Goal: Task Accomplishment & Management: Manage account settings

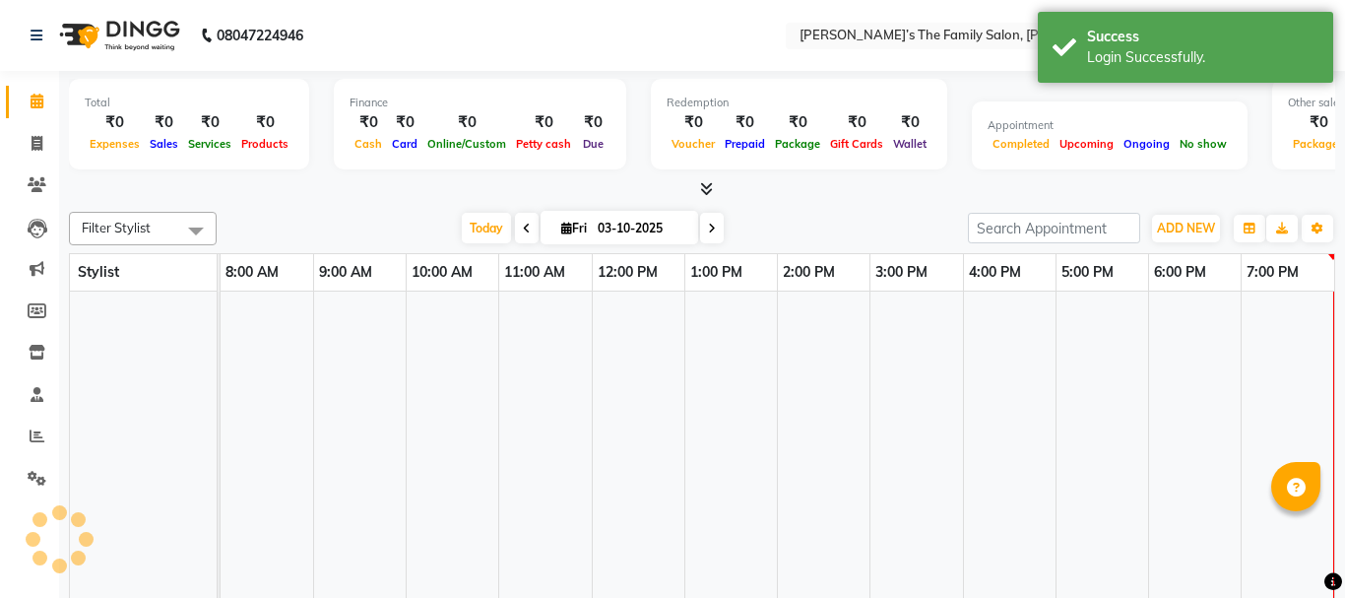
select select "en"
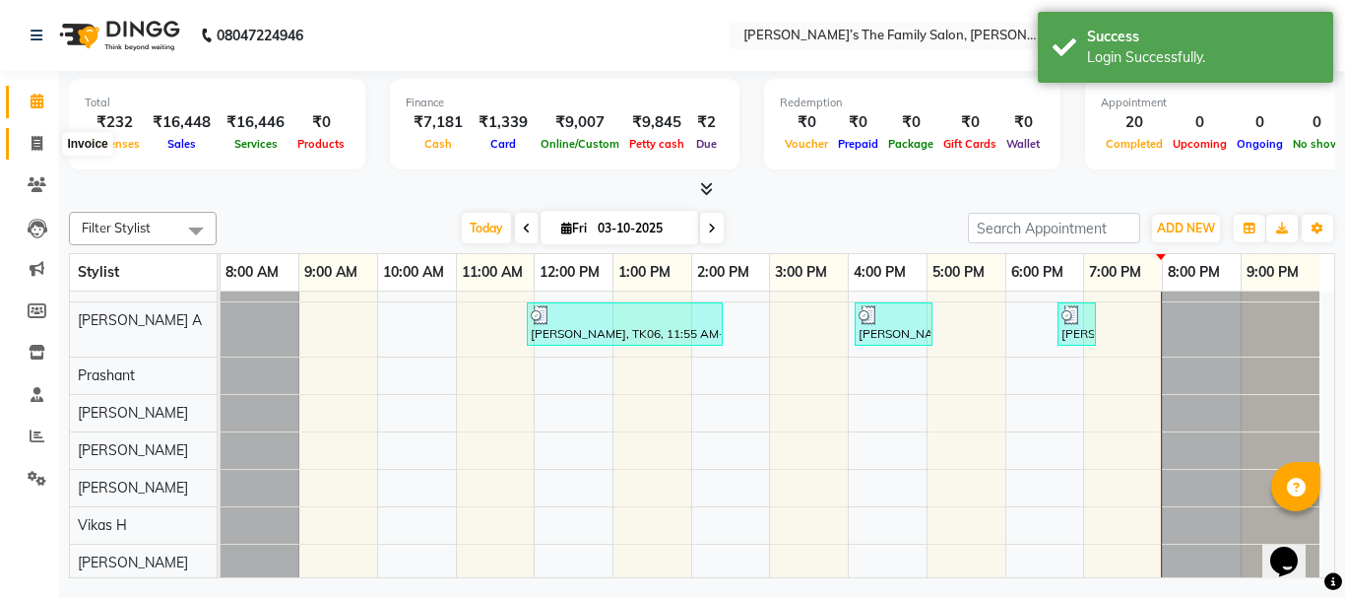
click at [32, 144] on icon at bounding box center [37, 143] width 11 height 15
select select "service"
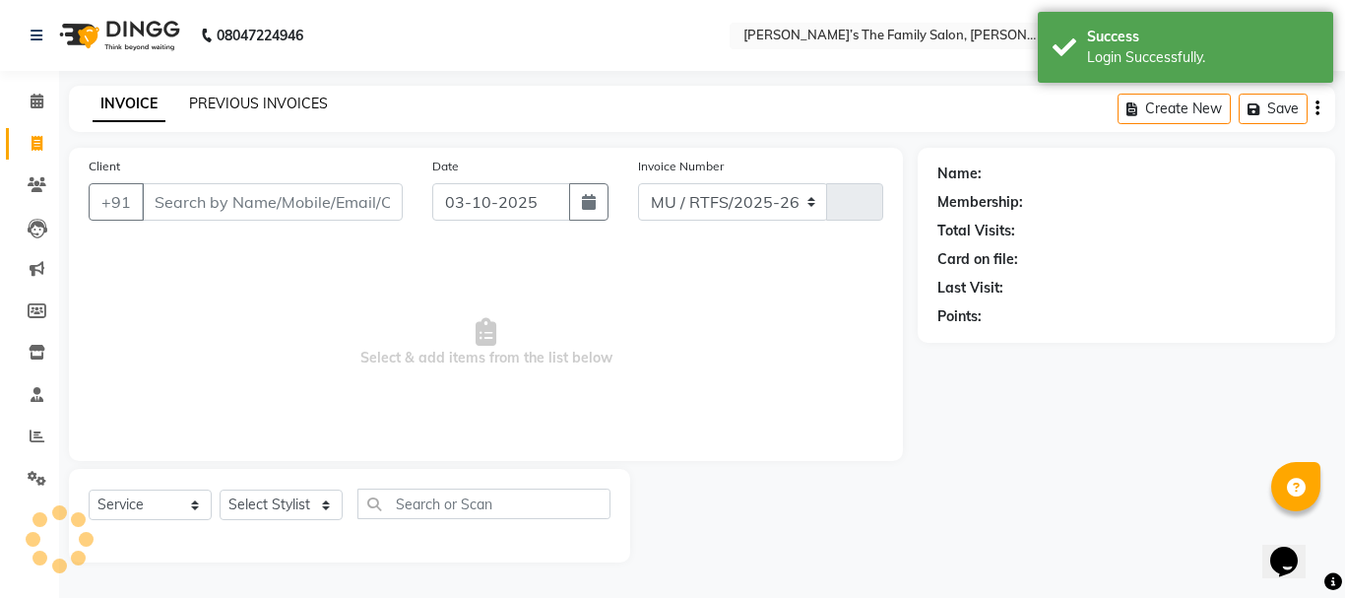
select select "8003"
type input "3840"
click at [229, 104] on link "PREVIOUS INVOICES" at bounding box center [258, 104] width 139 height 18
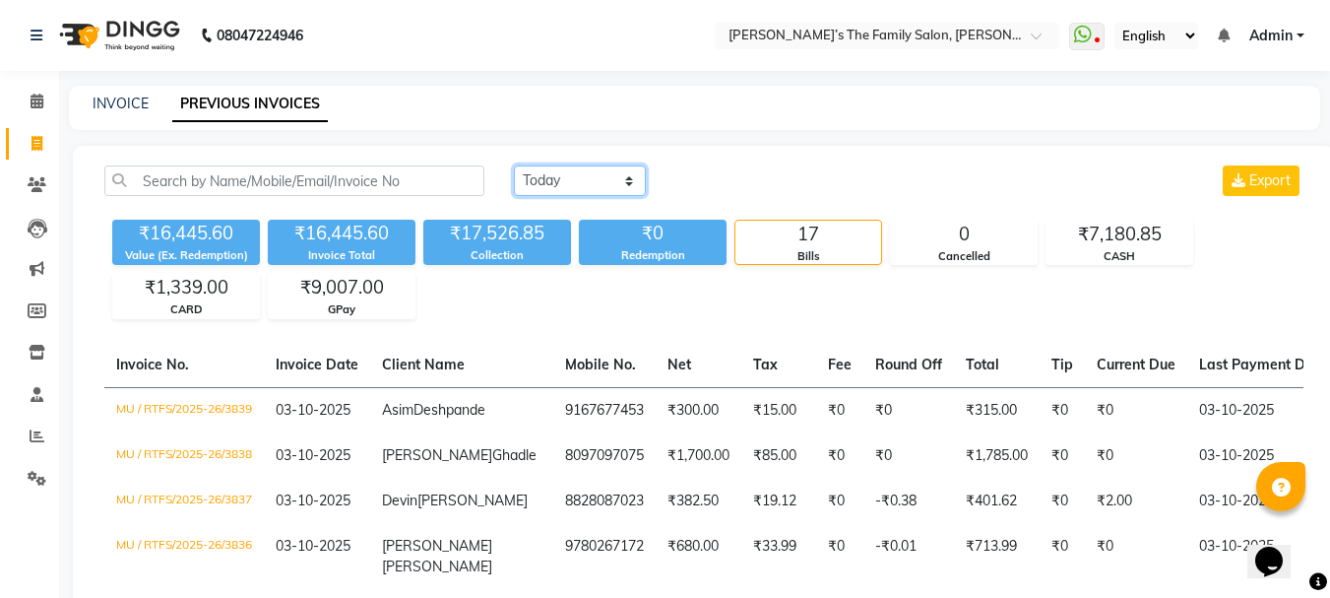
click at [618, 184] on select "Today Yesterday Custom Range" at bounding box center [580, 180] width 132 height 31
select select "yesterday"
click at [514, 165] on select "Today Yesterday Custom Range" at bounding box center [580, 180] width 132 height 31
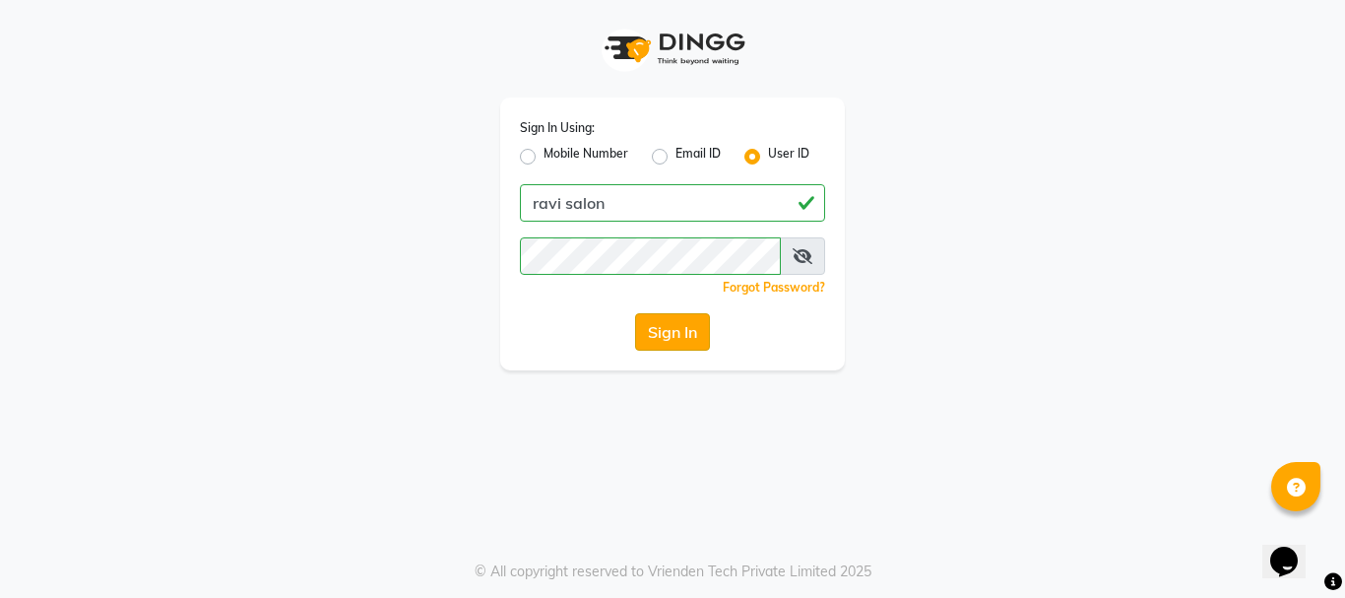
click at [656, 330] on button "Sign In" at bounding box center [672, 331] width 75 height 37
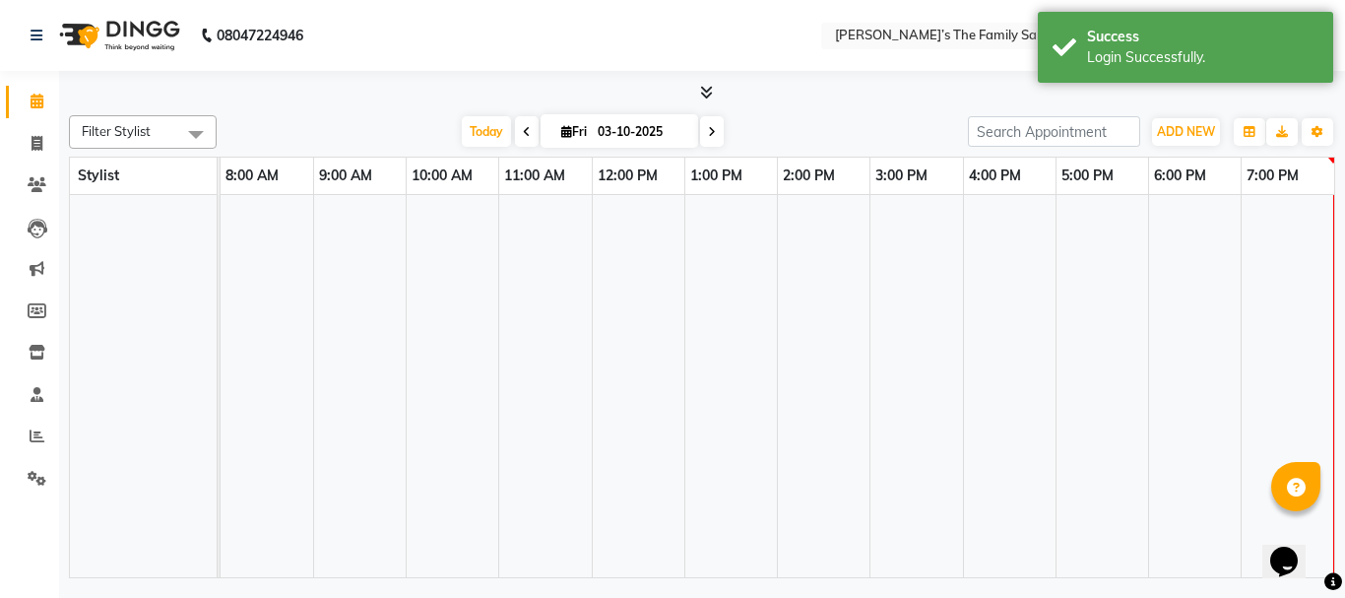
select select "en"
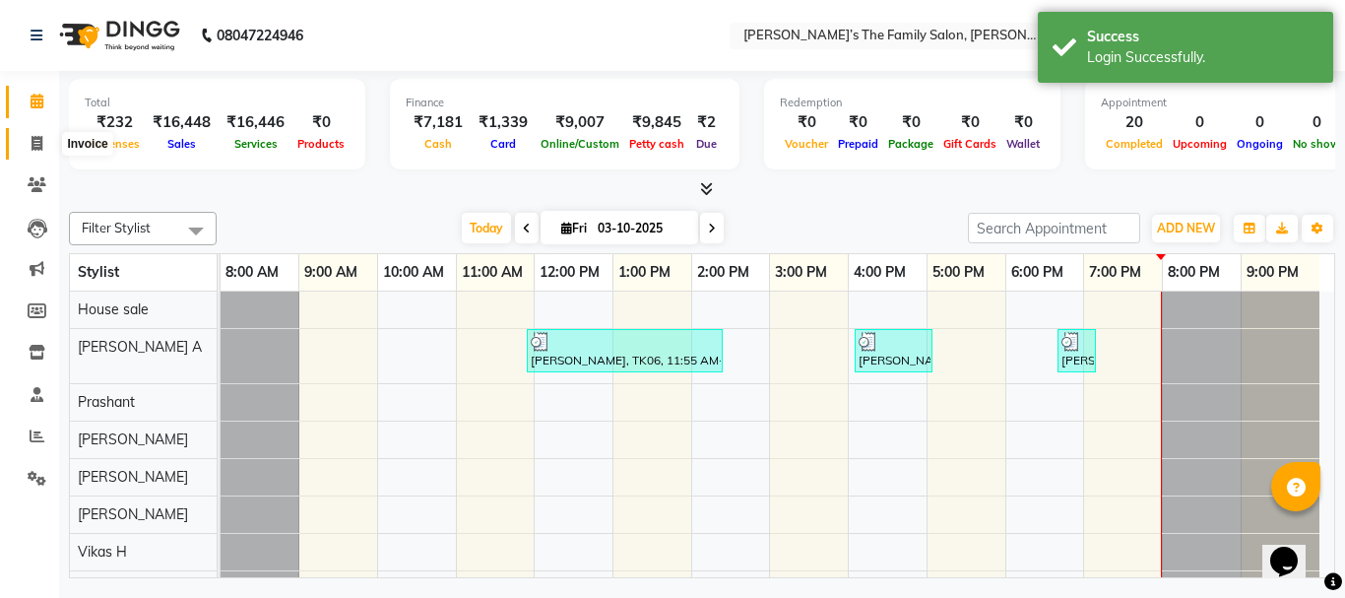
click at [44, 142] on span at bounding box center [37, 144] width 34 height 23
select select "service"
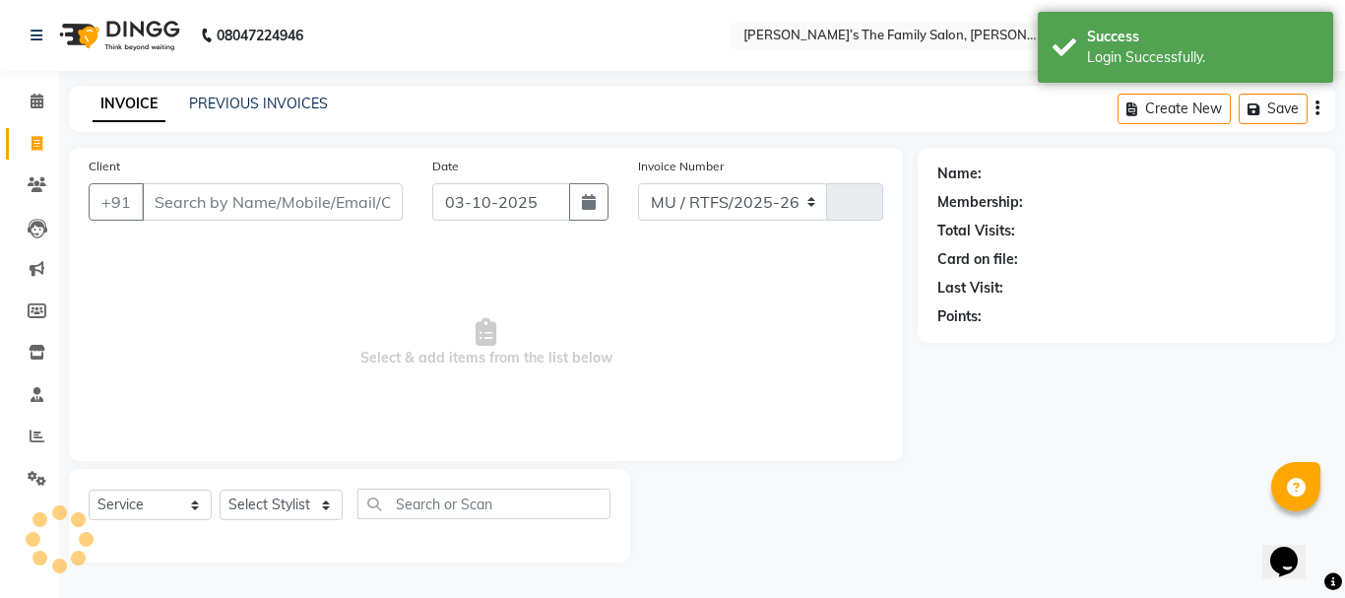
select select "8003"
type input "3840"
click at [297, 102] on link "PREVIOUS INVOICES" at bounding box center [258, 104] width 139 height 18
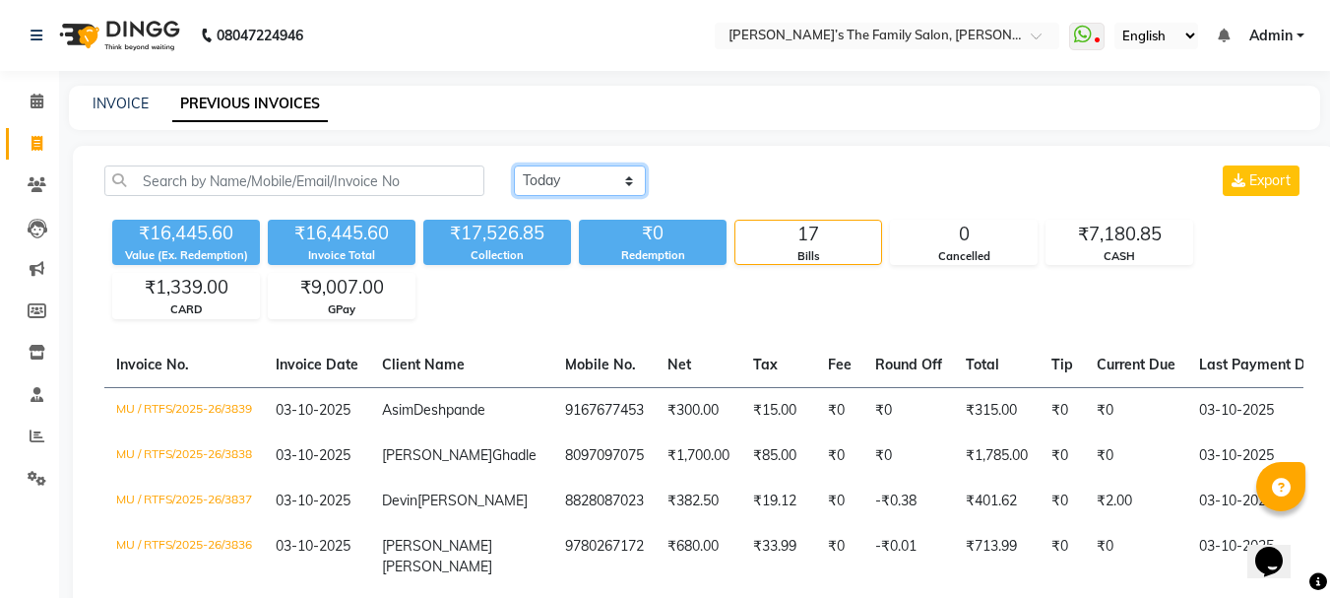
click at [637, 184] on select "Today Yesterday Custom Range" at bounding box center [580, 180] width 132 height 31
click at [514, 165] on select "Today Yesterday Custom Range" at bounding box center [580, 180] width 132 height 31
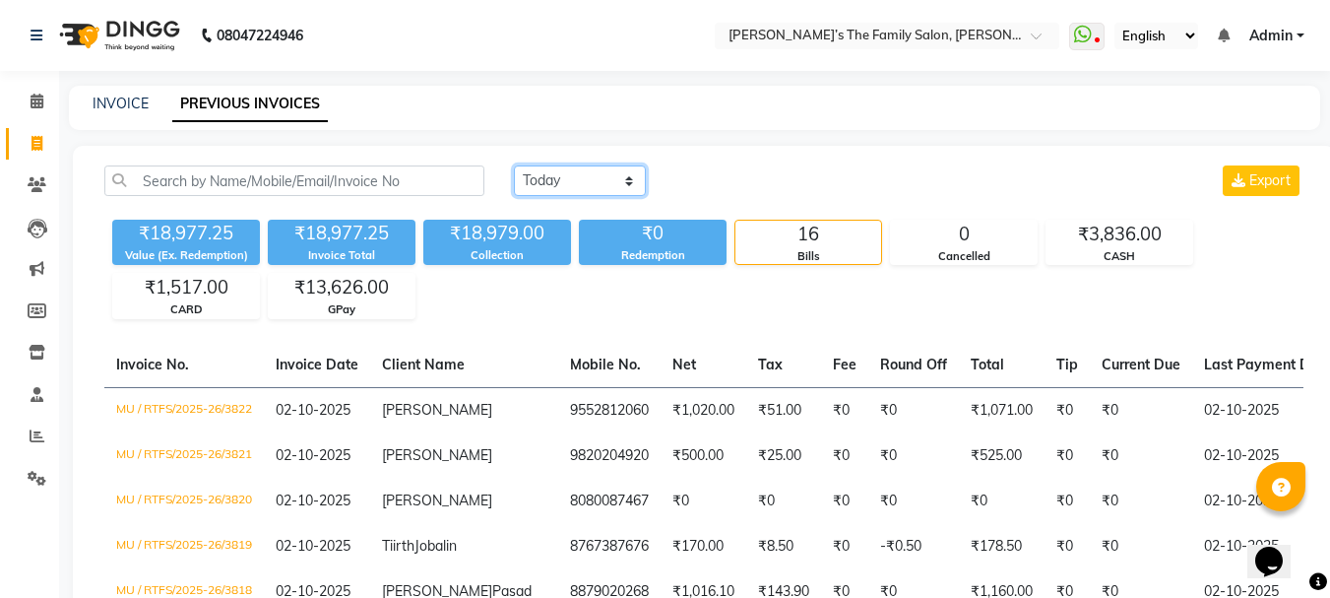
click at [631, 179] on select "Today Yesterday Custom Range" at bounding box center [580, 180] width 132 height 31
click at [514, 165] on select "Today Yesterday Custom Range" at bounding box center [580, 180] width 132 height 31
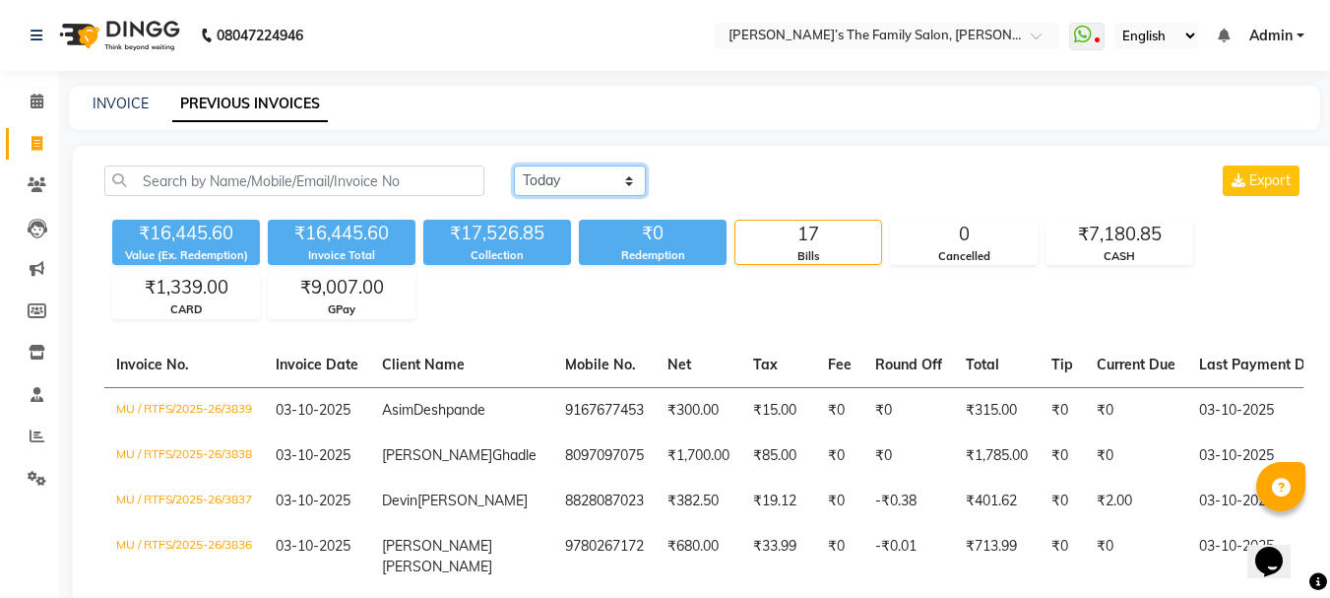
click at [629, 179] on select "Today Yesterday Custom Range" at bounding box center [580, 180] width 132 height 31
select select "range"
click at [514, 165] on select "Today Yesterday Custom Range" at bounding box center [580, 180] width 132 height 31
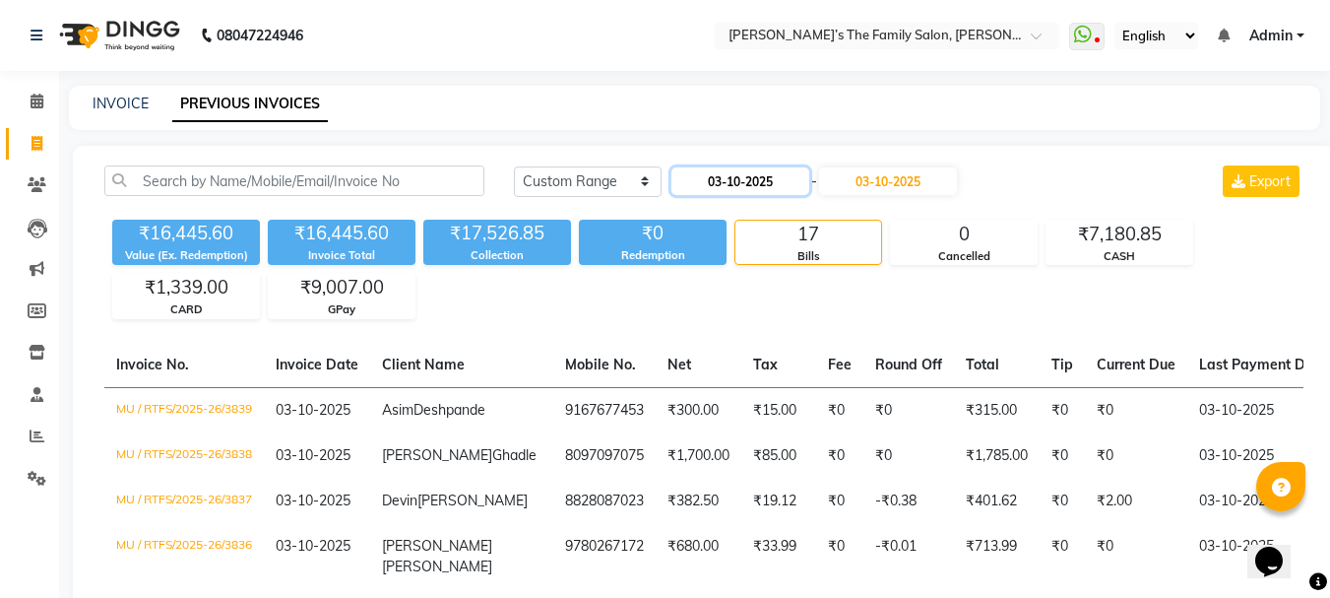
click at [741, 189] on input "03-10-2025" at bounding box center [740, 181] width 138 height 28
select select "10"
select select "2025"
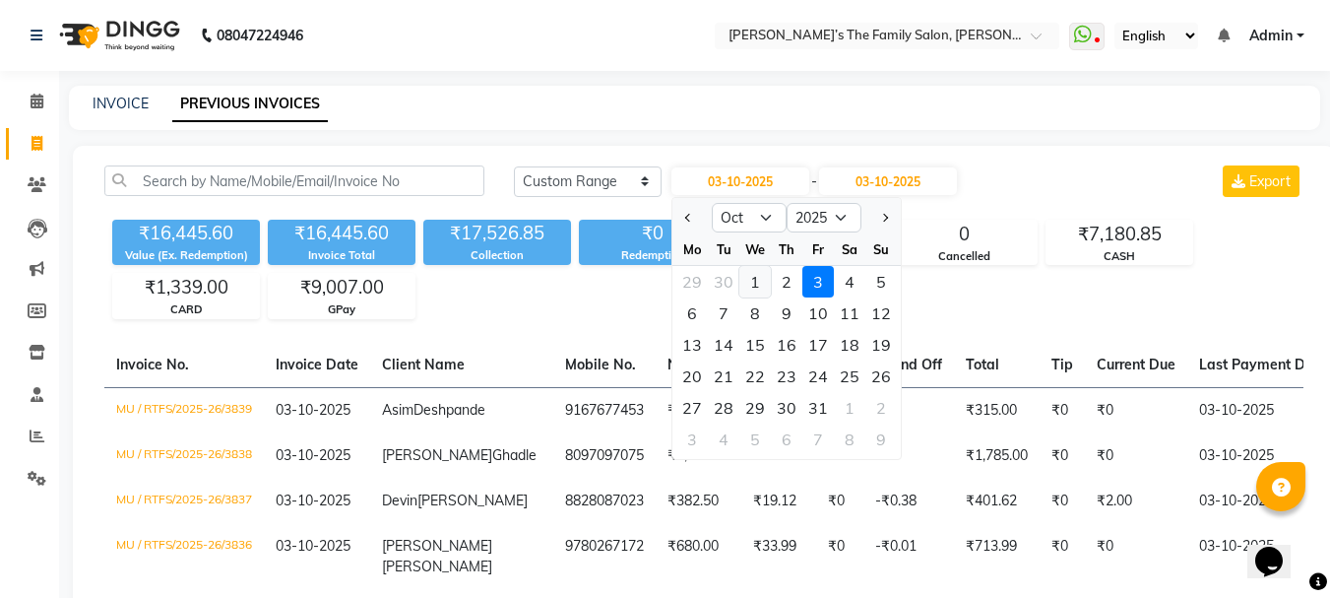
click at [751, 282] on div "1" at bounding box center [755, 282] width 32 height 32
type input "01-10-2025"
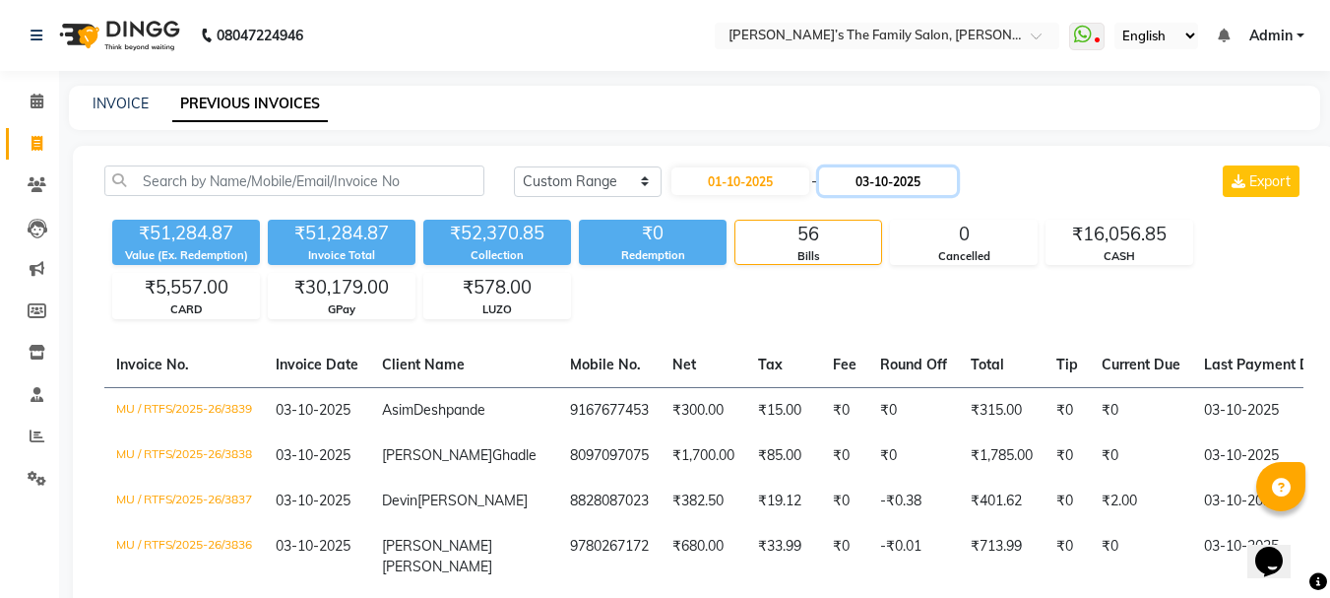
click at [872, 181] on input "03-10-2025" at bounding box center [888, 181] width 138 height 28
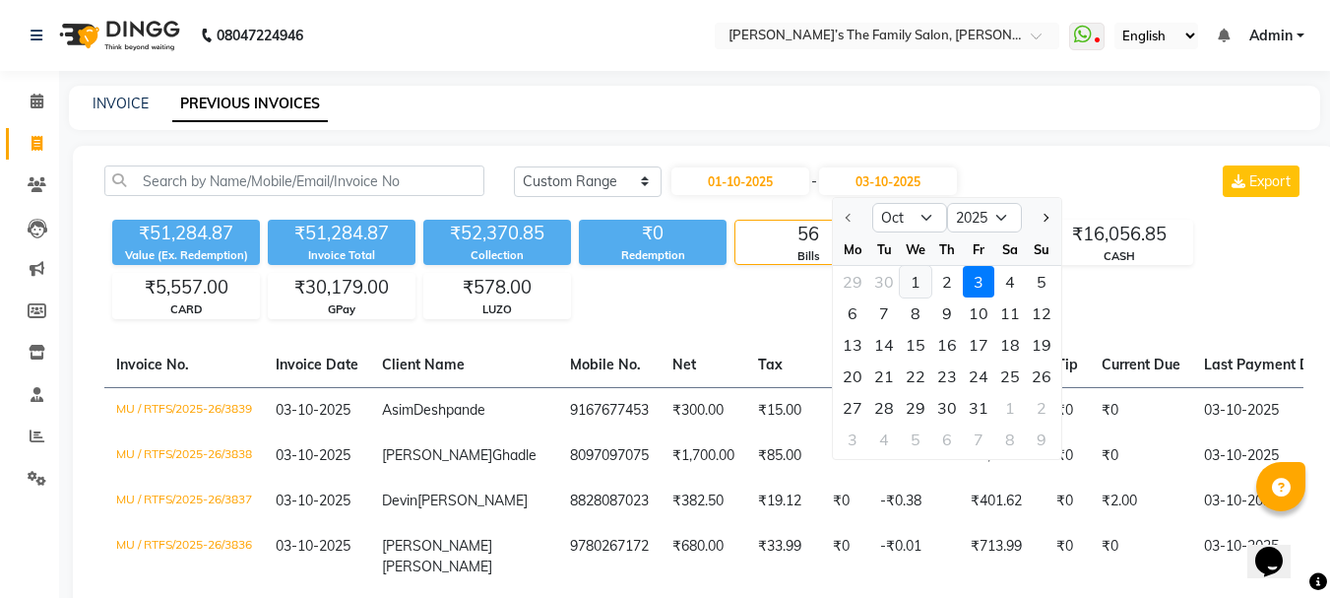
click at [916, 289] on div "1" at bounding box center [916, 282] width 32 height 32
type input "01-10-2025"
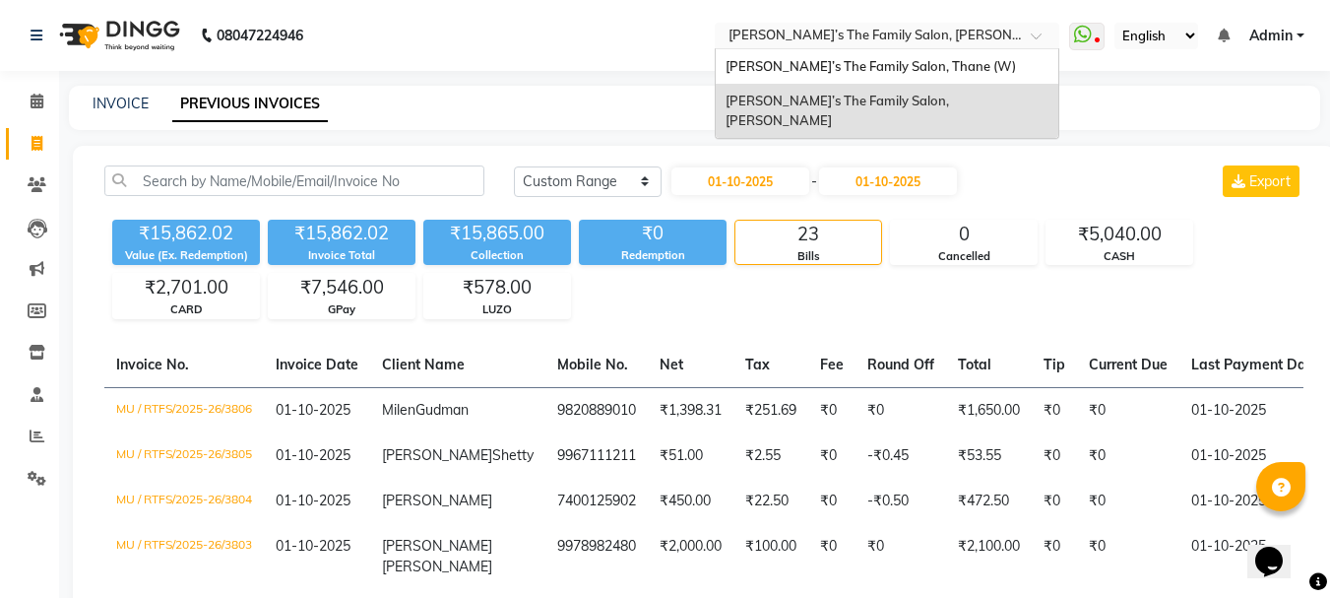
click at [1039, 36] on span at bounding box center [1043, 42] width 25 height 20
click at [986, 63] on div "[PERSON_NAME]’s The Family Salon, Thane (W)" at bounding box center [887, 66] width 343 height 35
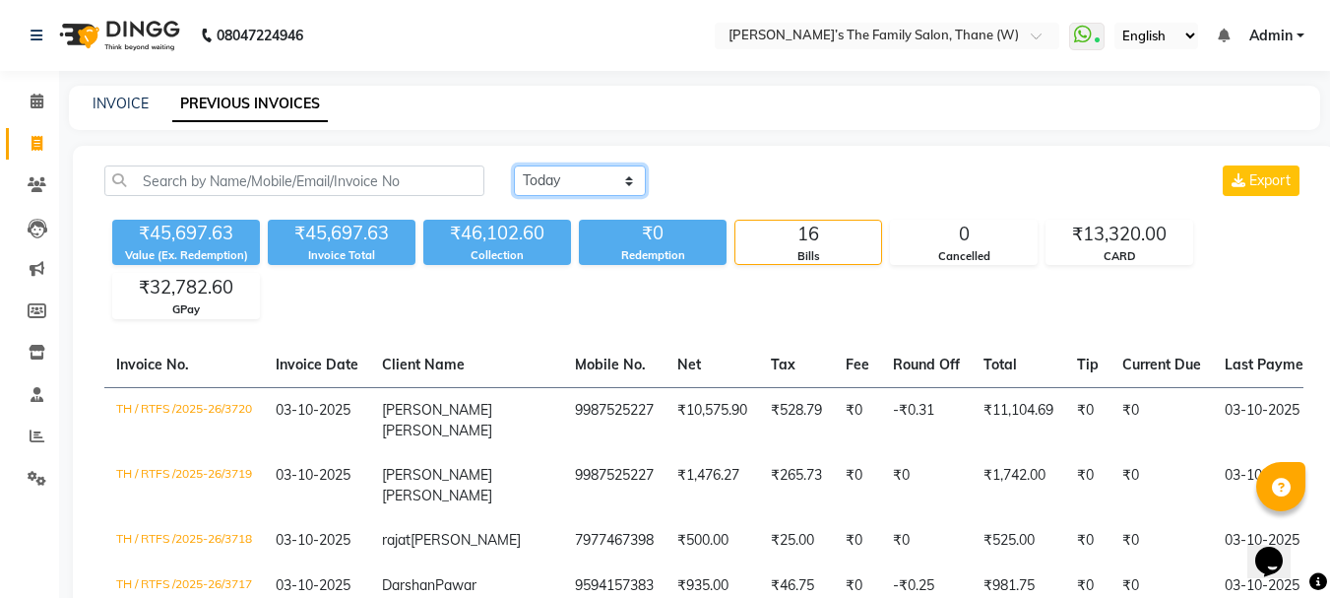
click at [634, 179] on select "[DATE] [DATE] Custom Range" at bounding box center [580, 180] width 132 height 31
click at [514, 165] on select "[DATE] [DATE] Custom Range" at bounding box center [580, 180] width 132 height 31
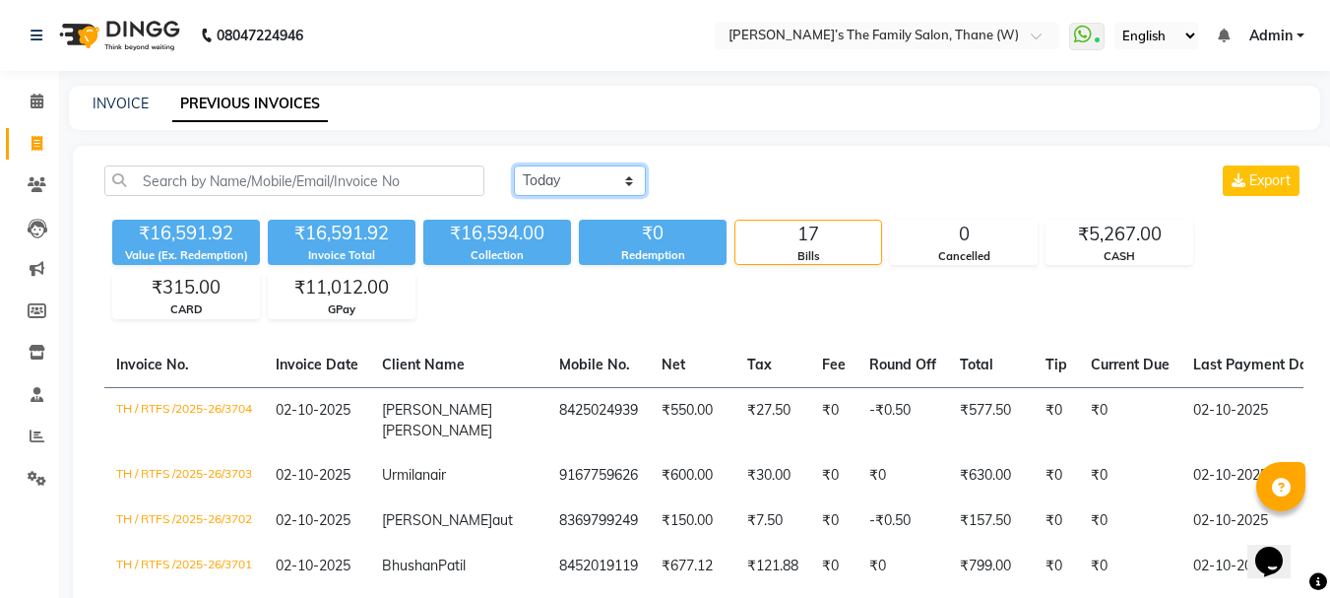
click at [631, 178] on select "Today Yesterday Custom Range" at bounding box center [580, 180] width 132 height 31
select select "today"
click at [514, 165] on select "Today Yesterday Custom Range" at bounding box center [580, 180] width 132 height 31
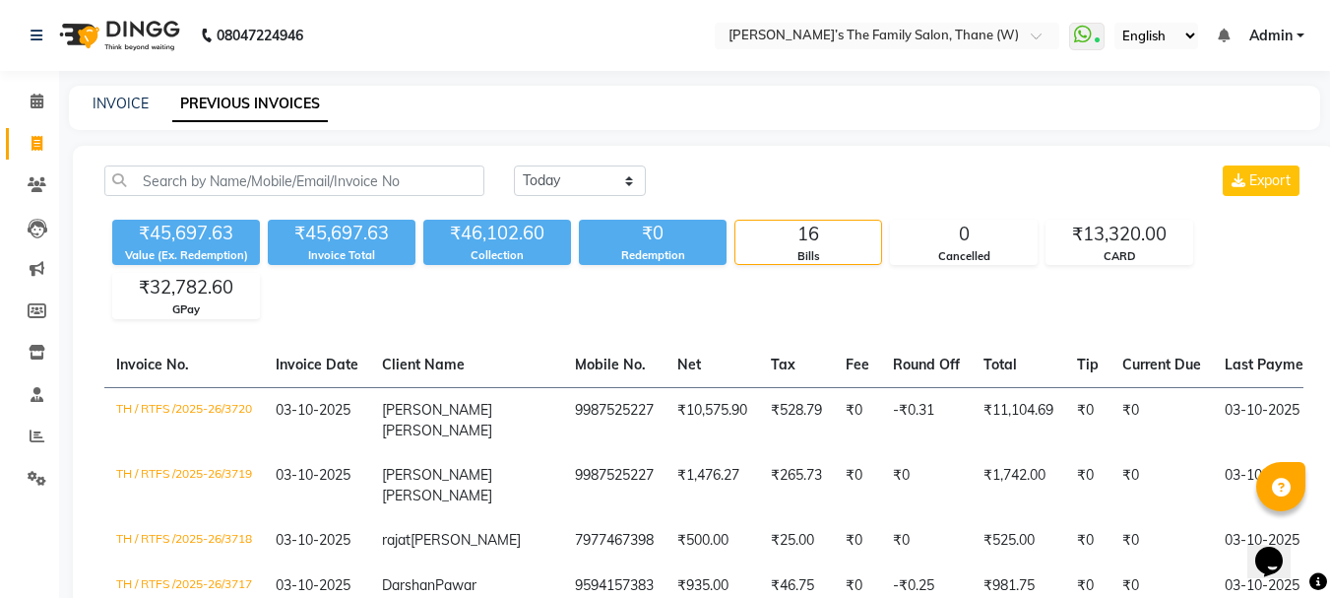
click at [592, 205] on div "Today Yesterday Custom Range Export" at bounding box center [908, 188] width 819 height 46
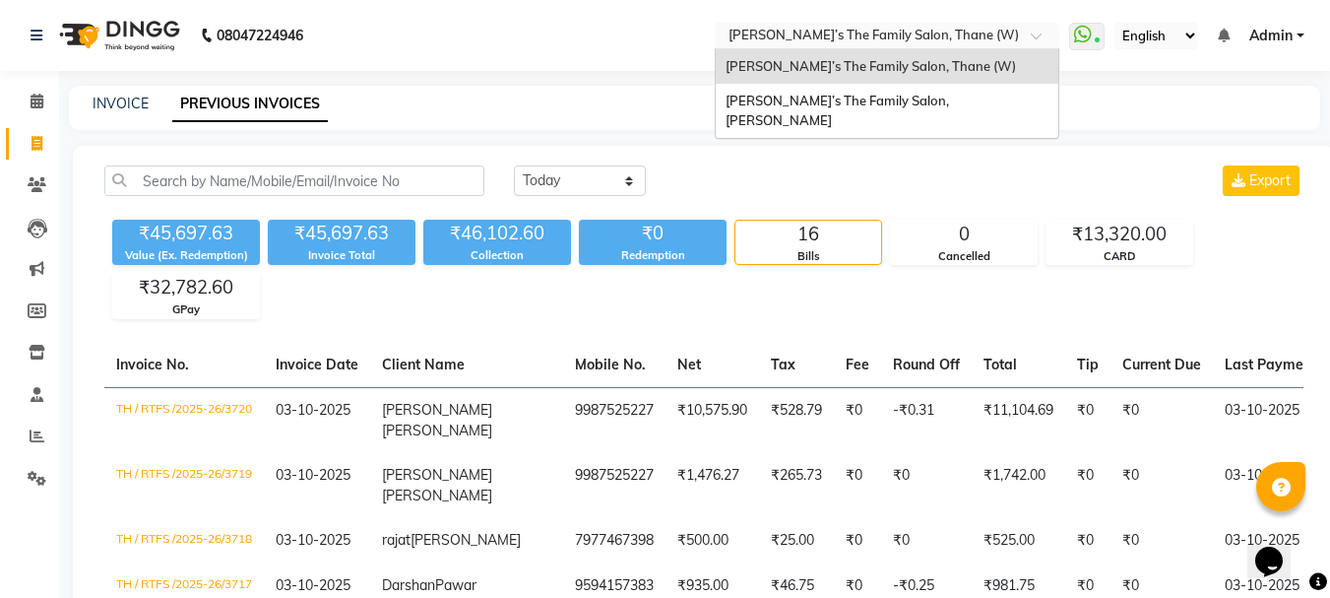
click at [1023, 32] on div at bounding box center [887, 38] width 345 height 20
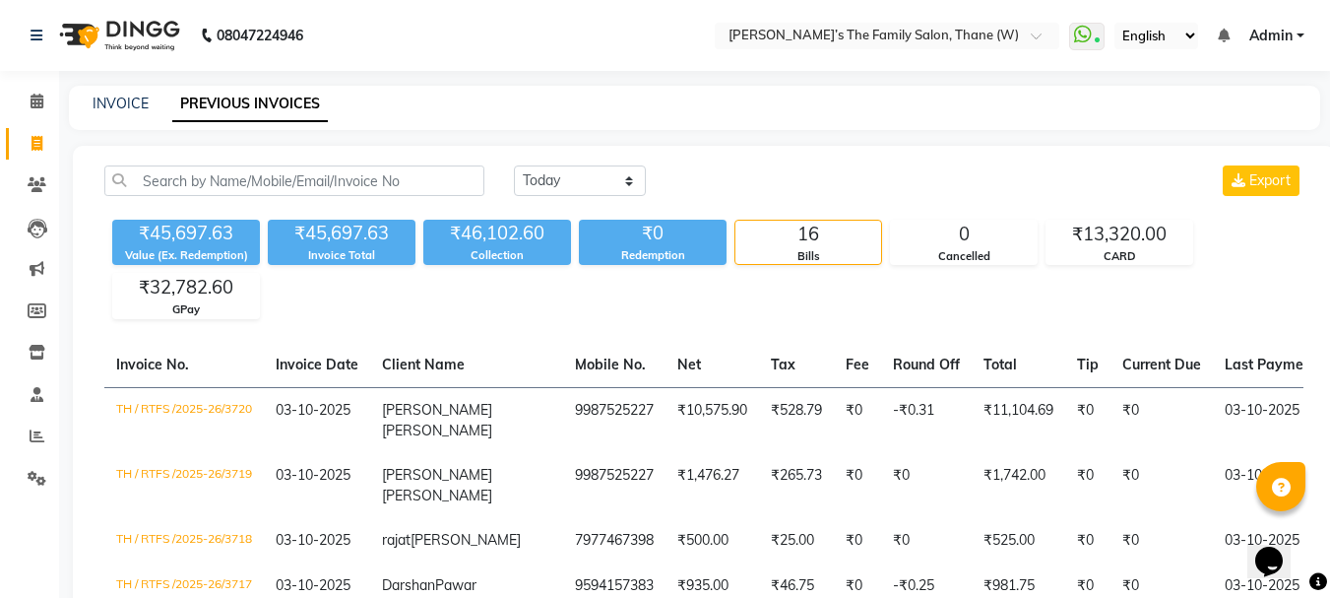
click at [1011, 173] on div "Today Yesterday Custom Range Export" at bounding box center [909, 180] width 790 height 31
click at [33, 140] on icon at bounding box center [37, 143] width 11 height 15
select select "service"
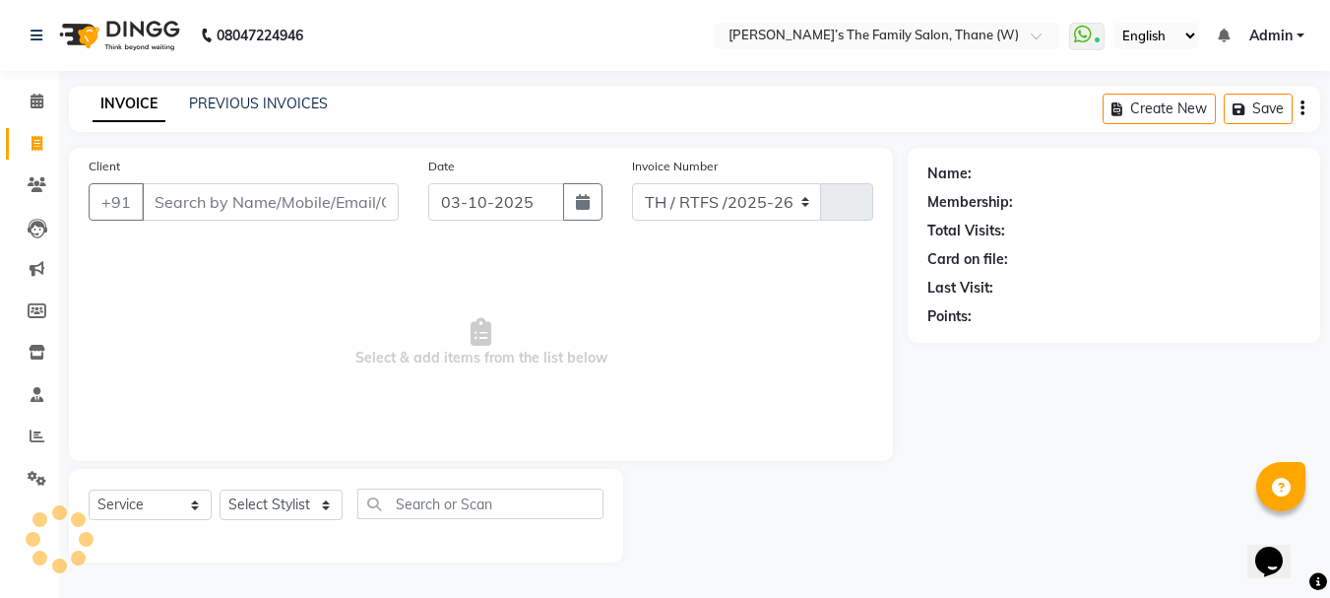
select select "8004"
type input "3721"
click at [232, 211] on input "Client" at bounding box center [272, 201] width 261 height 37
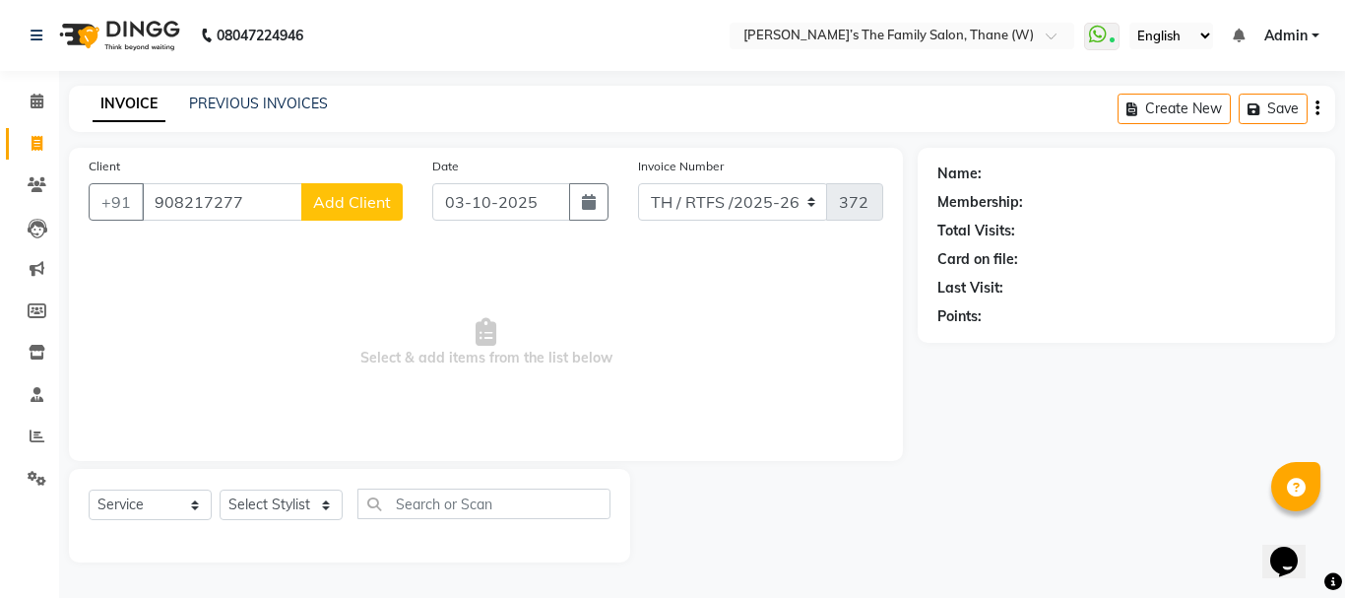
click at [259, 205] on input "908217277" at bounding box center [222, 201] width 160 height 37
type input "9082172771"
click at [338, 191] on button "Add Client" at bounding box center [351, 201] width 101 height 37
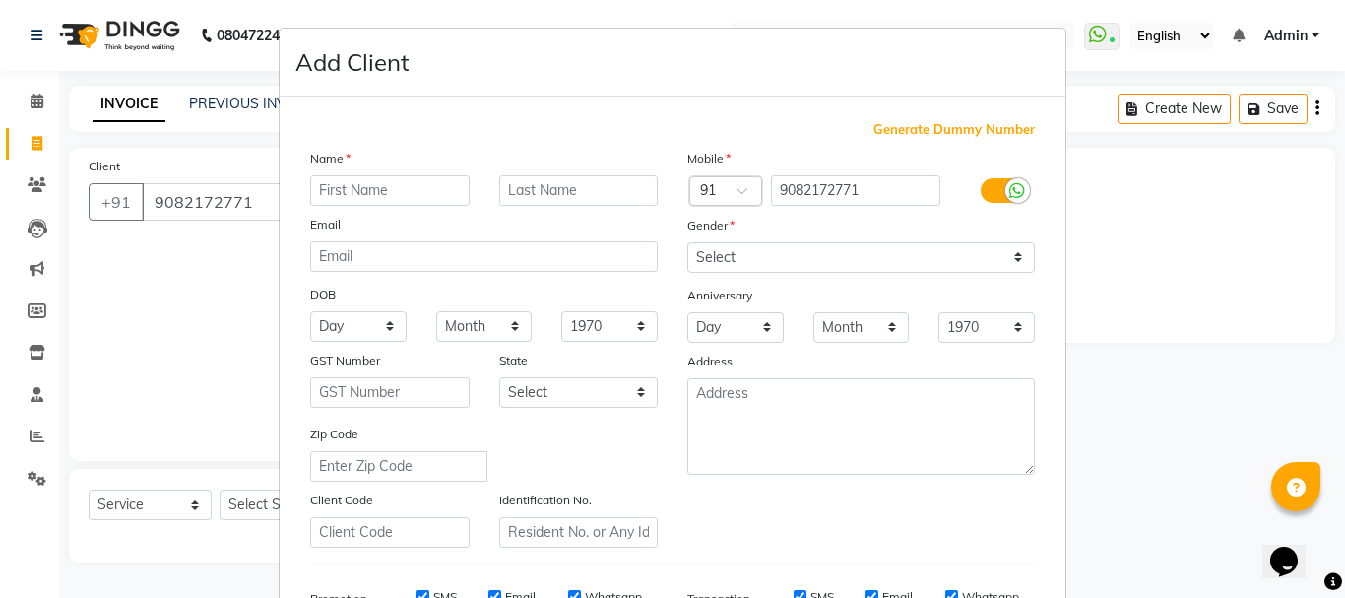
click at [365, 186] on input "text" at bounding box center [389, 190] width 159 height 31
type input "suresh"
click at [557, 186] on input "text" at bounding box center [578, 190] width 159 height 31
type input "[PERSON_NAME]"
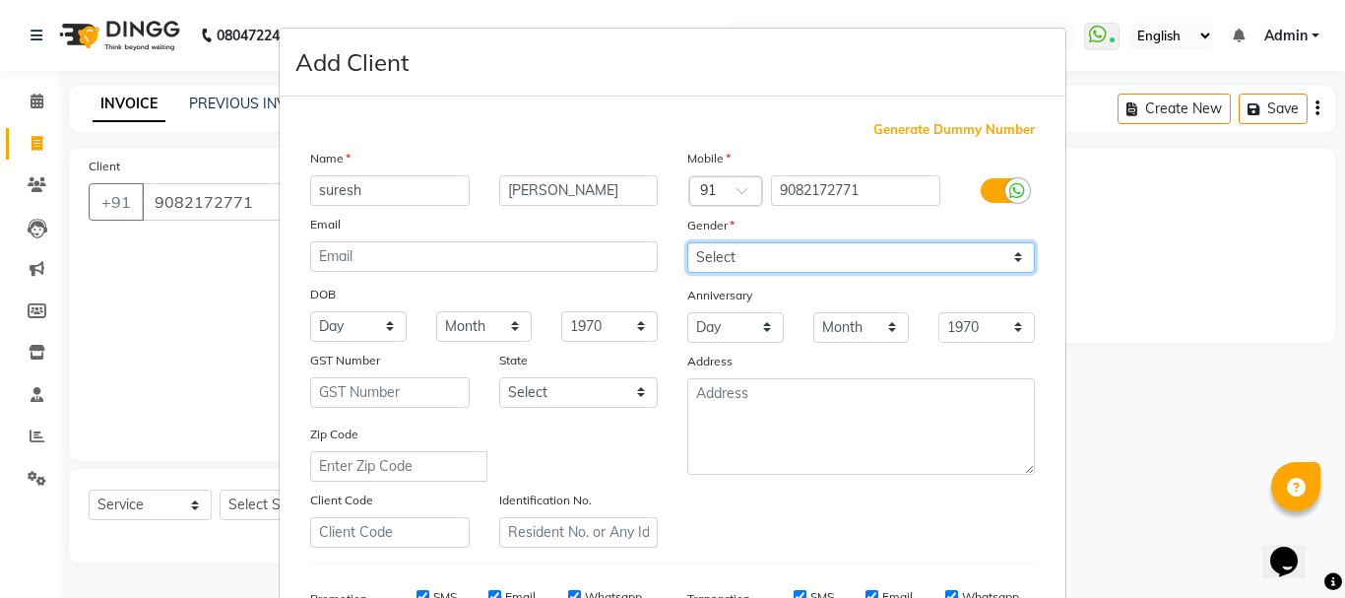
click at [1018, 255] on select "Select [DEMOGRAPHIC_DATA] [DEMOGRAPHIC_DATA] Other Prefer Not To Say" at bounding box center [861, 257] width 348 height 31
select select "[DEMOGRAPHIC_DATA]"
click at [687, 242] on select "Select [DEMOGRAPHIC_DATA] [DEMOGRAPHIC_DATA] Other Prefer Not To Say" at bounding box center [861, 257] width 348 height 31
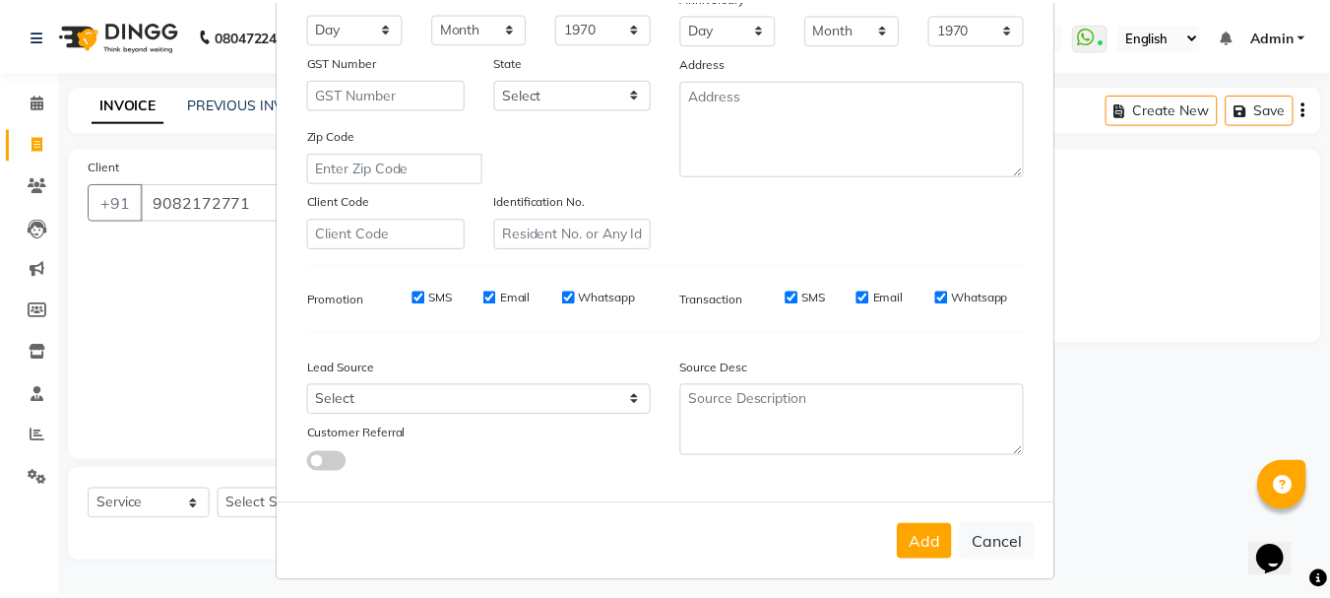
scroll to position [311, 0]
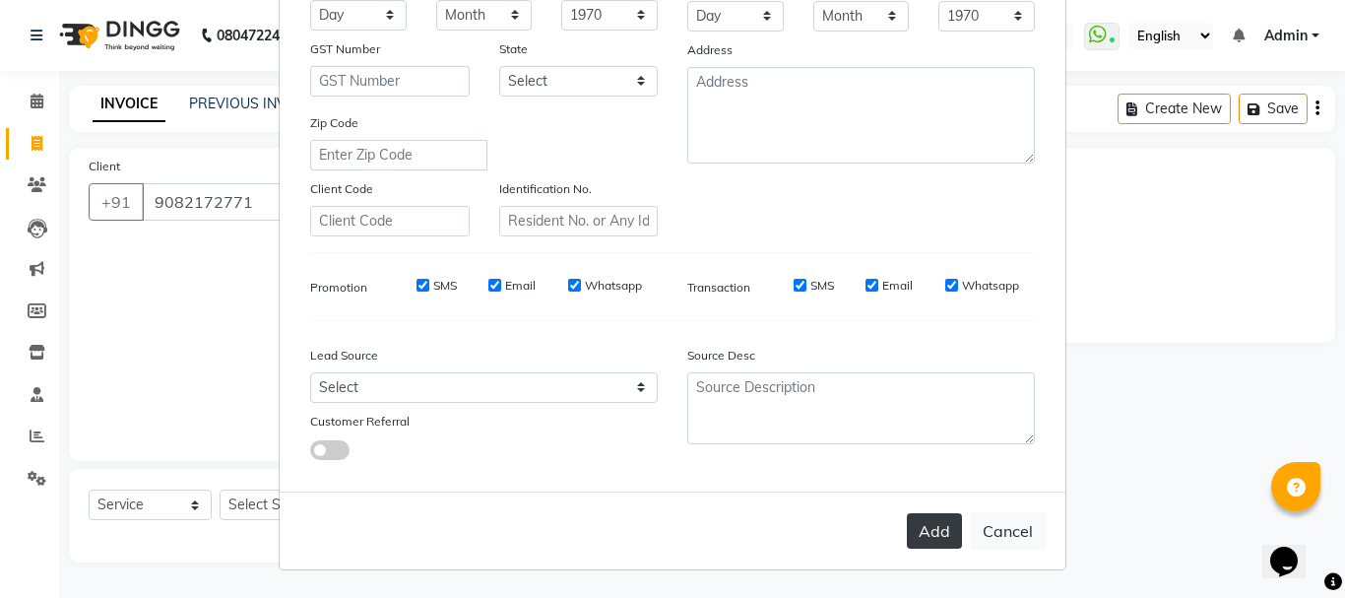
click at [918, 522] on button "Add" at bounding box center [934, 530] width 55 height 35
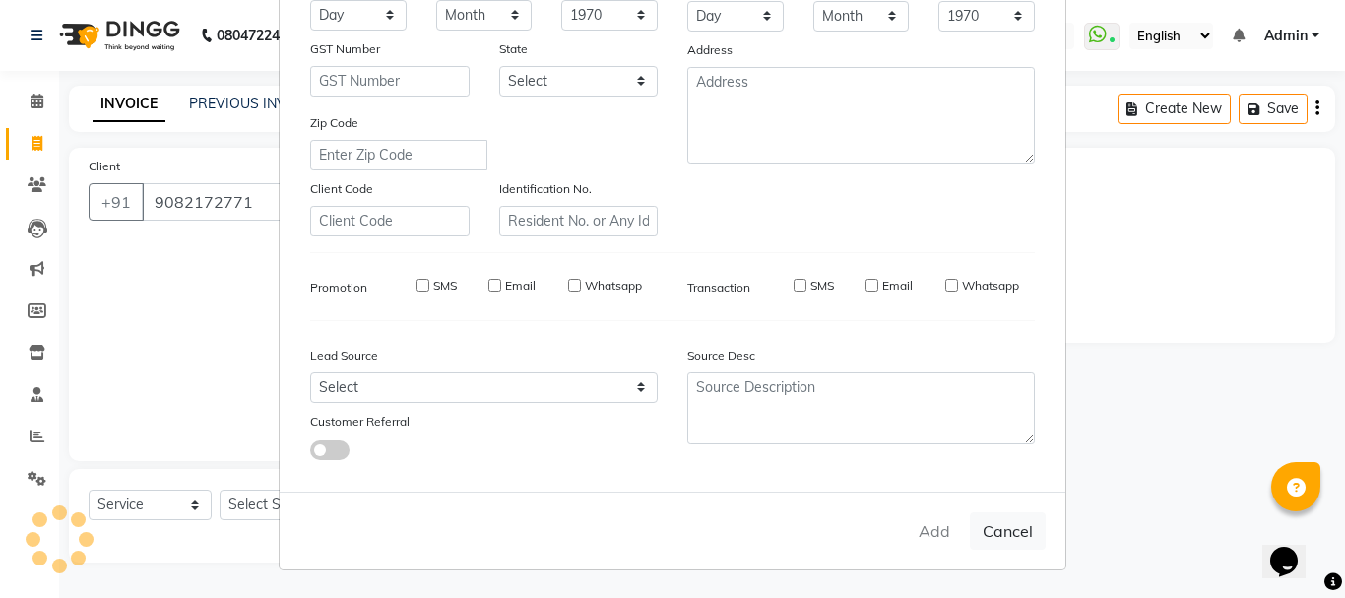
select select
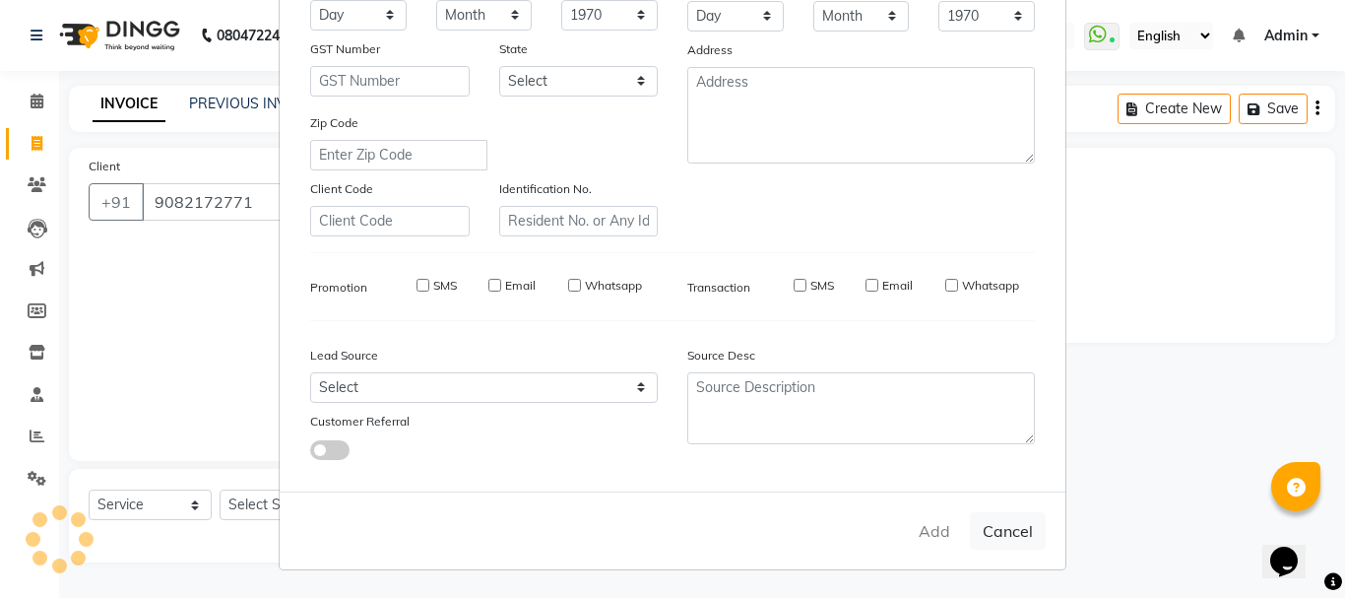
select select
checkbox input "false"
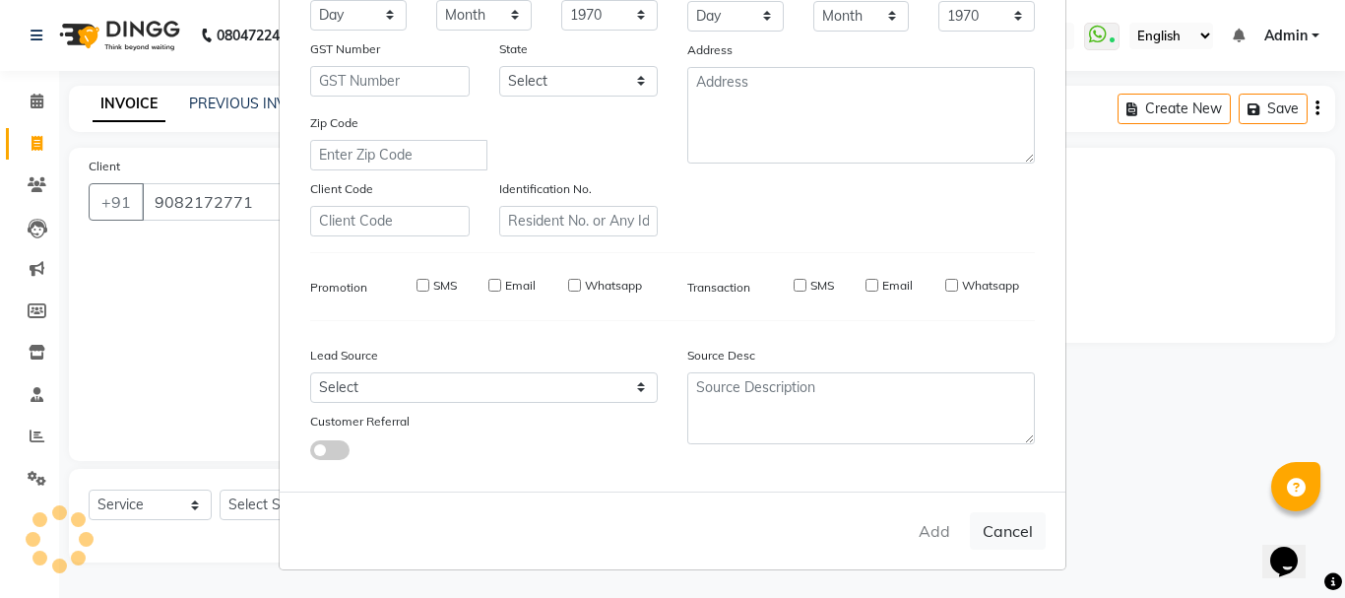
checkbox input "false"
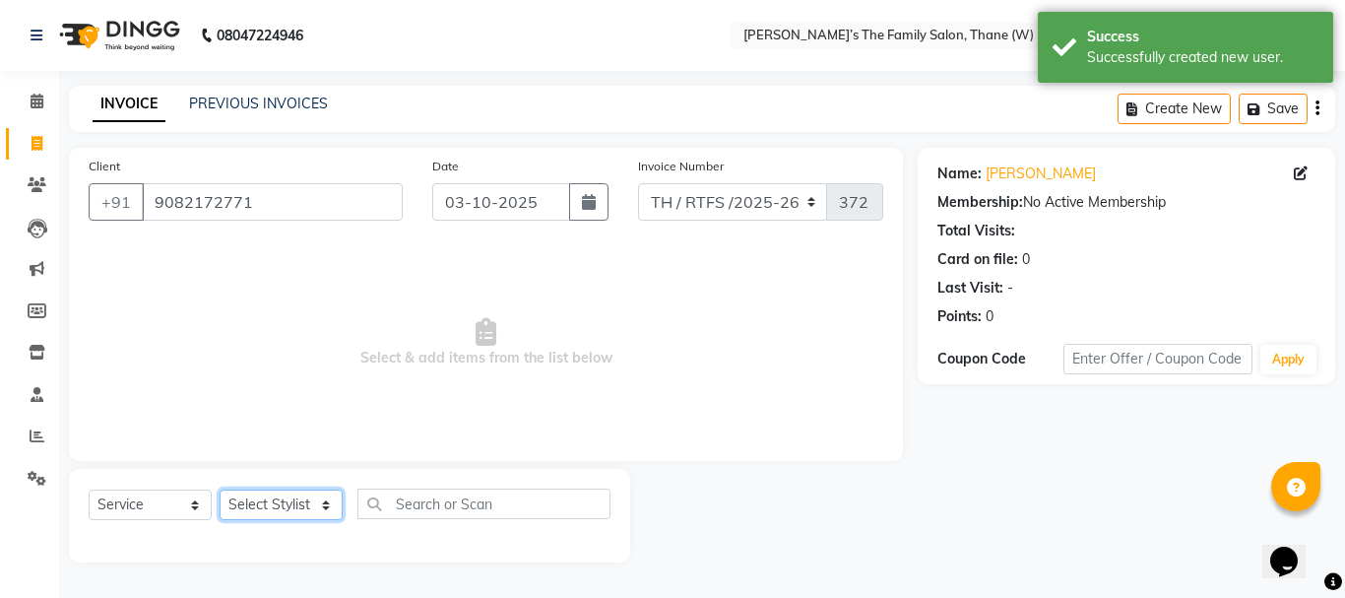
click at [326, 504] on select "Select Stylist Aarohi P [PERSON_NAME] [PERSON_NAME] A [PERSON_NAME] .[PERSON_NA…" at bounding box center [281, 504] width 123 height 31
select select "84594"
click at [220, 489] on select "Select Stylist Aarohi P [PERSON_NAME] [PERSON_NAME] A [PERSON_NAME] .[PERSON_NA…" at bounding box center [281, 504] width 123 height 31
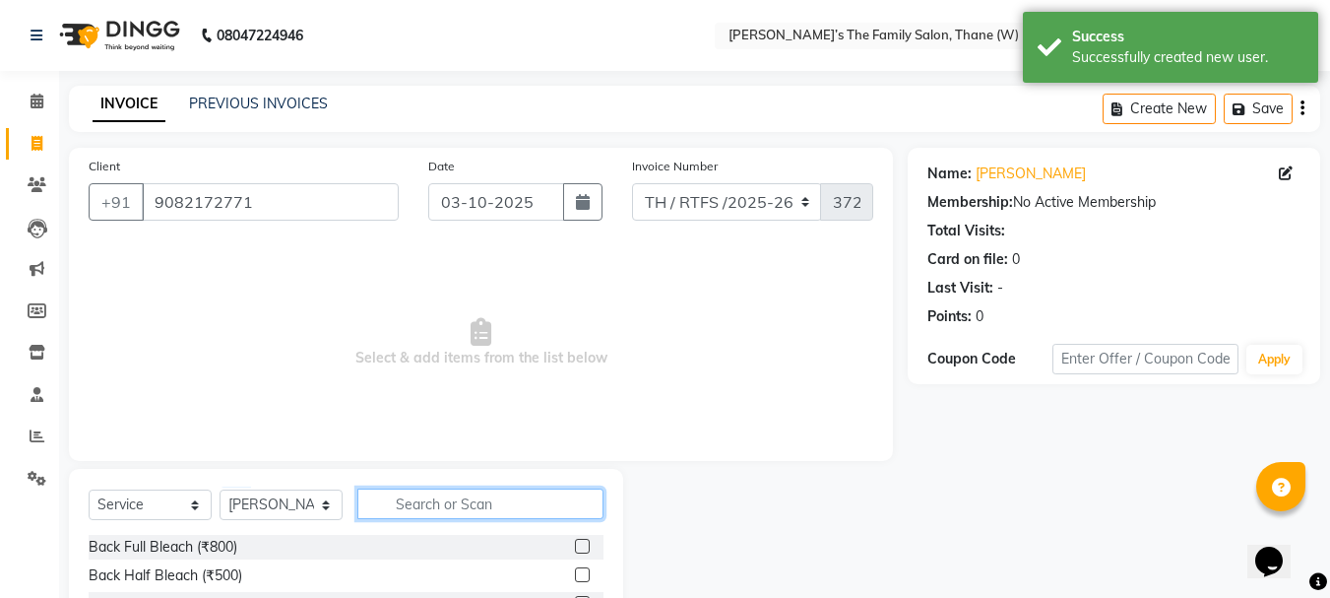
click at [406, 496] on input "text" at bounding box center [480, 503] width 246 height 31
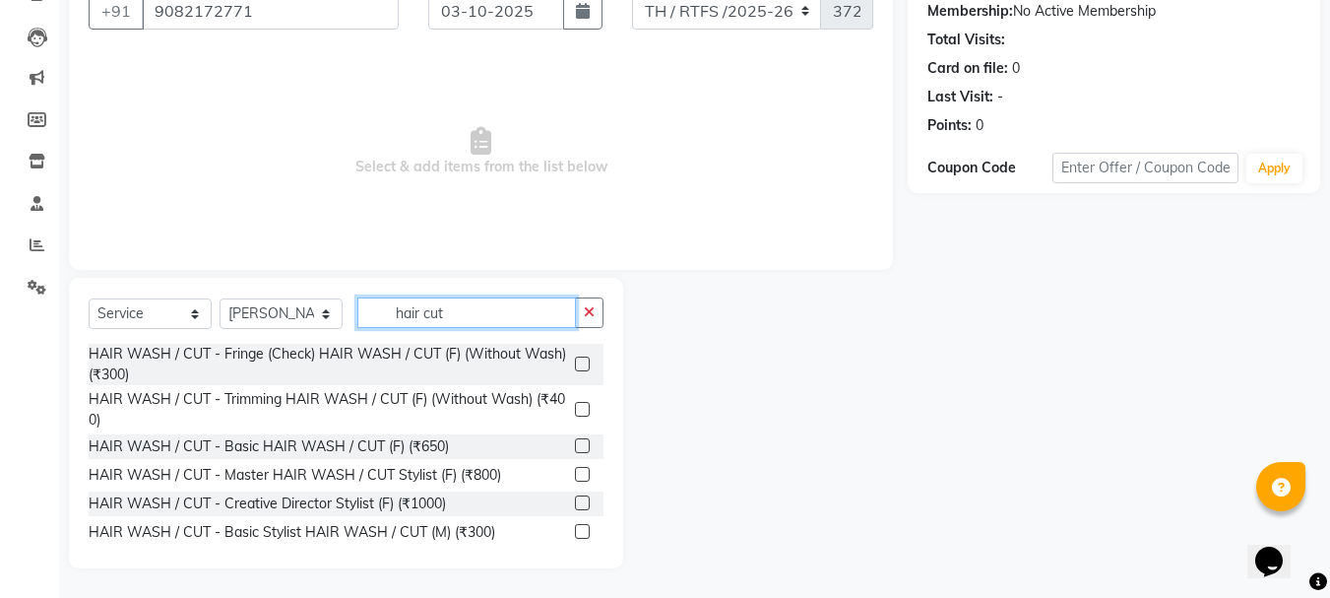
scroll to position [172, 0]
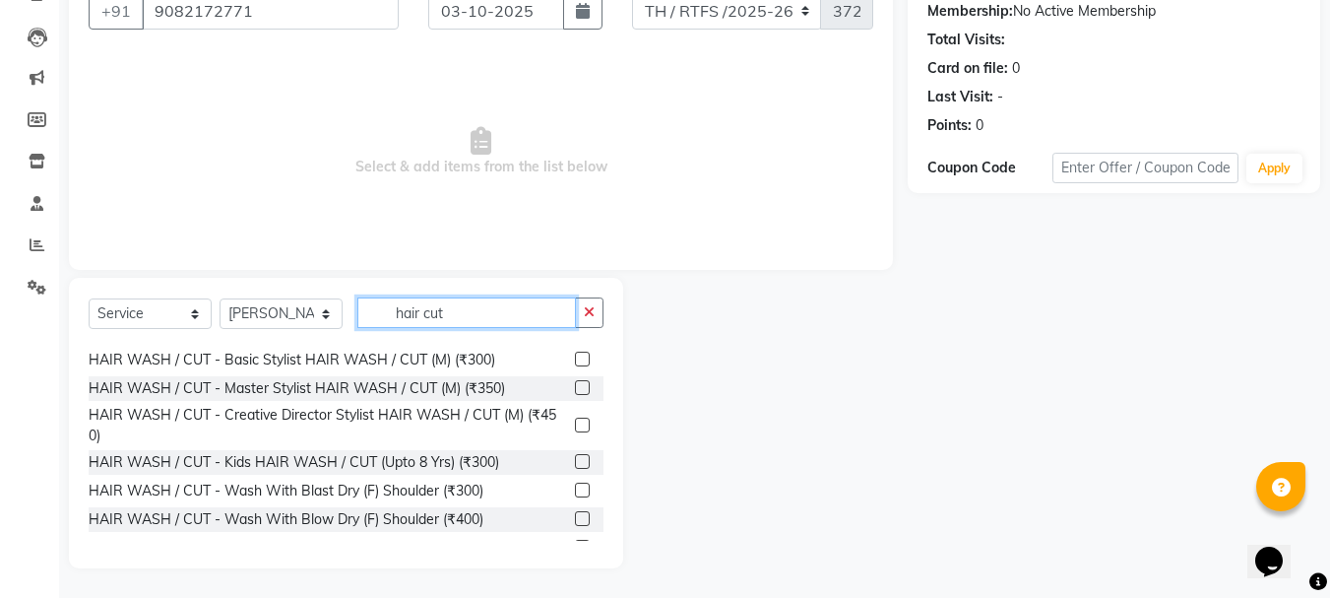
type input "hair cut"
click at [575, 349] on div at bounding box center [589, 360] width 29 height 25
click at [575, 354] on label at bounding box center [582, 358] width 15 height 15
click at [575, 354] on input "checkbox" at bounding box center [581, 359] width 13 height 13
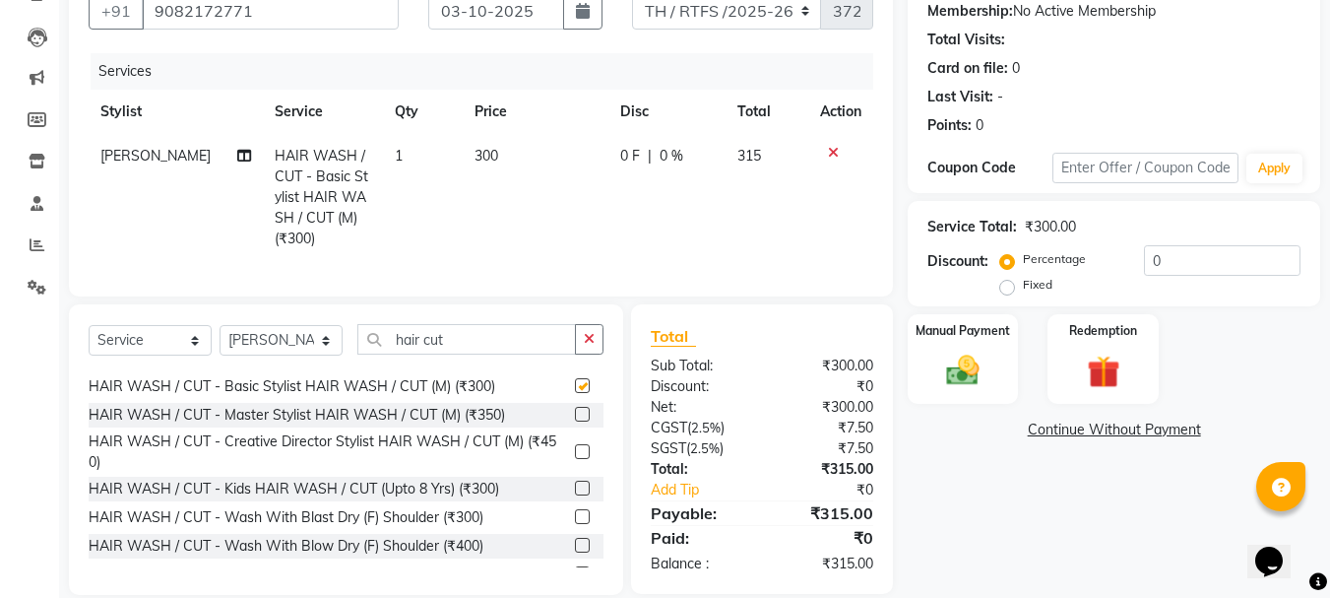
checkbox input "false"
click at [599, 352] on button "button" at bounding box center [589, 339] width 29 height 31
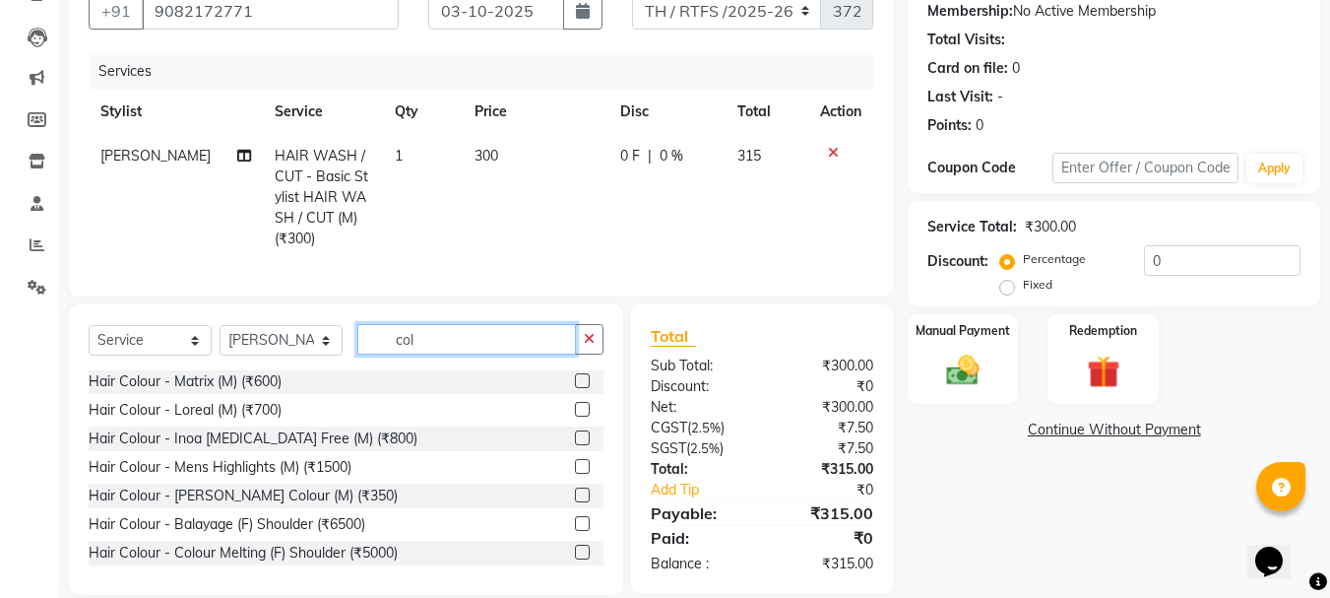
scroll to position [1, 0]
type input "colo"
click at [496, 149] on td "300" at bounding box center [536, 197] width 146 height 127
select select "84594"
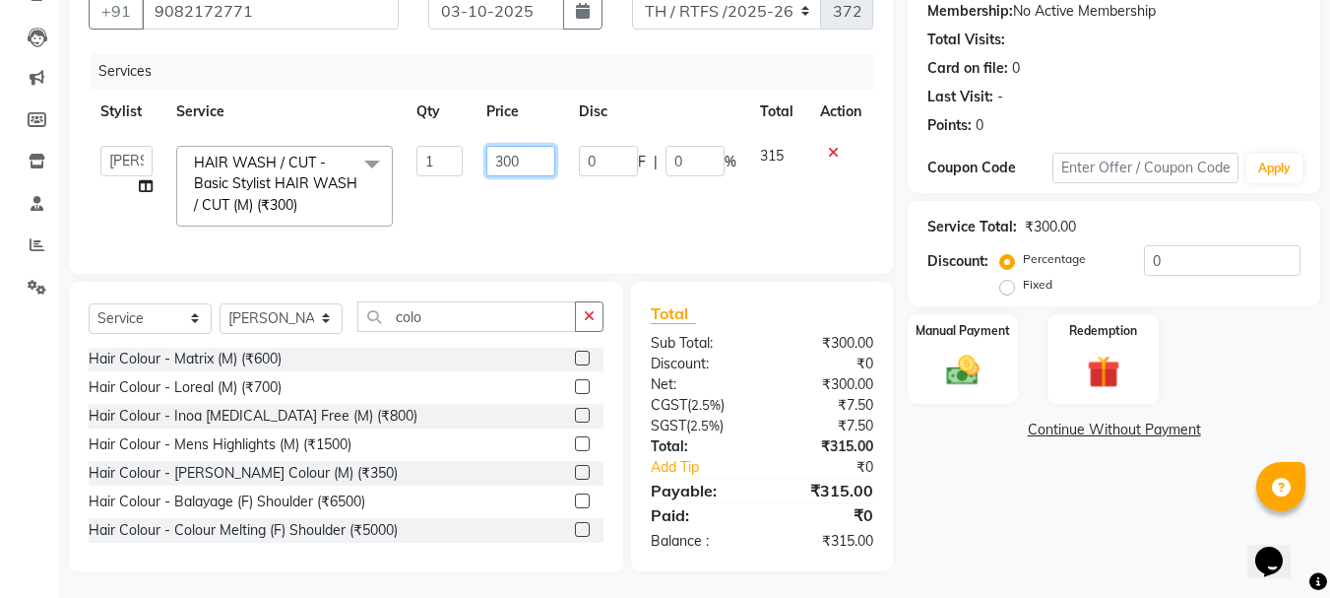
click at [525, 163] on input "300" at bounding box center [520, 161] width 68 height 31
type input "350"
click at [568, 432] on div "Hair Colour - Matrix (M) (₹600) Hair Colour - Loreal (M) (₹700) Hair Colour - I…" at bounding box center [346, 446] width 515 height 197
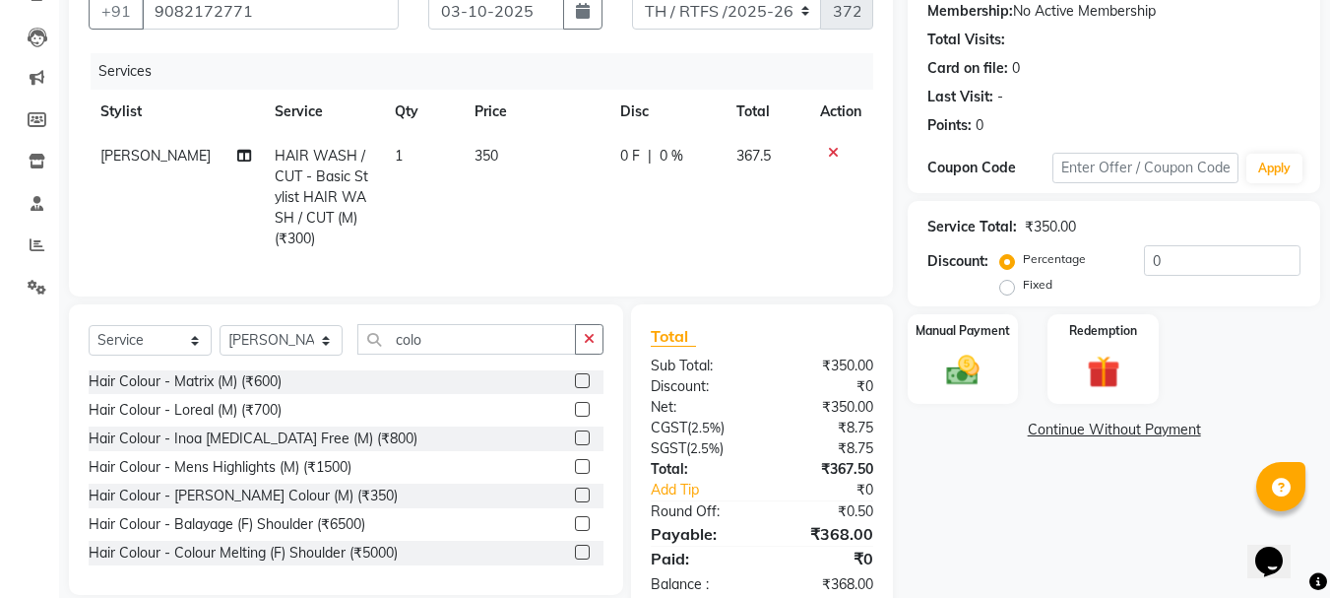
click at [575, 445] on label at bounding box center [582, 437] width 15 height 15
click at [575, 445] on input "checkbox" at bounding box center [581, 438] width 13 height 13
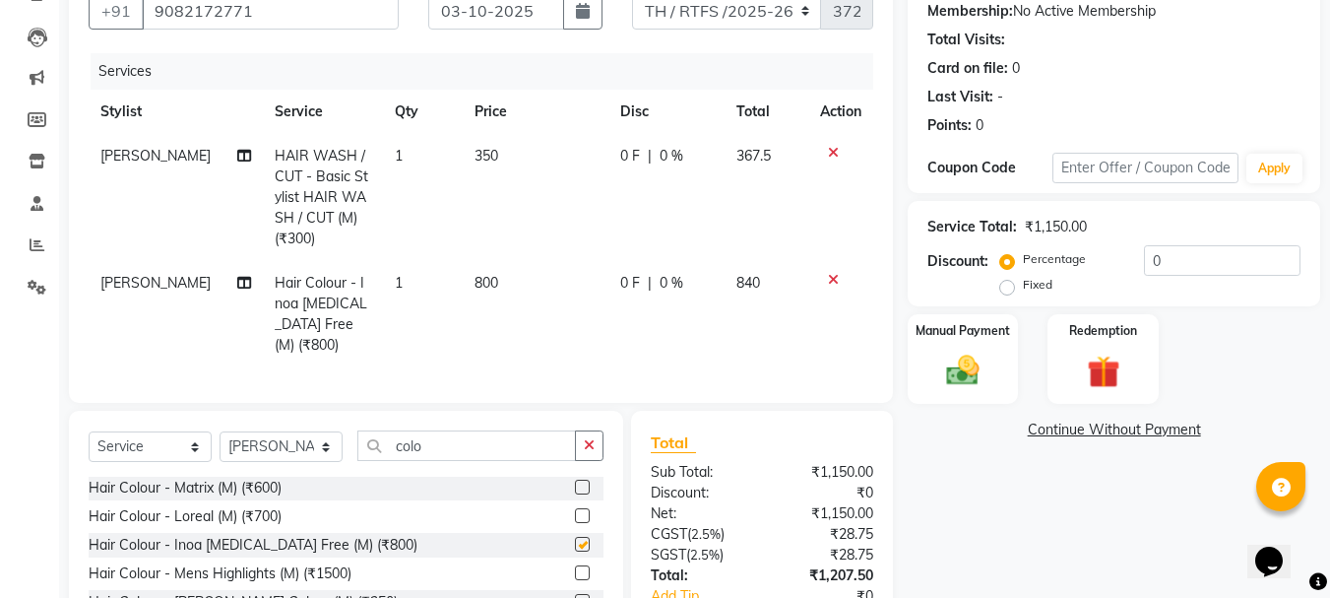
checkbox input "false"
click at [506, 280] on td "800" at bounding box center [536, 314] width 146 height 106
select select "84594"
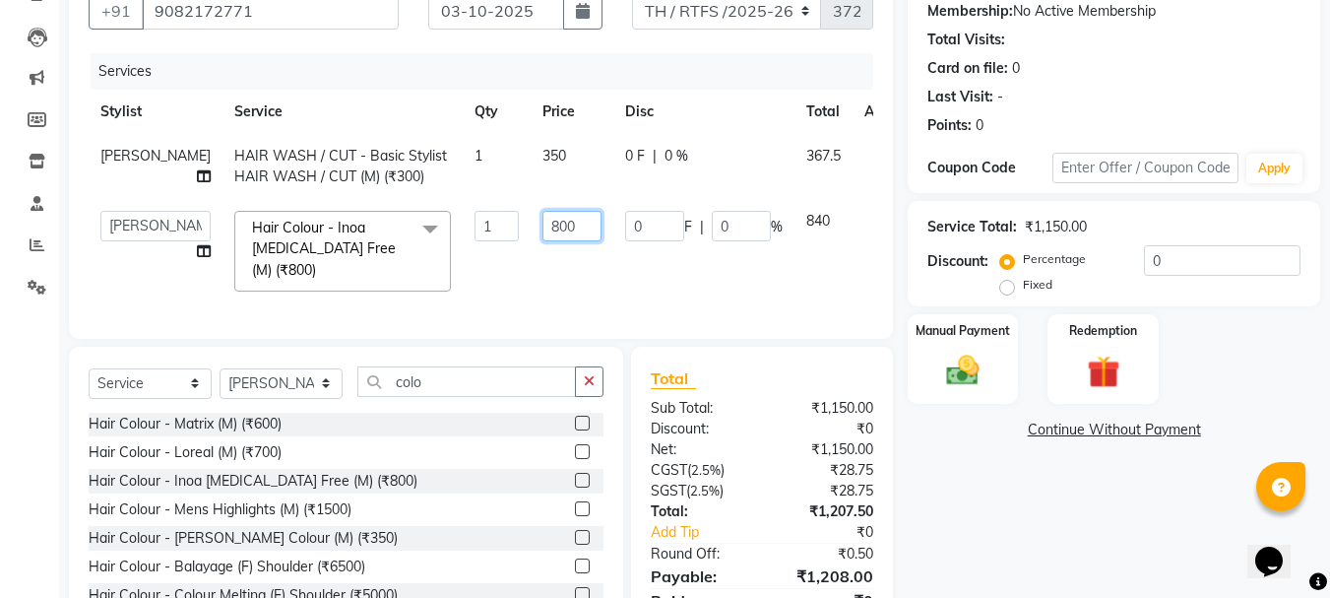
click at [542, 223] on input "800" at bounding box center [571, 226] width 59 height 31
type input "8"
type input "1000"
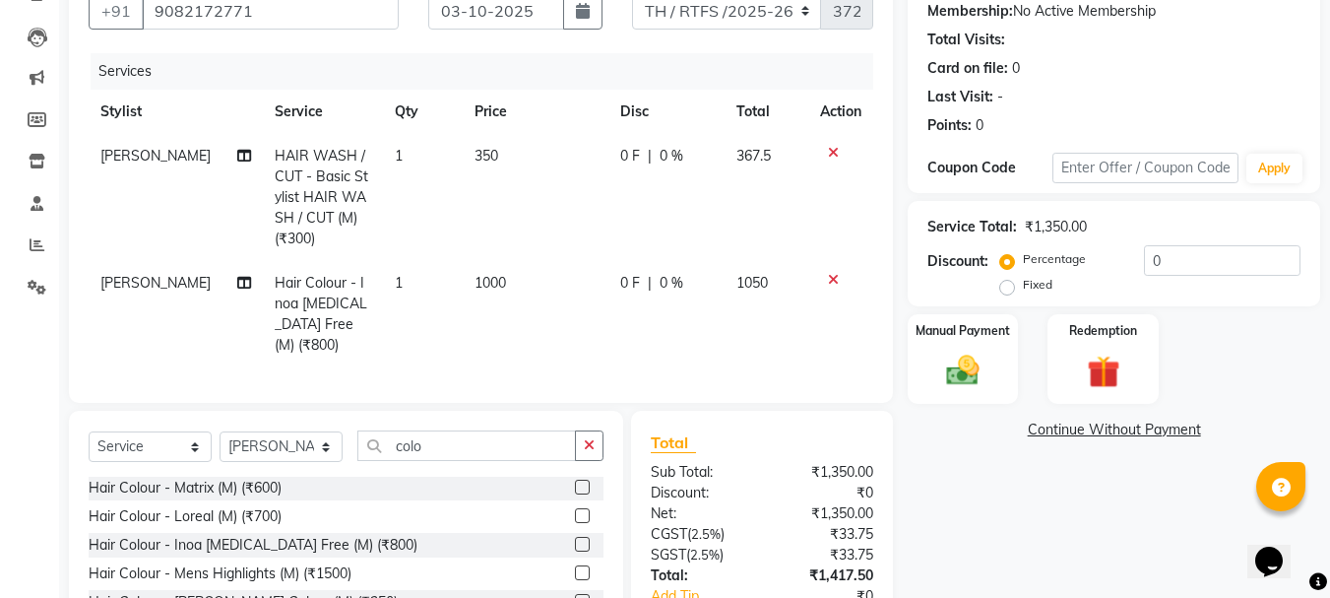
click at [1077, 491] on div "Name: Suresh Kumavat Membership: No Active Membership Total Visits: Card on fil…" at bounding box center [1121, 339] width 427 height 764
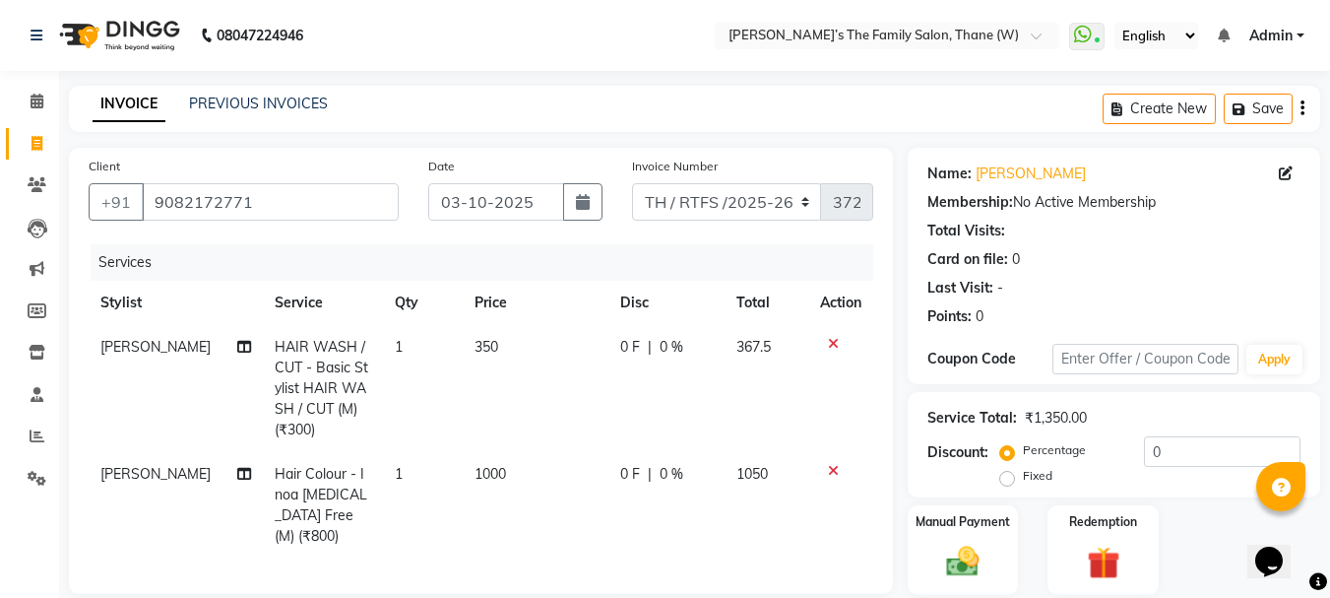
scroll to position [338, 0]
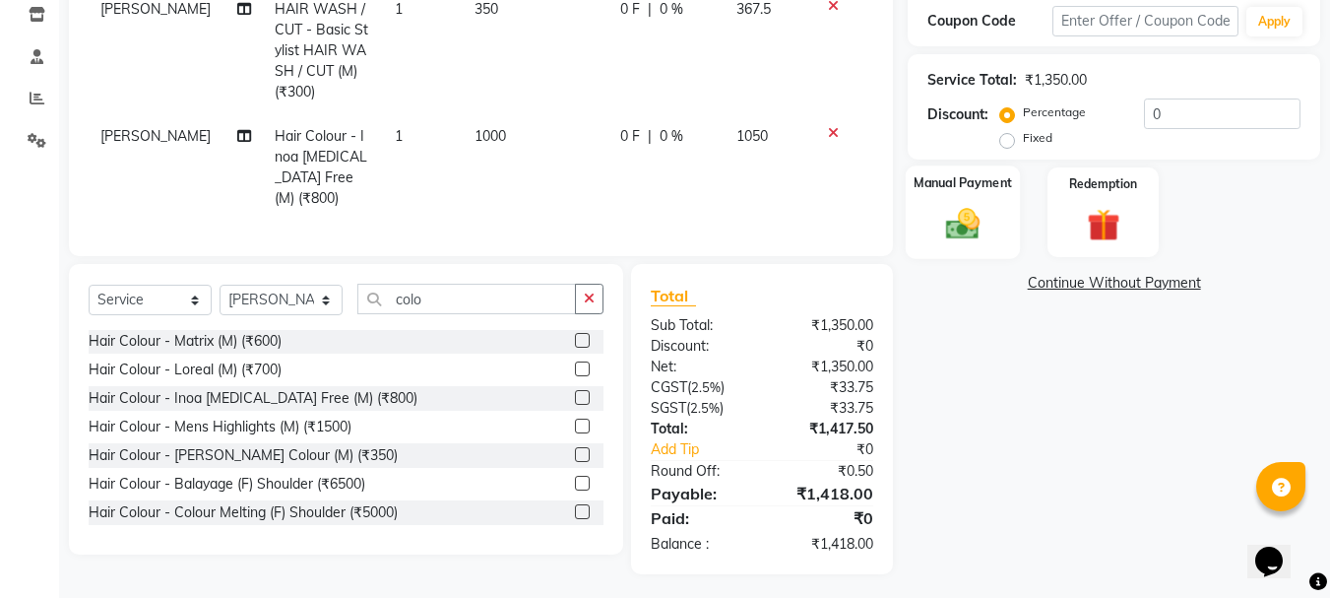
click at [952, 214] on img at bounding box center [962, 223] width 55 height 39
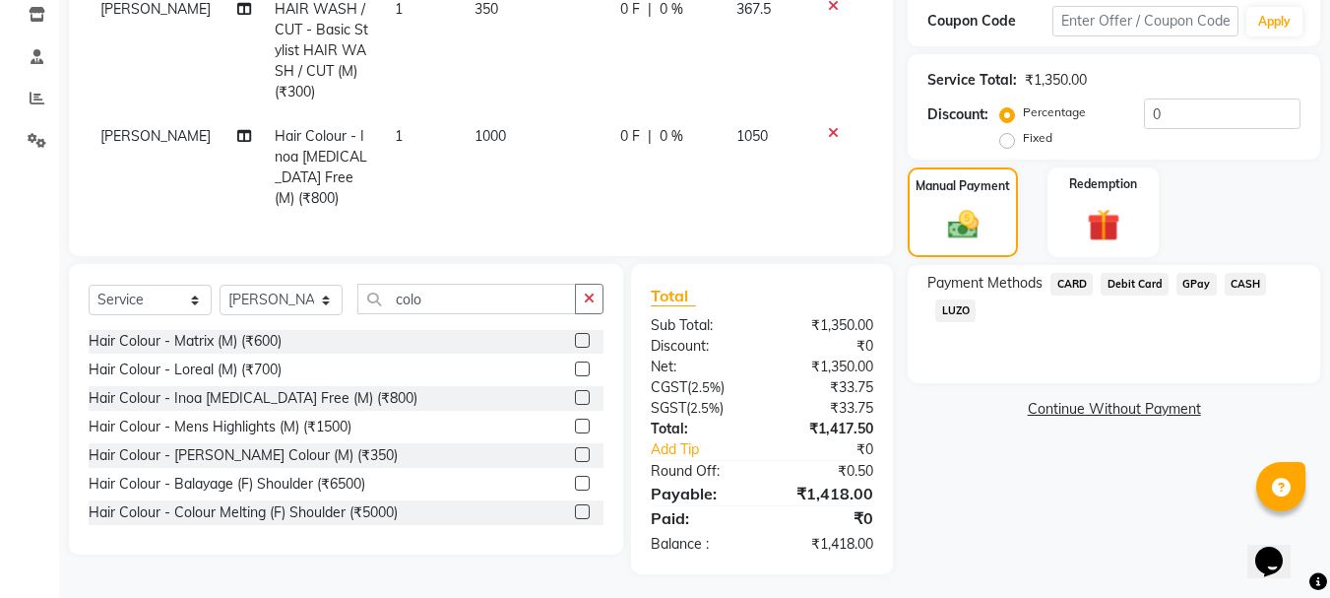
click at [1239, 276] on span "CASH" at bounding box center [1246, 284] width 42 height 23
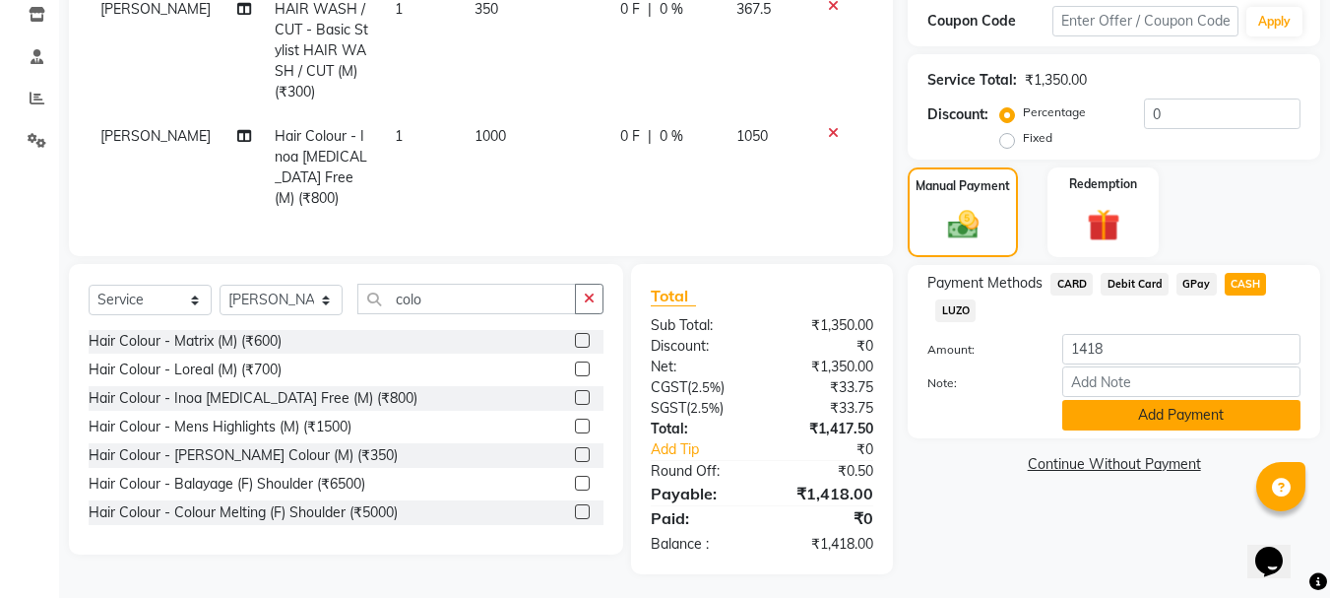
click at [1184, 407] on button "Add Payment" at bounding box center [1181, 415] width 238 height 31
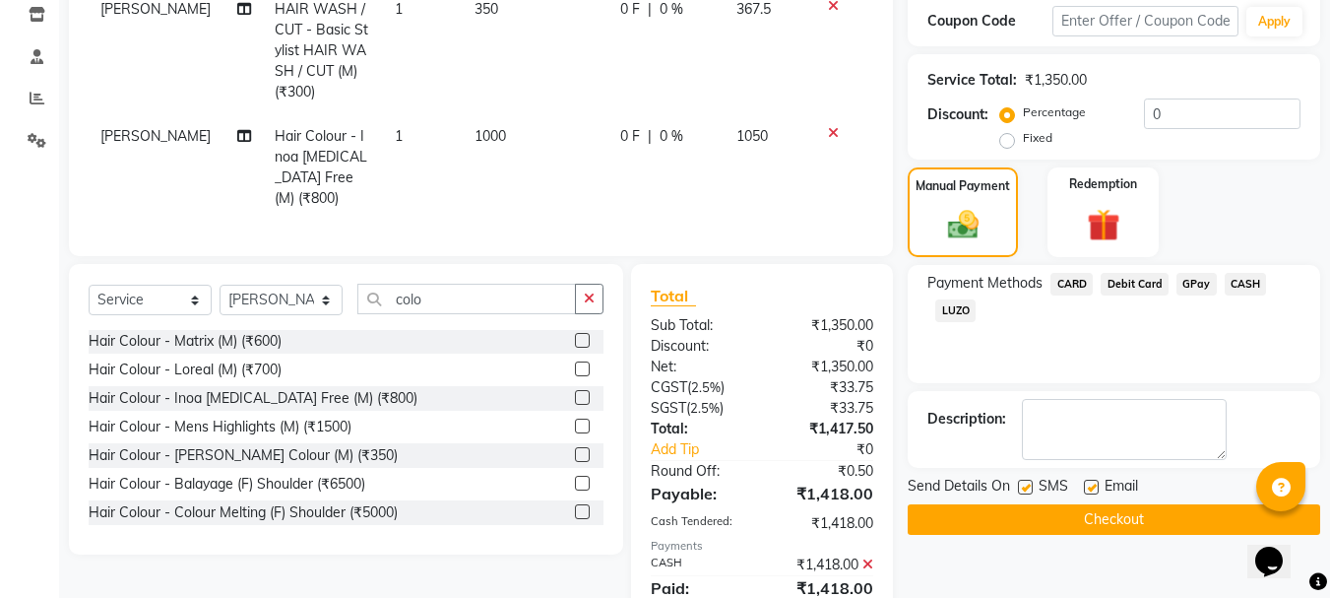
click at [1208, 523] on button "Checkout" at bounding box center [1114, 519] width 413 height 31
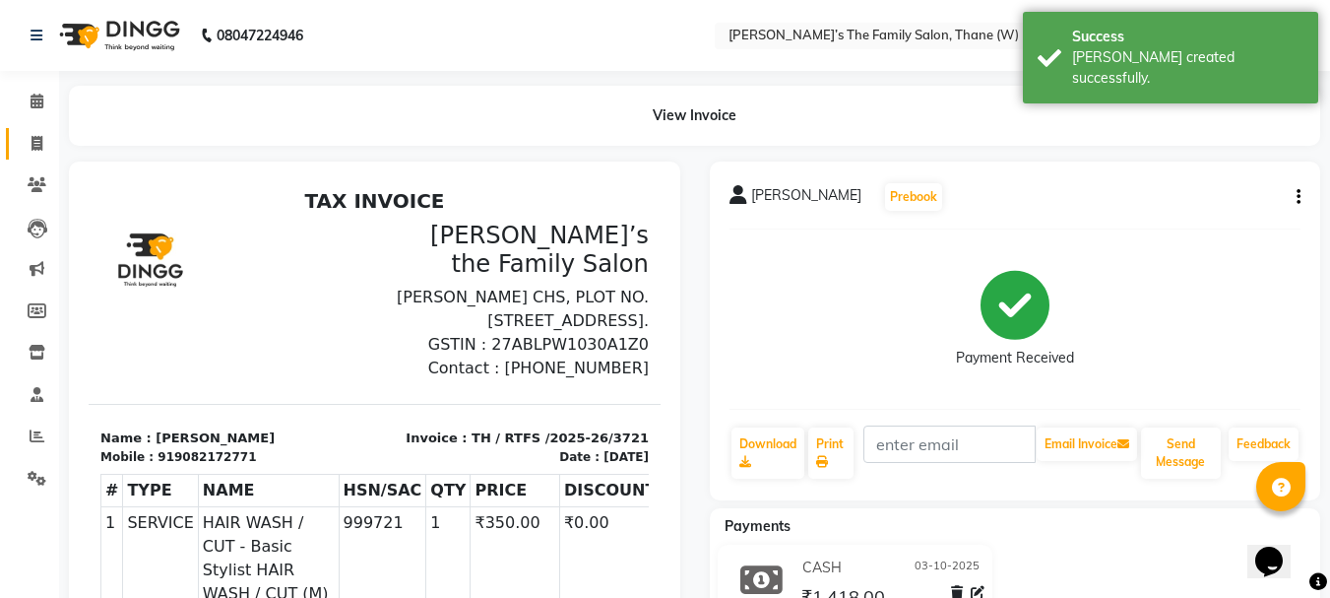
click at [22, 158] on link "Invoice" at bounding box center [29, 144] width 47 height 32
select select "service"
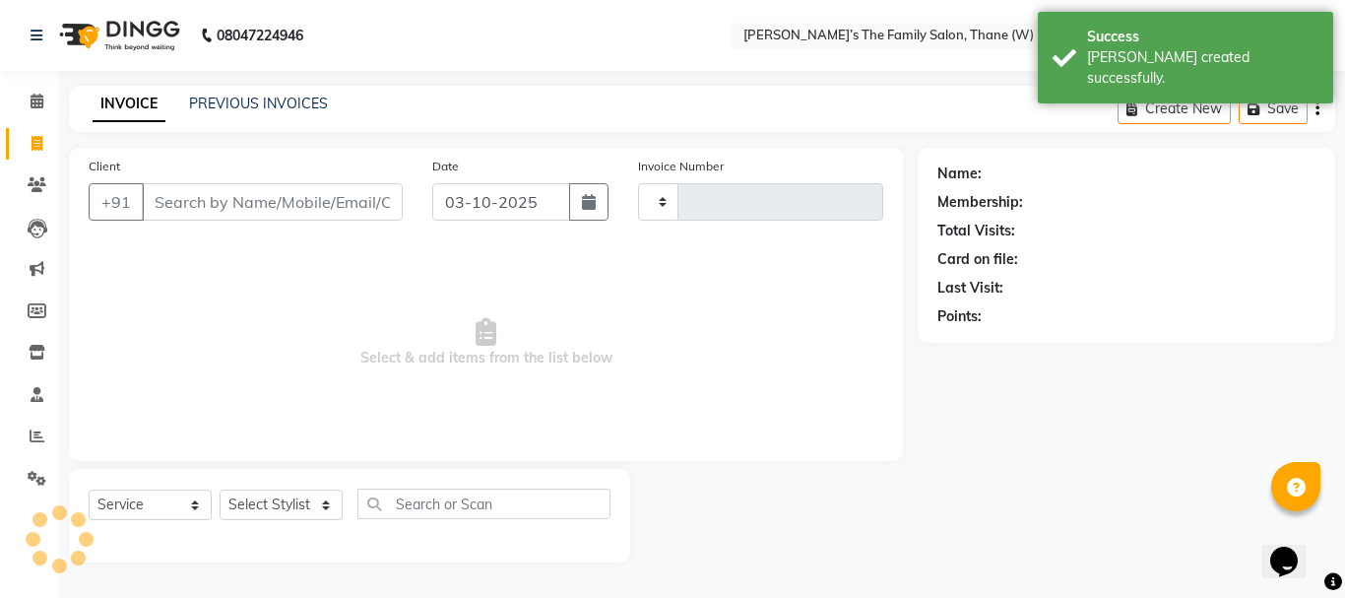
type input "3722"
select select "8004"
click at [283, 209] on input "Client" at bounding box center [272, 201] width 261 height 37
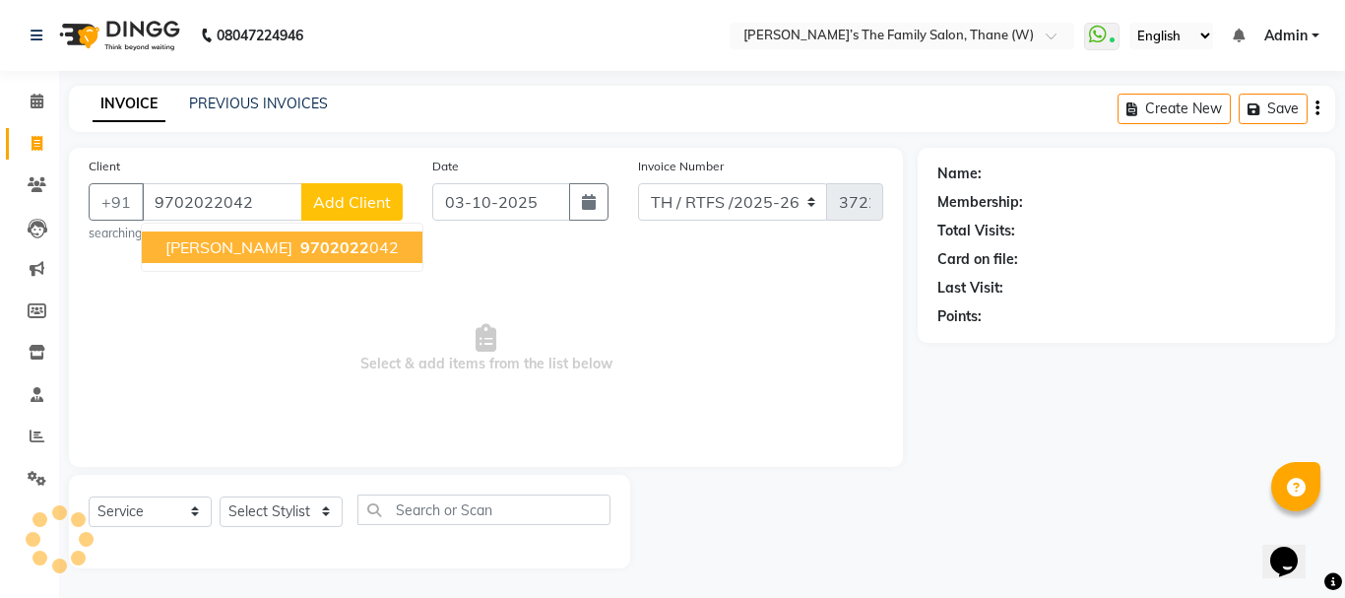
type input "9702022042"
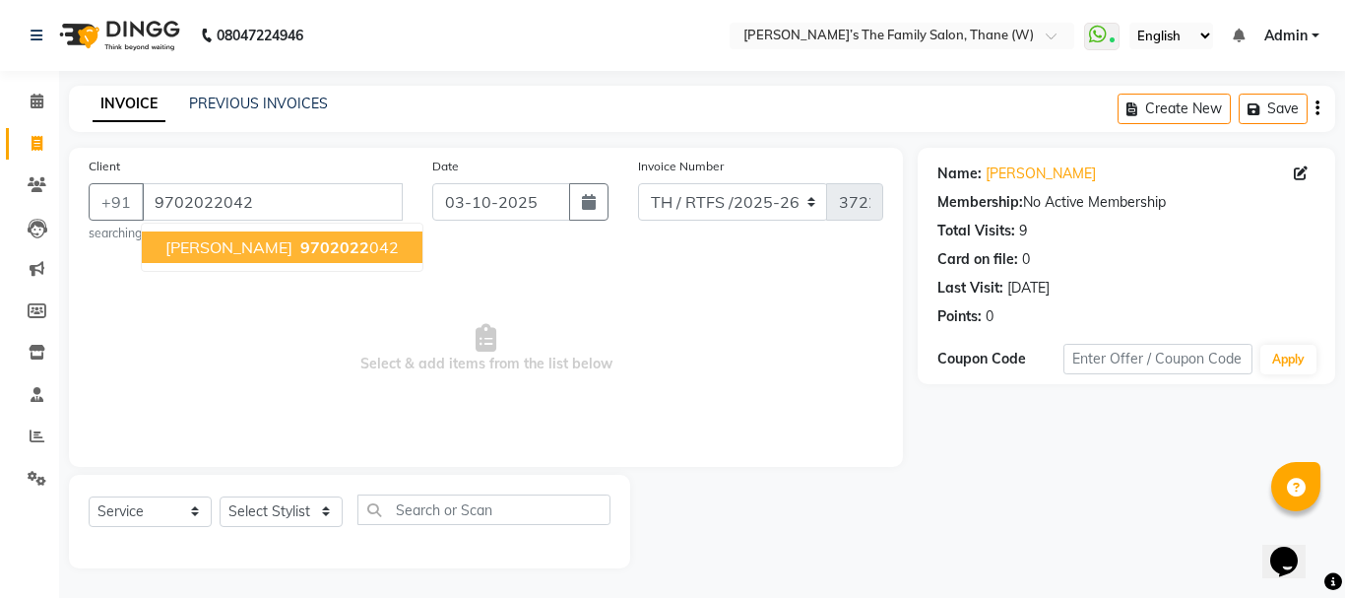
click at [300, 242] on span "9702022" at bounding box center [334, 247] width 69 height 20
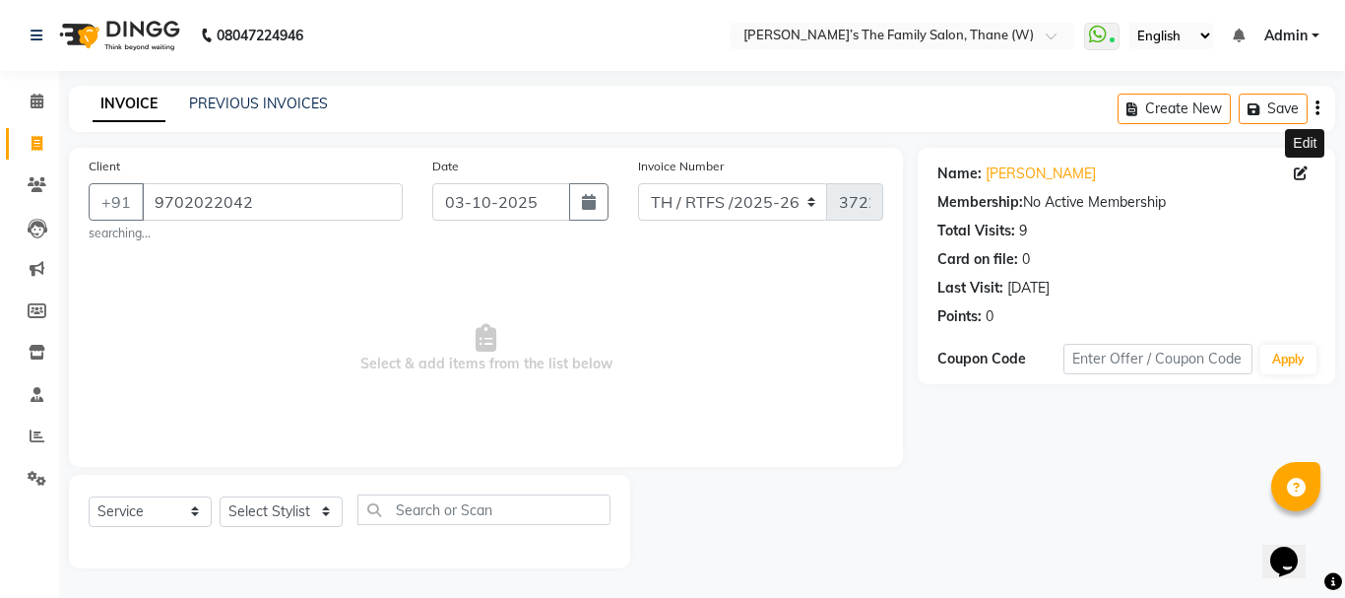
click at [1295, 175] on icon at bounding box center [1301, 173] width 14 height 14
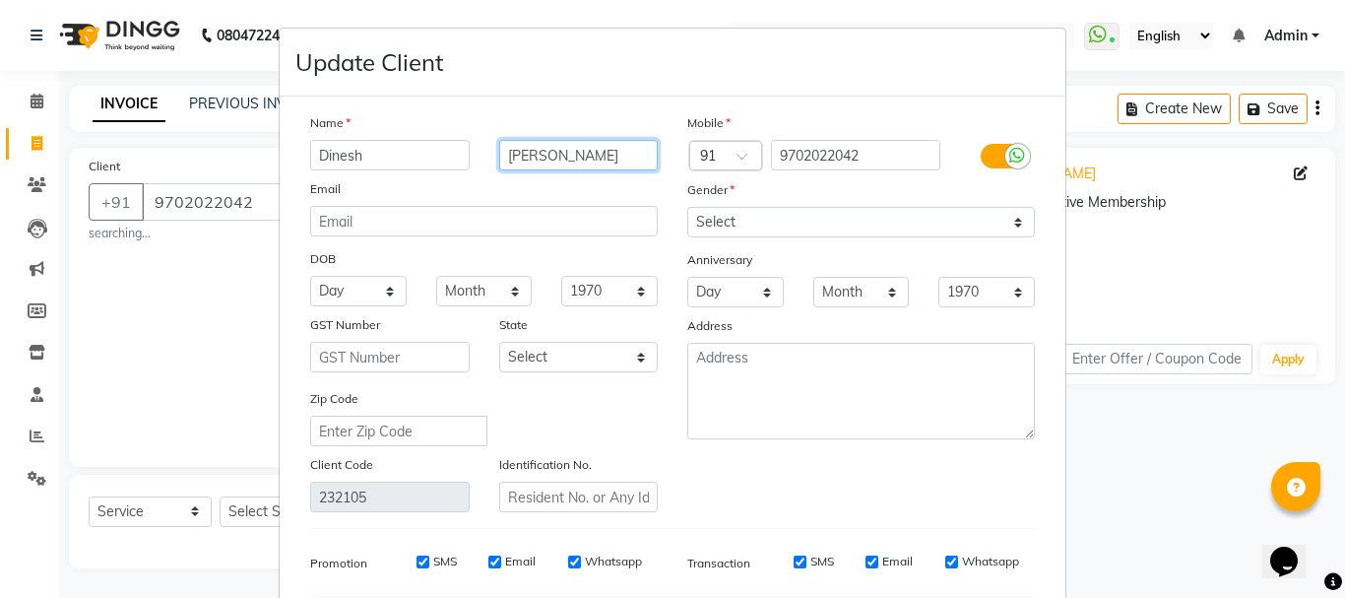
click at [557, 155] on input "[PERSON_NAME]" at bounding box center [578, 155] width 159 height 31
type input "[PERSON_NAME]"
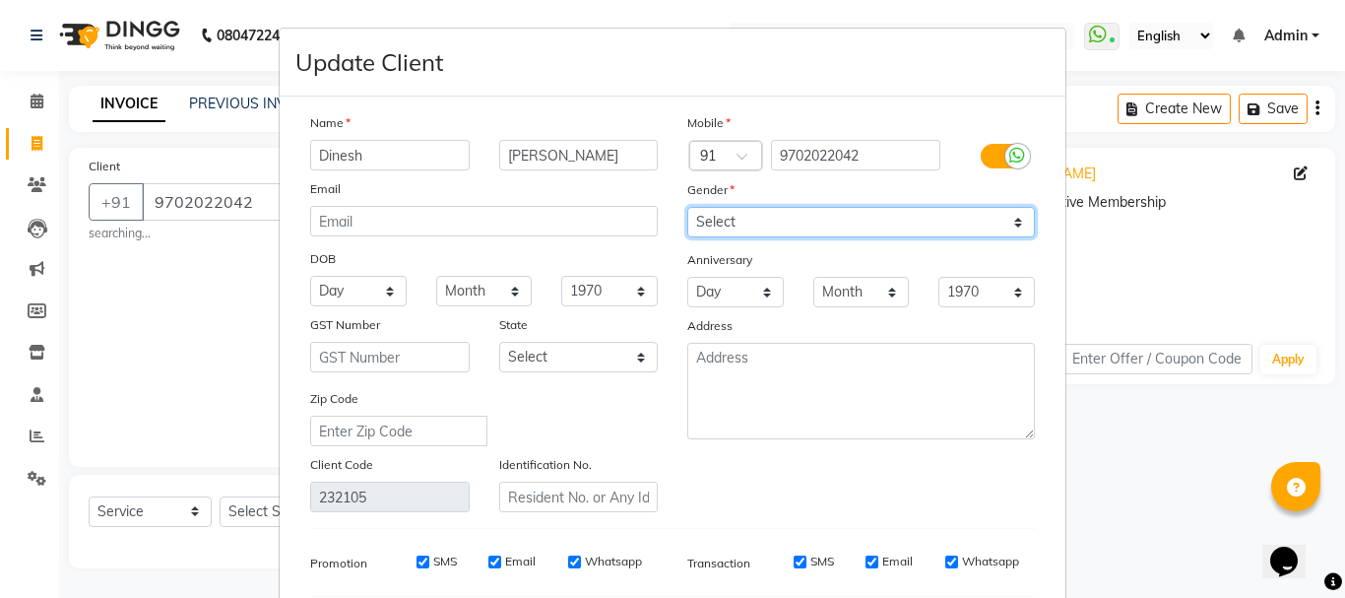
click at [716, 223] on select "Select [DEMOGRAPHIC_DATA] [DEMOGRAPHIC_DATA] Other Prefer Not To Say" at bounding box center [861, 222] width 348 height 31
select select "[DEMOGRAPHIC_DATA]"
click at [687, 207] on select "Select [DEMOGRAPHIC_DATA] [DEMOGRAPHIC_DATA] Other Prefer Not To Say" at bounding box center [861, 222] width 348 height 31
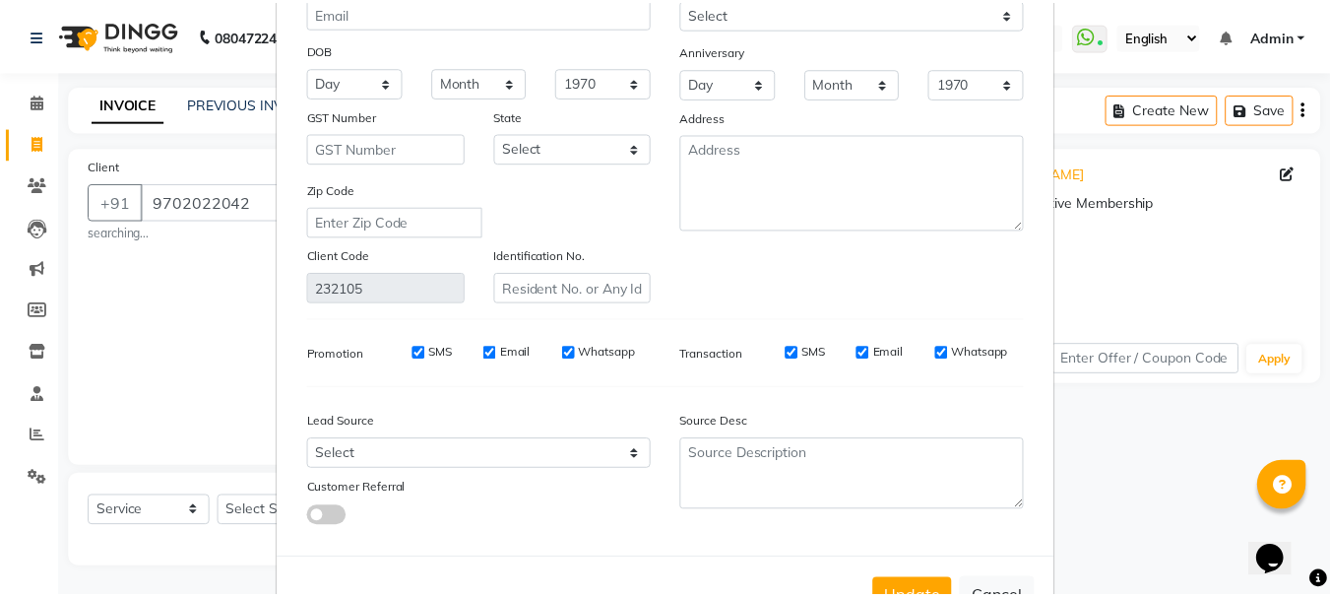
scroll to position [276, 0]
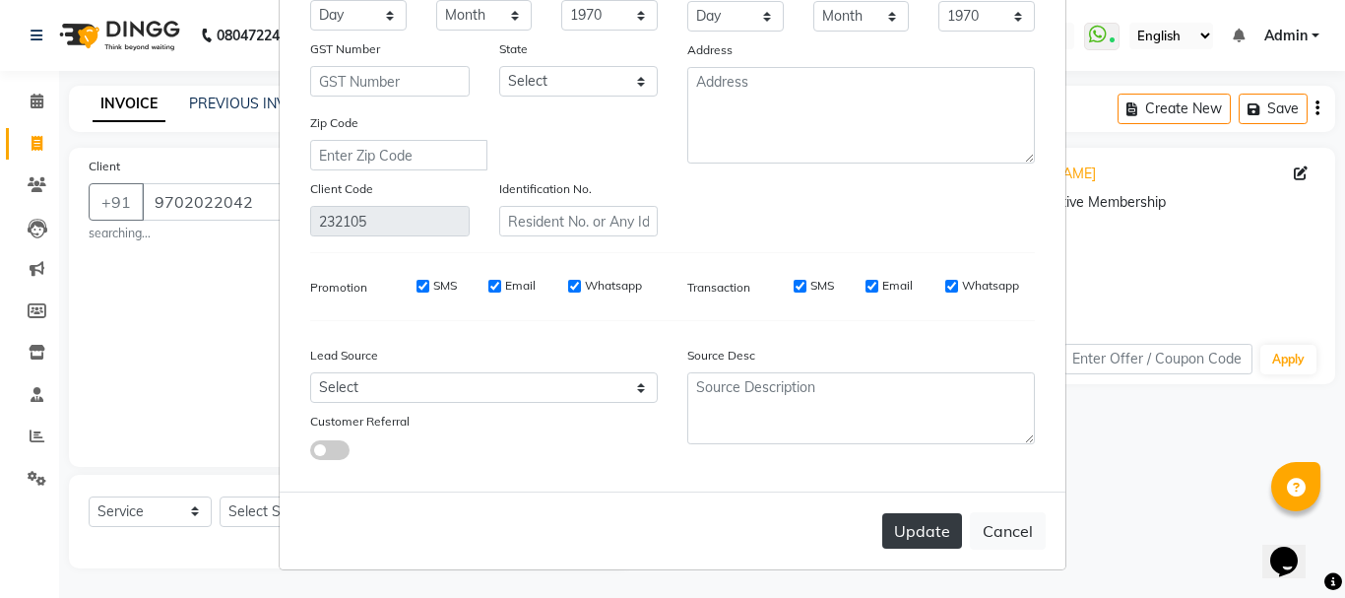
click at [912, 541] on button "Update" at bounding box center [922, 530] width 80 height 35
select select
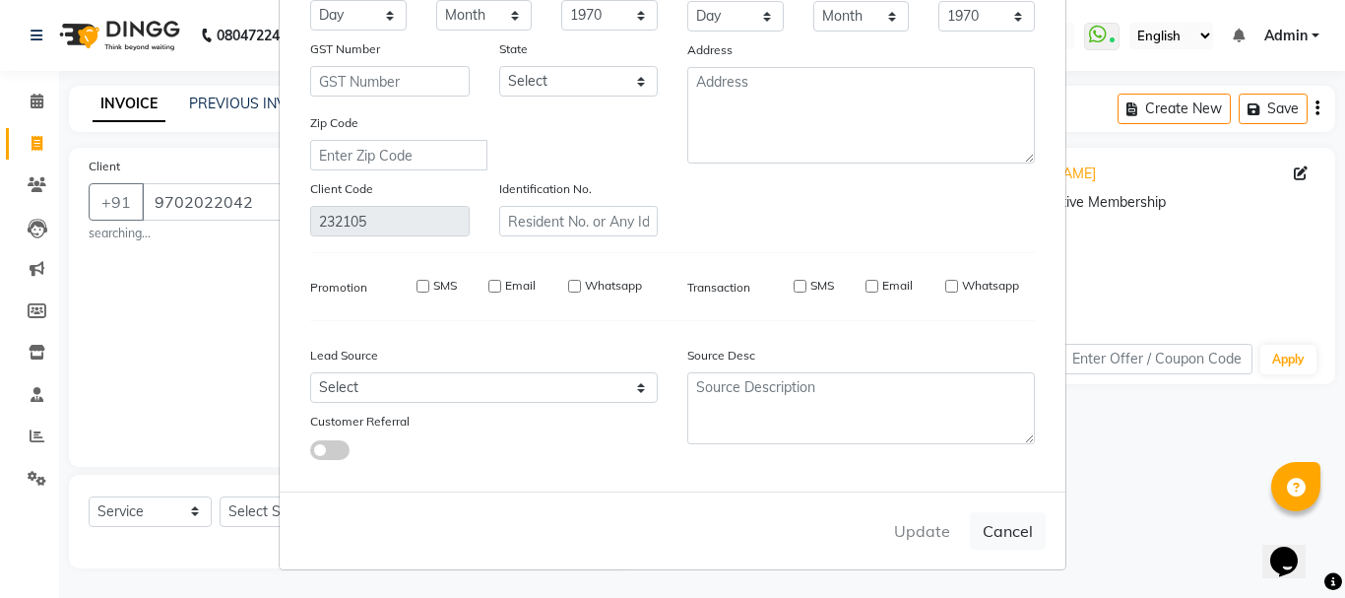
select select
checkbox input "false"
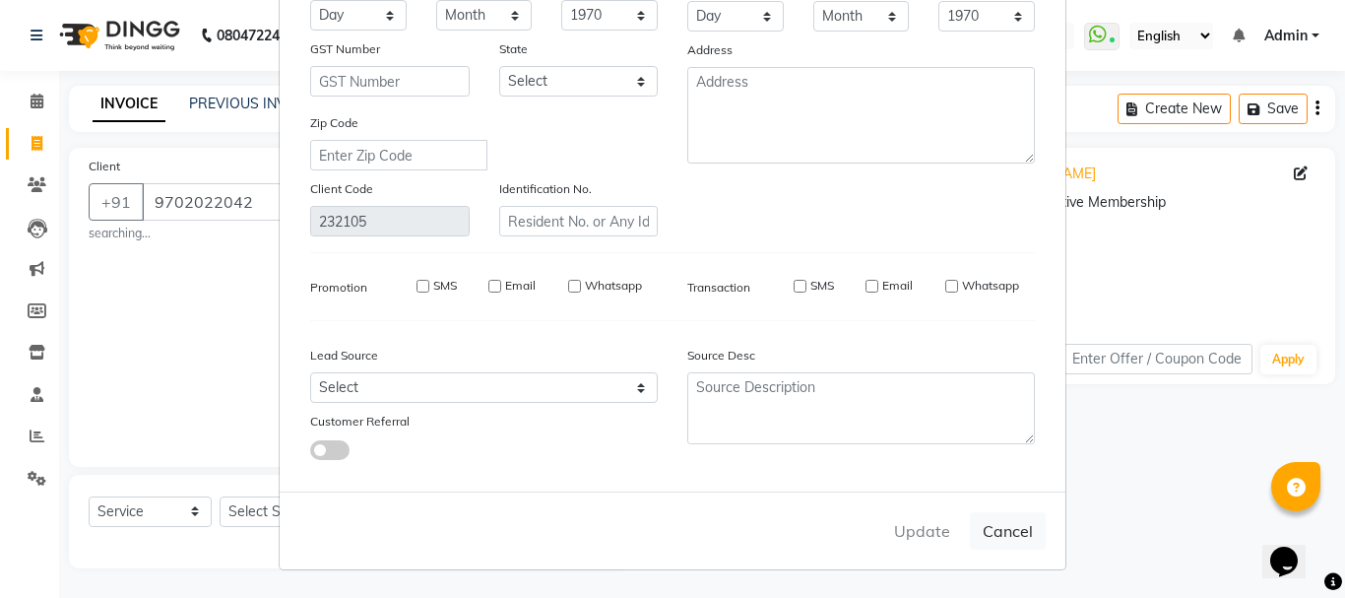
checkbox input "false"
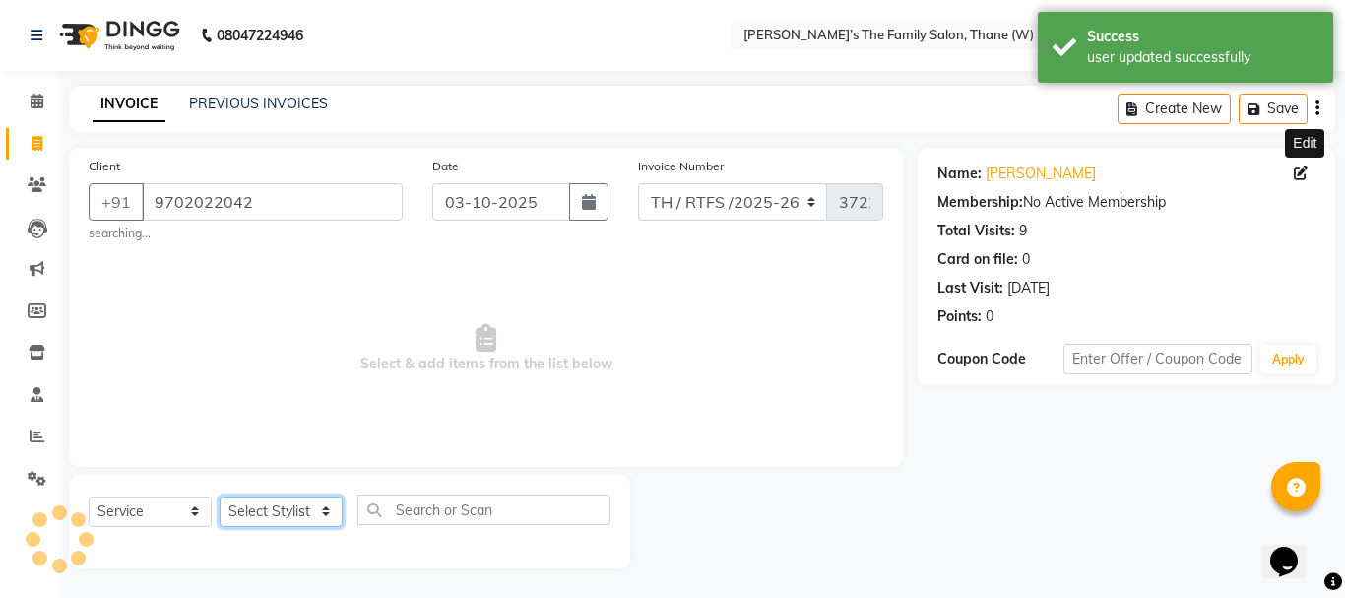
click at [297, 515] on select "Select Stylist Aarohi P [PERSON_NAME] [PERSON_NAME] A [PERSON_NAME] .[PERSON_NA…" at bounding box center [281, 511] width 123 height 31
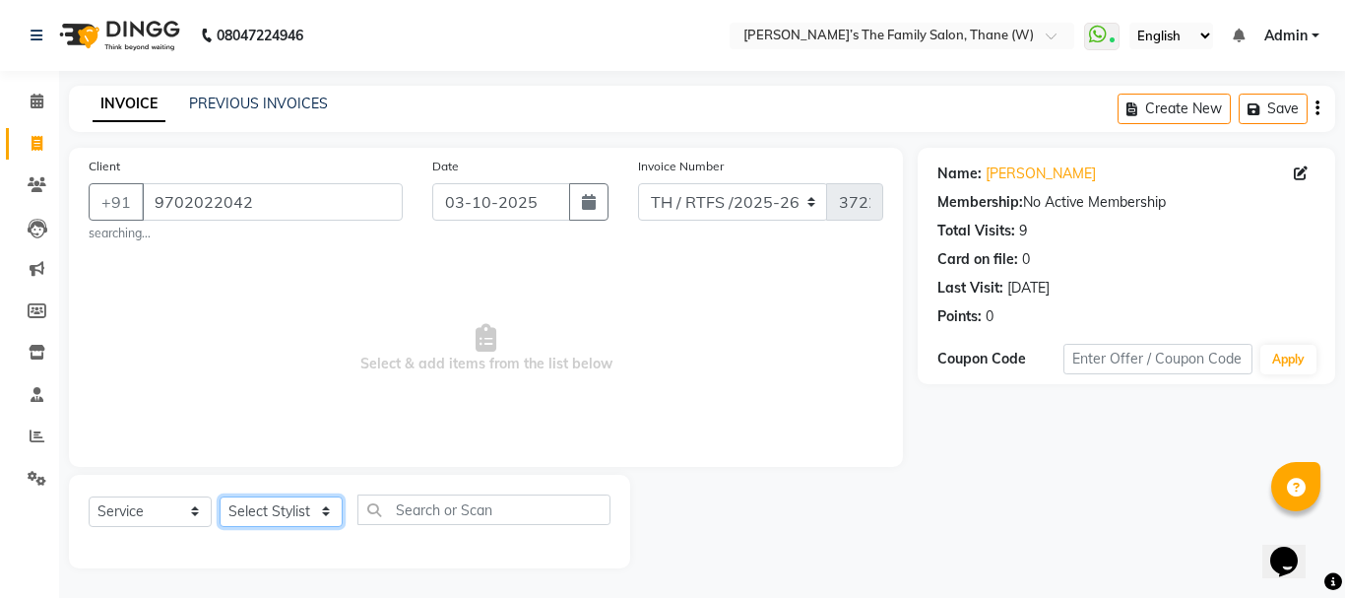
select select "84594"
click at [220, 496] on select "Select Stylist Aarohi P [PERSON_NAME] [PERSON_NAME] A [PERSON_NAME] .[PERSON_NA…" at bounding box center [281, 511] width 123 height 31
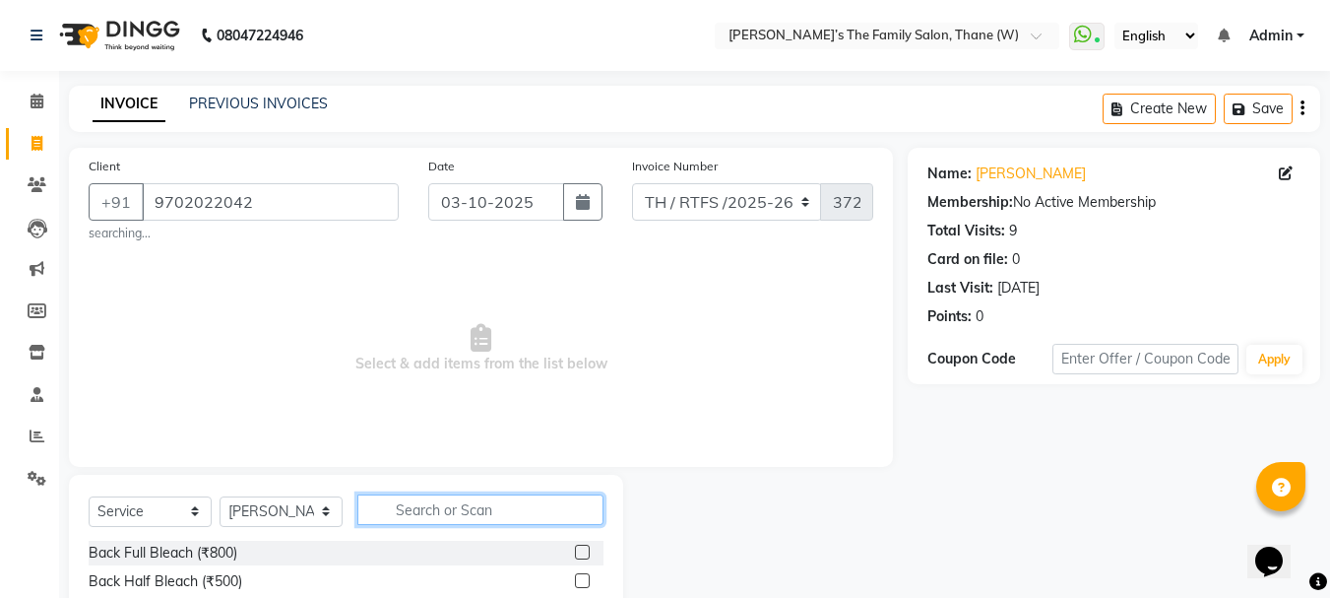
click at [410, 515] on input "text" at bounding box center [480, 509] width 246 height 31
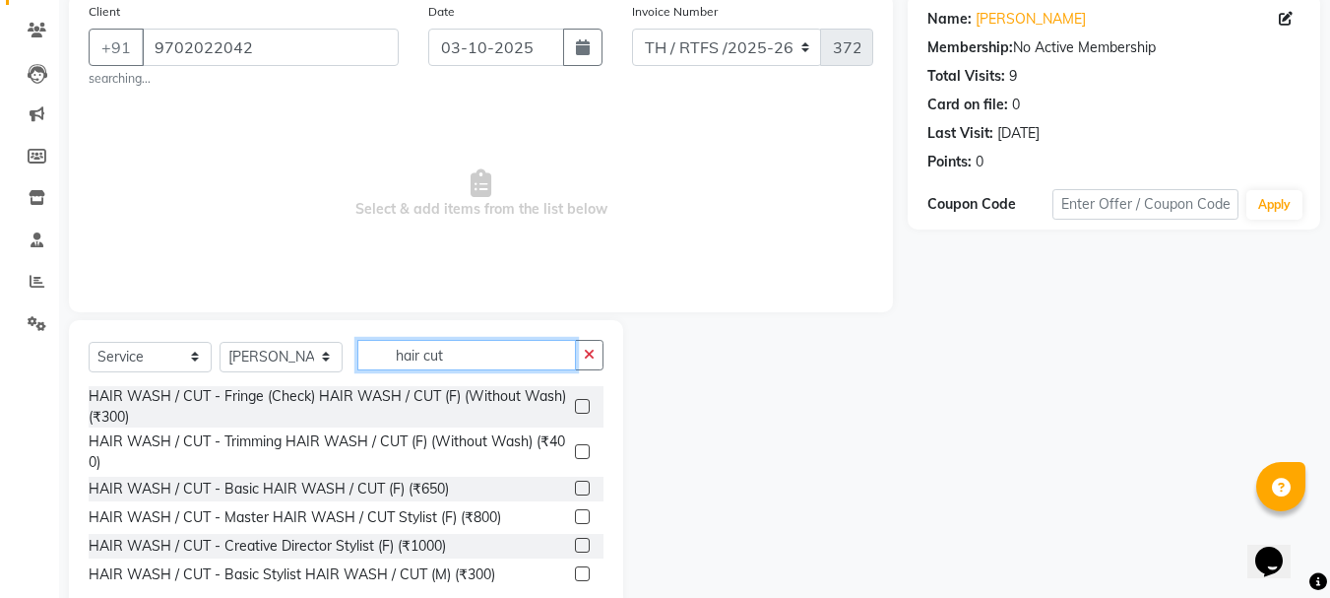
scroll to position [197, 0]
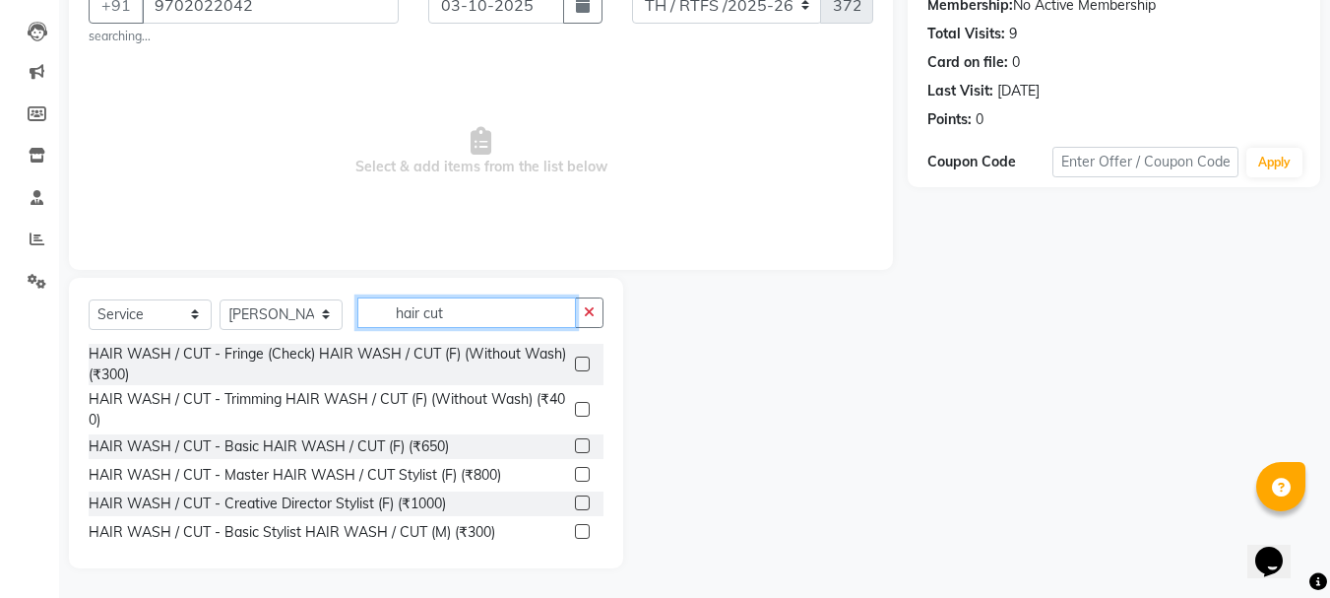
type input "hair cut"
click at [575, 526] on label at bounding box center [582, 531] width 15 height 15
click at [575, 526] on input "checkbox" at bounding box center [581, 532] width 13 height 13
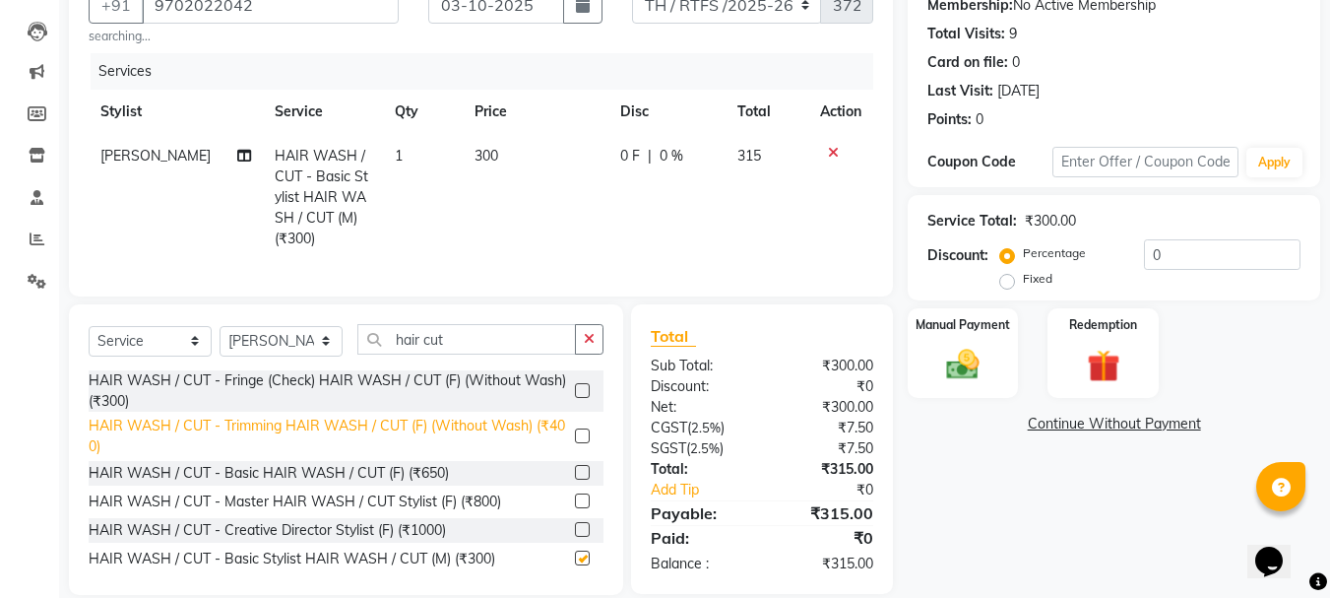
checkbox input "false"
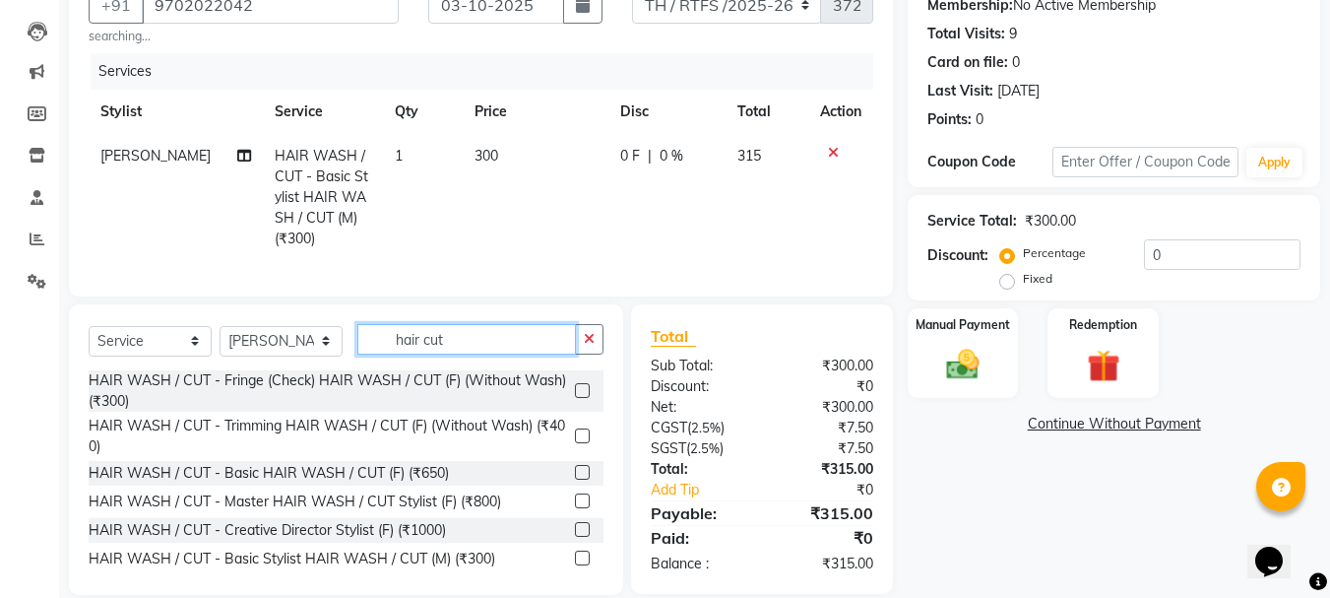
click at [514, 354] on input "hair cut" at bounding box center [466, 339] width 219 height 31
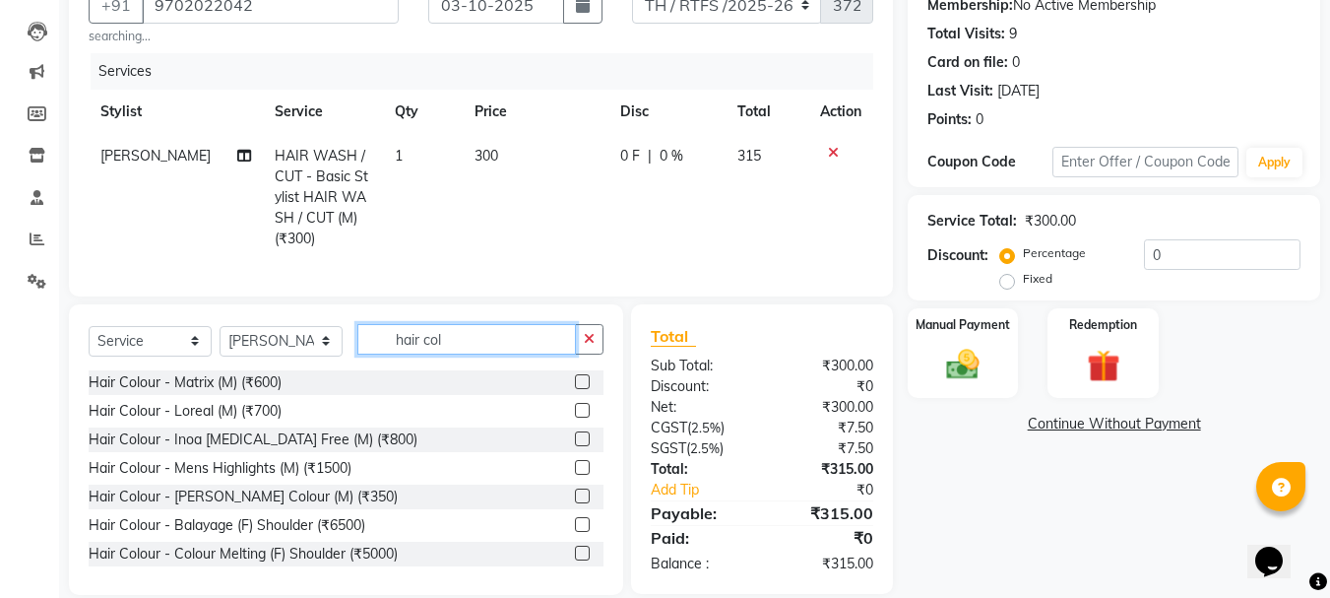
type input "hair col"
click at [575, 446] on label at bounding box center [582, 438] width 15 height 15
click at [575, 446] on input "checkbox" at bounding box center [581, 439] width 13 height 13
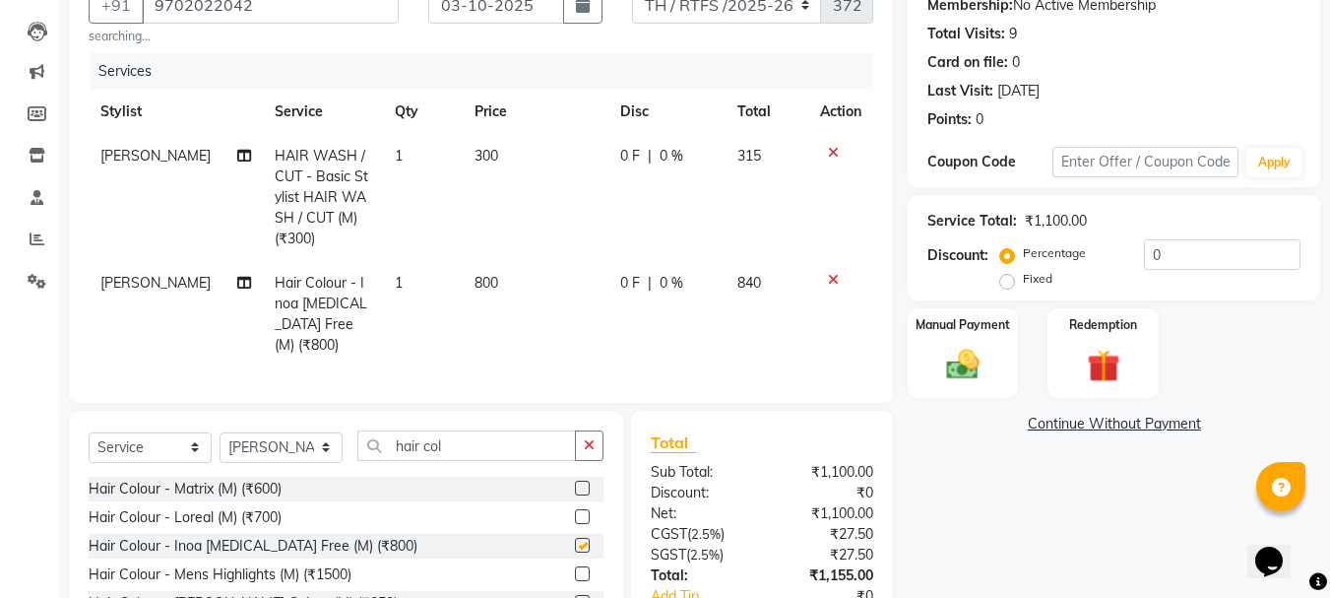
checkbox input "false"
click at [491, 295] on td "800" at bounding box center [536, 314] width 146 height 106
select select "84594"
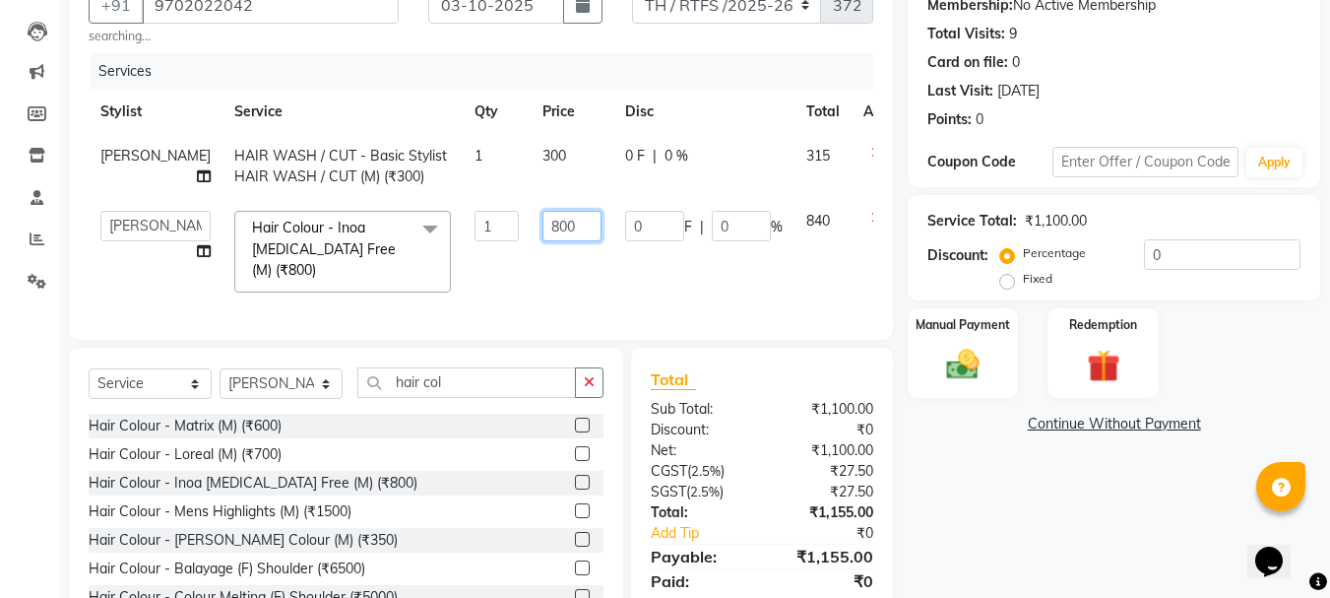
click at [542, 229] on input "800" at bounding box center [571, 226] width 59 height 31
type input "8"
type input "1000"
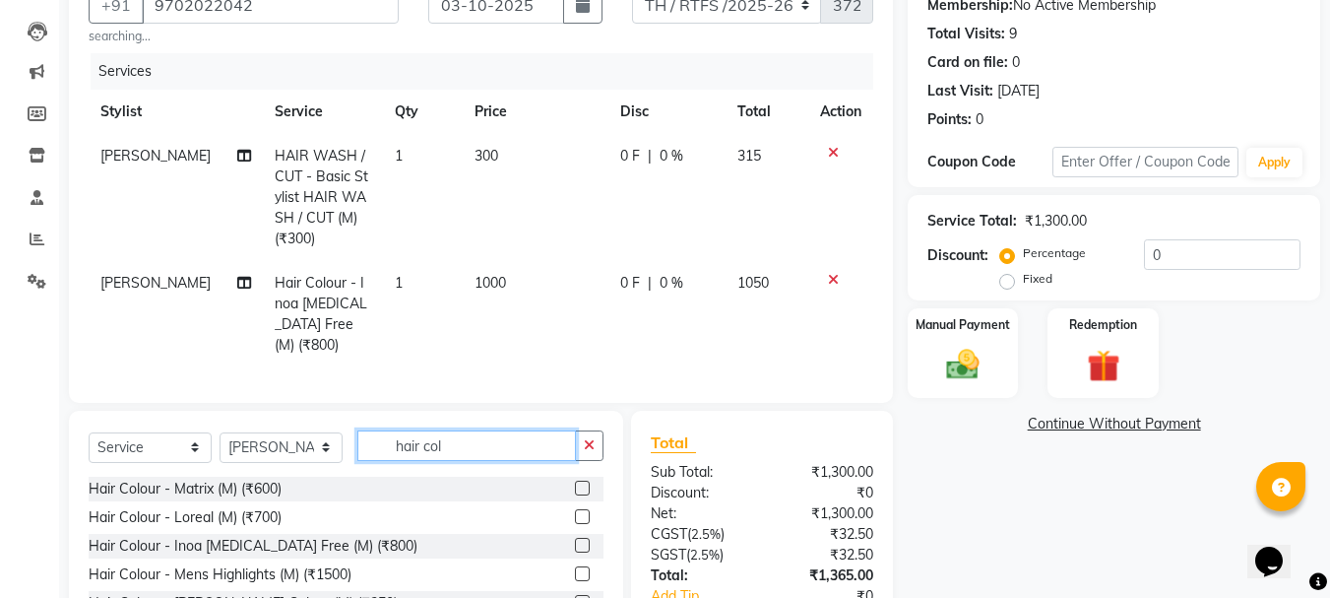
click at [470, 401] on div "Client +91 9702022042 searching... Date 03-10-2025 Invoice Number TH / RTFS /20…" at bounding box center [481, 326] width 854 height 750
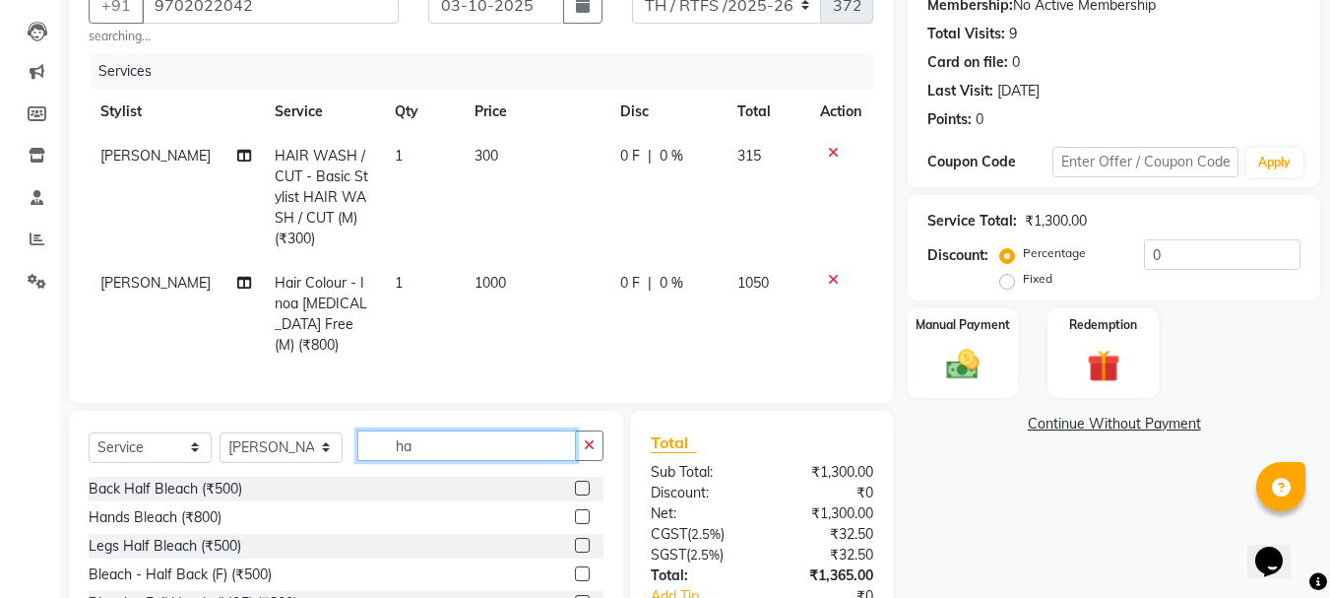
type input "h"
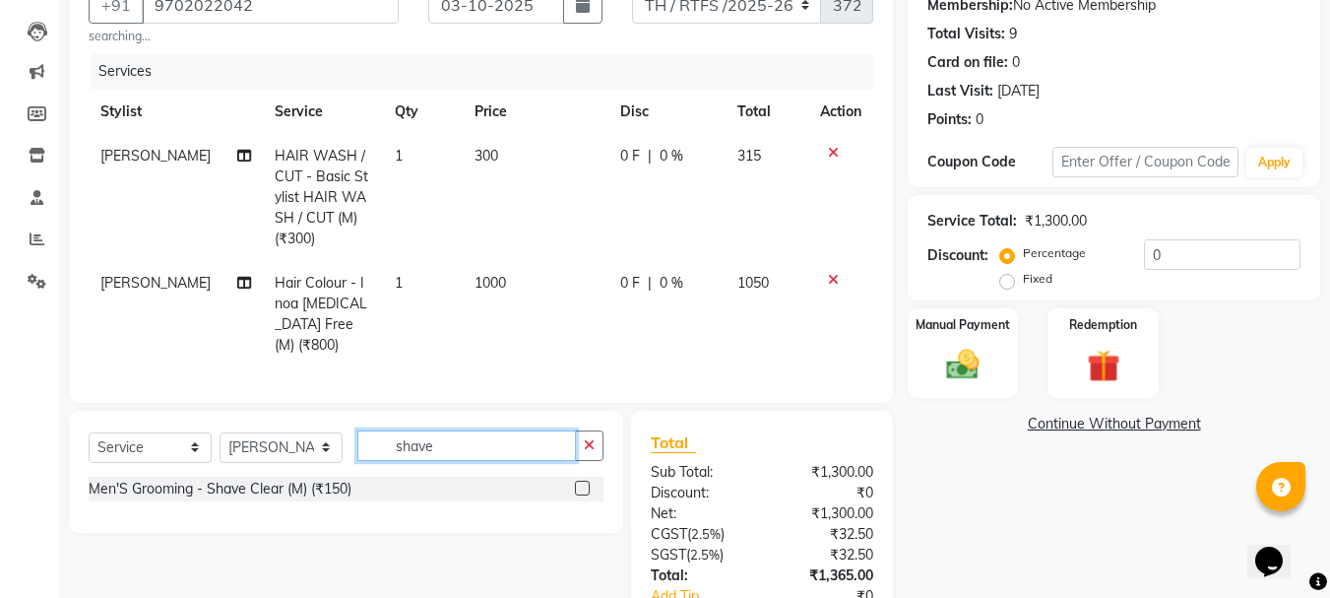
type input "shave"
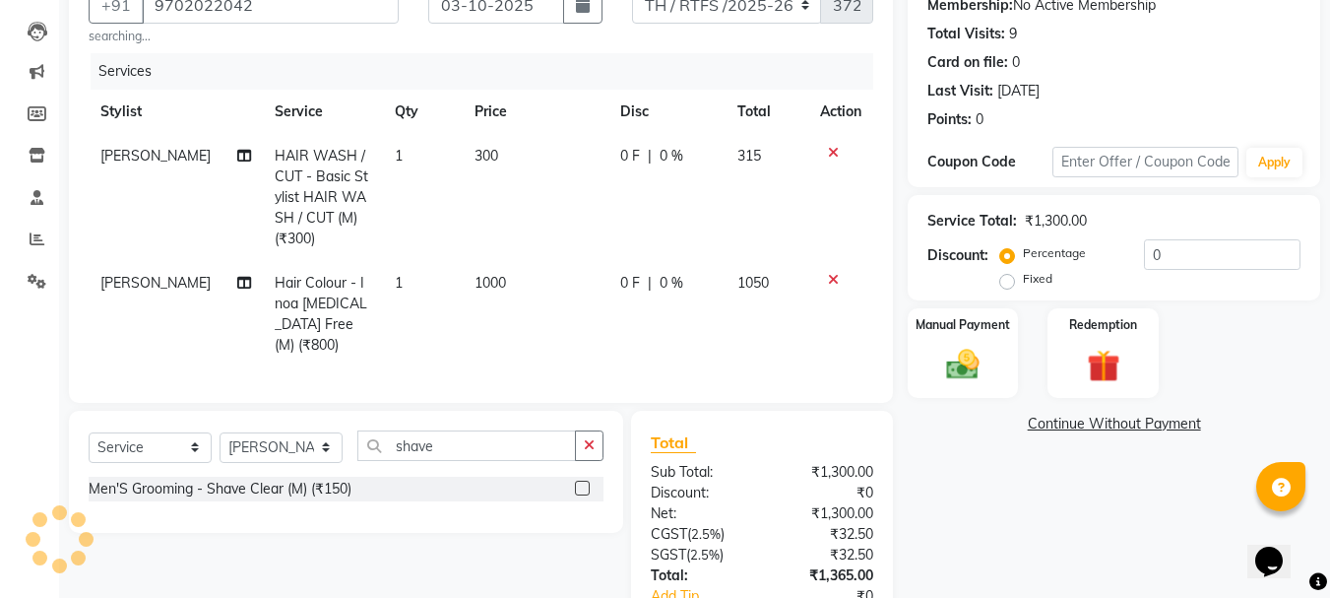
click at [580, 480] on label at bounding box center [582, 487] width 15 height 15
click at [580, 482] on input "checkbox" at bounding box center [581, 488] width 13 height 13
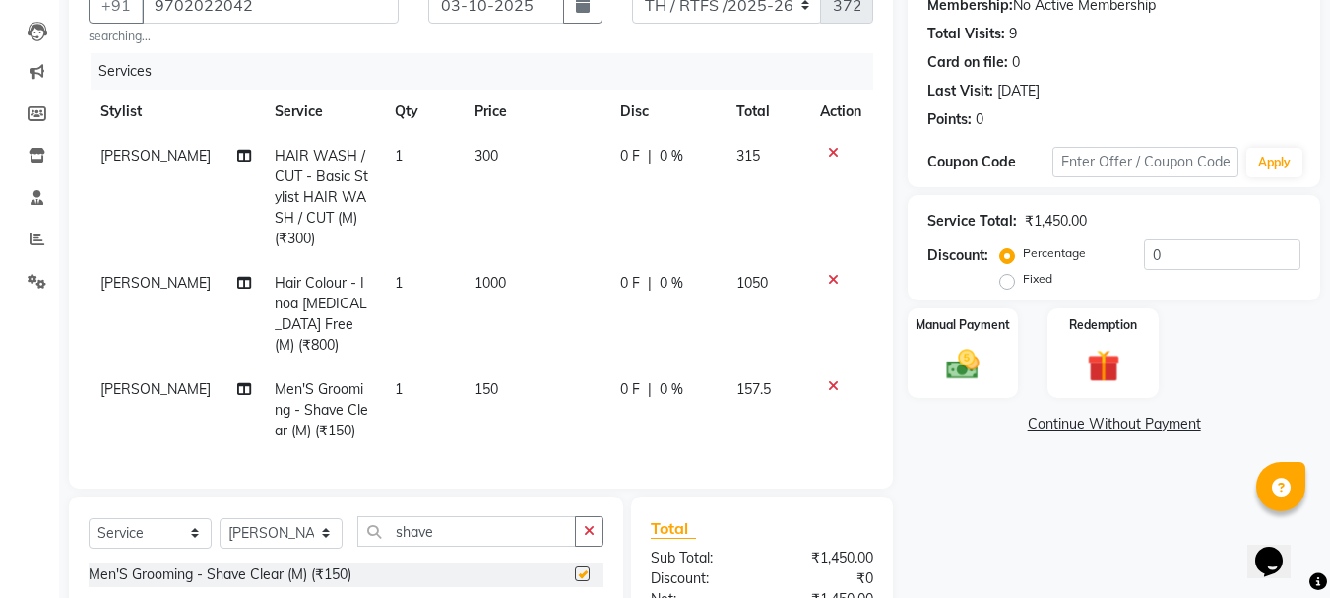
checkbox input "false"
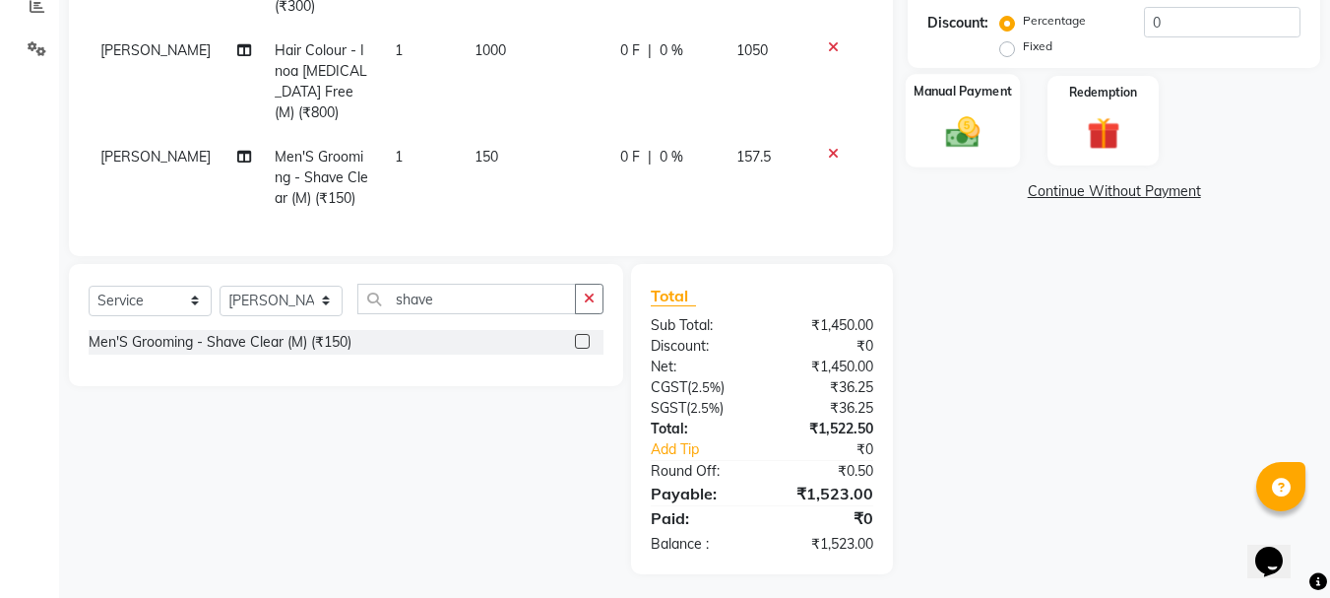
click at [985, 133] on img at bounding box center [962, 131] width 55 height 39
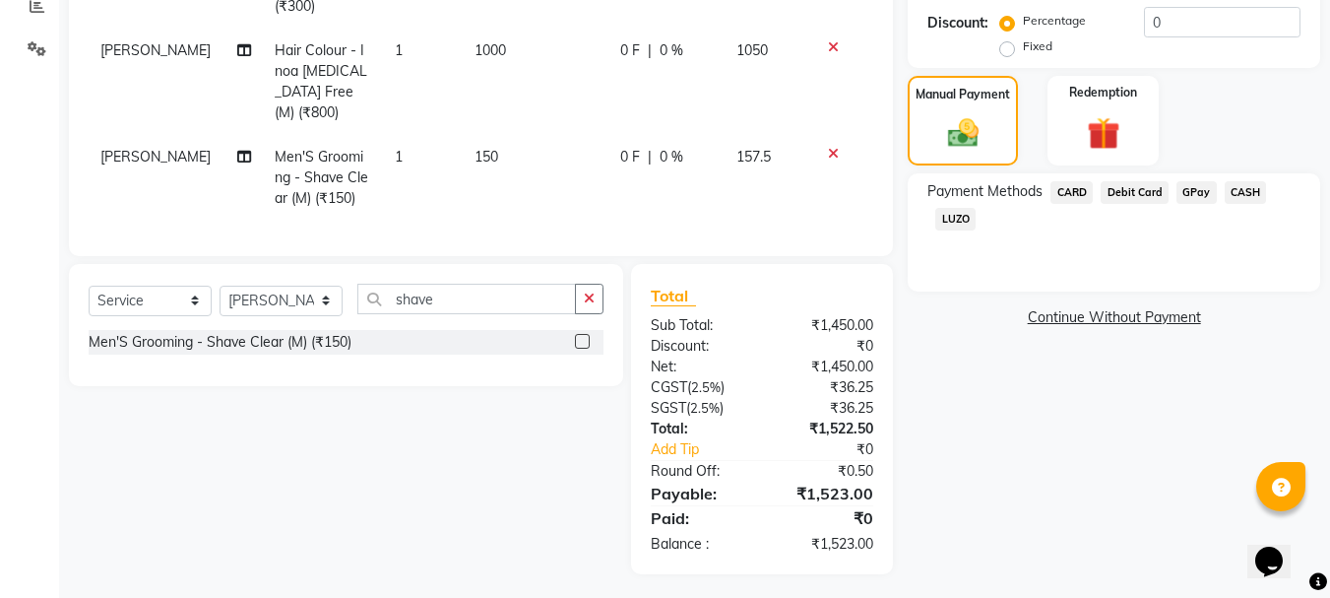
click at [1195, 191] on span "GPay" at bounding box center [1197, 192] width 40 height 23
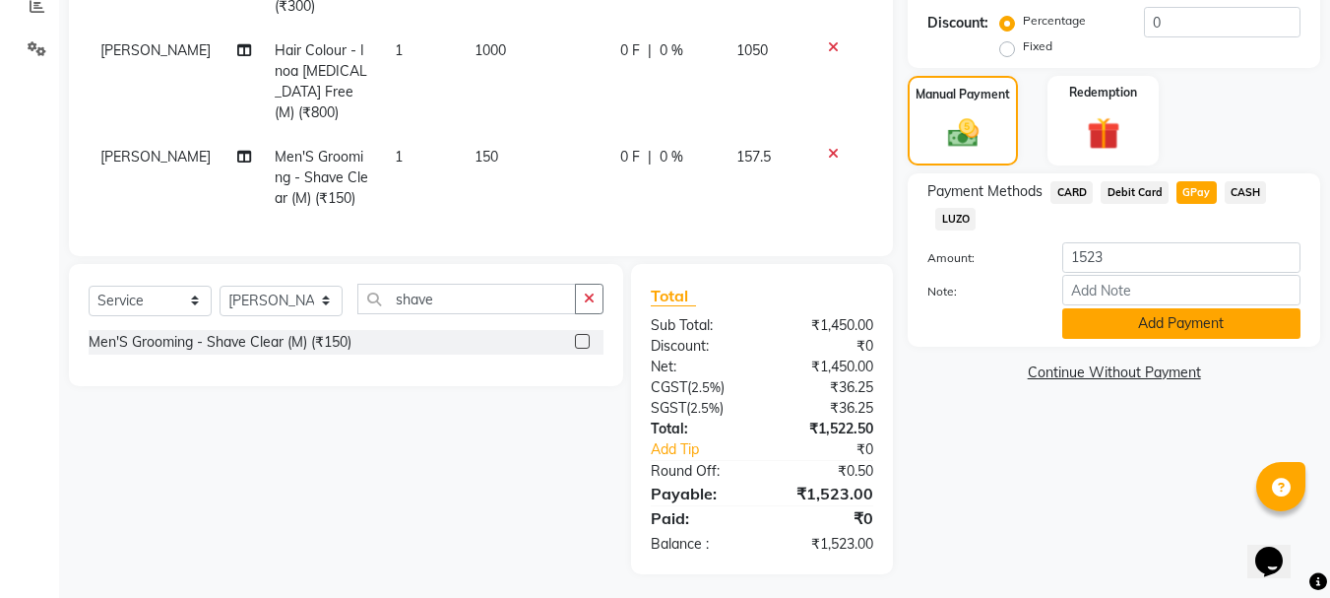
click at [1174, 322] on button "Add Payment" at bounding box center [1181, 323] width 238 height 31
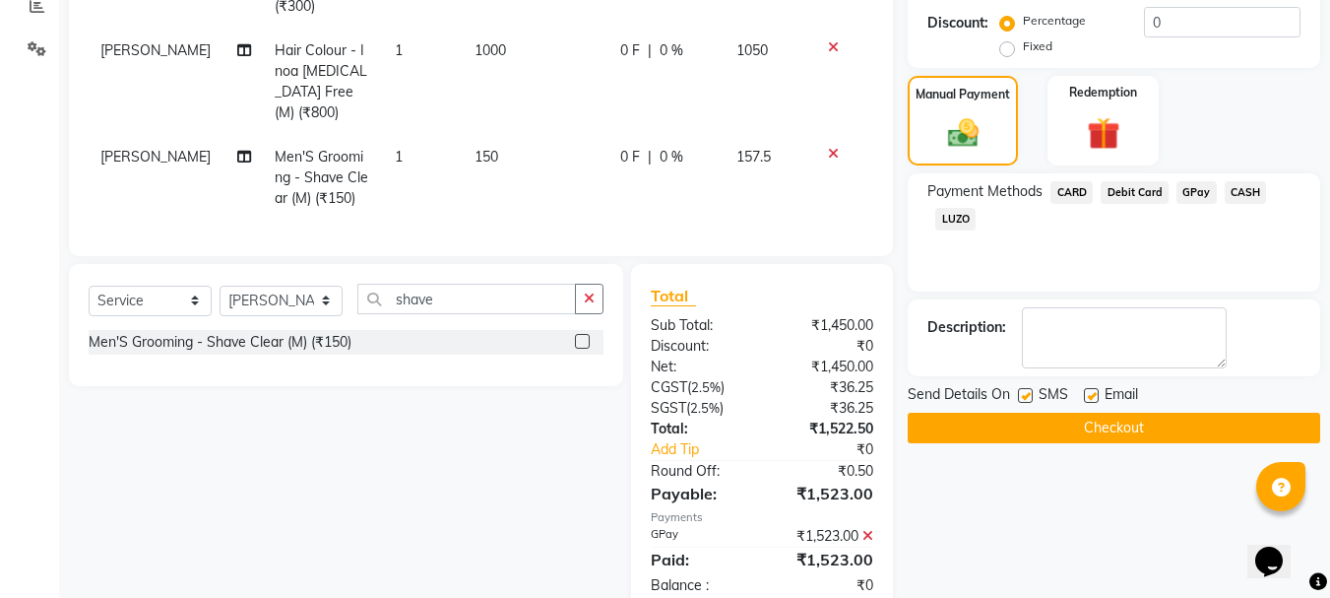
click at [1127, 415] on button "Checkout" at bounding box center [1114, 428] width 413 height 31
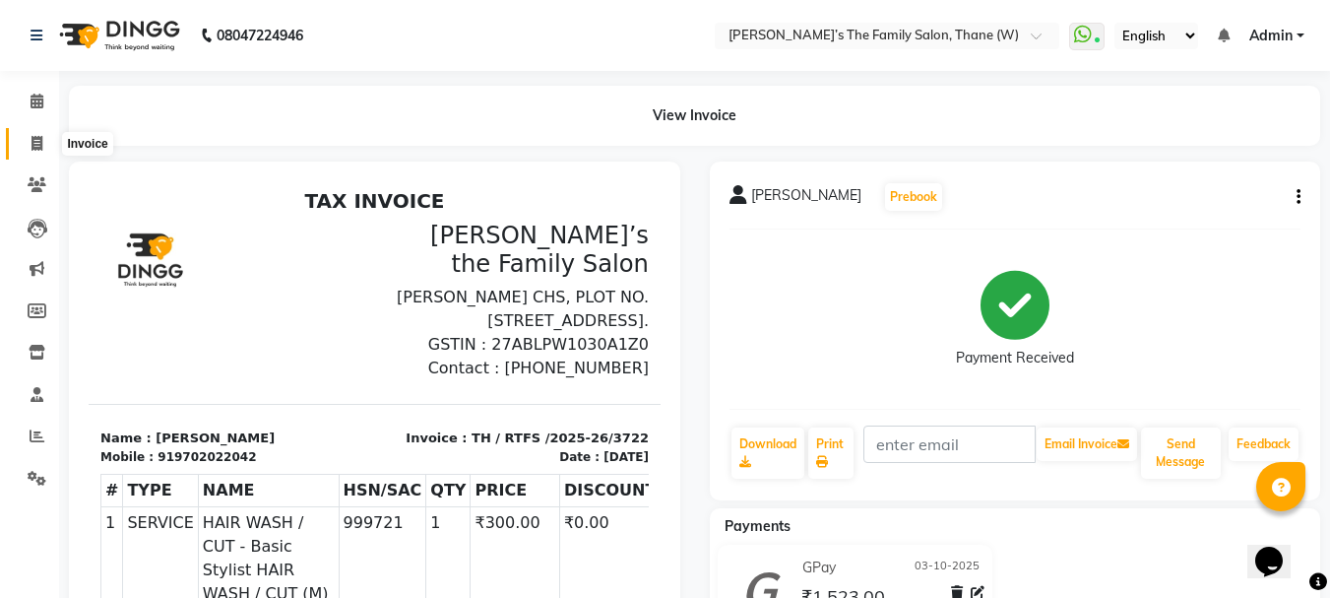
click at [40, 147] on icon at bounding box center [37, 143] width 11 height 15
select select "service"
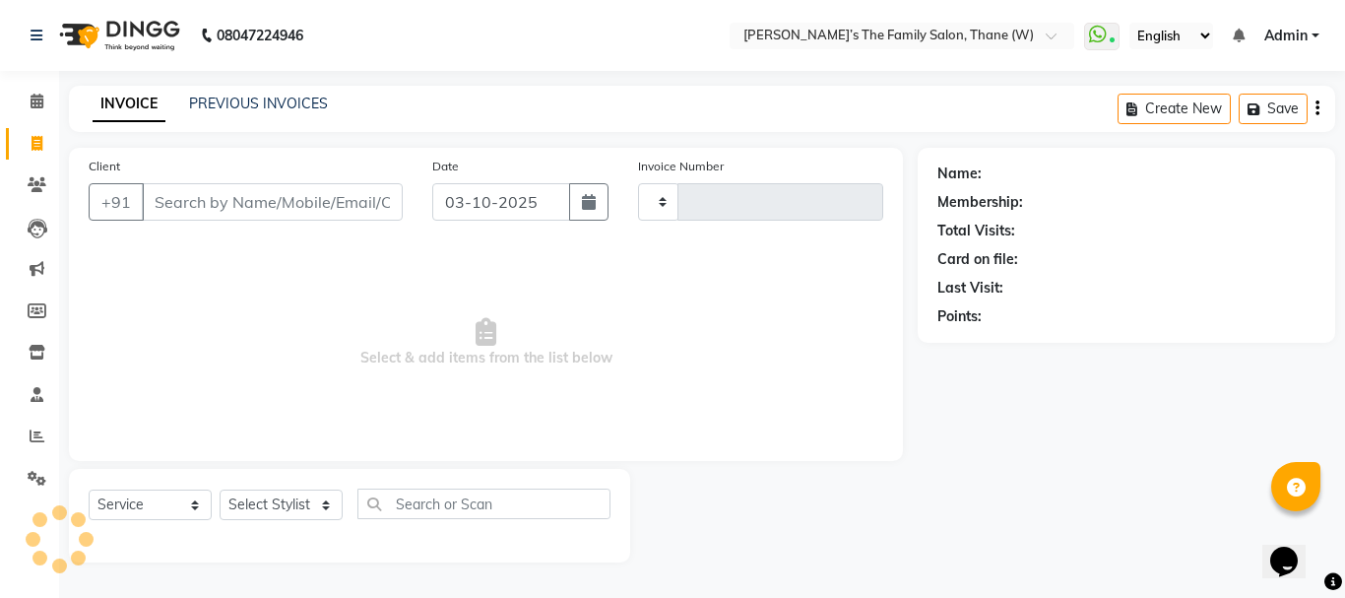
type input "3723"
select select "8004"
click at [250, 197] on input "Client" at bounding box center [272, 201] width 261 height 37
click at [40, 142] on icon at bounding box center [37, 143] width 11 height 15
select select "service"
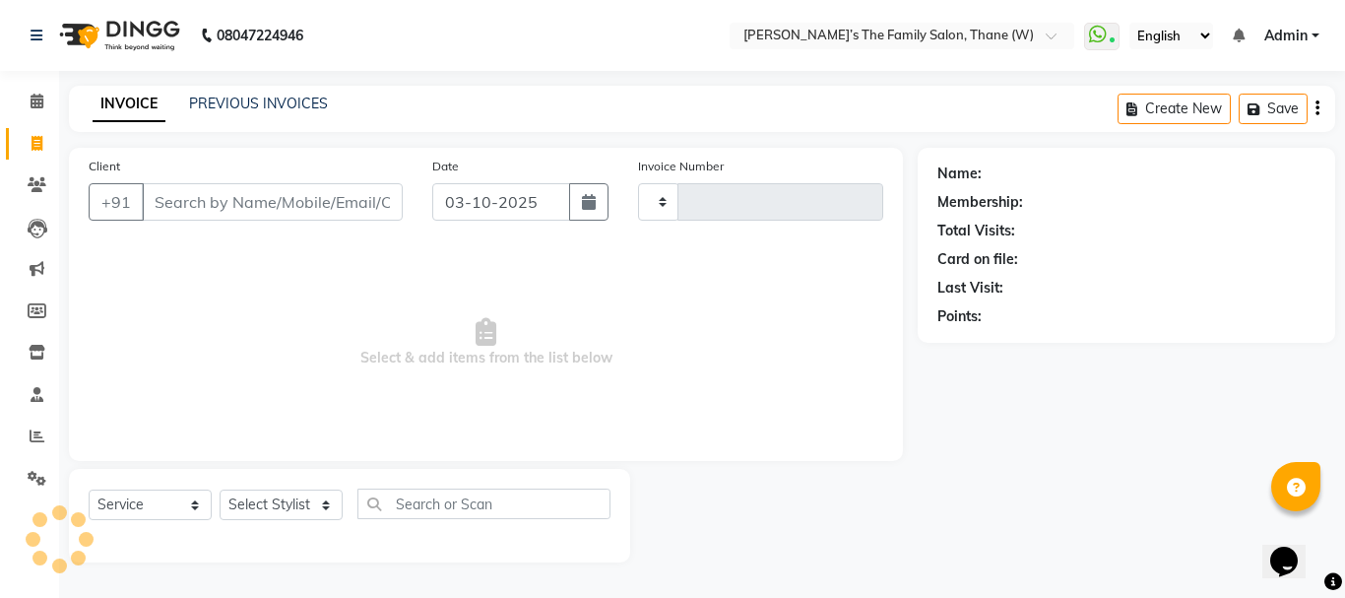
type input "3723"
select select "8004"
click at [259, 102] on link "PREVIOUS INVOICES" at bounding box center [258, 104] width 139 height 18
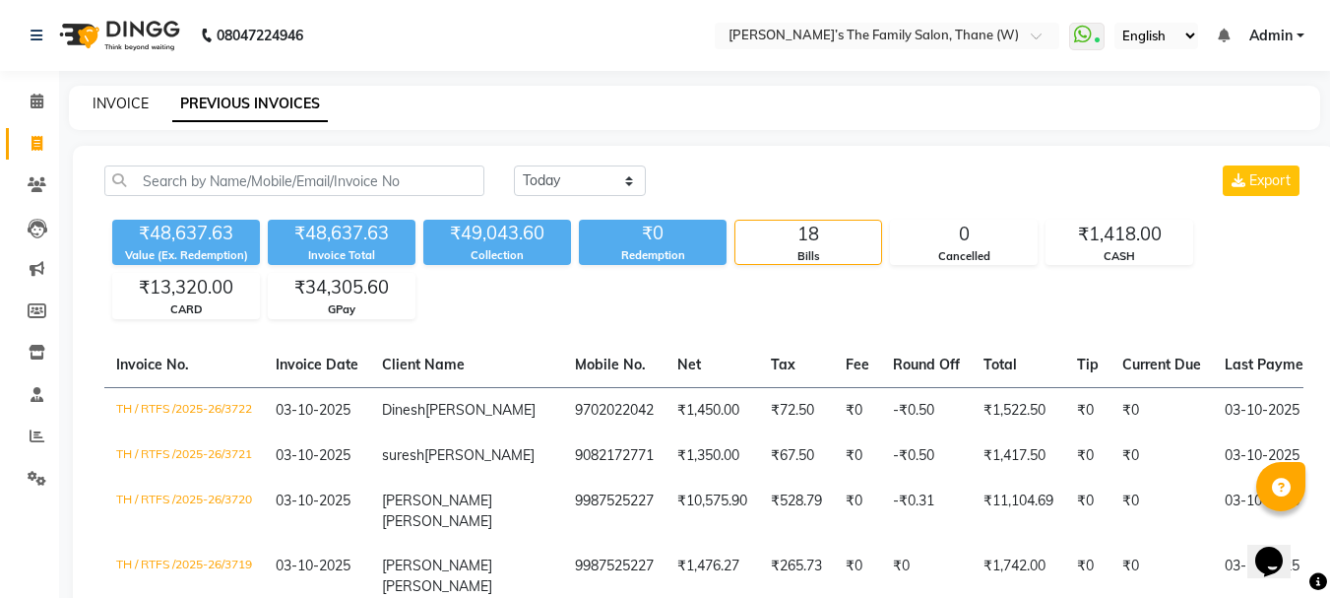
click at [125, 101] on link "INVOICE" at bounding box center [121, 104] width 56 height 18
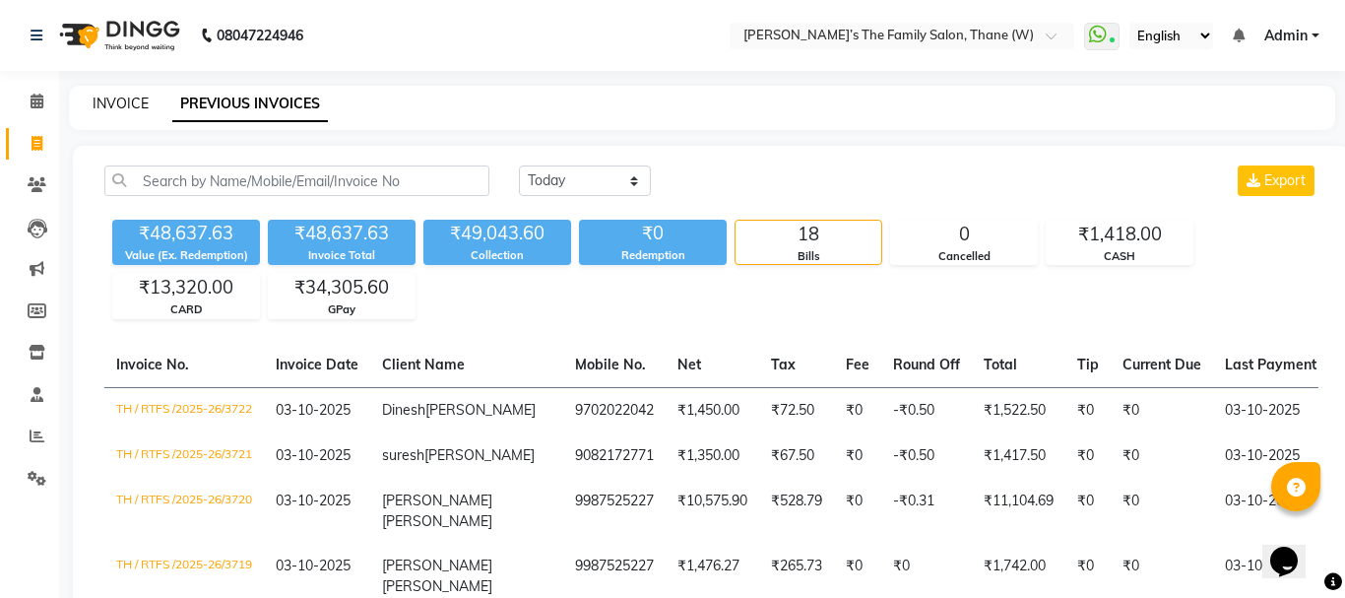
select select "service"
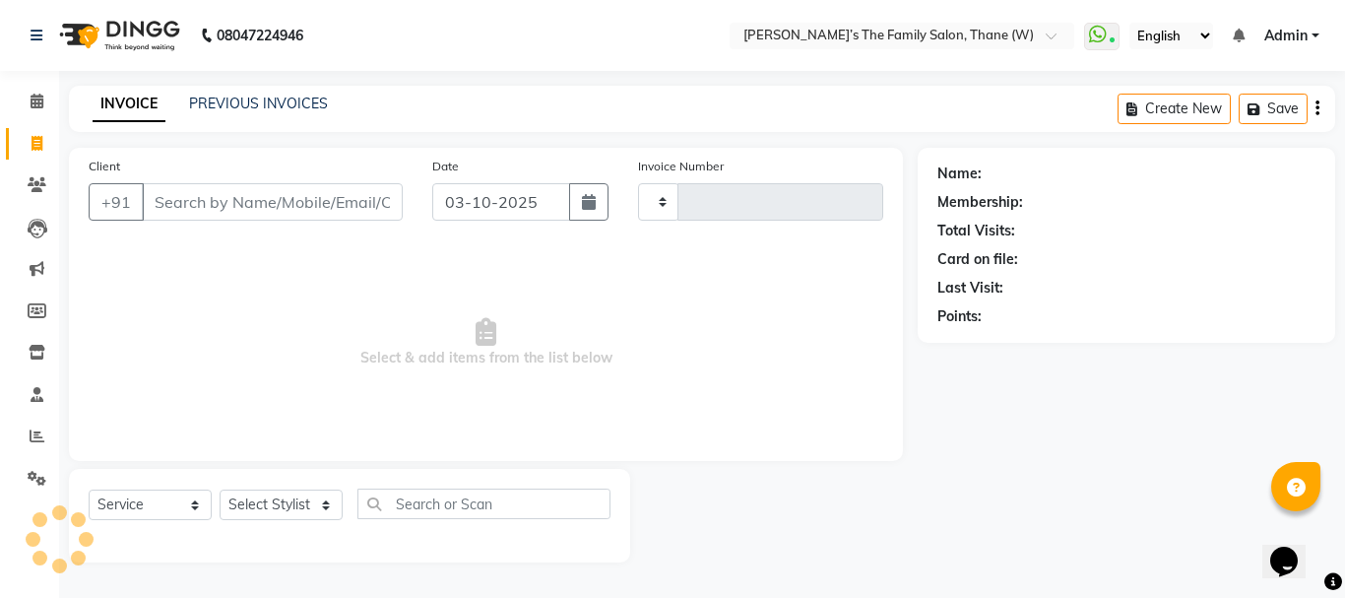
type input "3723"
select select "8004"
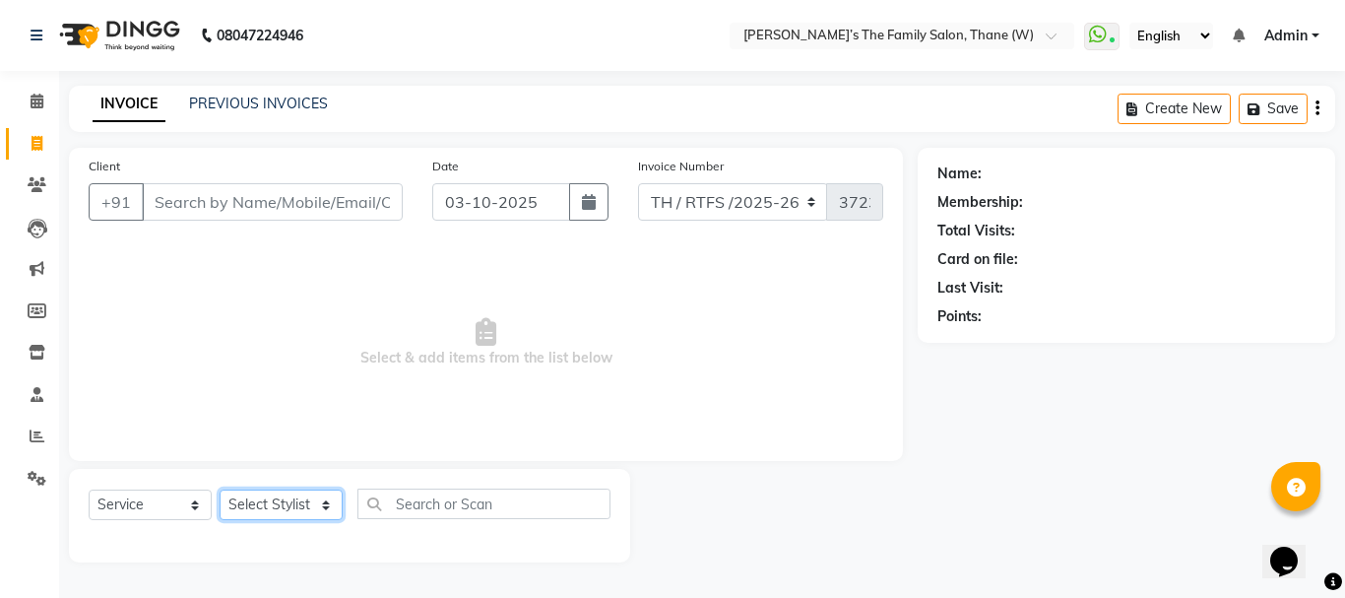
click at [318, 515] on select "Select Stylist Aarohi P [PERSON_NAME] [PERSON_NAME] A [PERSON_NAME] .[PERSON_NA…" at bounding box center [281, 504] width 123 height 31
click at [600, 399] on span "Select & add items from the list below" at bounding box center [486, 342] width 795 height 197
click at [1059, 38] on span at bounding box center [1058, 42] width 25 height 20
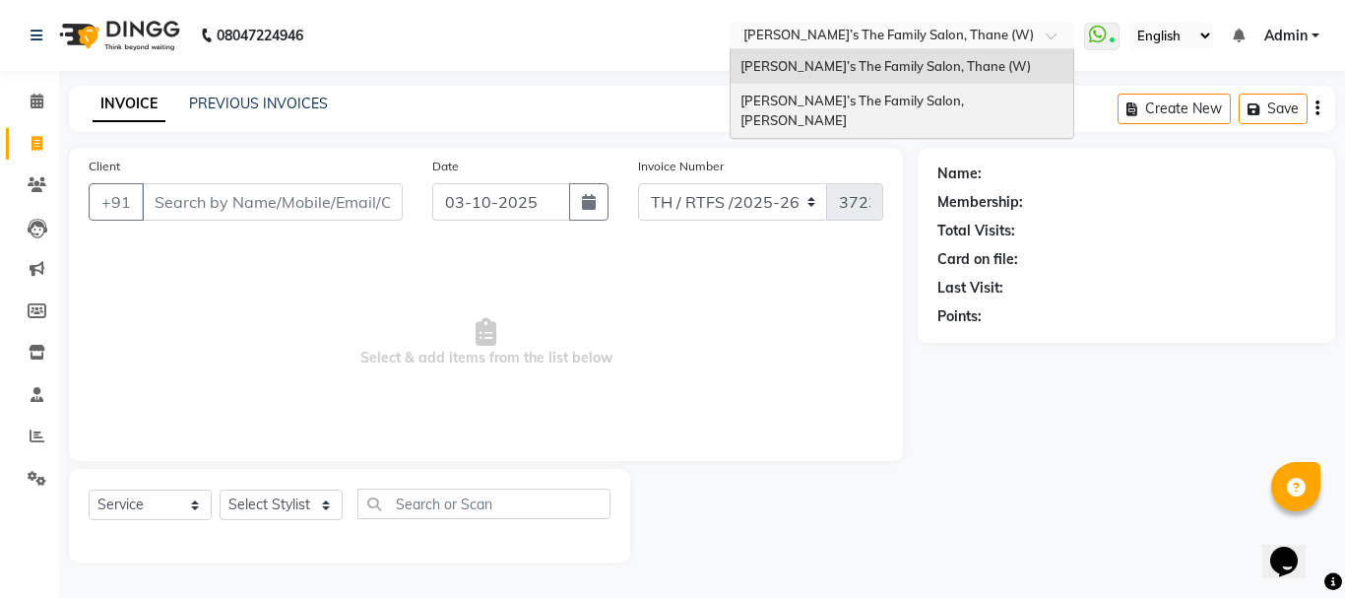
click at [918, 105] on span "Ravi’s The Family Salon, Mulund" at bounding box center [853, 110] width 226 height 35
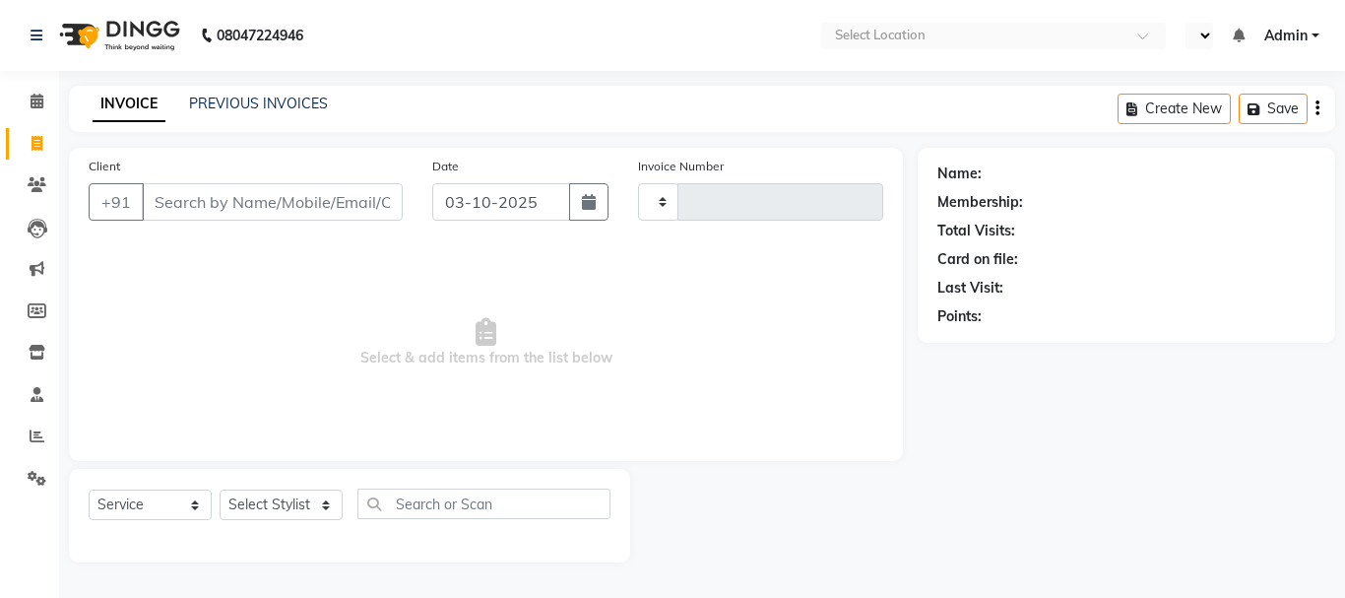
select select "service"
type input "3841"
select select "en"
select select "8003"
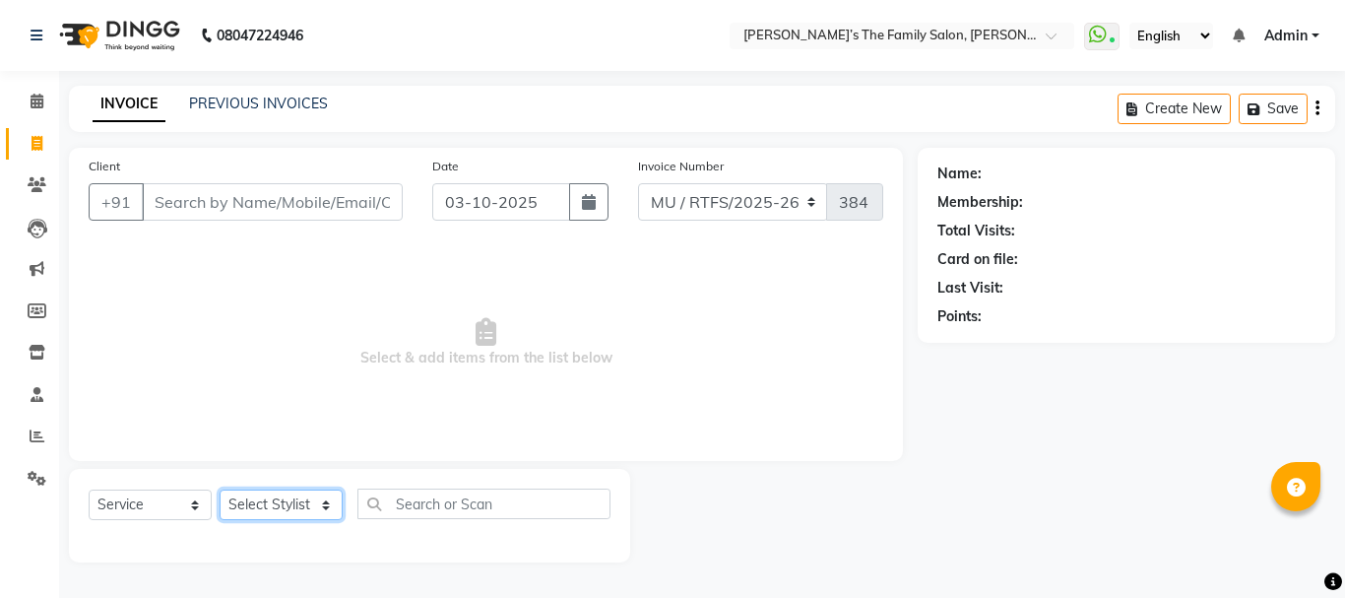
click at [323, 505] on select "Select Stylist" at bounding box center [281, 504] width 123 height 31
click at [439, 424] on span "Select & add items from the list below" at bounding box center [486, 342] width 795 height 197
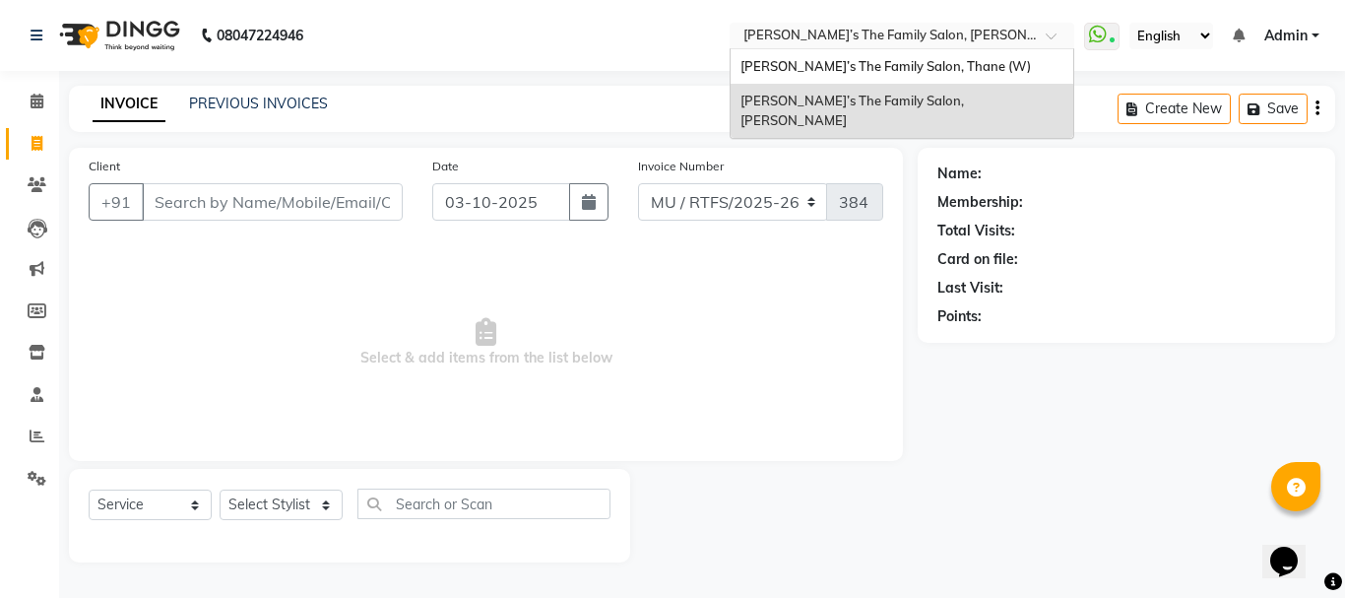
click at [1009, 39] on input "text" at bounding box center [882, 38] width 286 height 20
click at [935, 71] on span "[PERSON_NAME]’s The Family Salon, Thane (W)" at bounding box center [885, 66] width 290 height 16
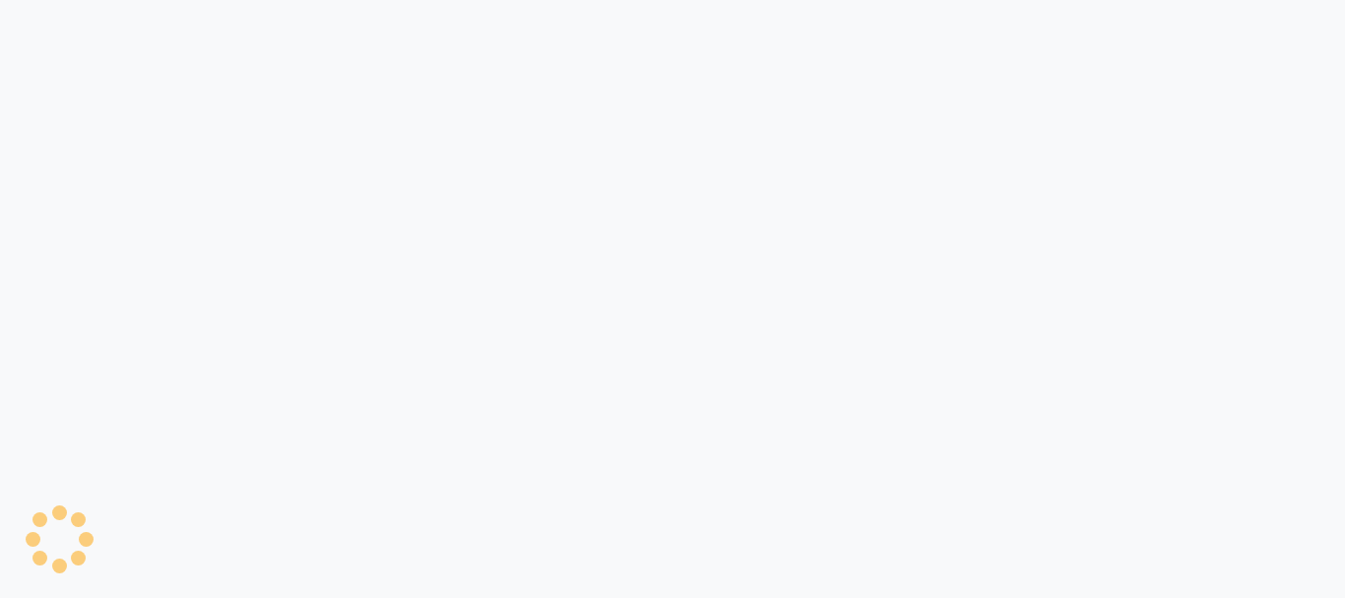
select select "service"
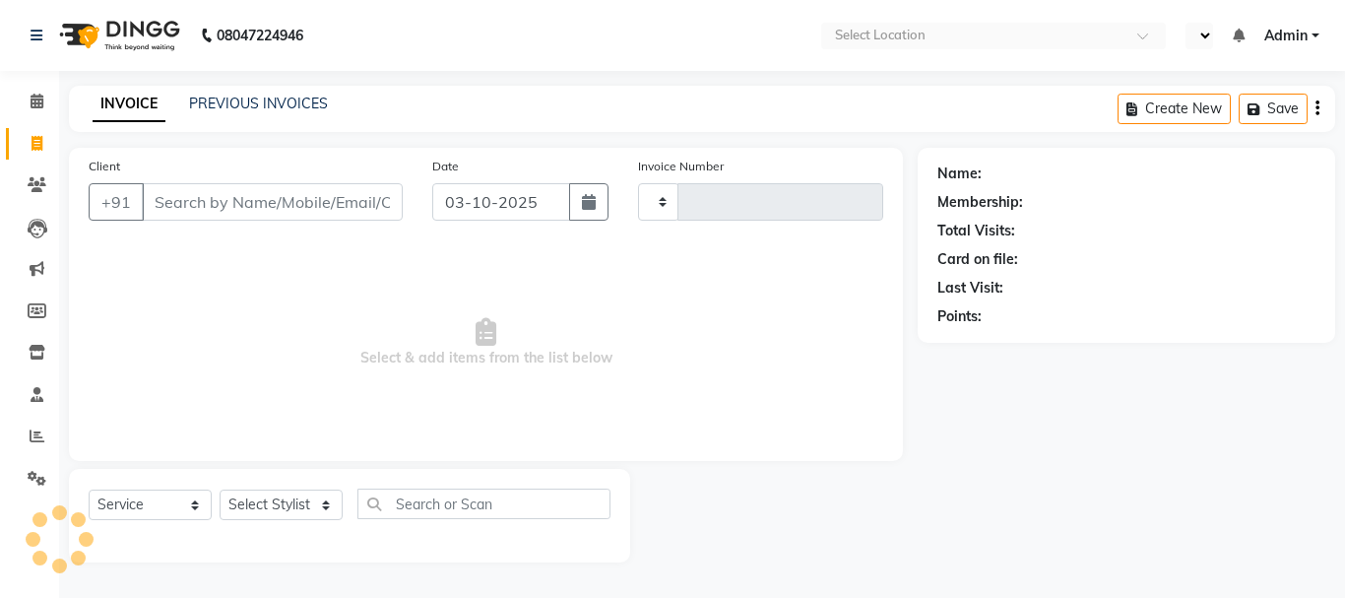
select select "en"
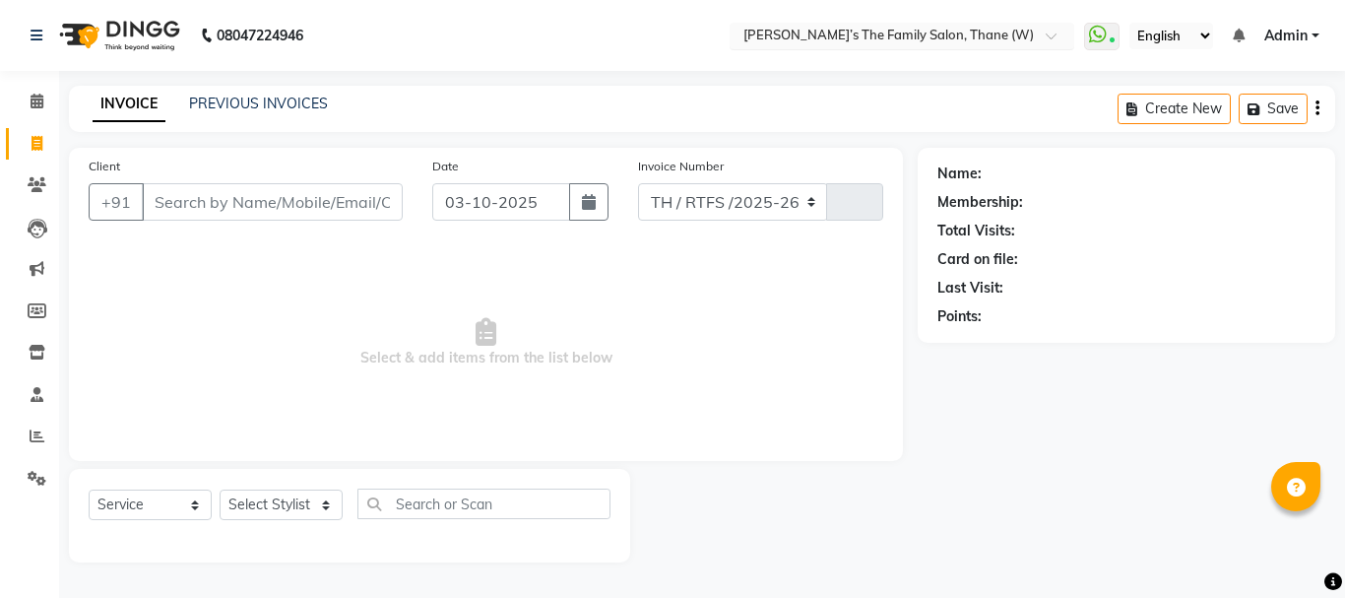
select select "8004"
type input "3723"
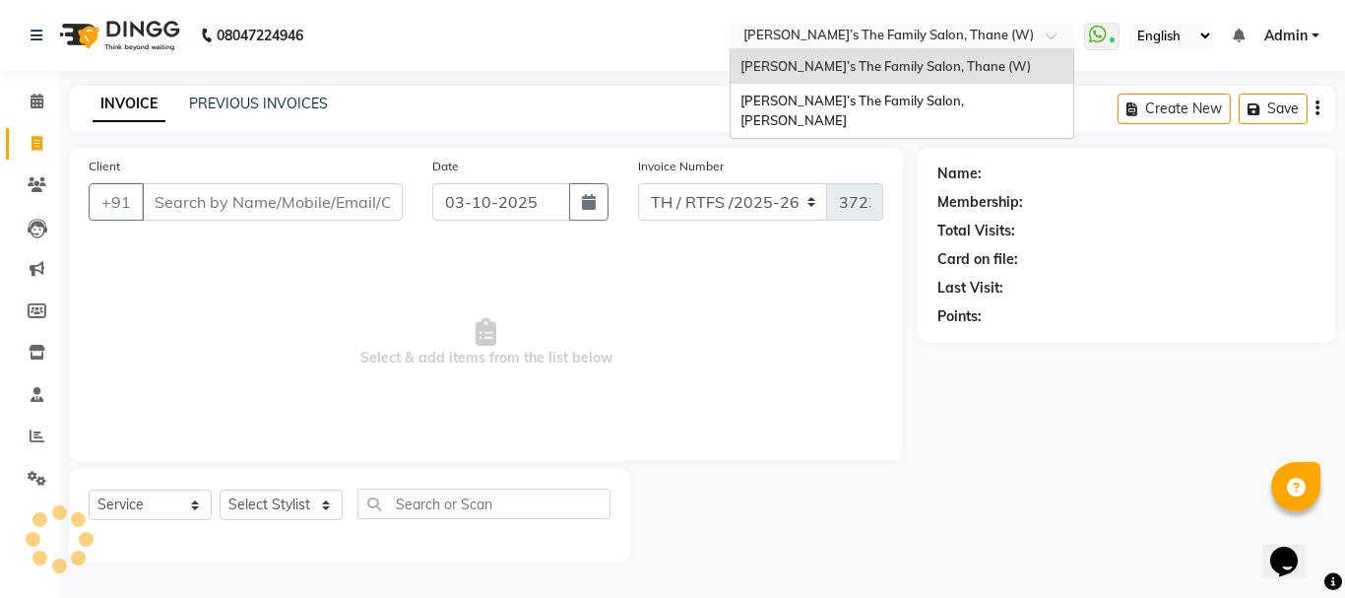
click at [1054, 29] on div at bounding box center [902, 38] width 345 height 20
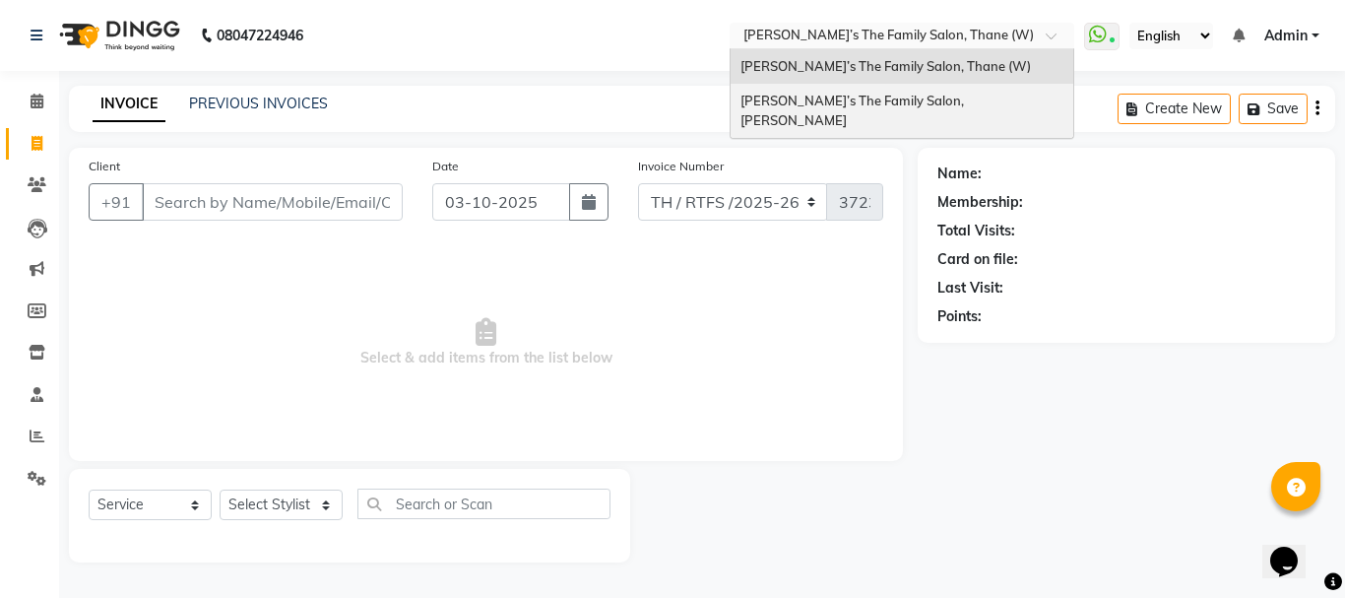
click at [943, 102] on div "[PERSON_NAME]’s The Family Salon, [PERSON_NAME]" at bounding box center [902, 111] width 343 height 54
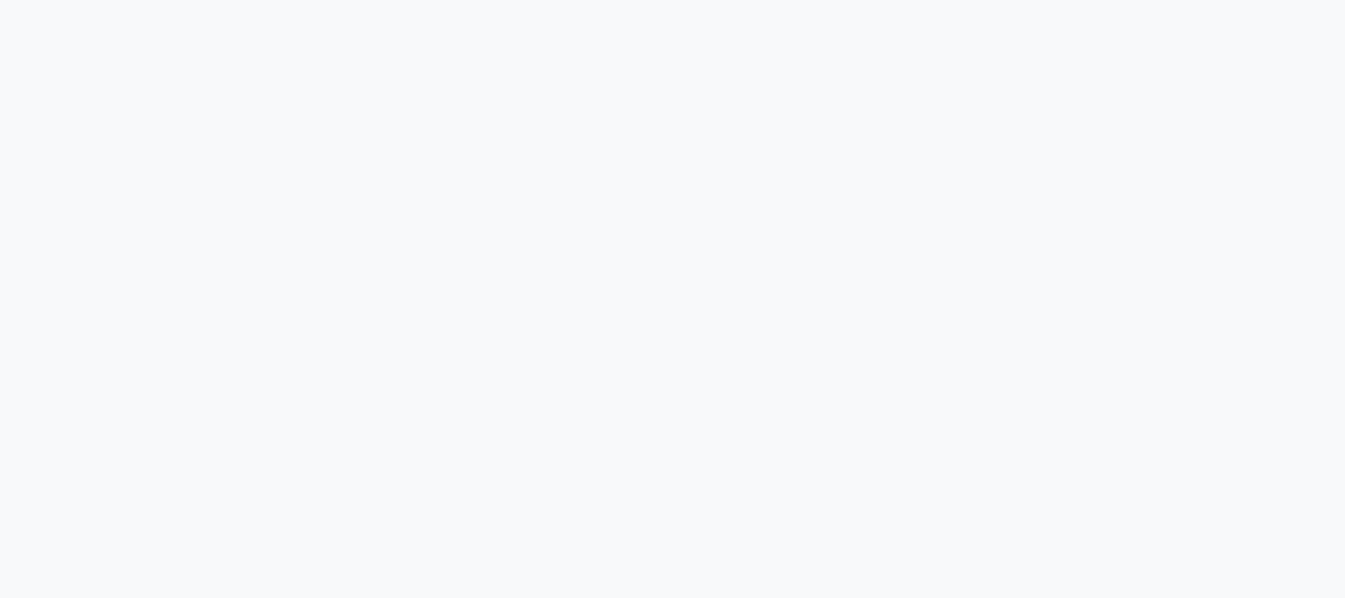
select select "service"
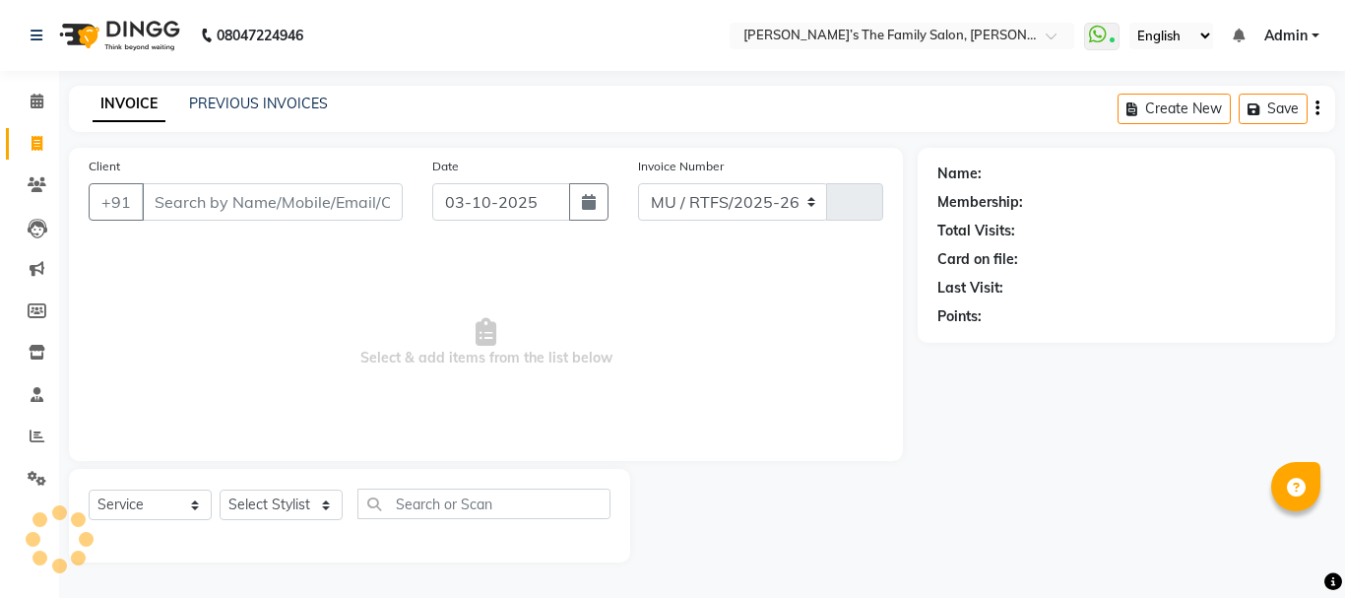
select select "en"
select select "8003"
type input "3841"
click at [310, 98] on link "PREVIOUS INVOICES" at bounding box center [258, 104] width 139 height 18
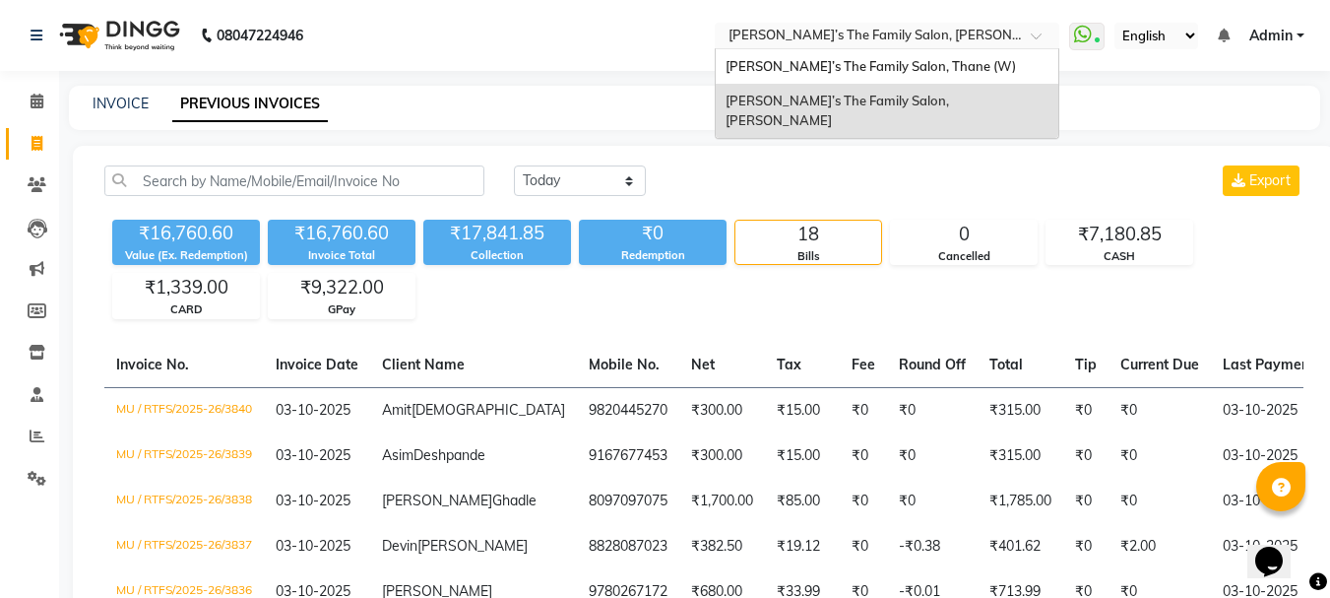
click at [1027, 42] on div at bounding box center [887, 38] width 345 height 20
click at [959, 68] on div "[PERSON_NAME]’s The Family Salon, Thane (W)" at bounding box center [887, 66] width 343 height 35
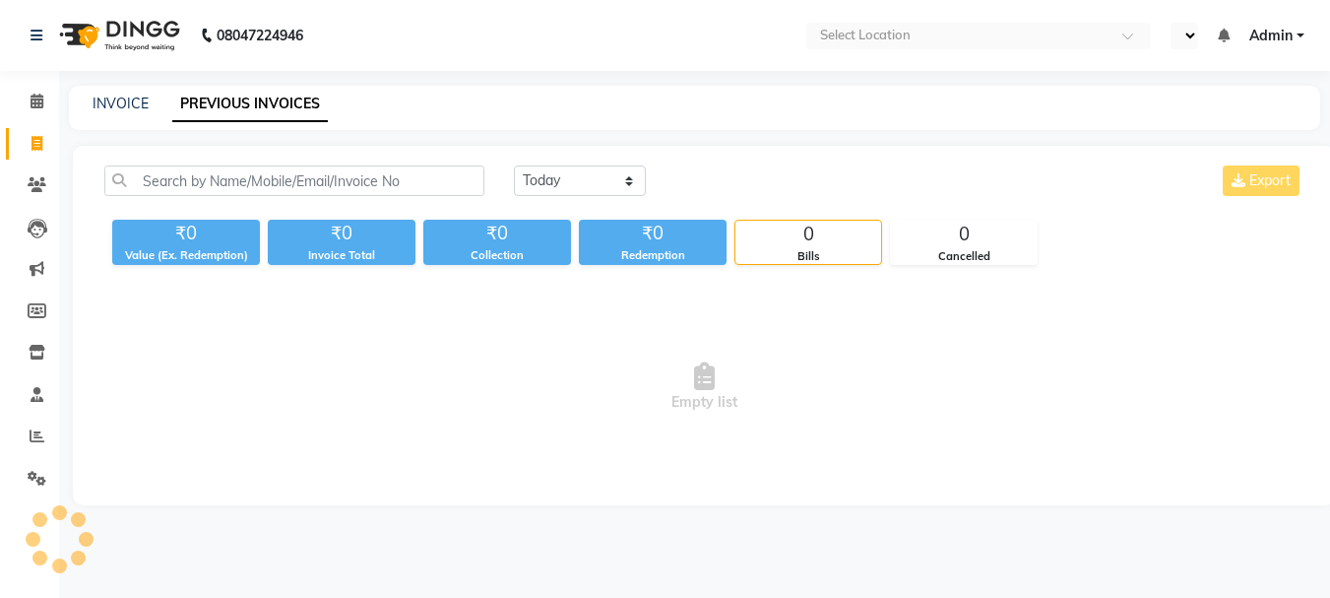
select select "en"
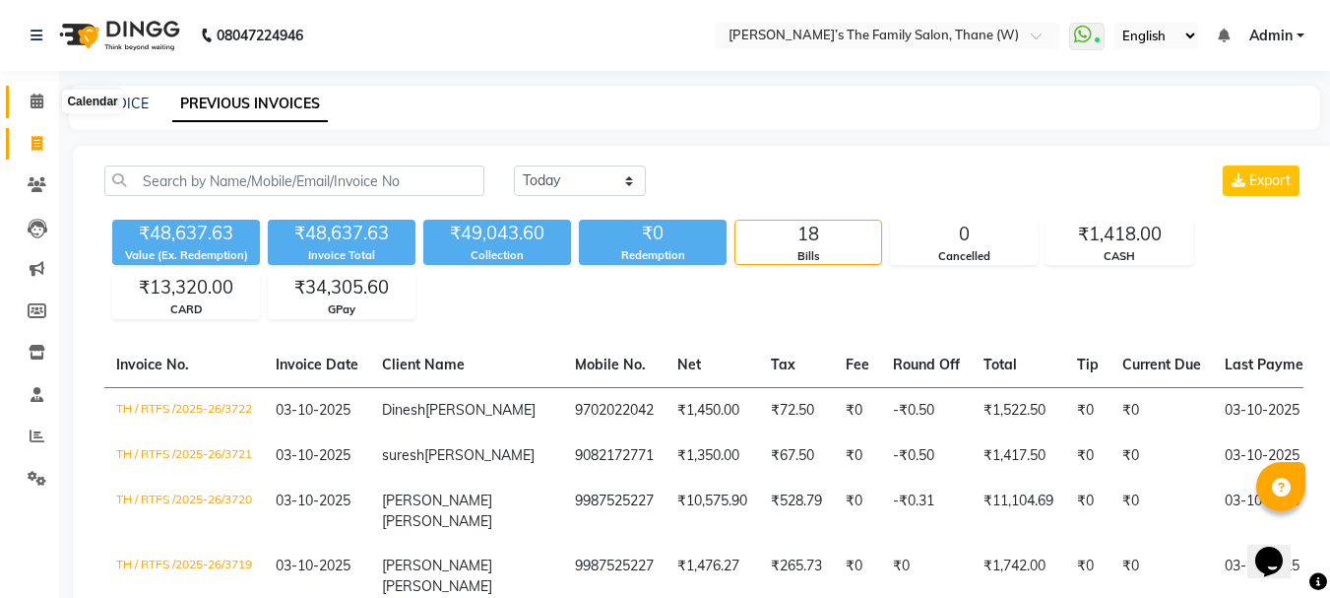
click at [50, 100] on span at bounding box center [37, 102] width 34 height 23
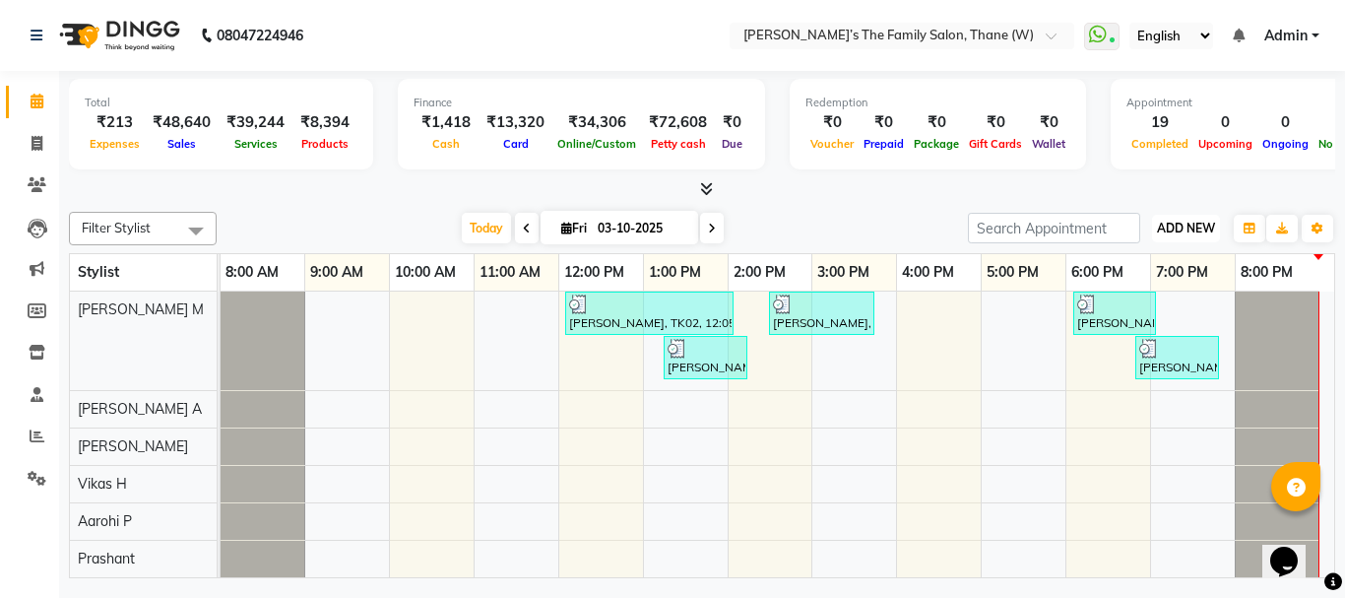
click at [1194, 228] on span "ADD NEW" at bounding box center [1186, 228] width 58 height 15
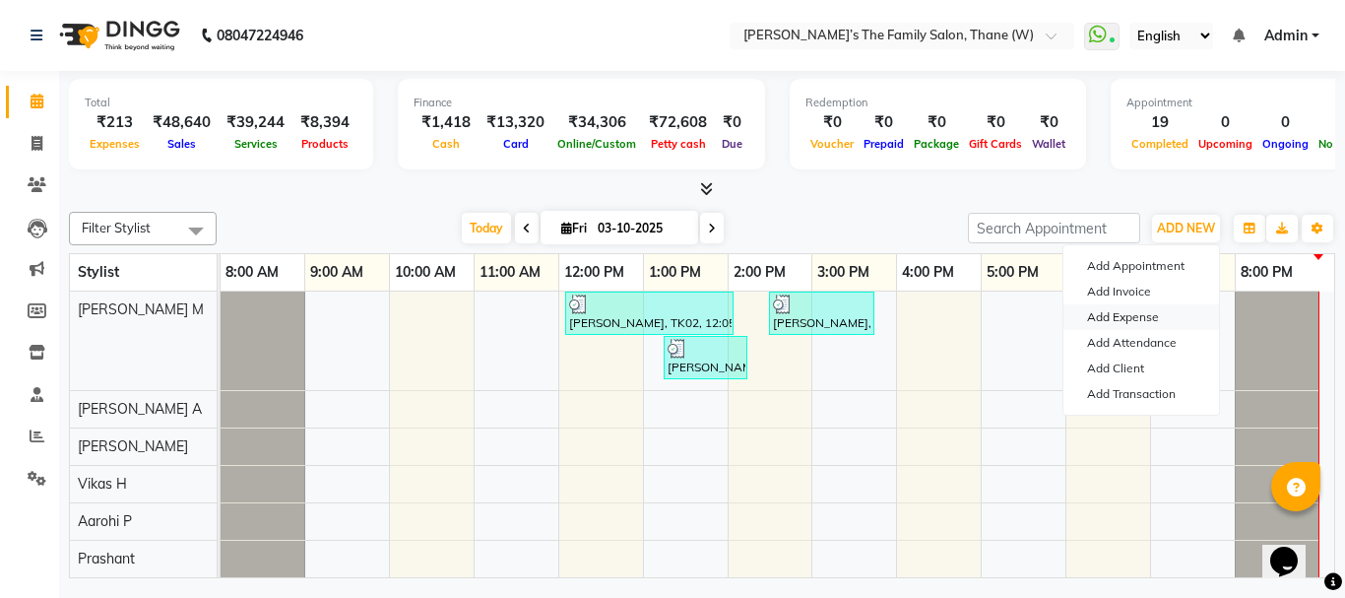
click at [1143, 316] on link "Add Expense" at bounding box center [1141, 317] width 156 height 26
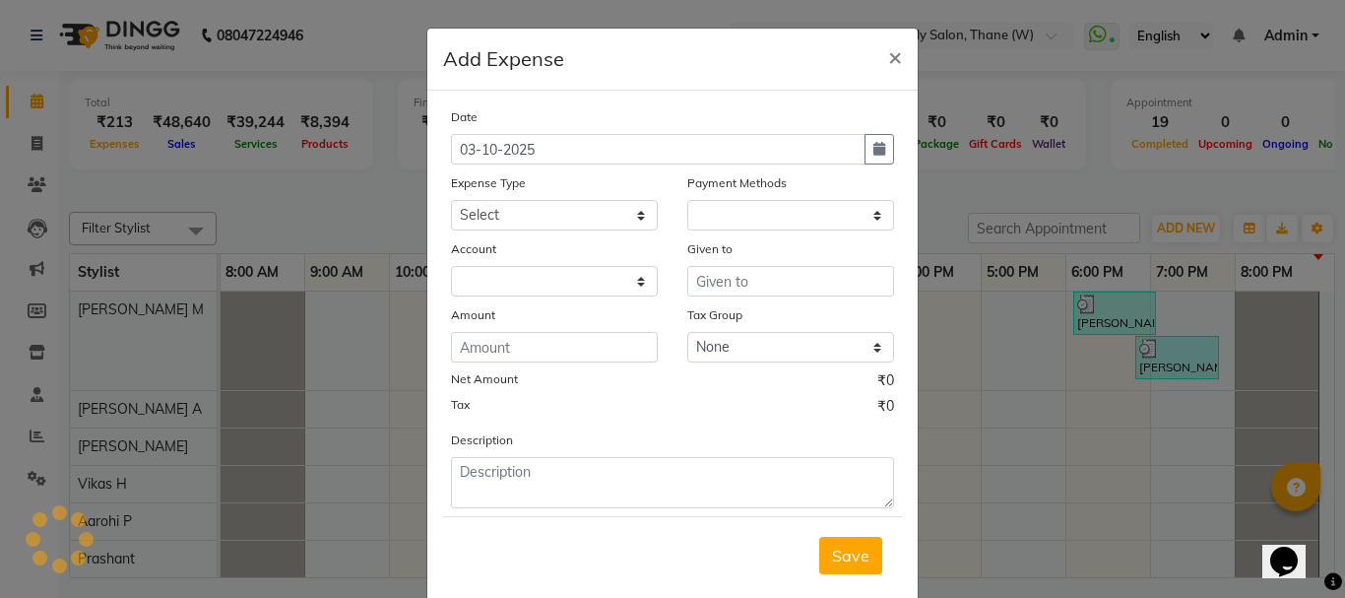
select select "1"
select select "4301"
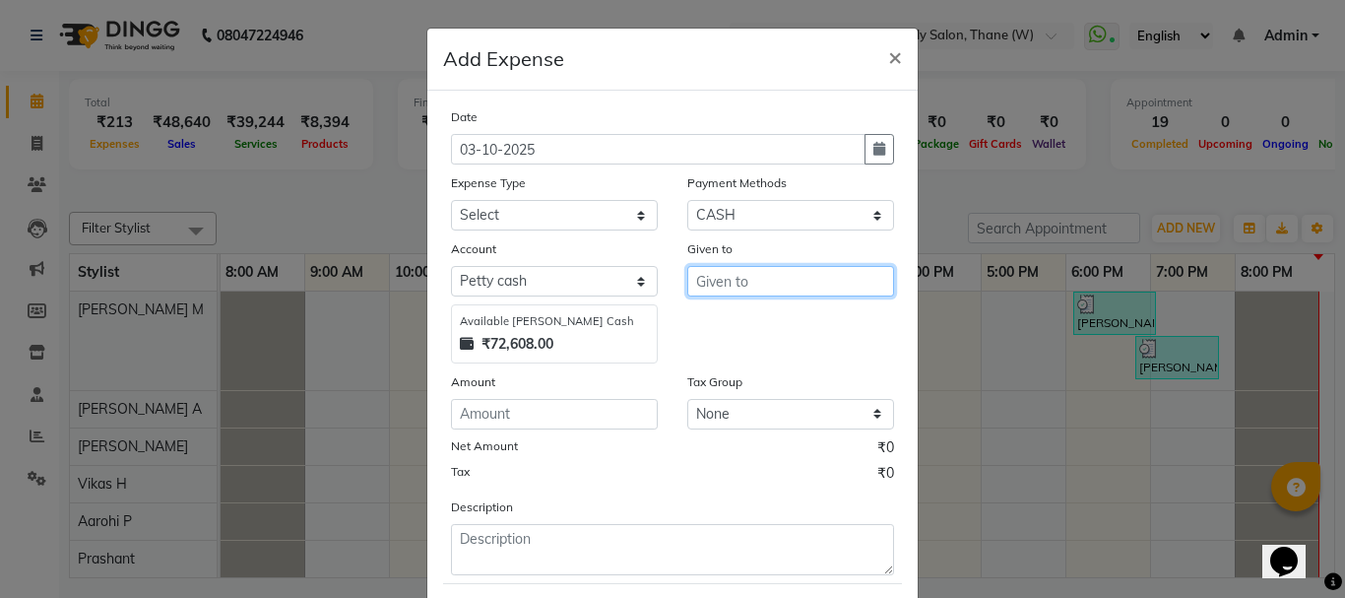
click at [839, 286] on input "text" at bounding box center [790, 281] width 207 height 31
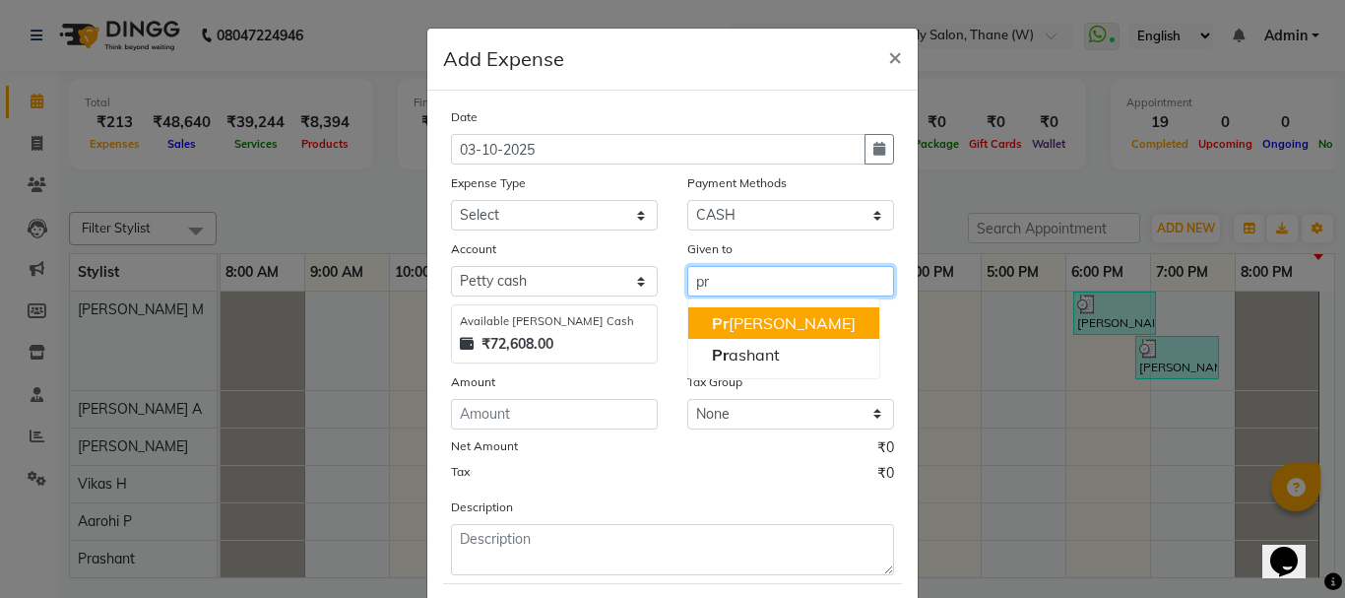
click at [815, 321] on button "Pr [PERSON_NAME]" at bounding box center [783, 323] width 191 height 32
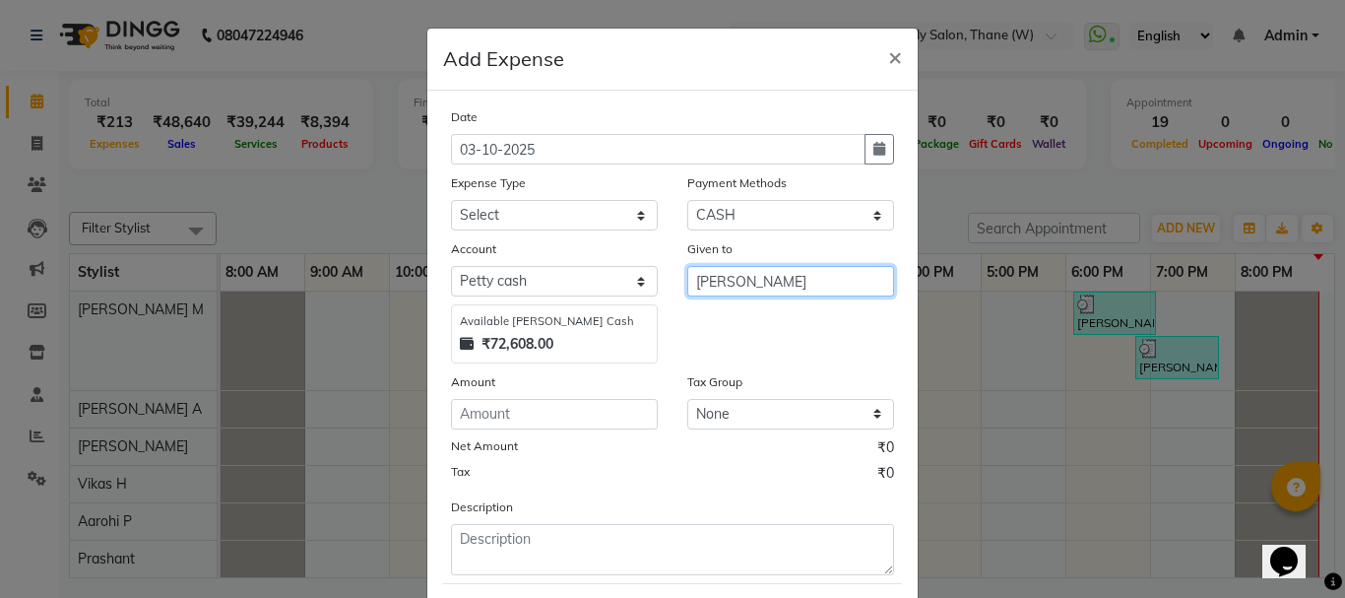
type input "[PERSON_NAME]"
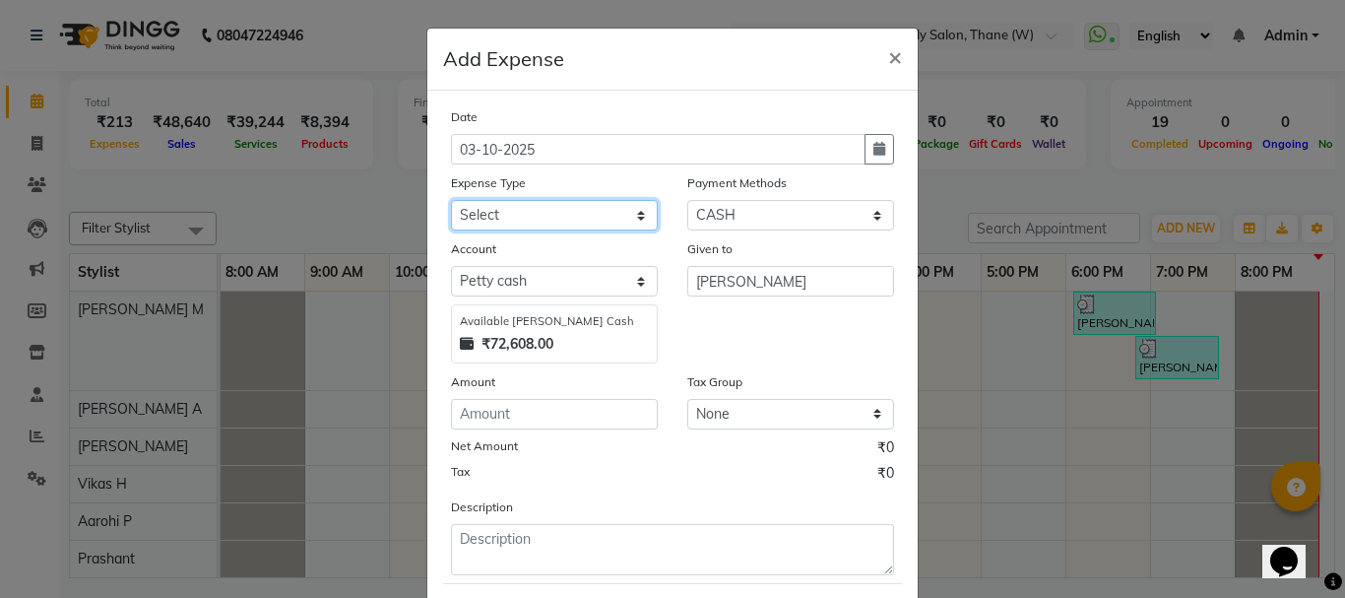
click at [639, 212] on select "Select Advance Salary Bank charges Car maintenance Cash transfer to bank Cash t…" at bounding box center [554, 215] width 207 height 31
select select "12920"
click at [451, 200] on select "Select Advance Salary Bank charges Car maintenance Cash transfer to bank Cash t…" at bounding box center [554, 215] width 207 height 31
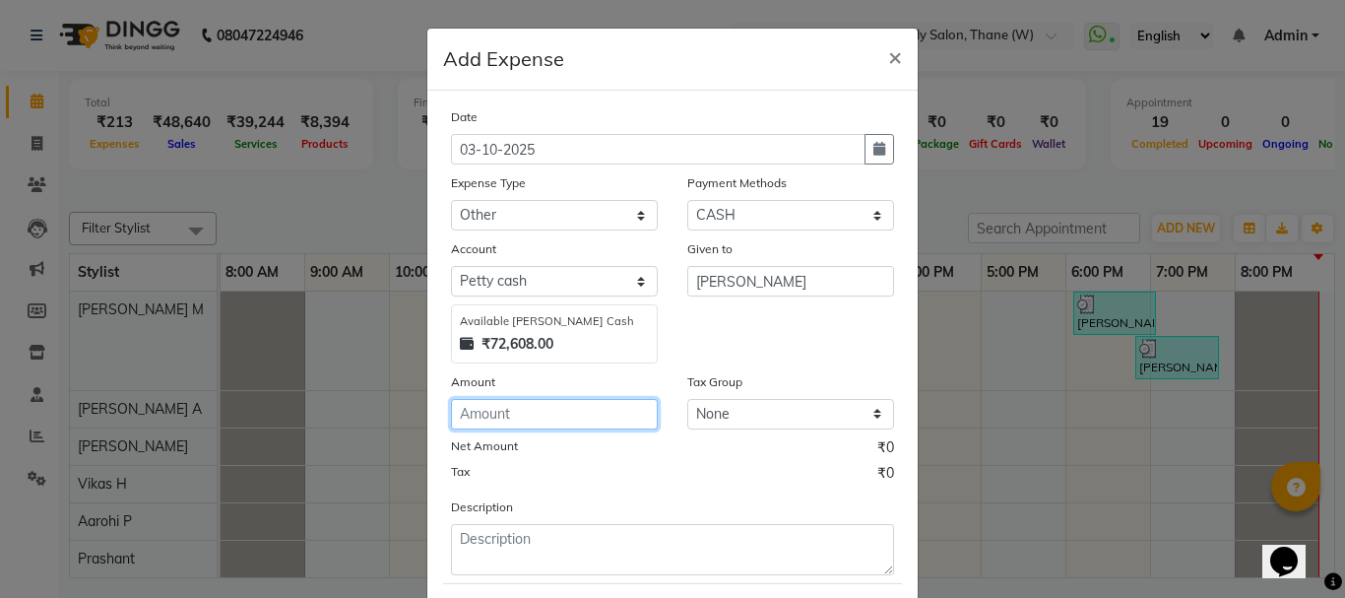
click at [490, 415] on input "number" at bounding box center [554, 414] width 207 height 31
type input "20"
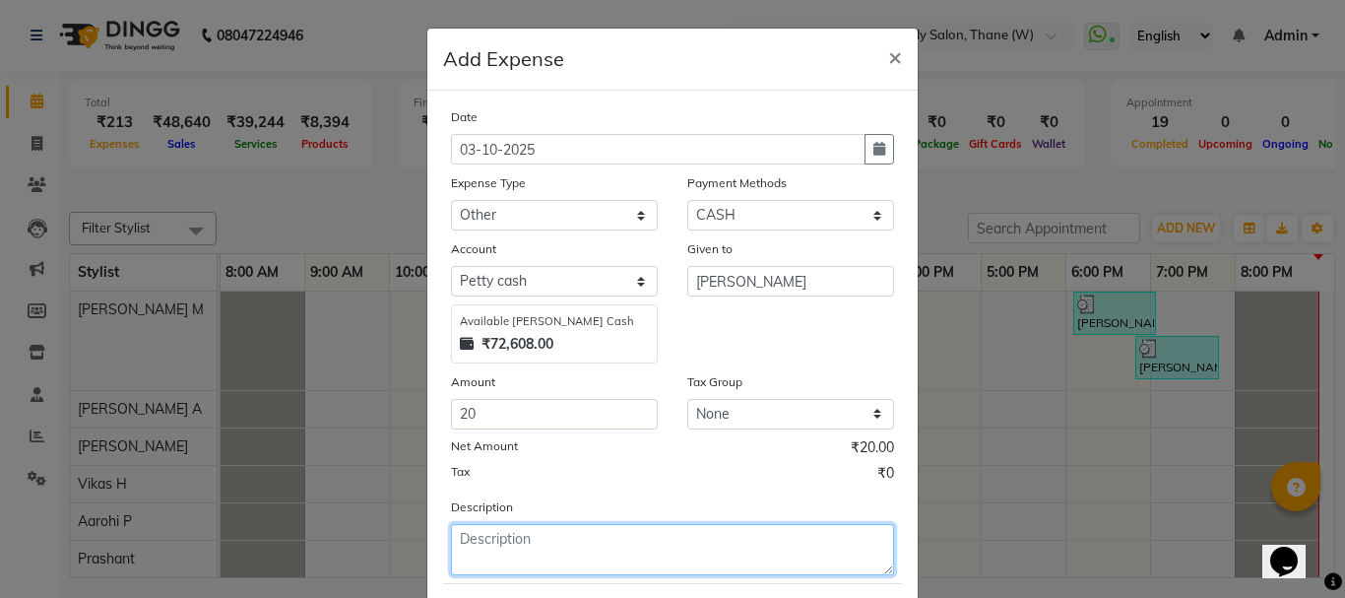
click at [473, 553] on textarea at bounding box center [672, 549] width 443 height 51
type textarea "m"
type textarea "face mask"
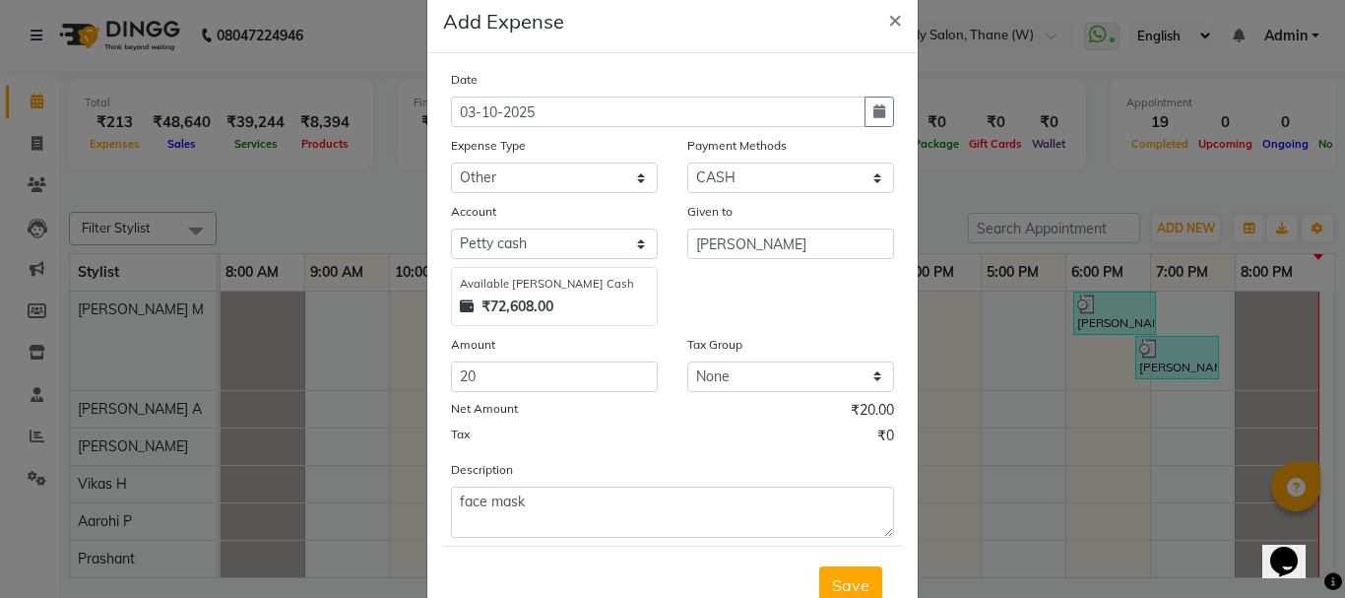
scroll to position [65, 0]
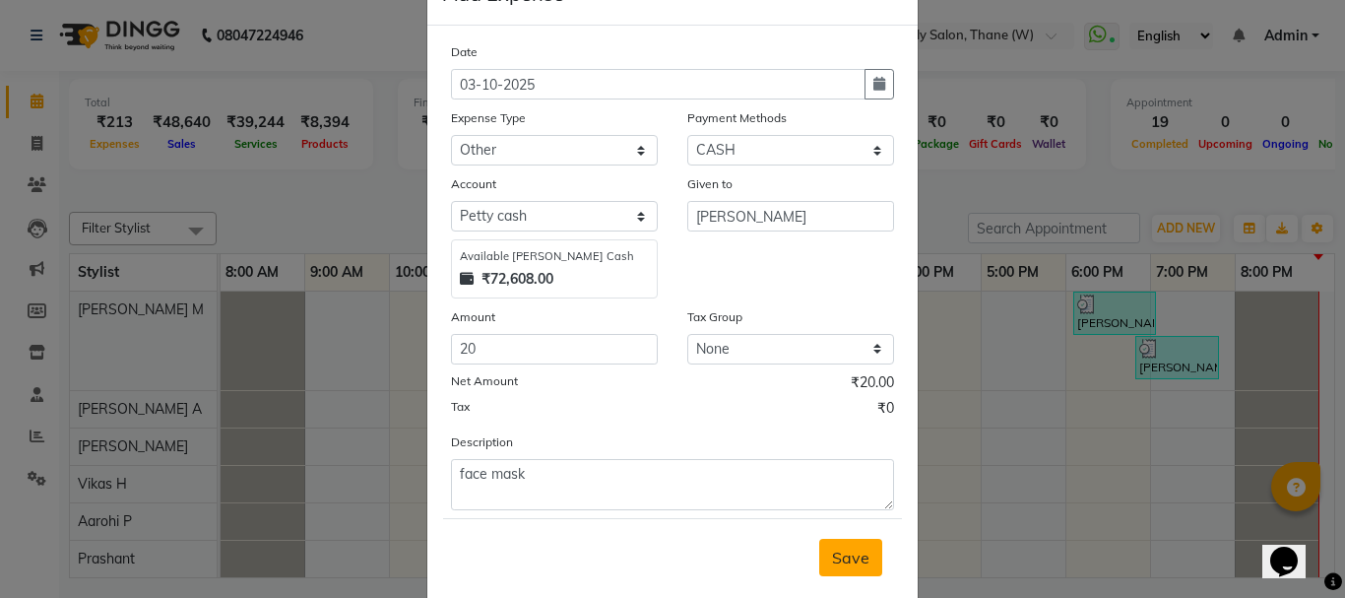
click at [852, 559] on span "Save" at bounding box center [850, 557] width 37 height 20
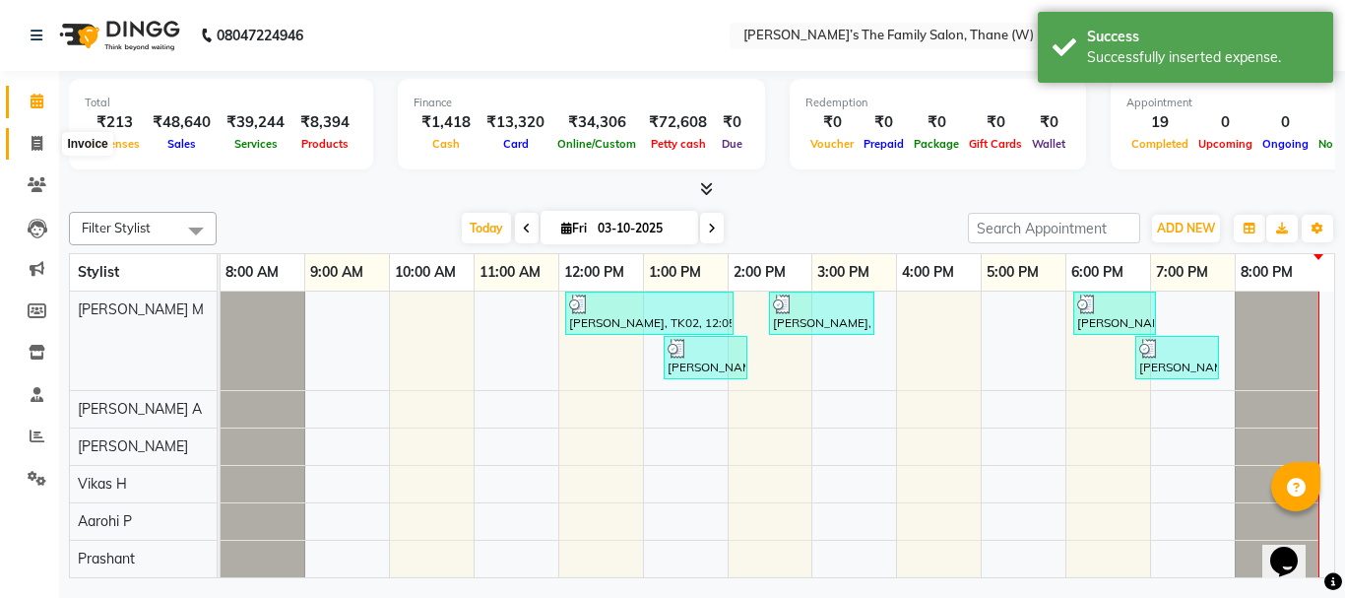
click at [39, 149] on icon at bounding box center [37, 143] width 11 height 15
select select "service"
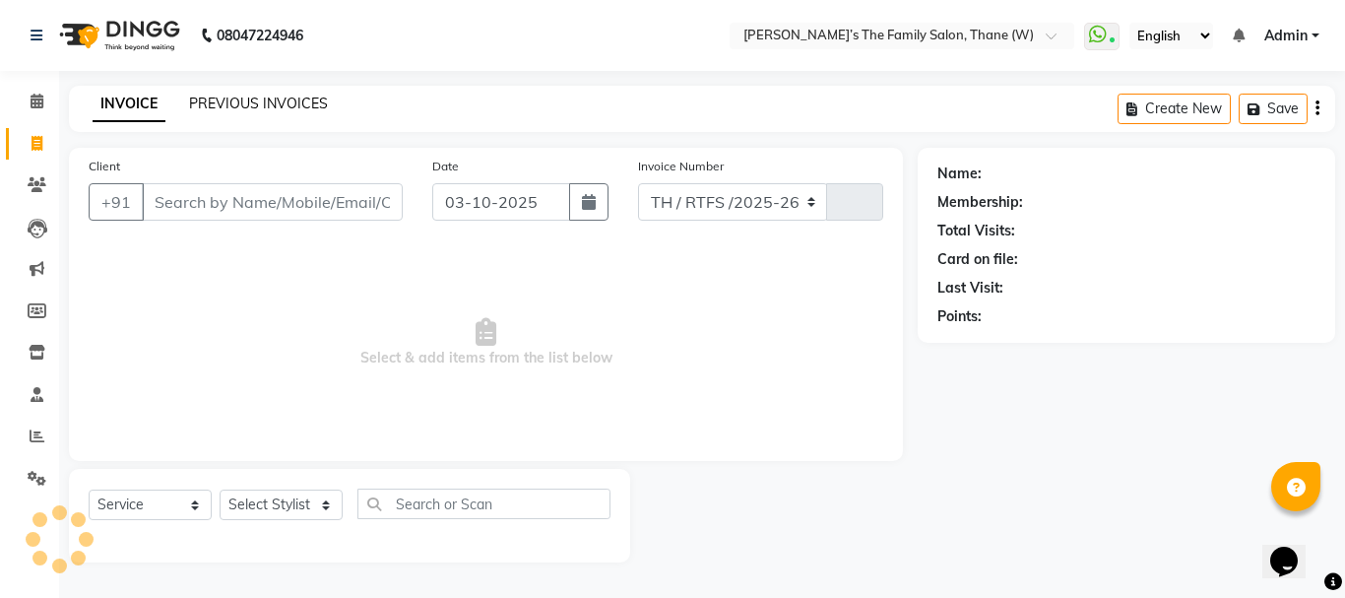
select select "8004"
type input "3723"
click at [242, 96] on link "PREVIOUS INVOICES" at bounding box center [258, 104] width 139 height 18
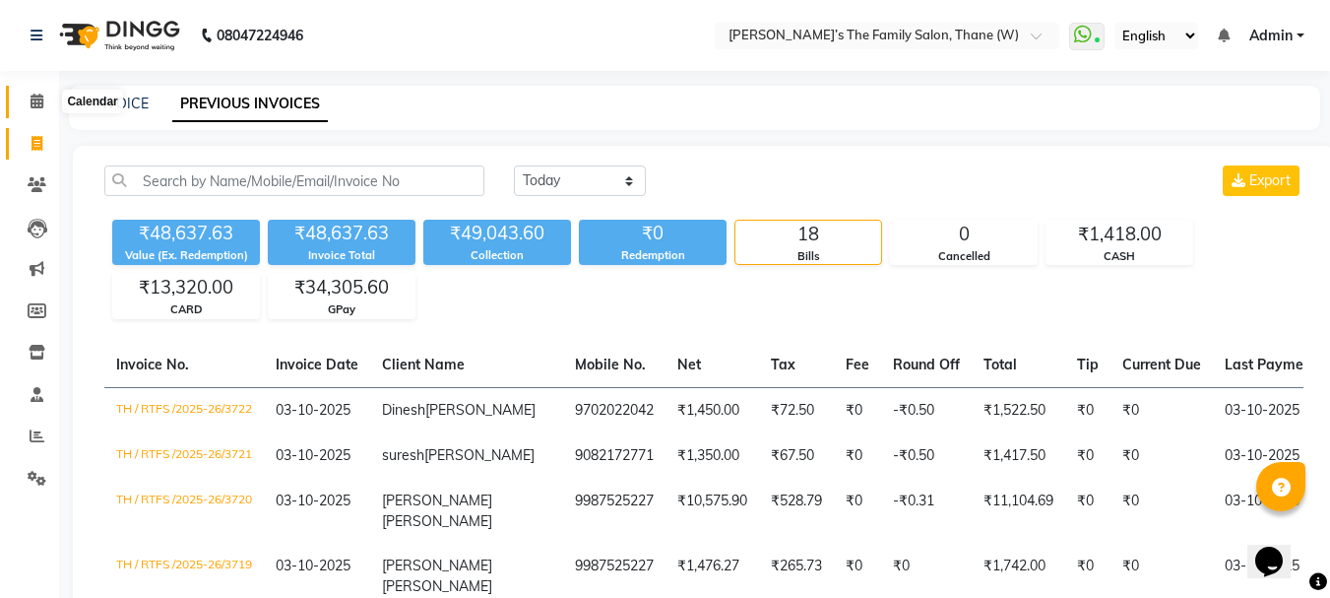
click at [35, 106] on icon at bounding box center [37, 101] width 13 height 15
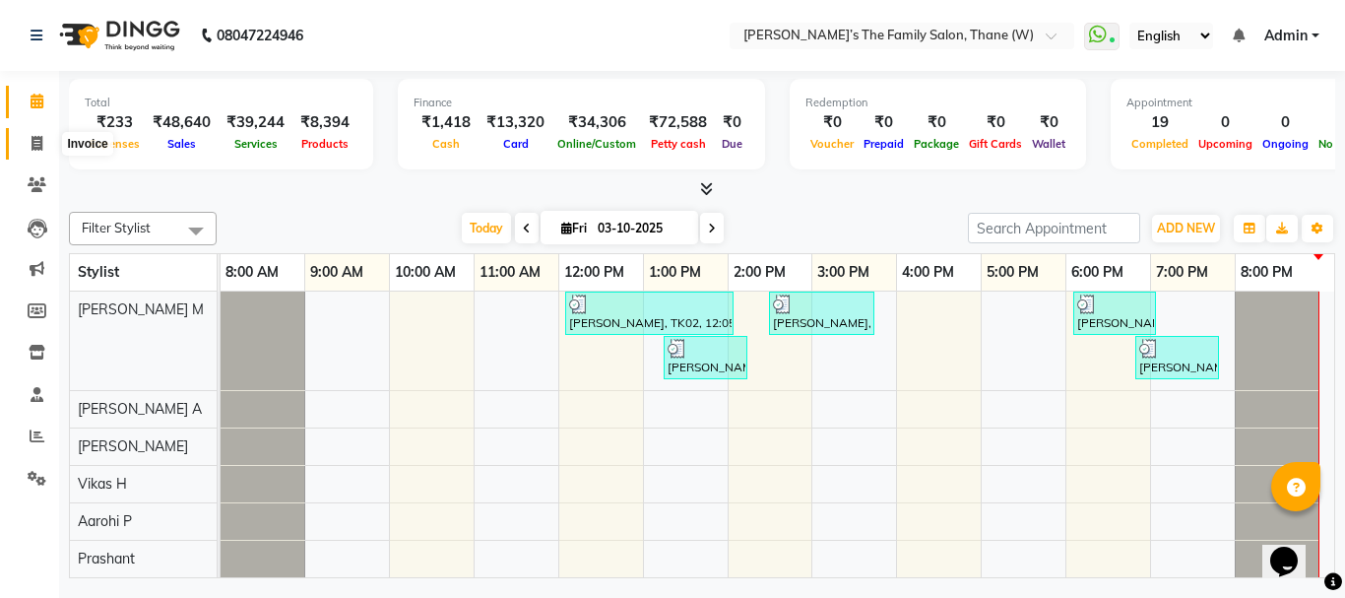
click at [40, 143] on icon at bounding box center [37, 143] width 11 height 15
select select "service"
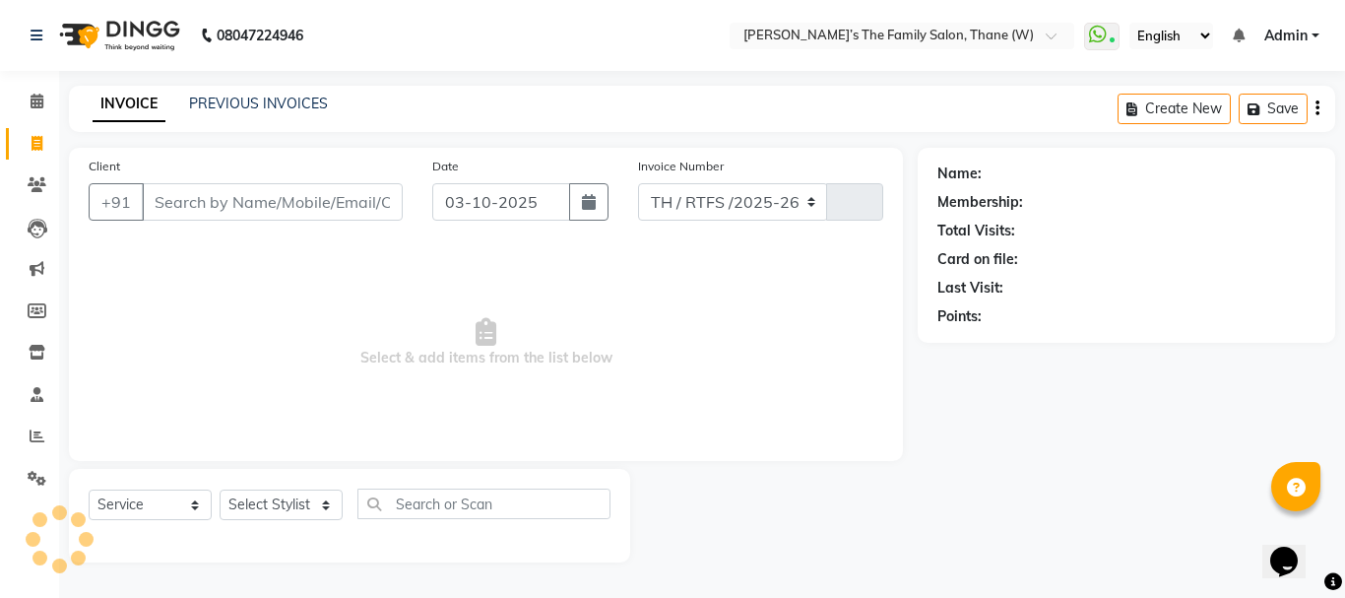
select select "8004"
type input "3723"
click at [304, 100] on link "PREVIOUS INVOICES" at bounding box center [258, 104] width 139 height 18
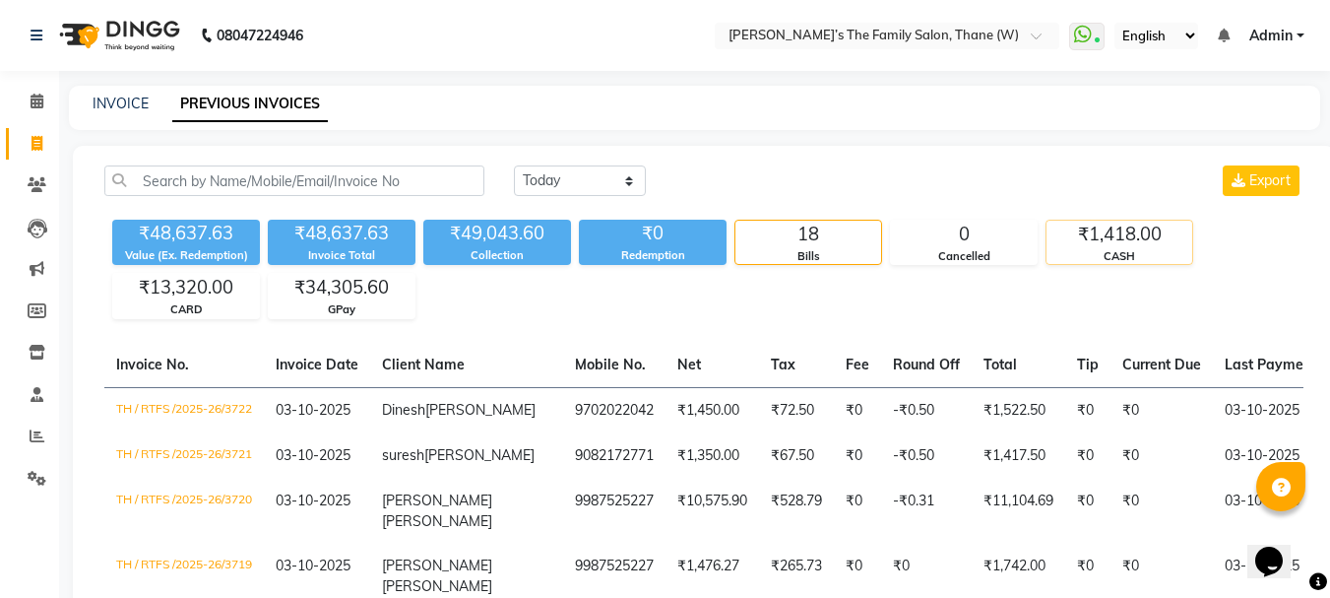
click at [1128, 245] on div "₹1,418.00" at bounding box center [1120, 235] width 146 height 28
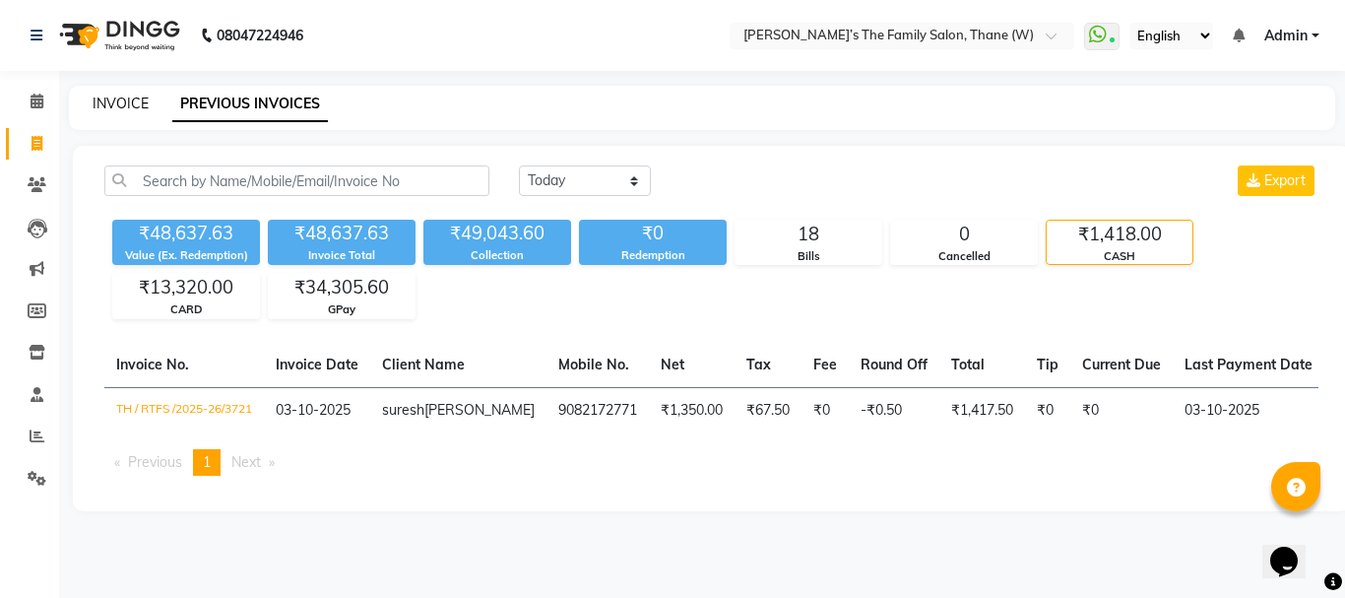
click at [109, 99] on link "INVOICE" at bounding box center [121, 104] width 56 height 18
select select "service"
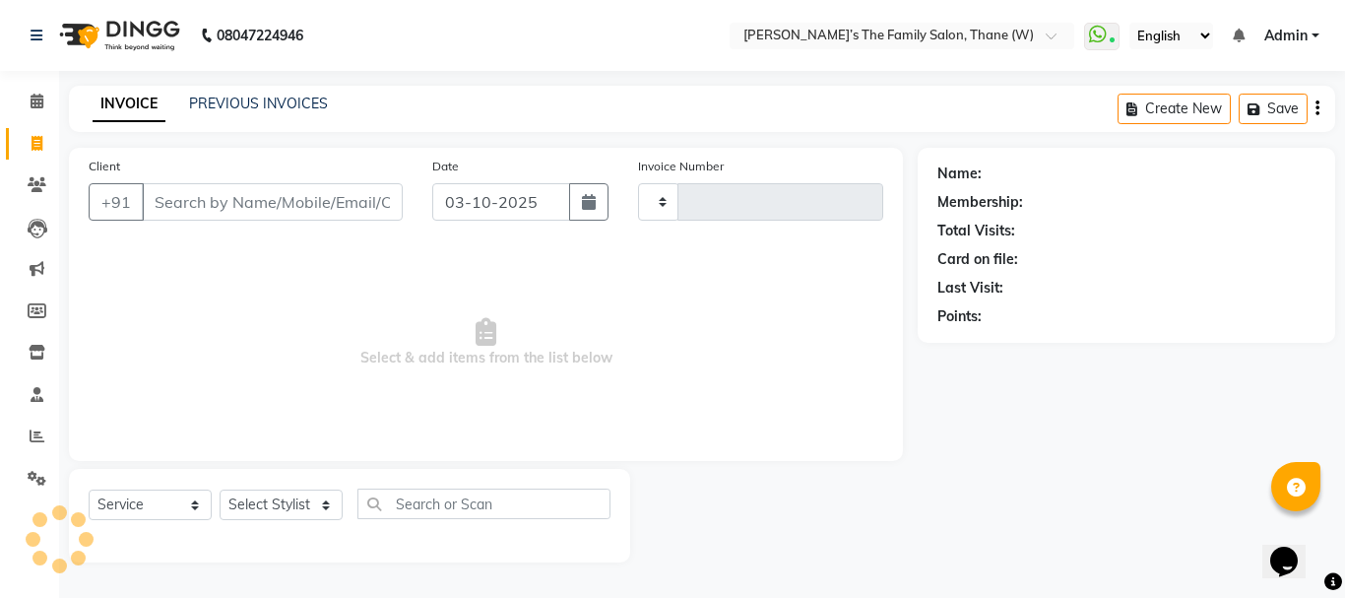
click at [200, 200] on input "Client" at bounding box center [272, 201] width 261 height 37
type input "3723"
select select "8004"
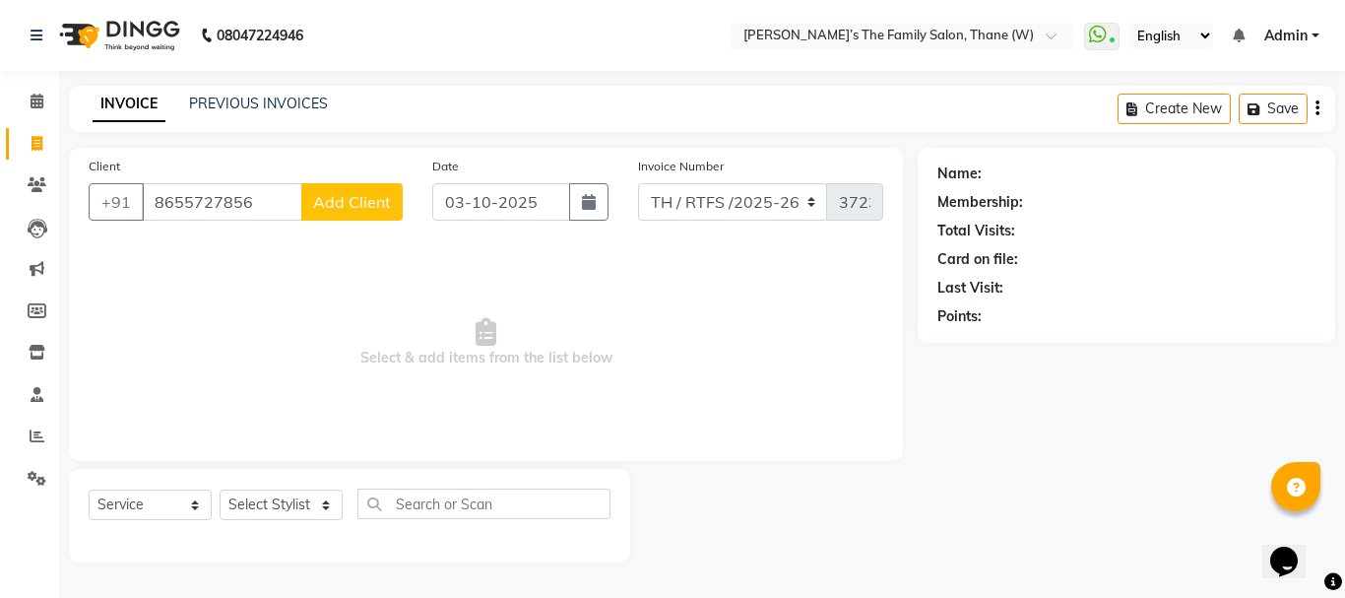
type input "8655727856"
click at [344, 200] on span "Add Client" at bounding box center [352, 202] width 78 height 20
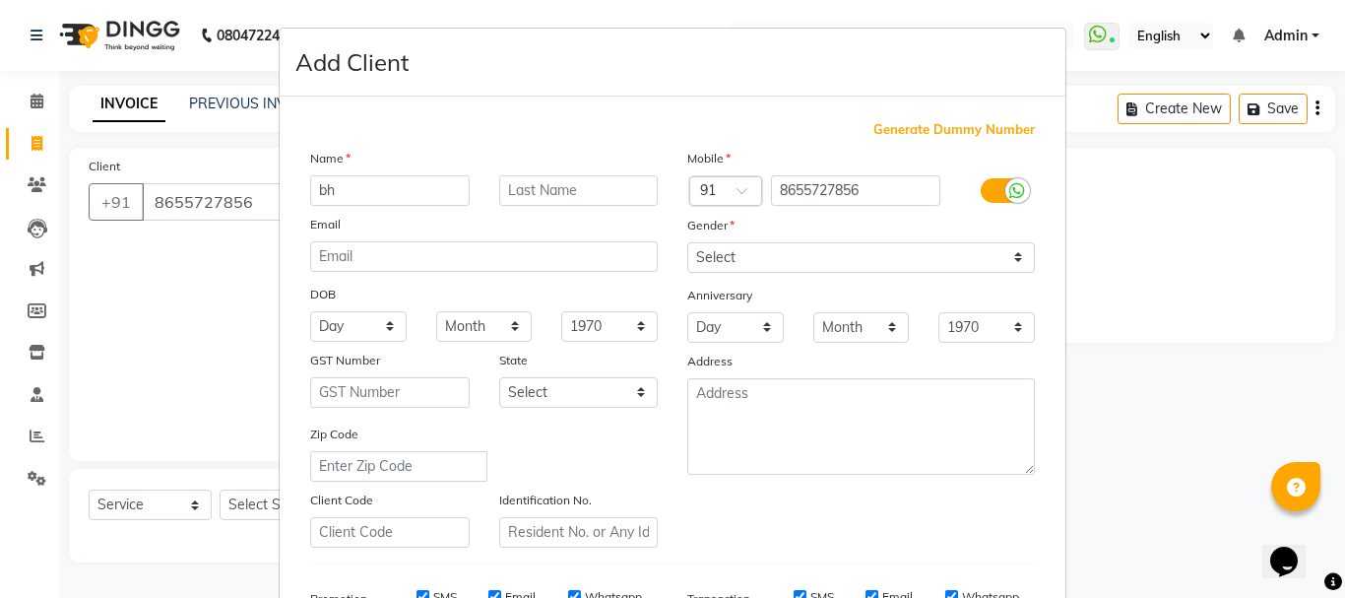
type input "b"
type input "Bhageshri"
click at [518, 189] on input "text" at bounding box center [578, 190] width 159 height 31
type input "[PERSON_NAME]"
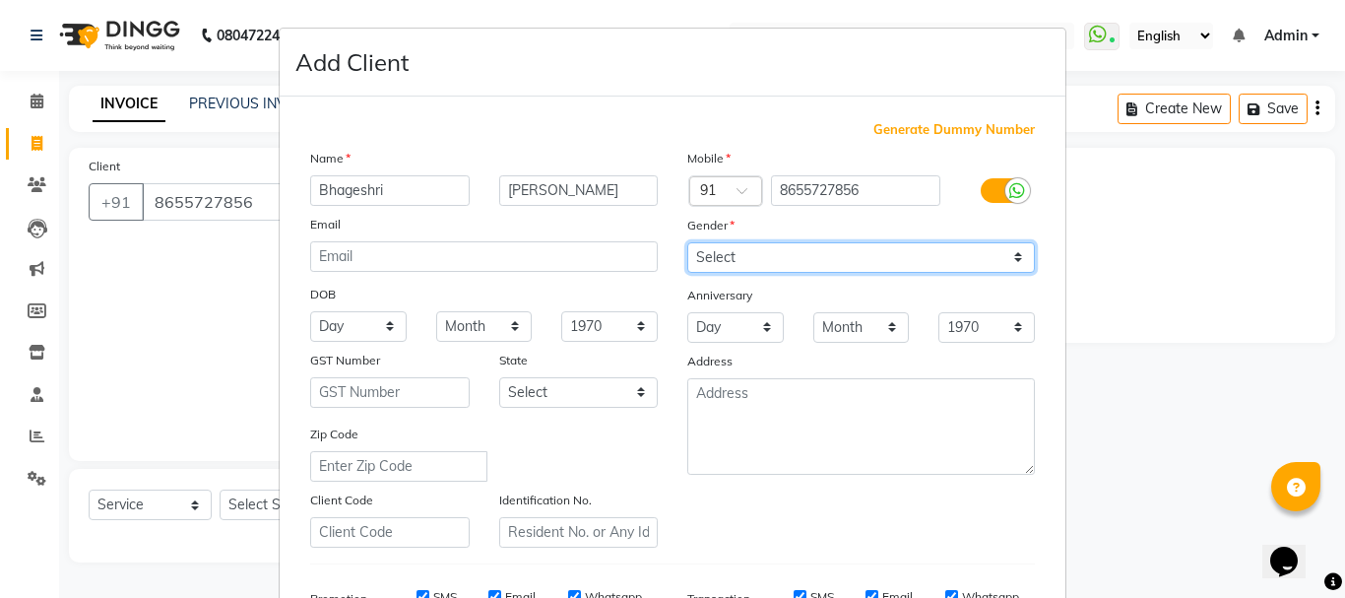
click at [766, 254] on select "Select [DEMOGRAPHIC_DATA] [DEMOGRAPHIC_DATA] Other Prefer Not To Say" at bounding box center [861, 257] width 348 height 31
select select "[DEMOGRAPHIC_DATA]"
click at [687, 242] on select "Select [DEMOGRAPHIC_DATA] [DEMOGRAPHIC_DATA] Other Prefer Not To Say" at bounding box center [861, 257] width 348 height 31
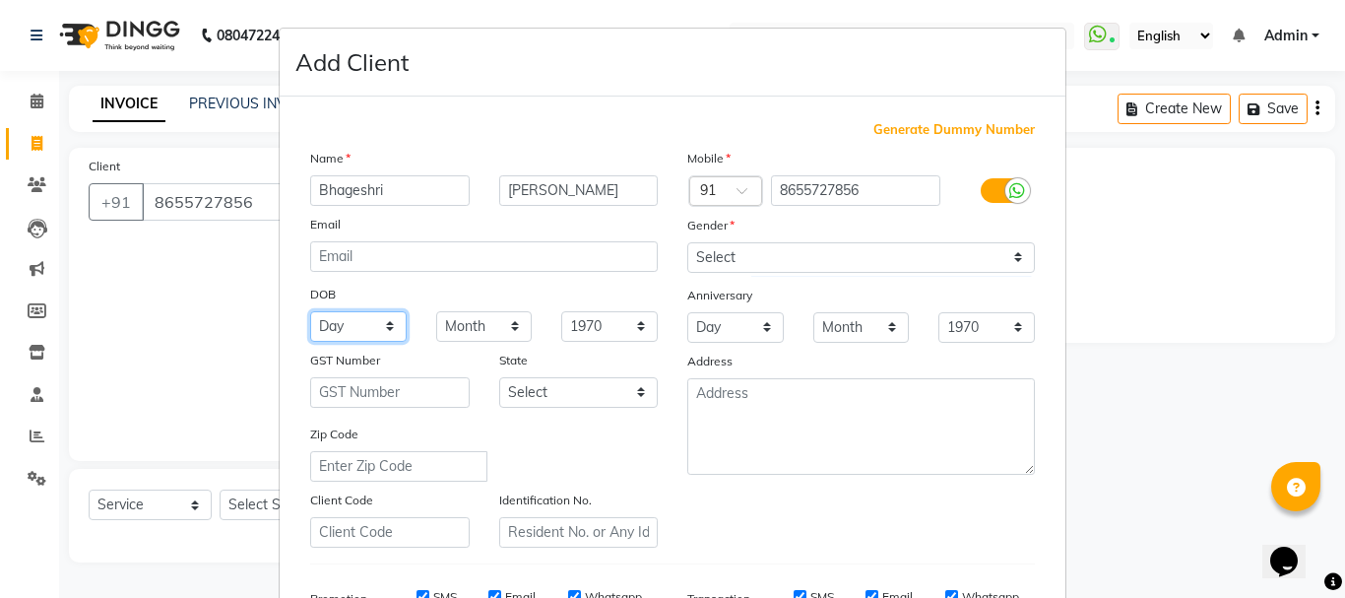
click at [354, 331] on select "Day 01 02 03 04 05 06 07 08 09 10 11 12 13 14 15 16 17 18 19 20 21 22 23 24 25 …" at bounding box center [358, 326] width 96 height 31
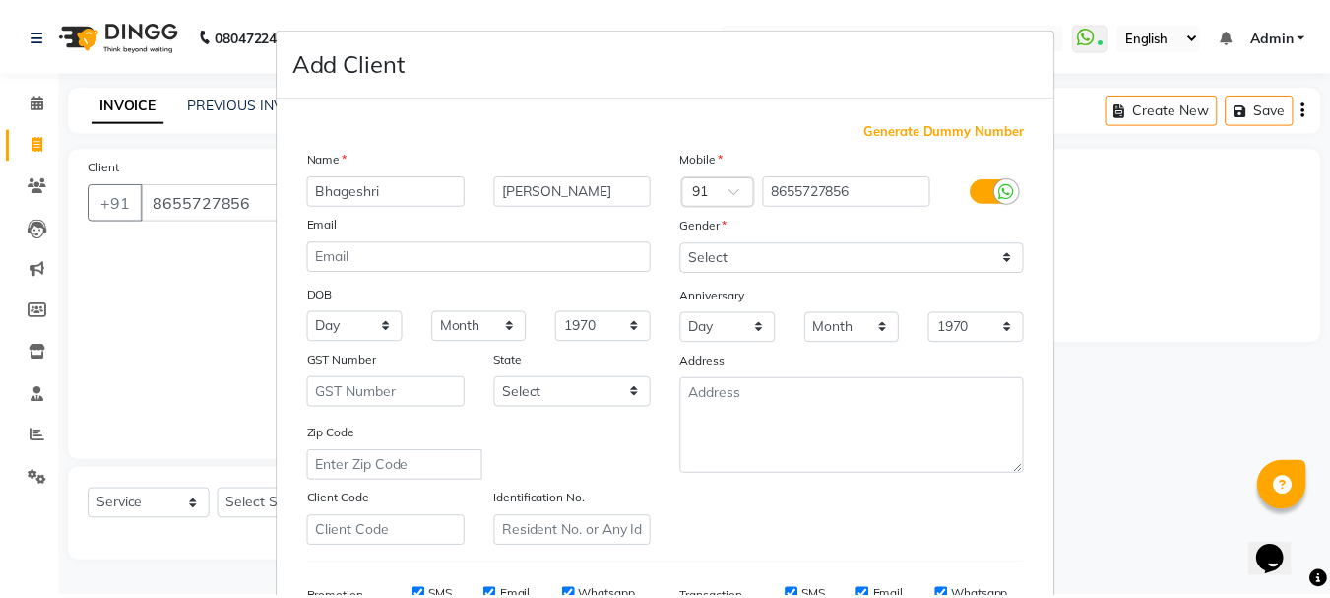
scroll to position [311, 0]
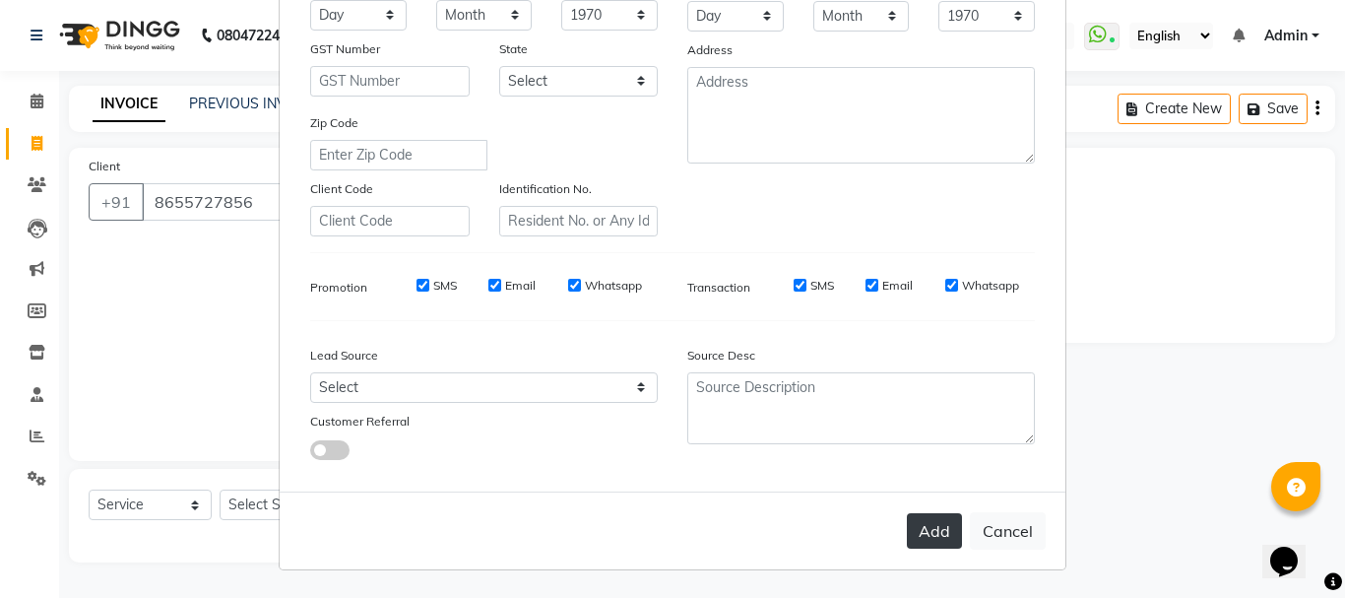
click at [945, 531] on button "Add" at bounding box center [934, 530] width 55 height 35
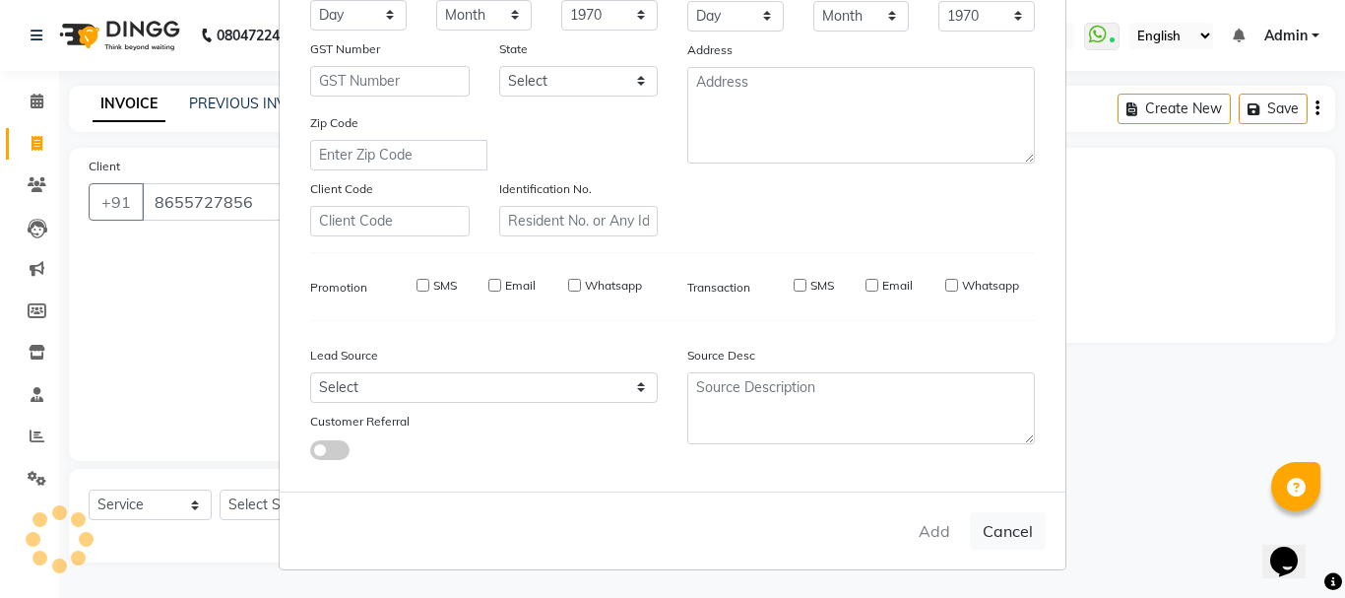
select select
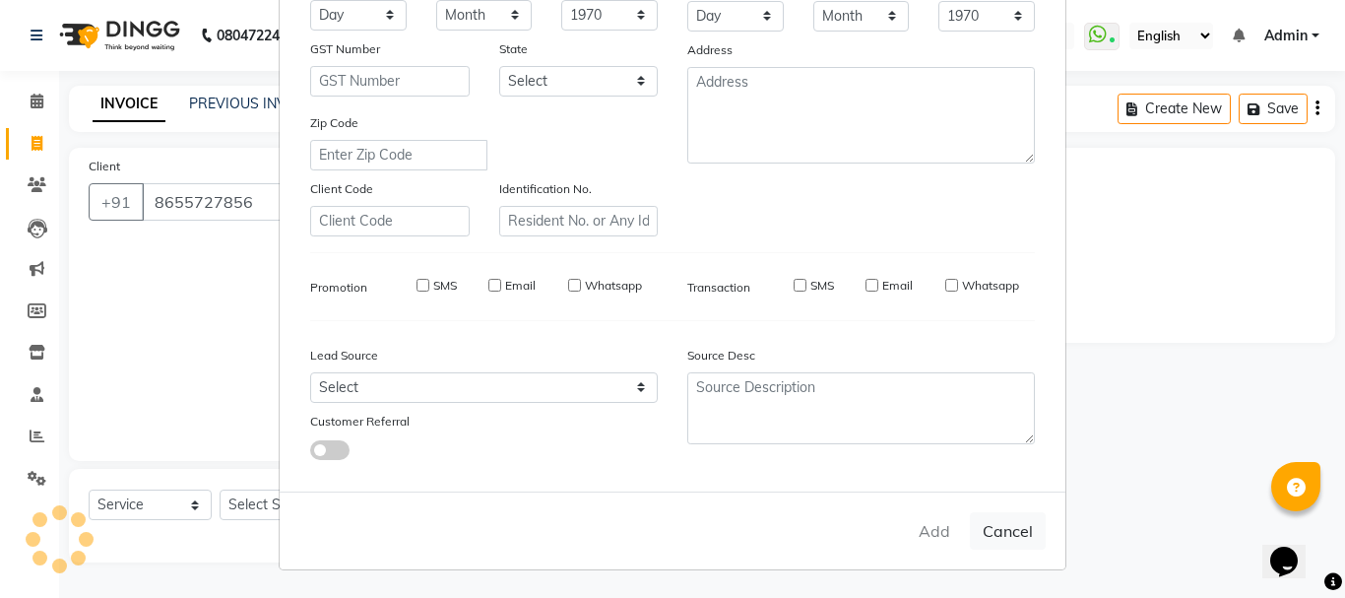
select select
checkbox input "false"
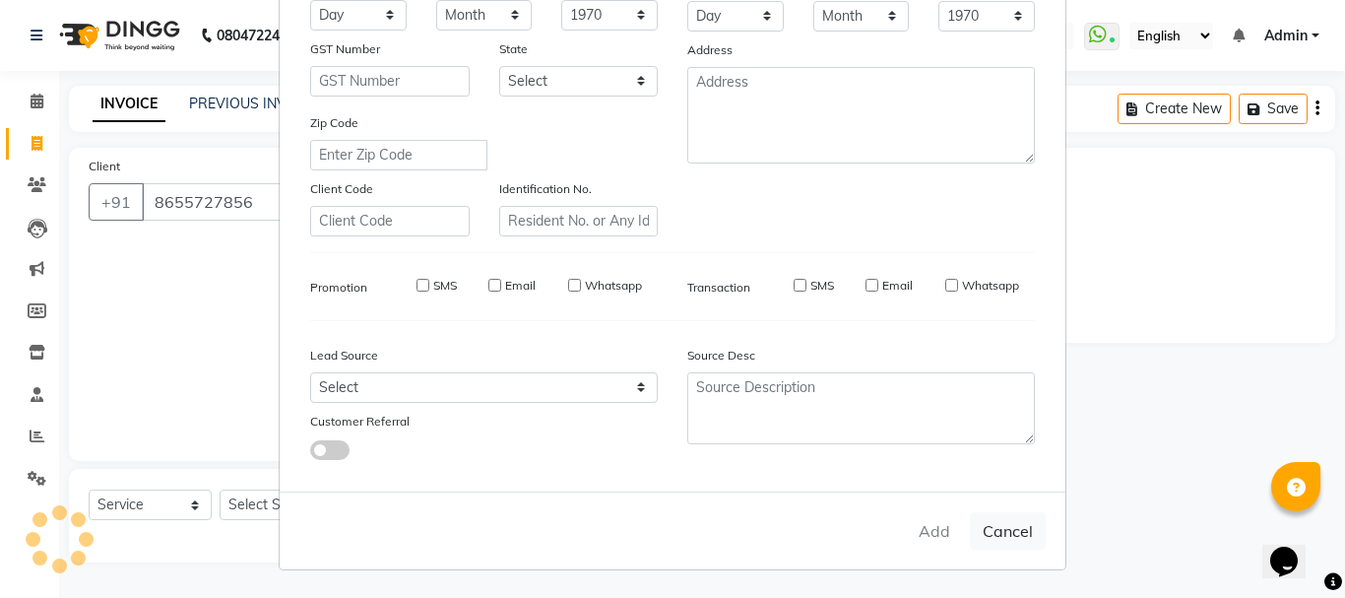
checkbox input "false"
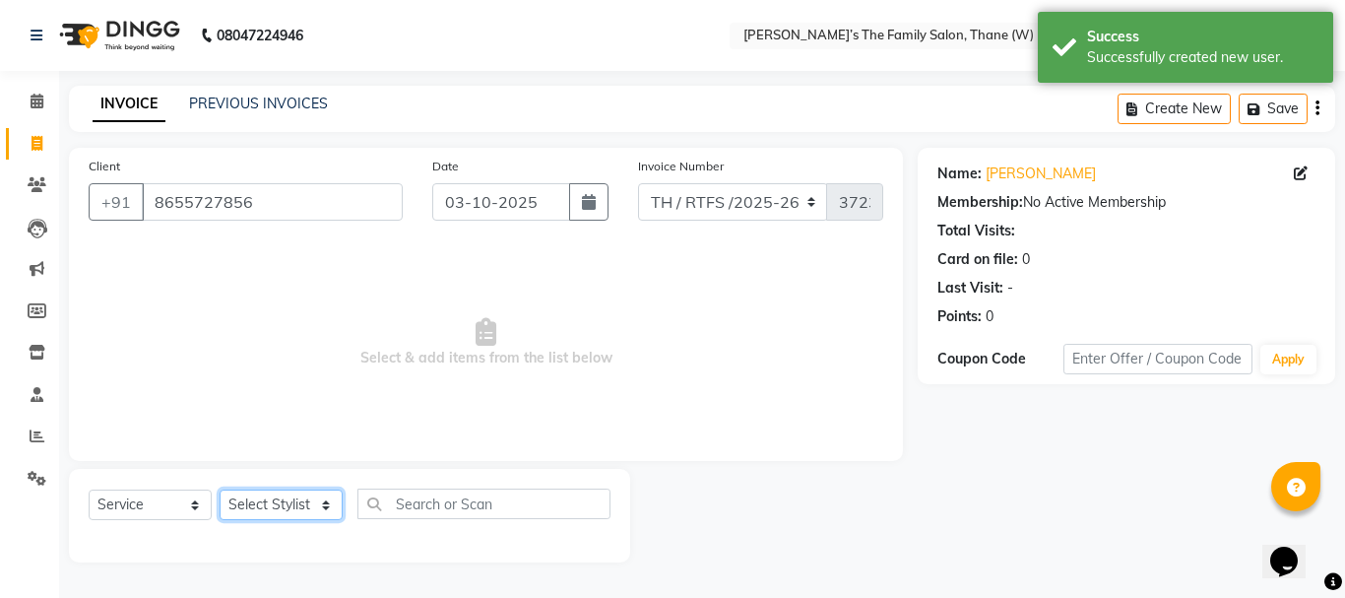
click at [279, 517] on select "Select Stylist Aarohi P [PERSON_NAME] [PERSON_NAME] A [PERSON_NAME] .[PERSON_NA…" at bounding box center [281, 504] width 123 height 31
select select "35589"
click at [220, 489] on select "Select Stylist Aarohi P [PERSON_NAME] [PERSON_NAME] A [PERSON_NAME] .[PERSON_NA…" at bounding box center [281, 504] width 123 height 31
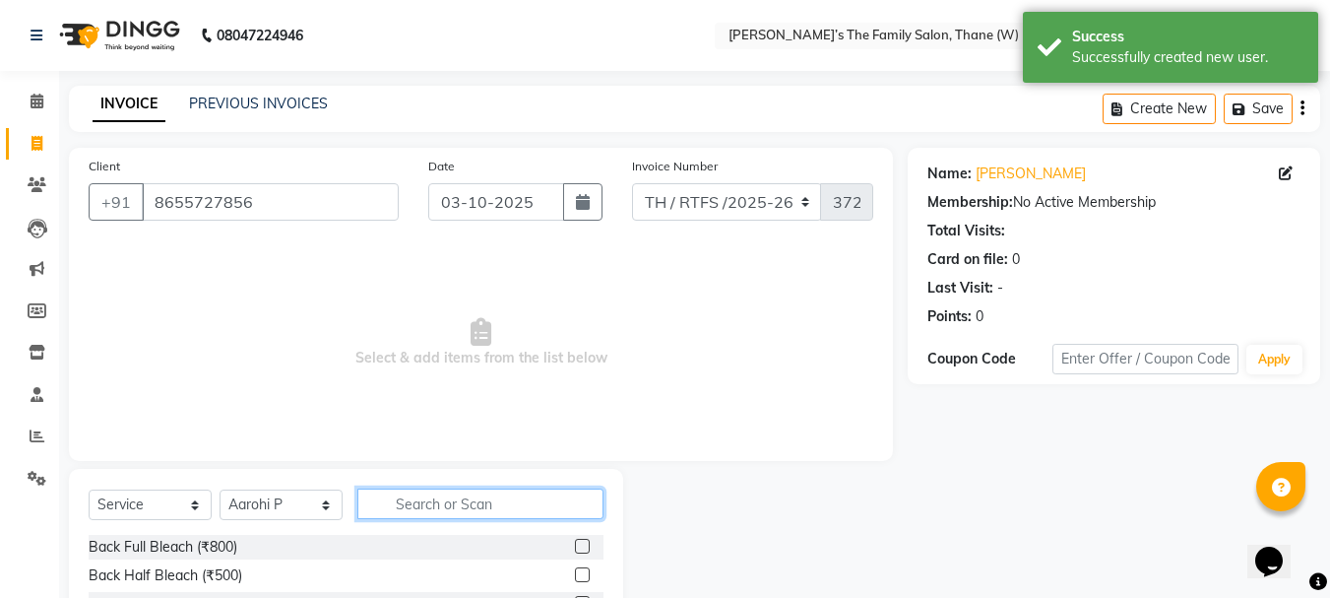
click at [463, 493] on input "text" at bounding box center [480, 503] width 246 height 31
type input "th"
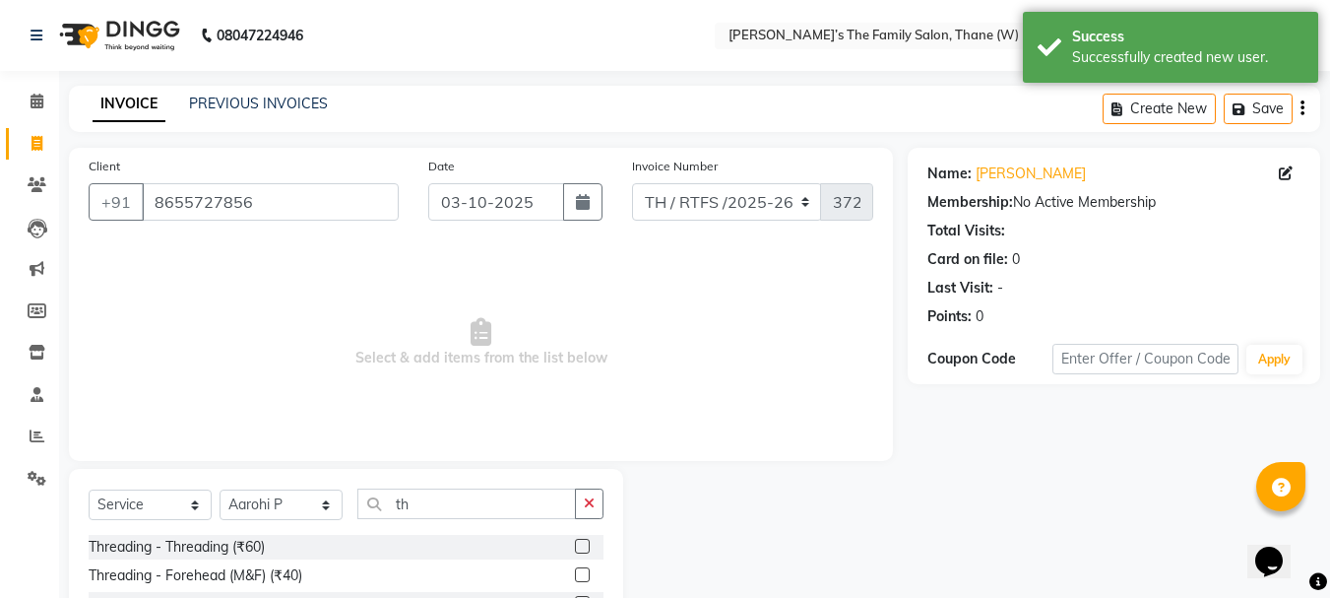
click at [575, 543] on label at bounding box center [582, 546] width 15 height 15
click at [575, 543] on input "checkbox" at bounding box center [581, 547] width 13 height 13
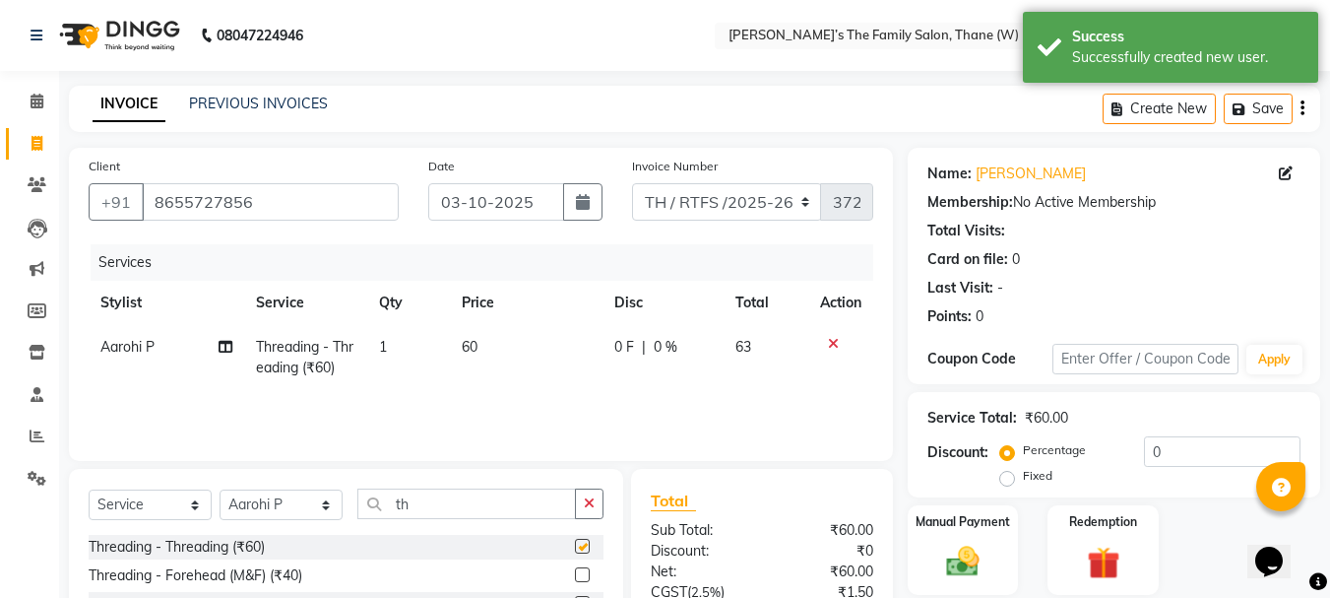
checkbox input "false"
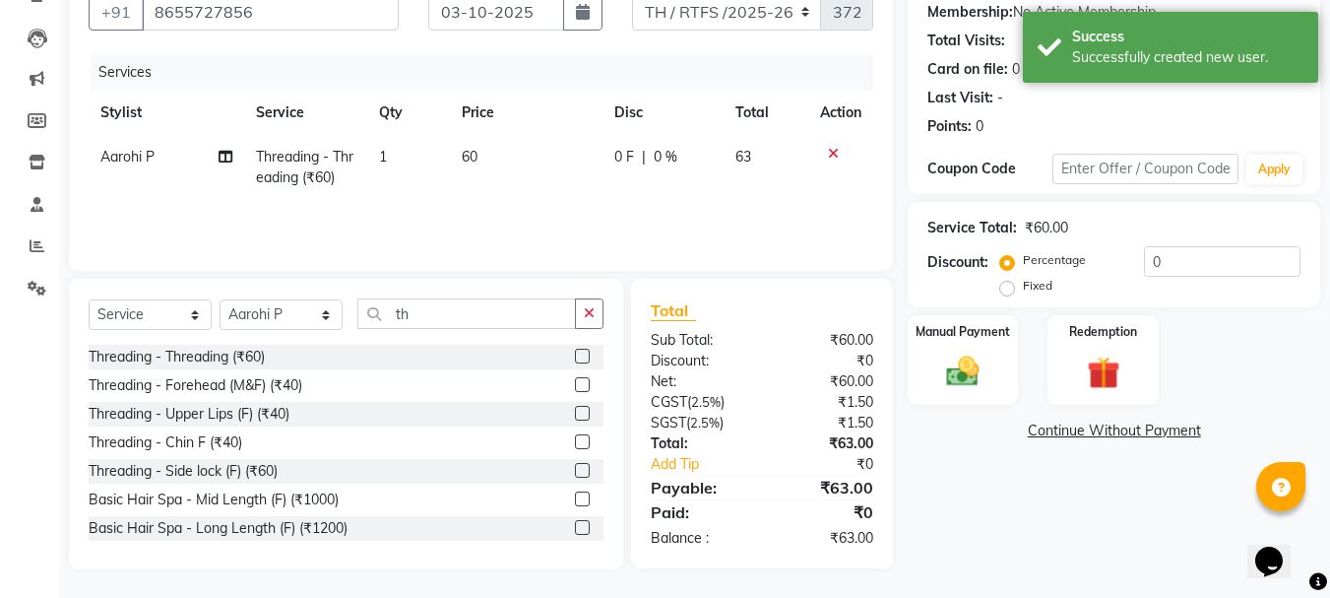
scroll to position [191, 0]
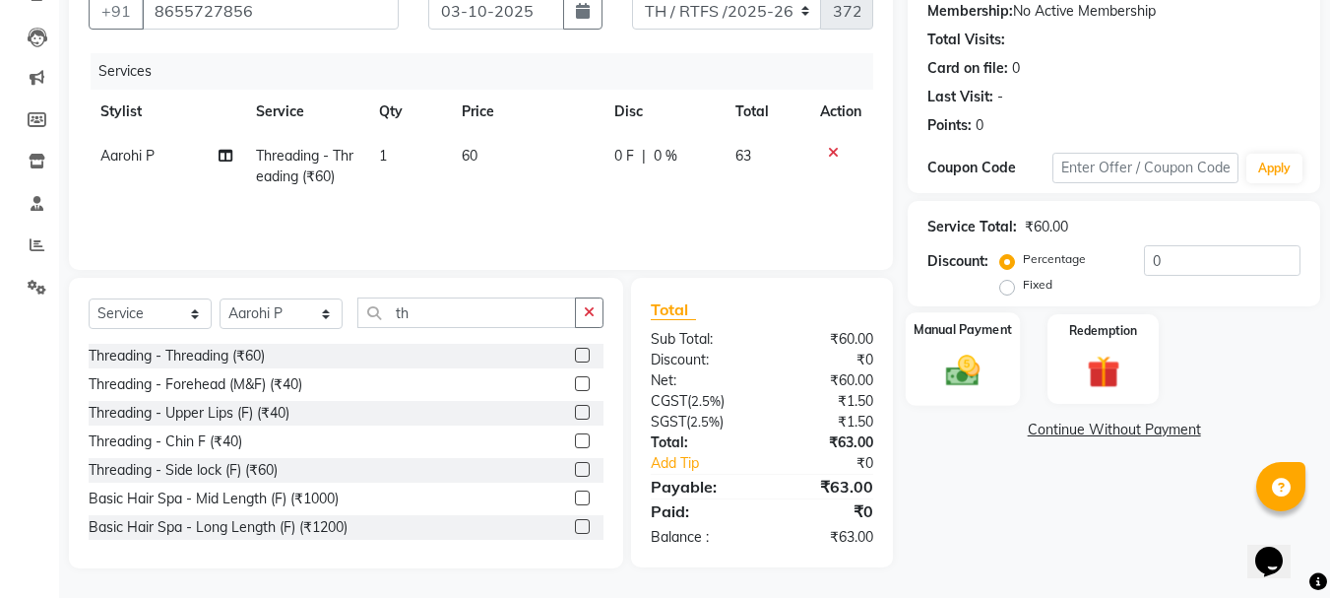
click at [978, 379] on img at bounding box center [962, 369] width 55 height 39
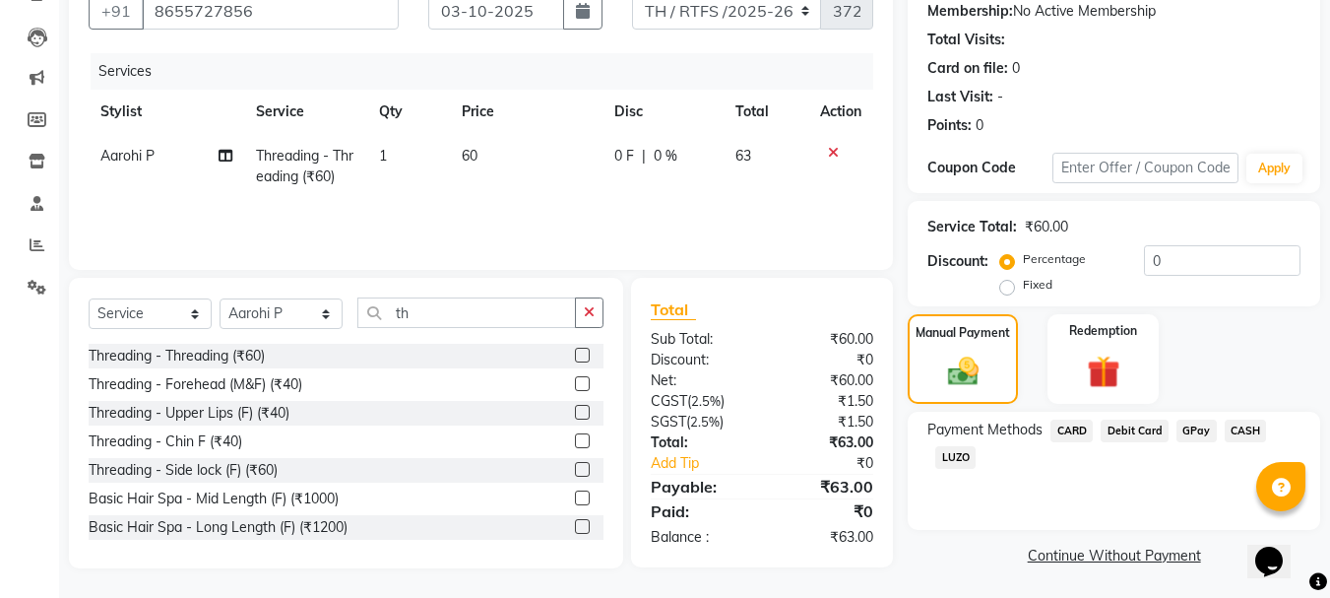
click at [1198, 429] on span "GPay" at bounding box center [1197, 430] width 40 height 23
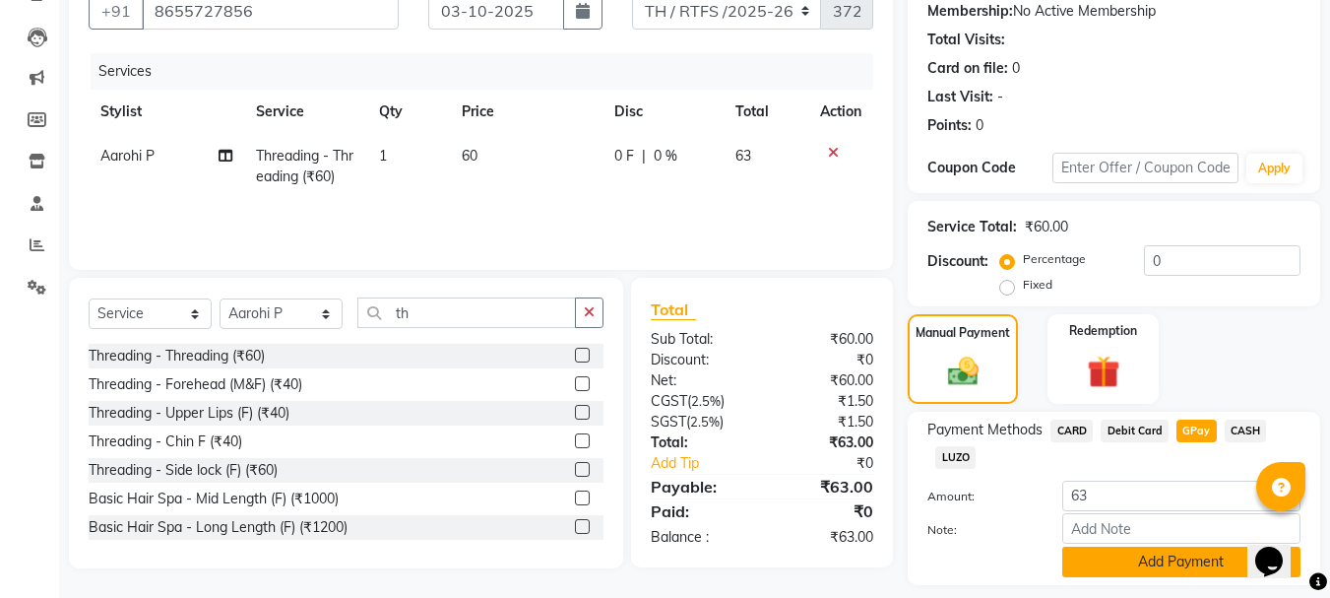
click at [1144, 561] on button "Add Payment" at bounding box center [1181, 561] width 238 height 31
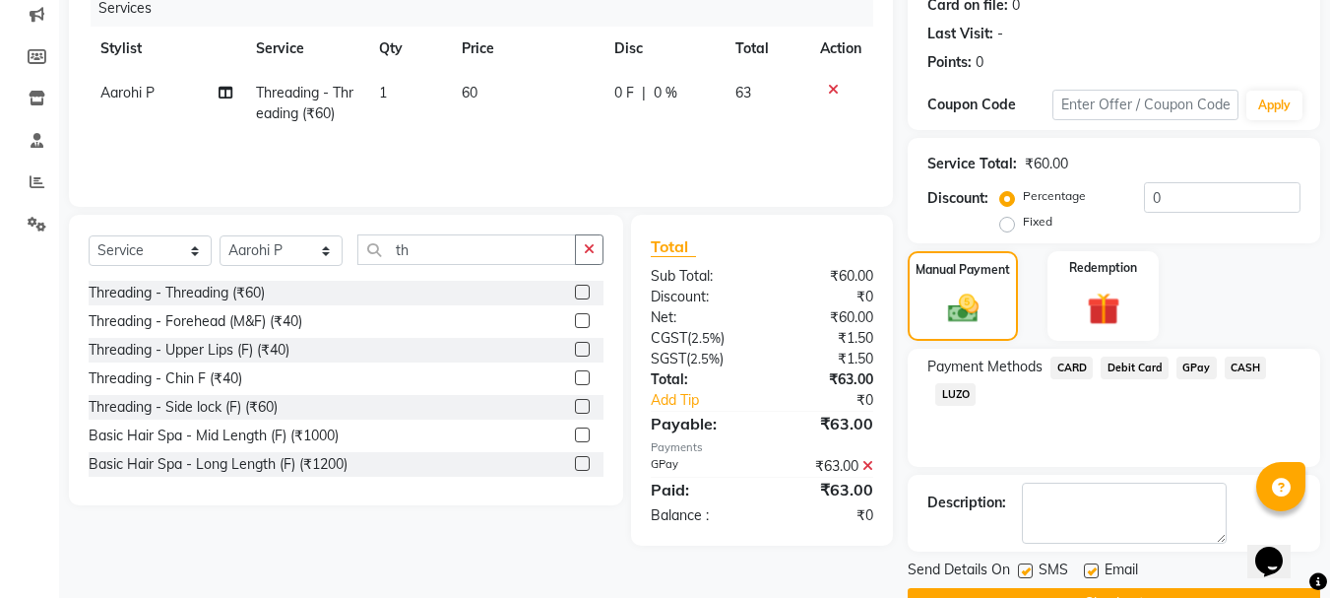
scroll to position [304, 0]
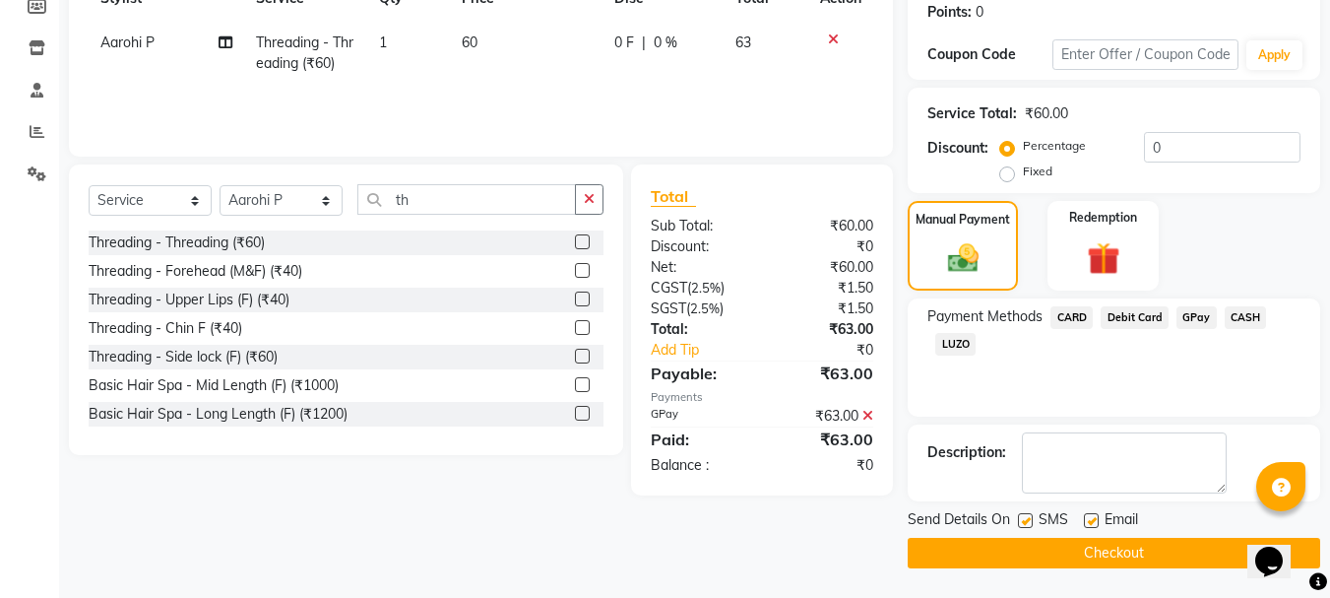
click at [1113, 560] on button "Checkout" at bounding box center [1114, 553] width 413 height 31
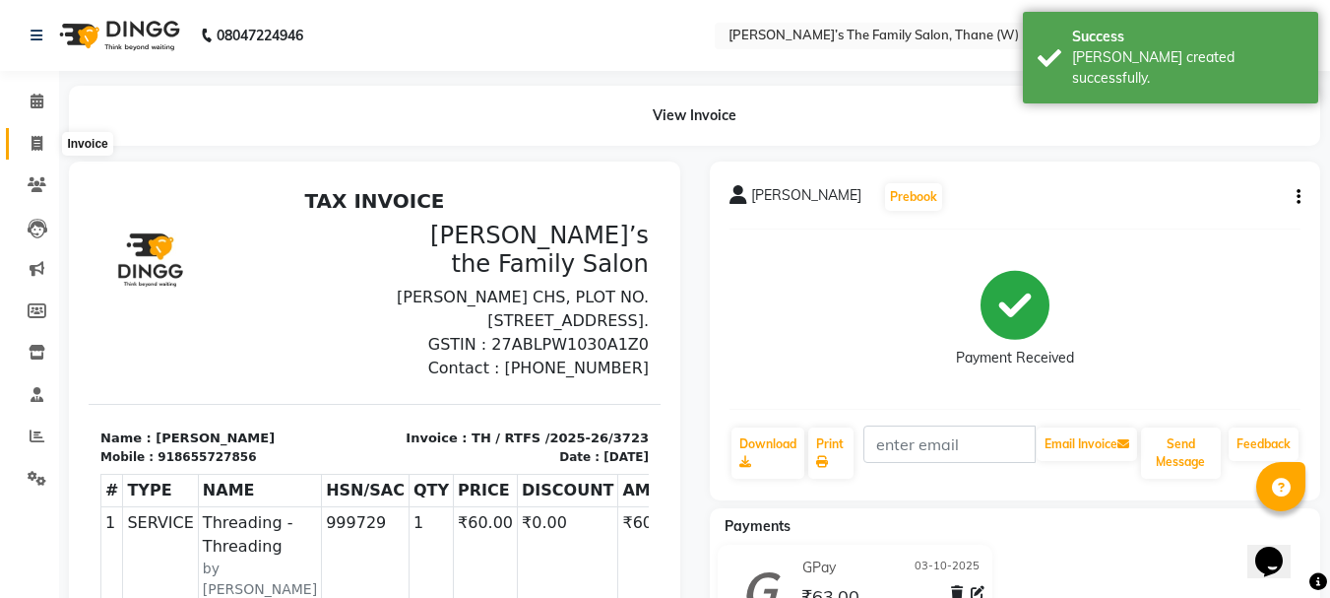
click at [39, 149] on icon at bounding box center [37, 143] width 11 height 15
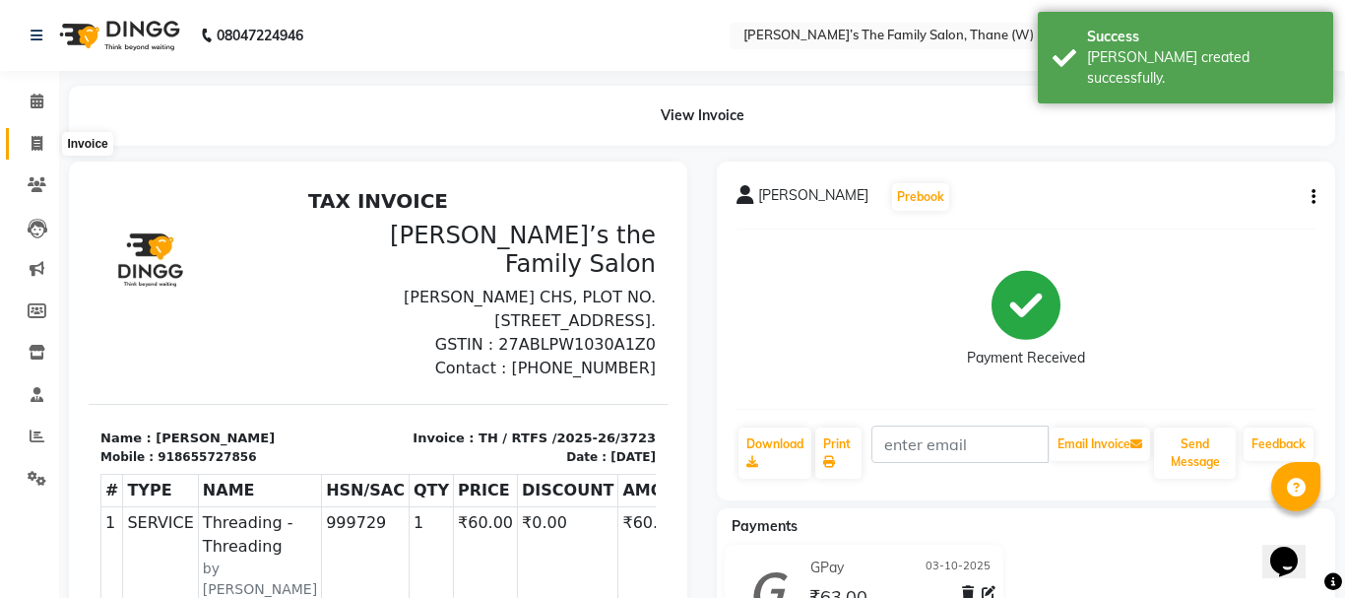
select select "service"
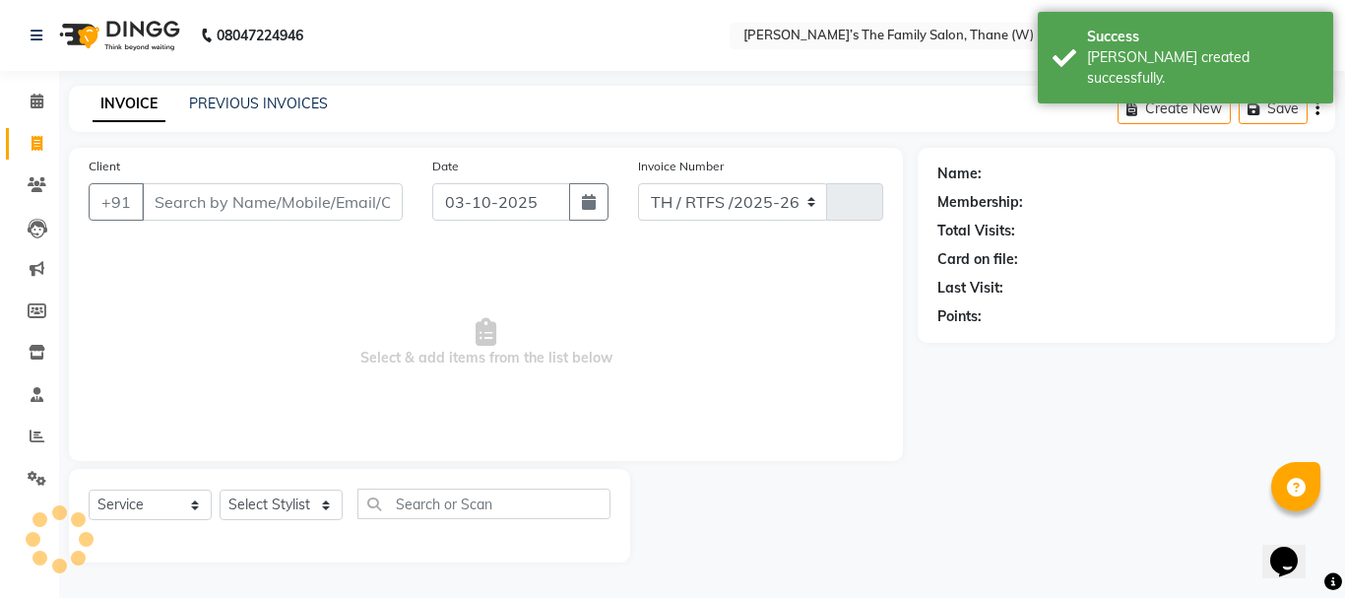
select select "8004"
type input "3724"
click at [362, 197] on input "Client" at bounding box center [272, 201] width 261 height 37
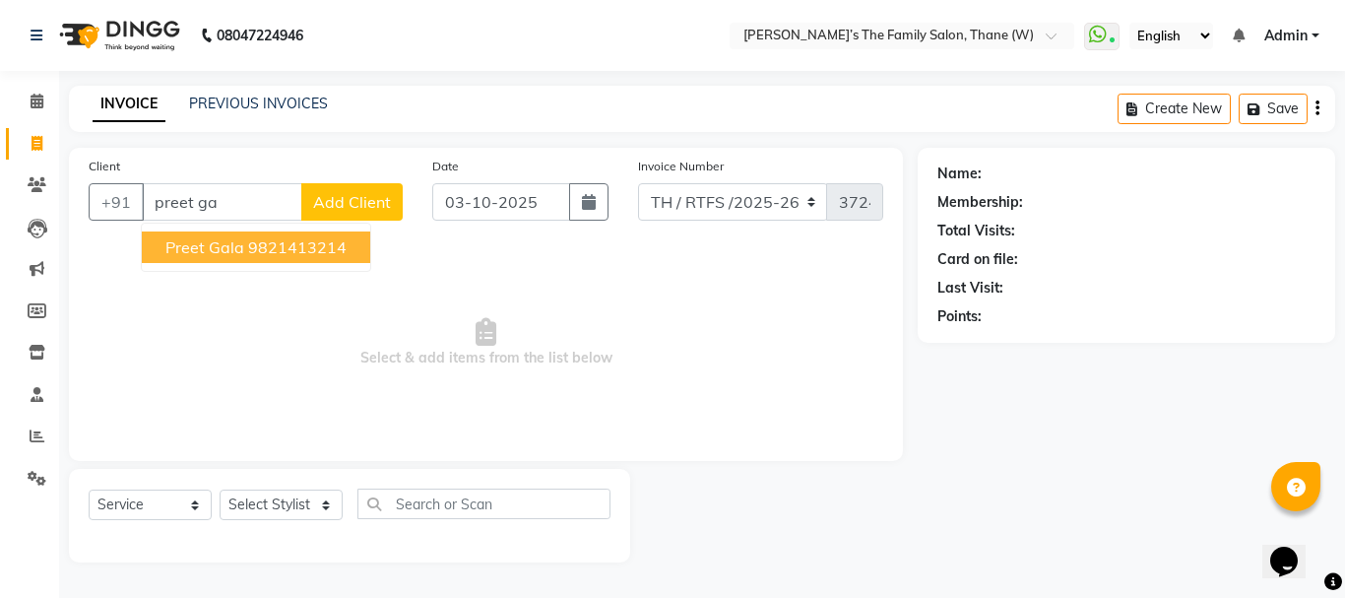
click at [343, 245] on ngb-highlight "9821413214" at bounding box center [297, 247] width 98 height 20
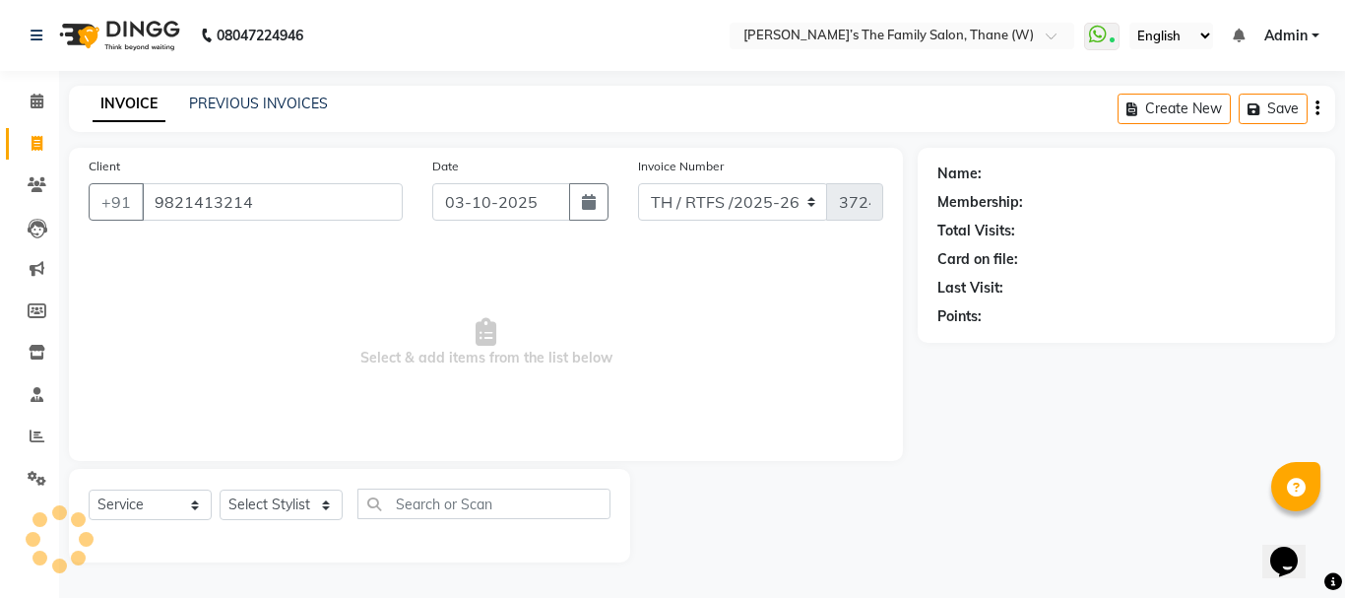
type input "9821413214"
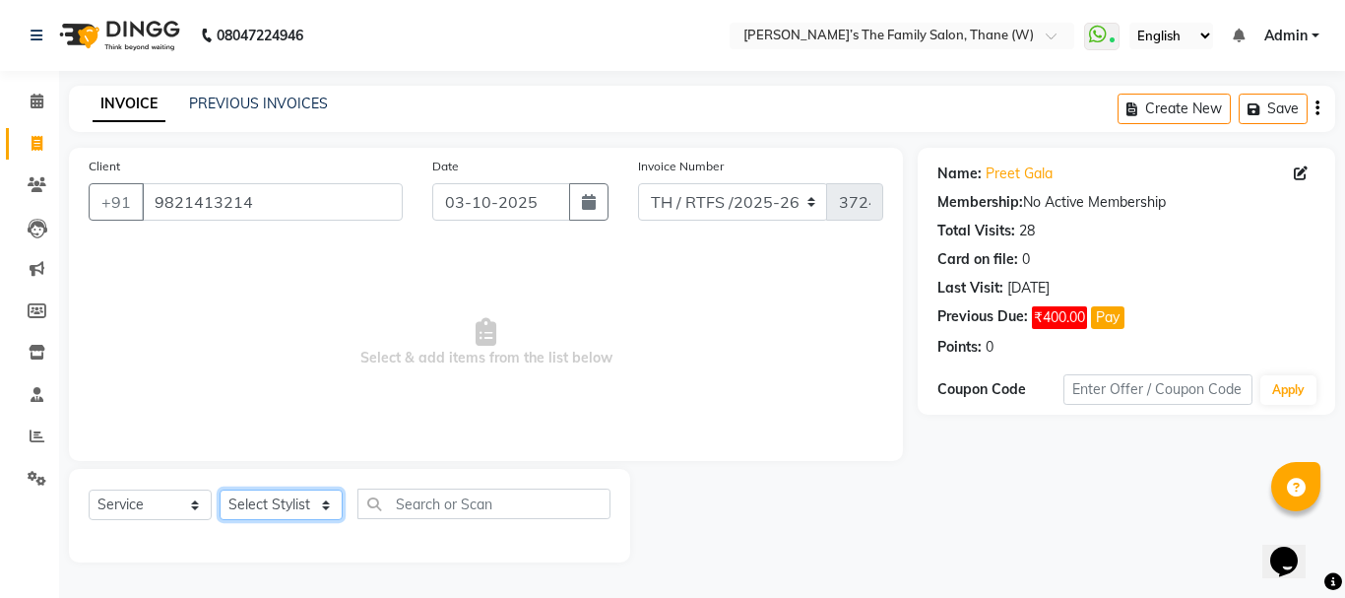
click at [290, 505] on select "Select Stylist Aarohi P [PERSON_NAME] [PERSON_NAME] A [PERSON_NAME] .[PERSON_NA…" at bounding box center [281, 504] width 123 height 31
select select "78217"
click at [220, 489] on select "Select Stylist Aarohi P [PERSON_NAME] [PERSON_NAME] A [PERSON_NAME] .[PERSON_NA…" at bounding box center [281, 504] width 123 height 31
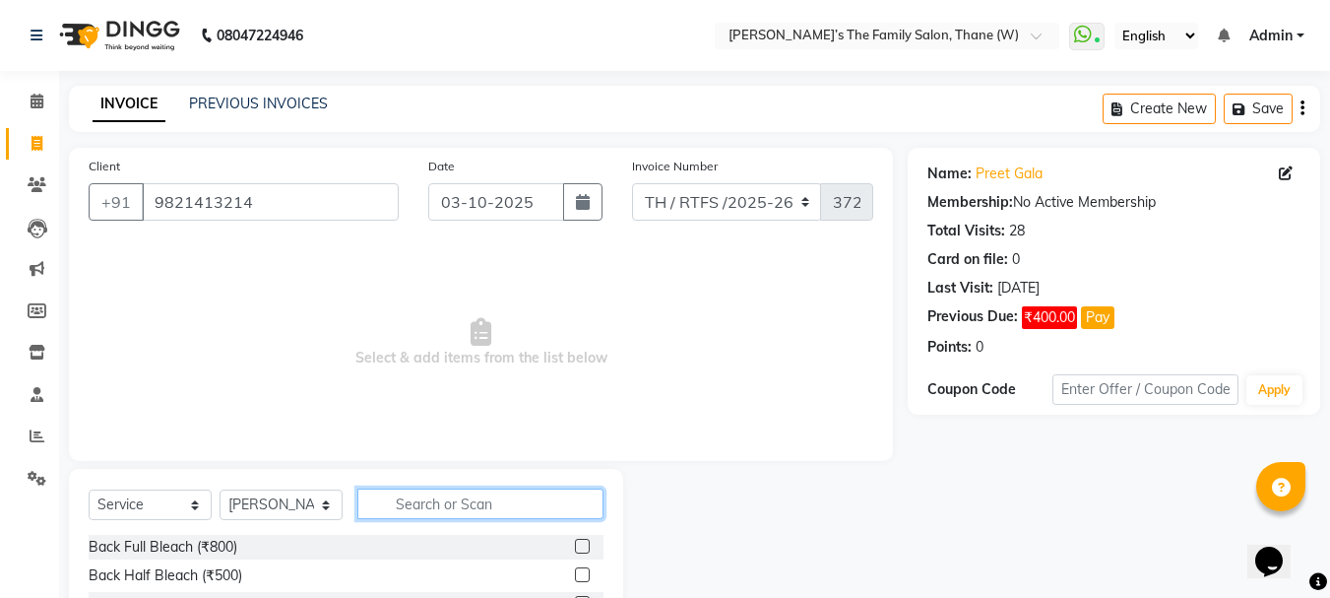
click at [485, 507] on input "text" at bounding box center [480, 503] width 246 height 31
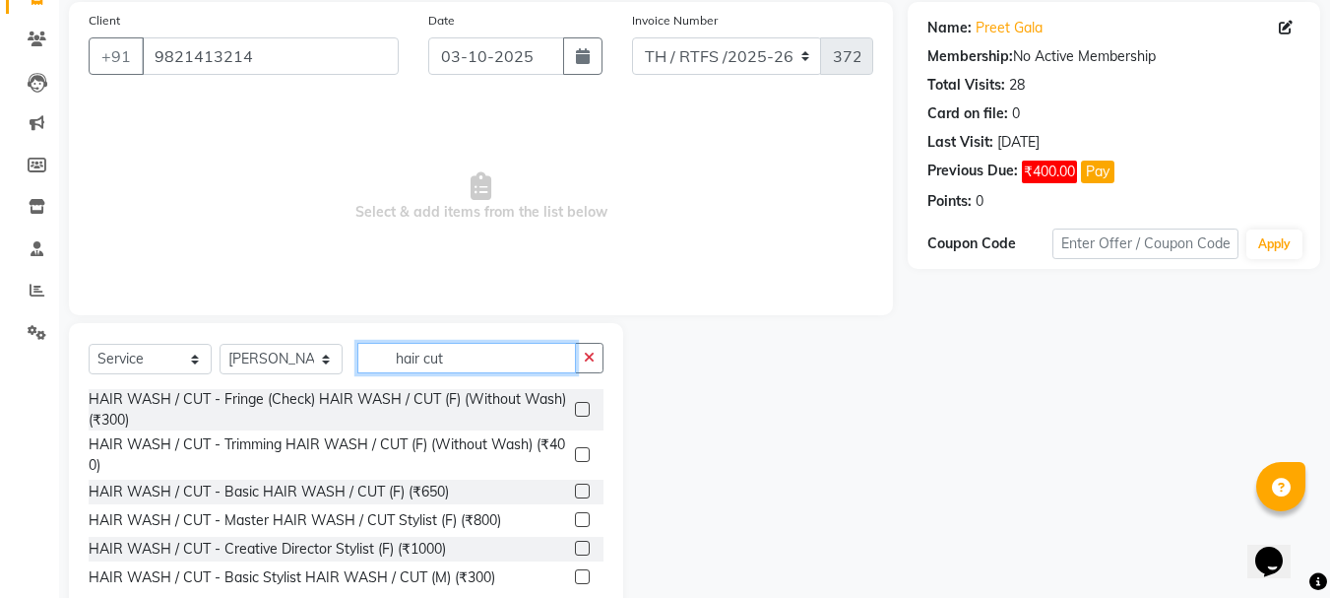
scroll to position [191, 0]
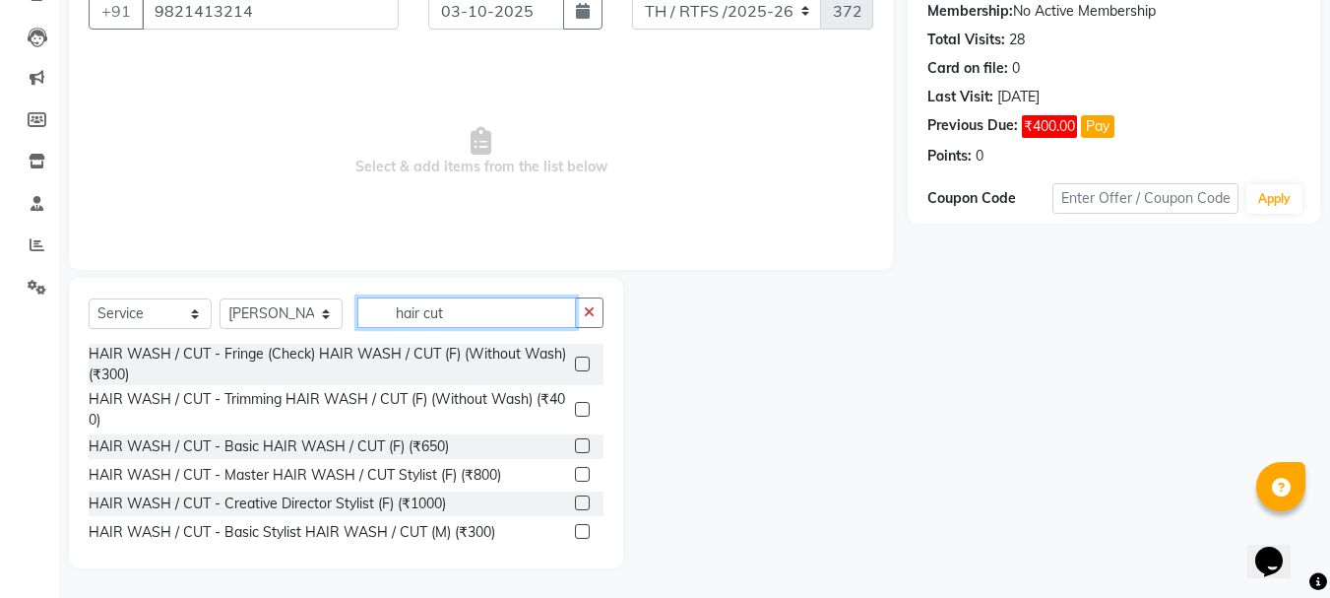
type input "hair cut"
click at [575, 532] on label at bounding box center [582, 531] width 15 height 15
click at [575, 532] on input "checkbox" at bounding box center [581, 532] width 13 height 13
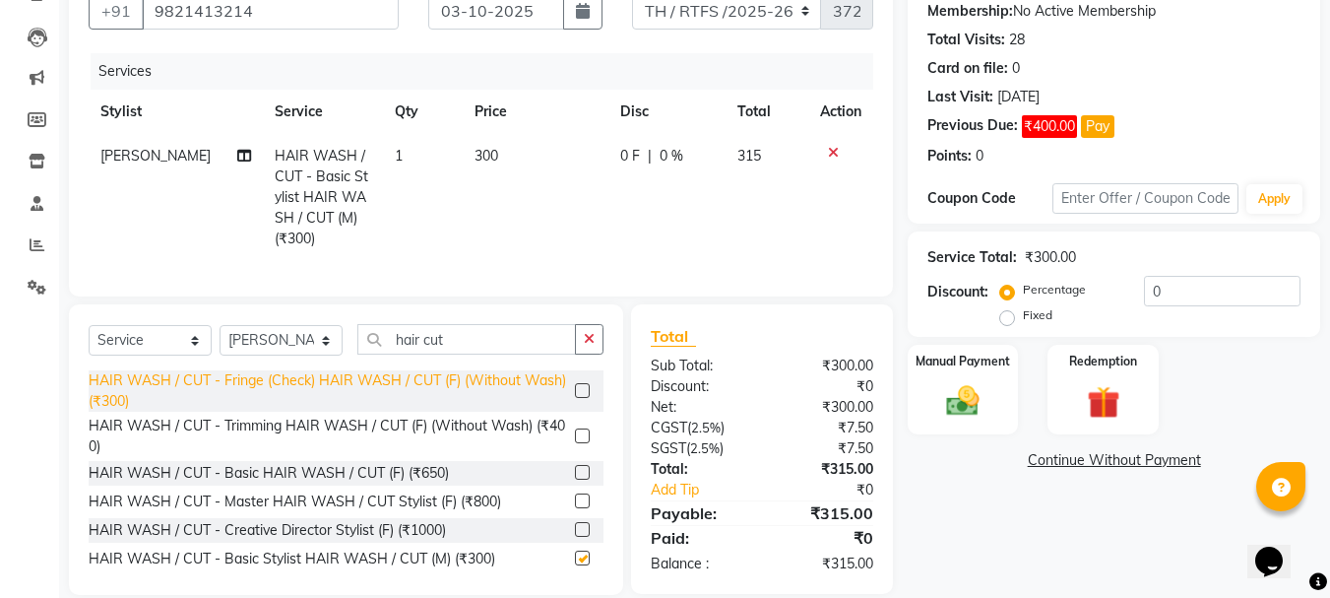
checkbox input "false"
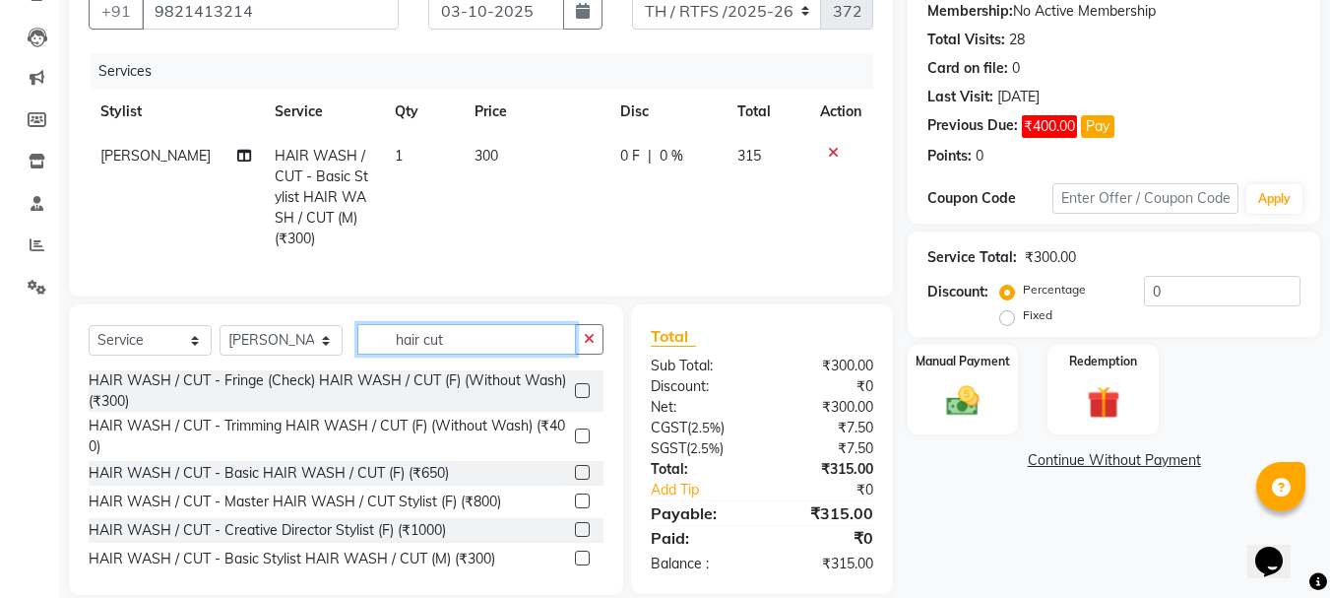
click at [515, 354] on input "hair cut" at bounding box center [466, 339] width 219 height 31
type input "h"
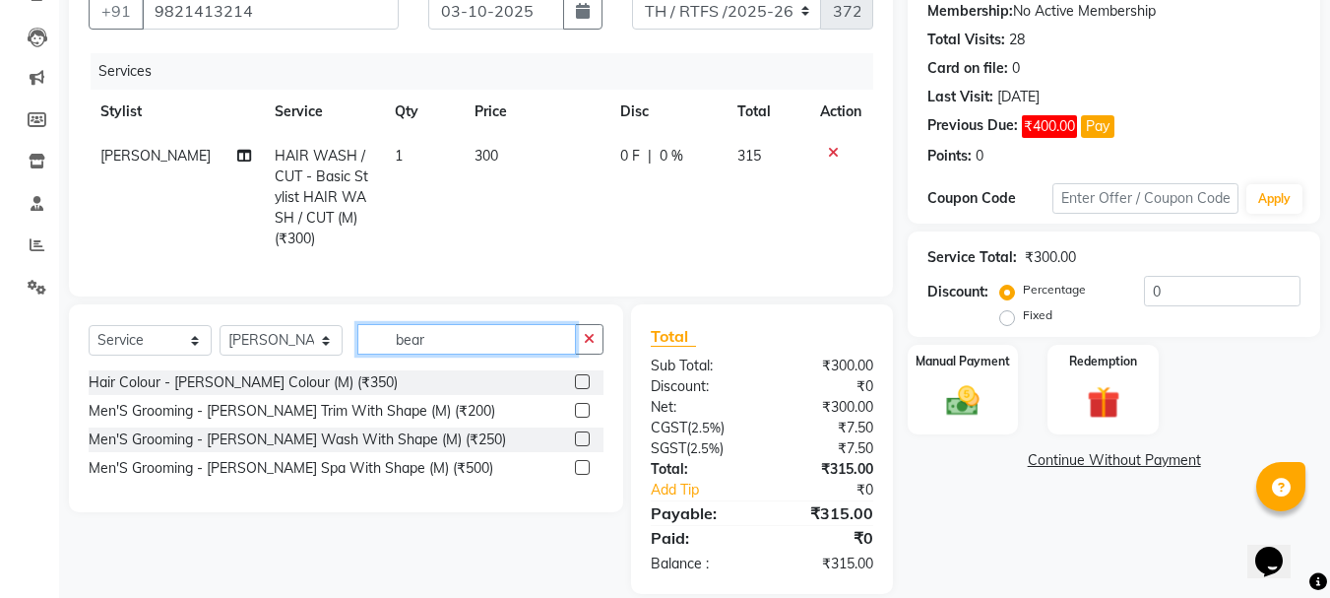
type input "bear"
click at [584, 417] on label at bounding box center [582, 410] width 15 height 15
click at [584, 417] on input "checkbox" at bounding box center [581, 411] width 13 height 13
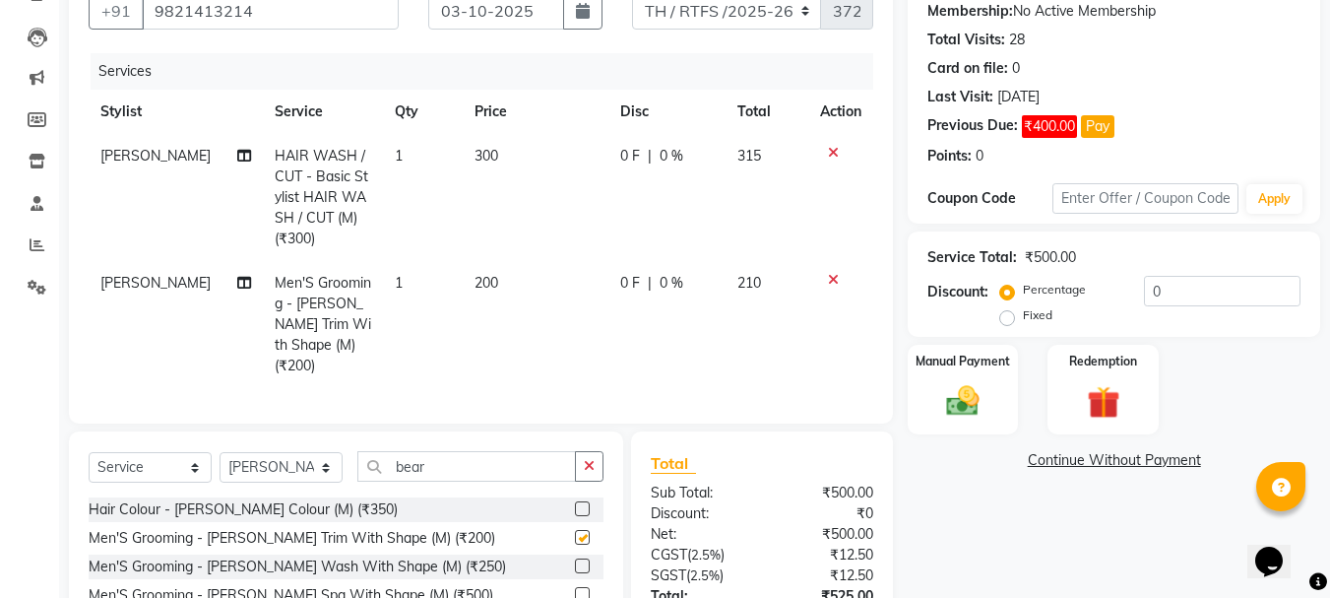
checkbox input "false"
click at [1176, 289] on input "0" at bounding box center [1222, 291] width 157 height 31
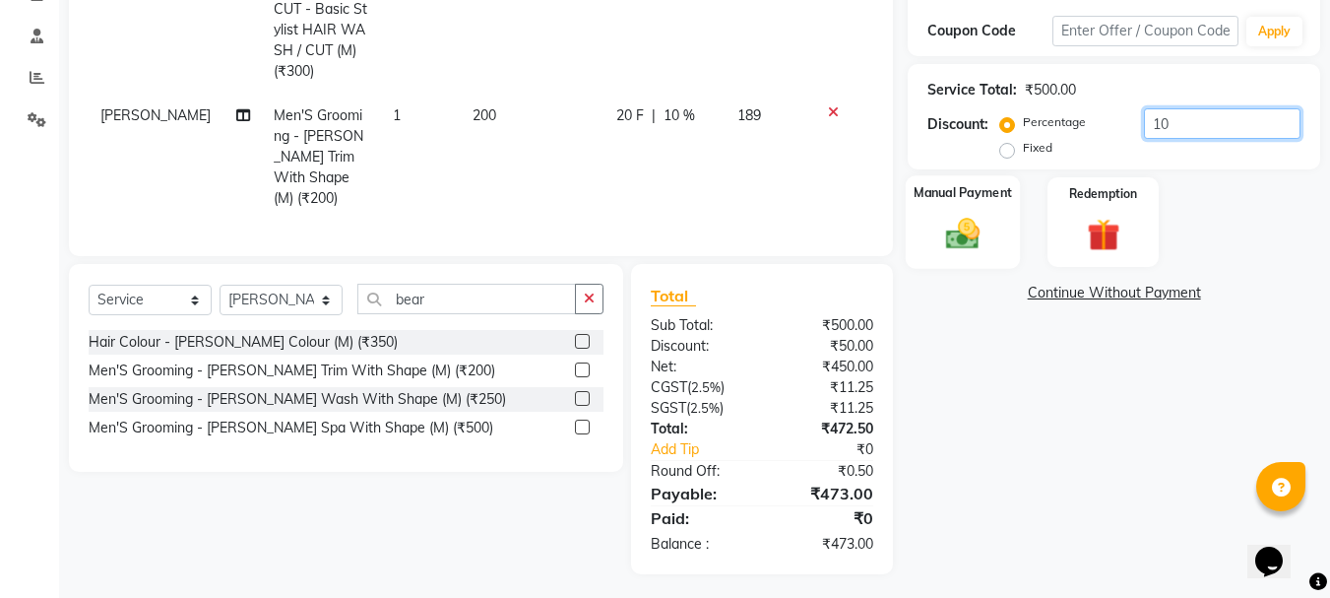
type input "10"
click at [979, 251] on img at bounding box center [962, 233] width 55 height 39
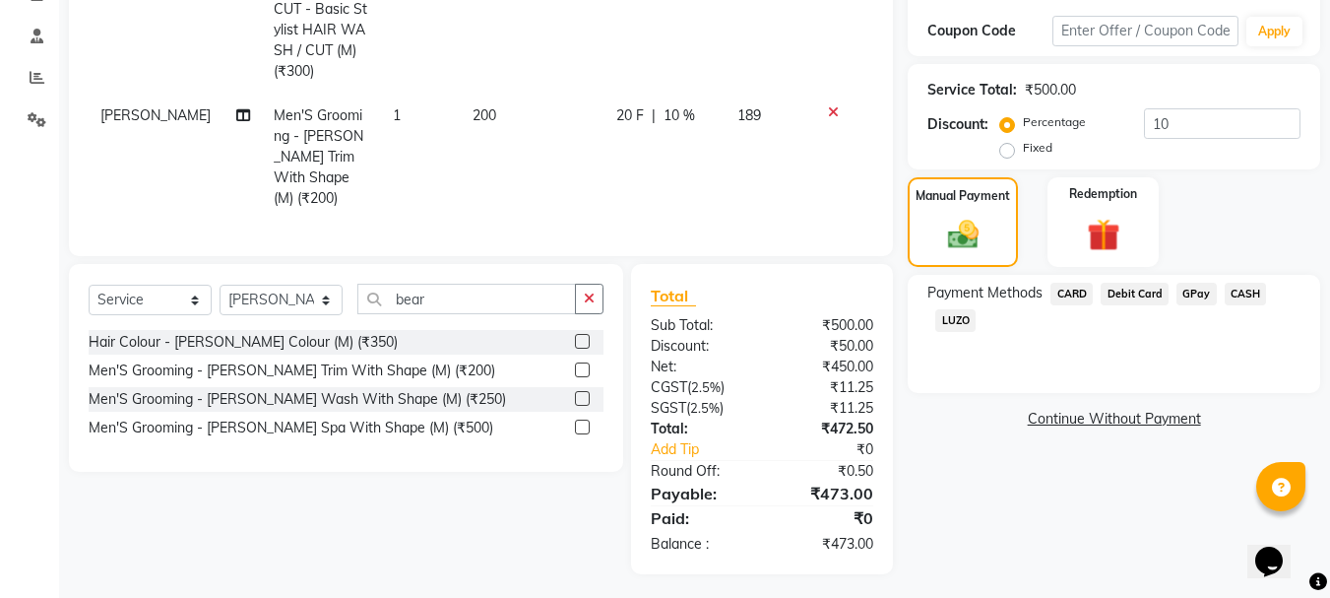
click at [1236, 286] on span "CASH" at bounding box center [1246, 294] width 42 height 23
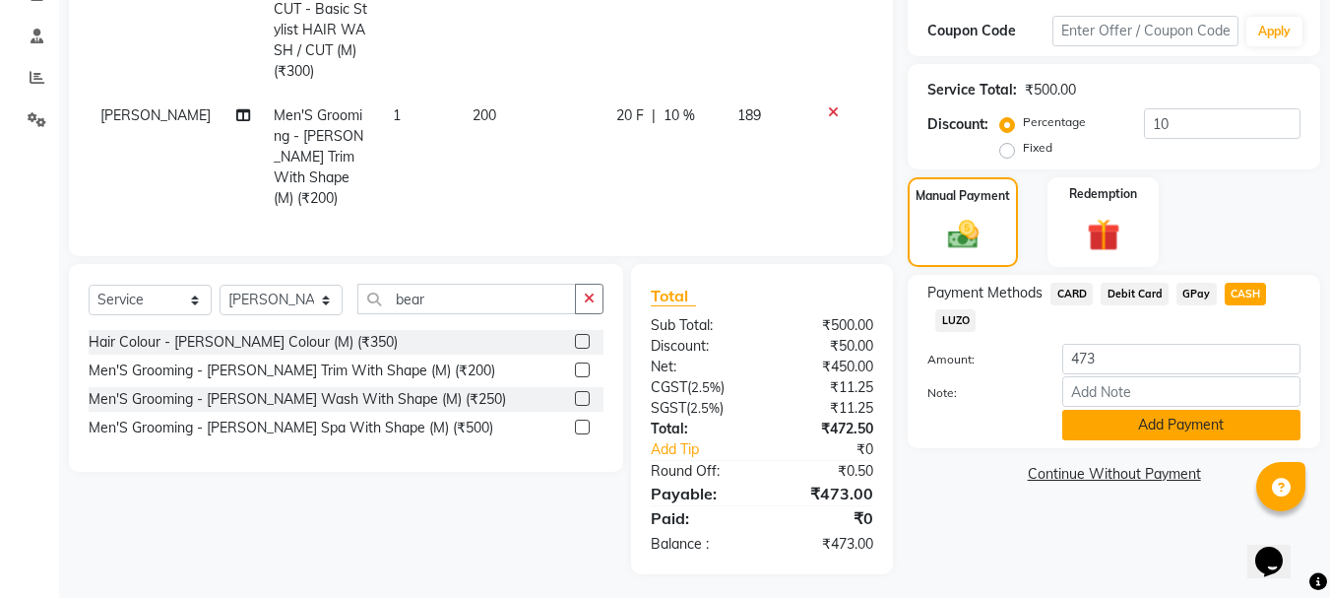
click at [1153, 431] on button "Add Payment" at bounding box center [1181, 425] width 238 height 31
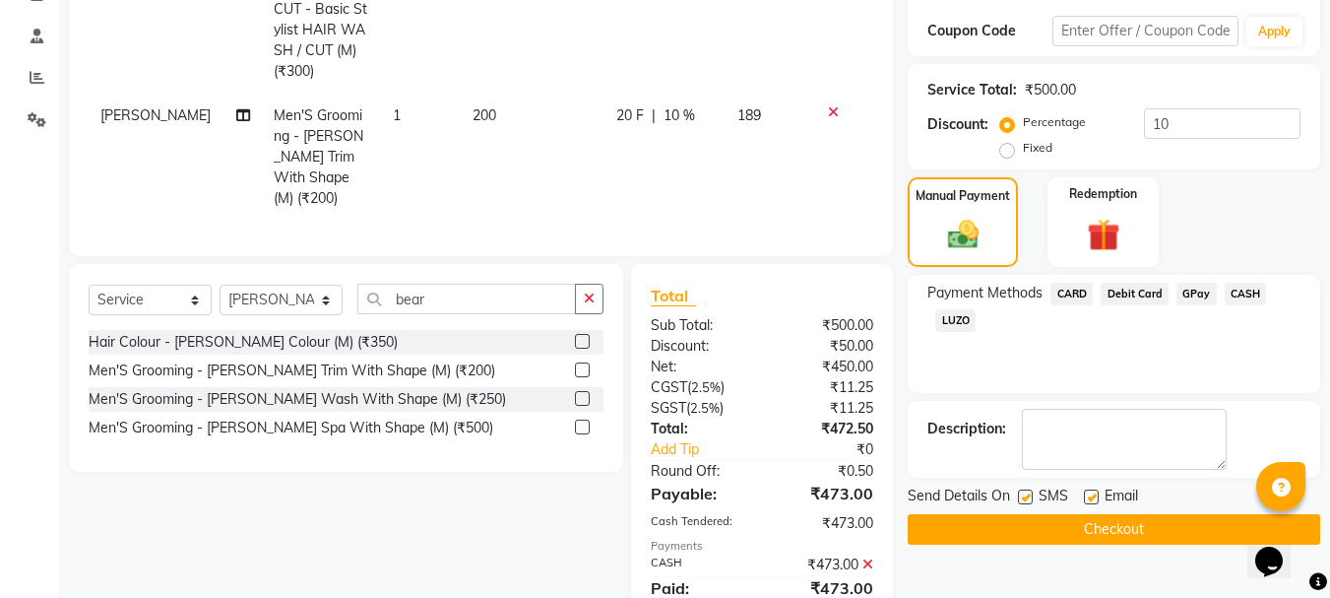
click at [1126, 527] on button "Checkout" at bounding box center [1114, 529] width 413 height 31
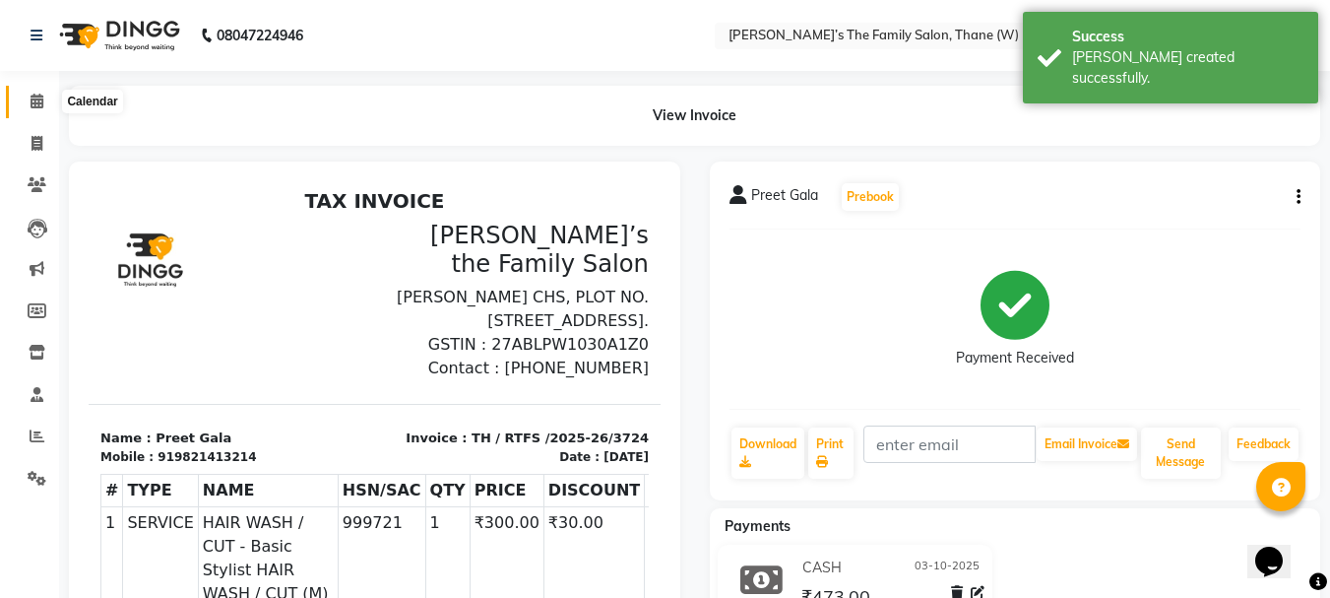
click at [31, 105] on icon at bounding box center [37, 101] width 13 height 15
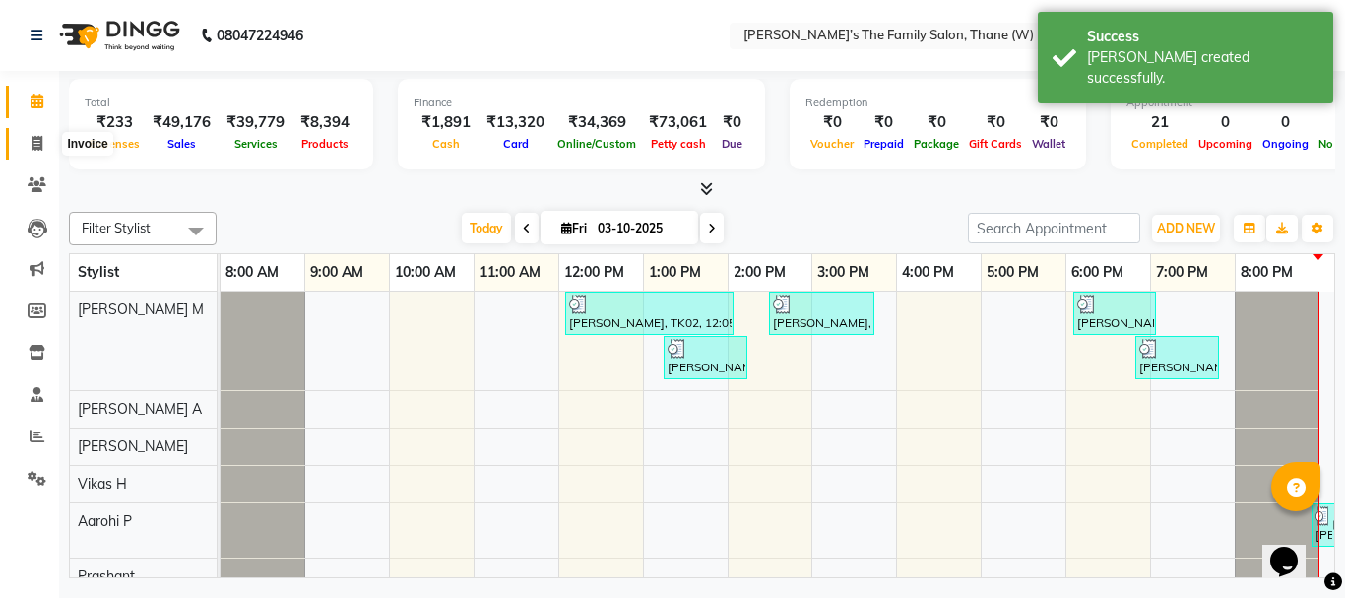
click at [37, 141] on icon at bounding box center [37, 143] width 11 height 15
select select "service"
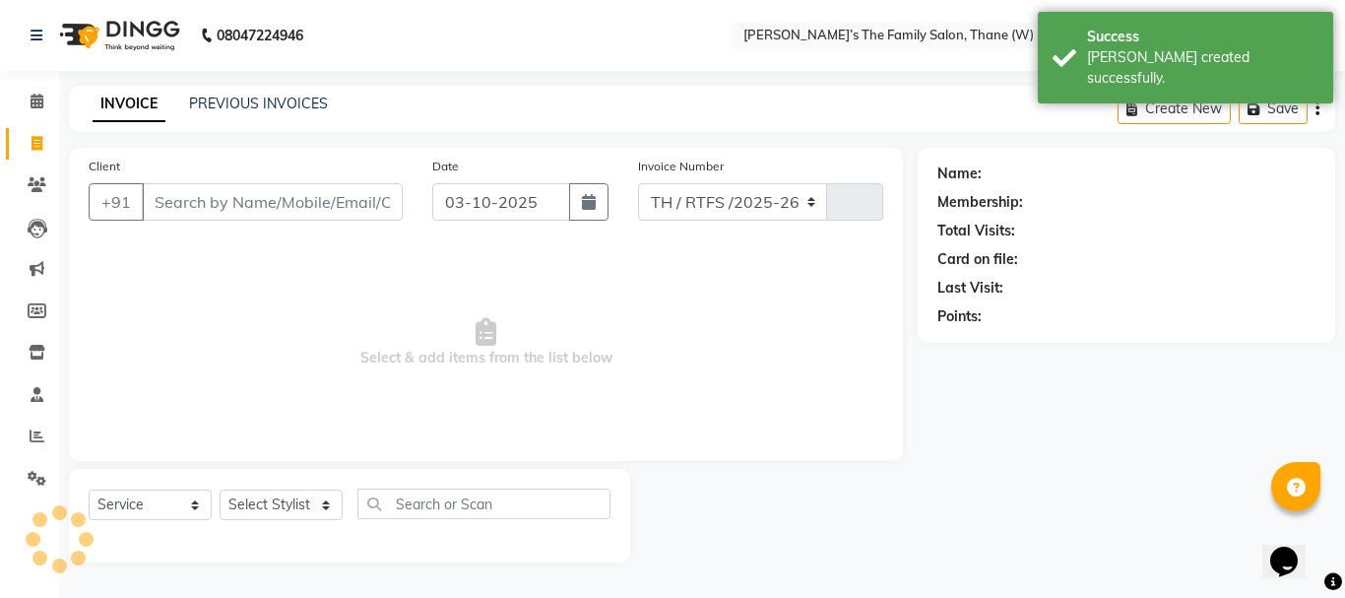
select select "8004"
type input "3725"
click at [273, 105] on link "PREVIOUS INVOICES" at bounding box center [258, 104] width 139 height 18
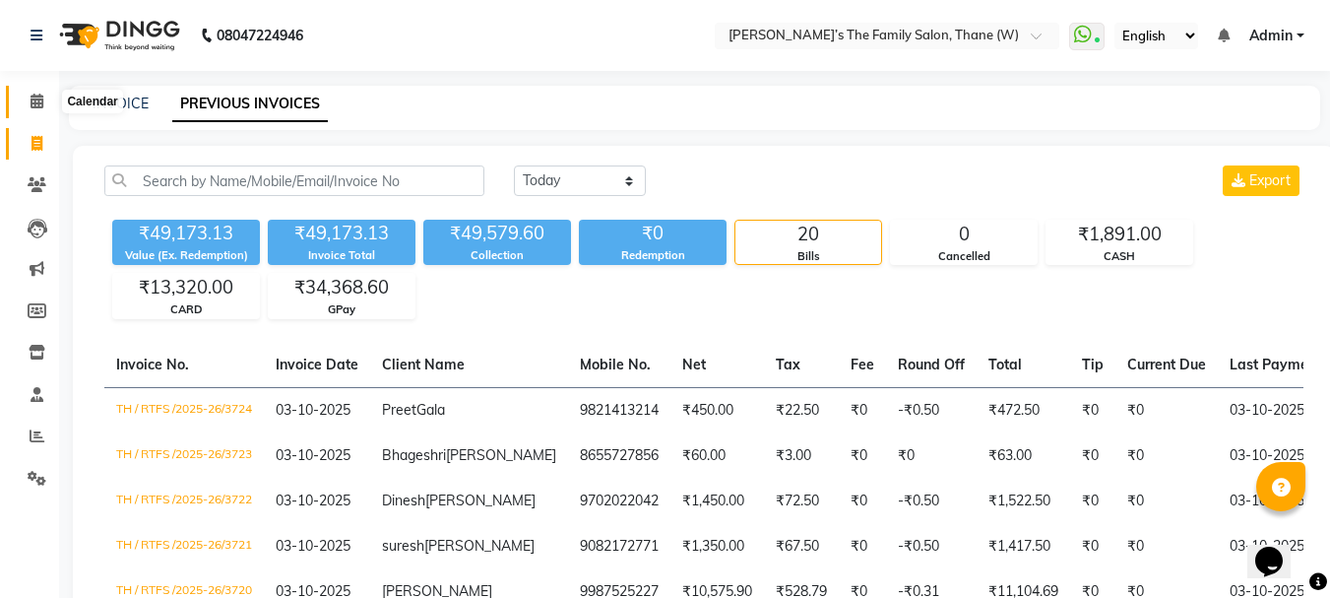
click at [35, 98] on icon at bounding box center [37, 101] width 13 height 15
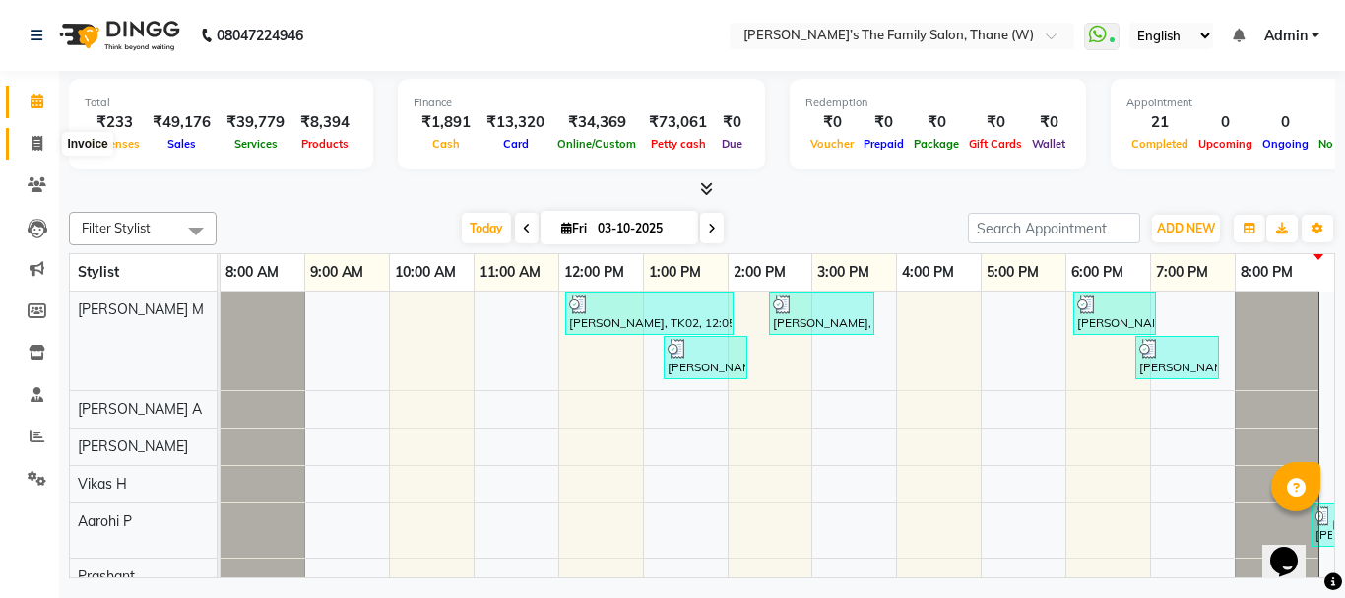
click at [35, 145] on icon at bounding box center [37, 143] width 11 height 15
select select "service"
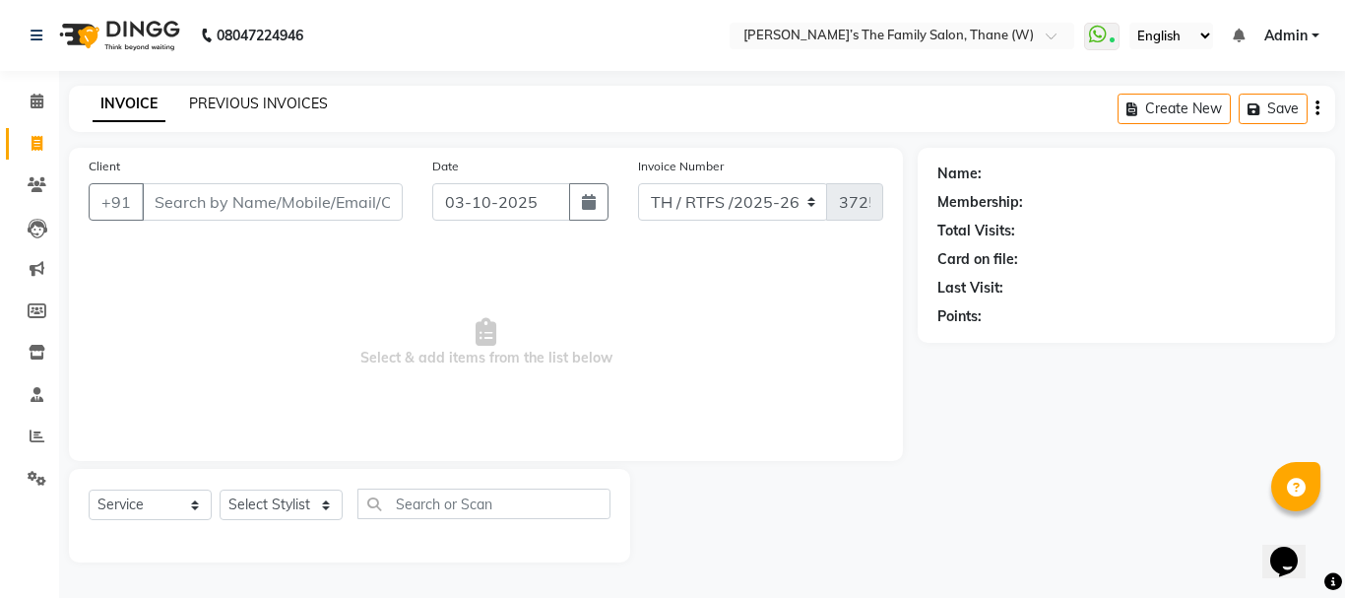
click at [260, 102] on link "PREVIOUS INVOICES" at bounding box center [258, 104] width 139 height 18
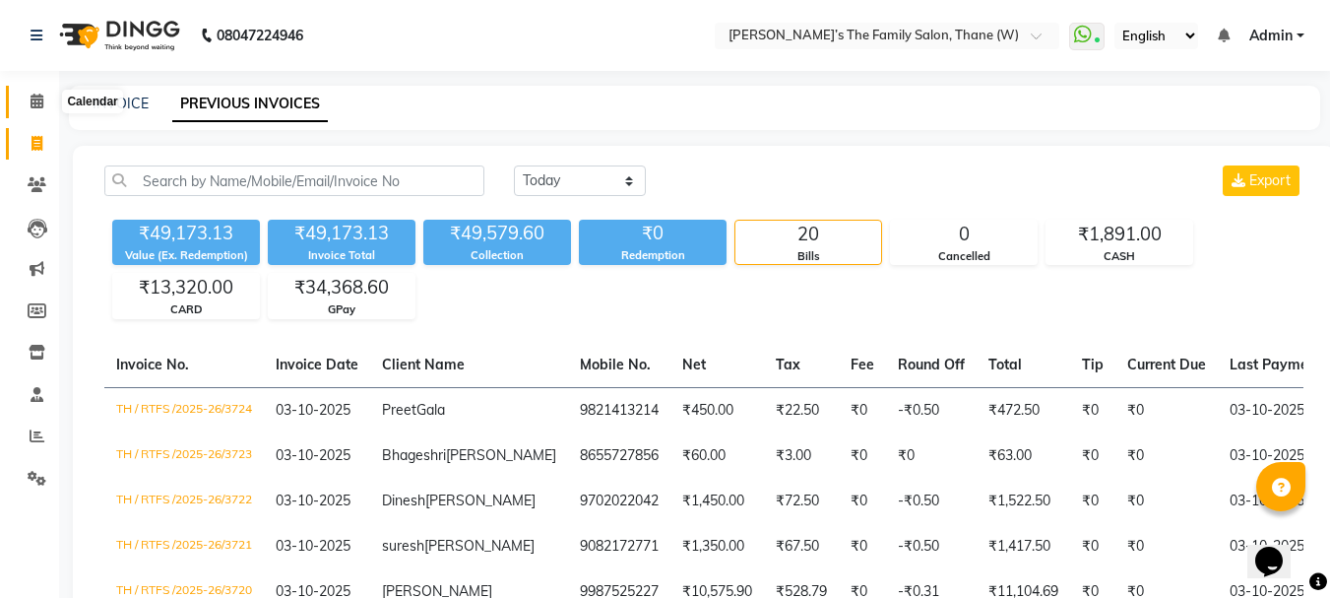
click at [33, 97] on icon at bounding box center [37, 101] width 13 height 15
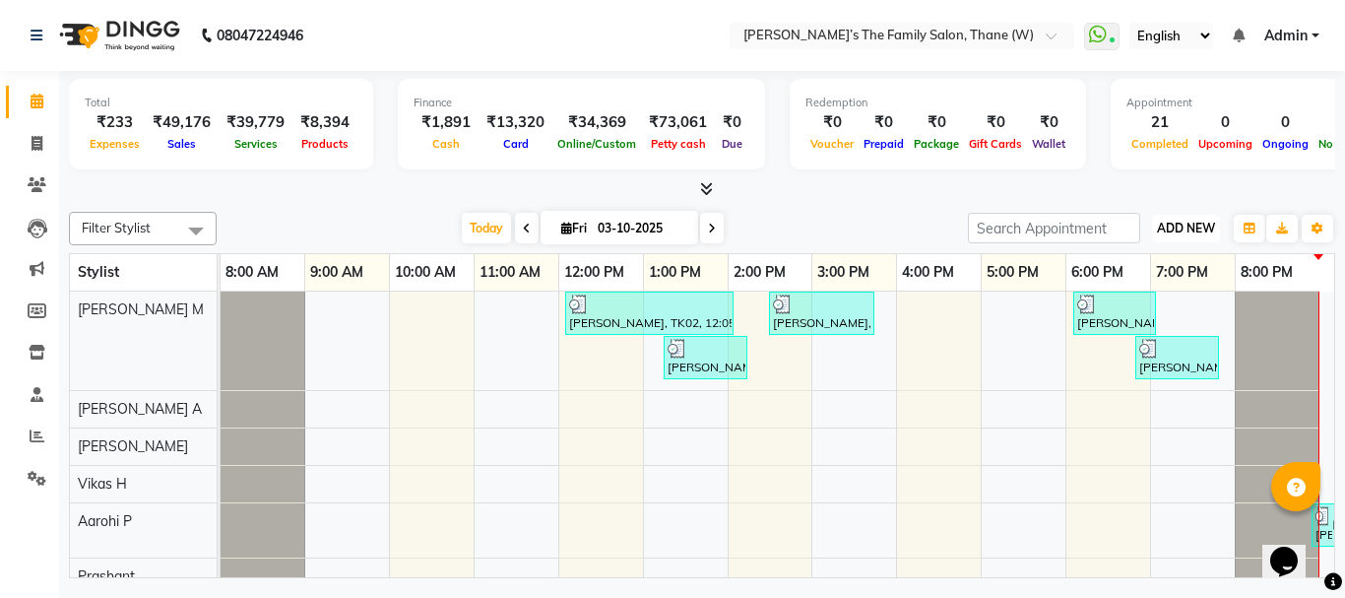
click at [1181, 224] on span "ADD NEW" at bounding box center [1186, 228] width 58 height 15
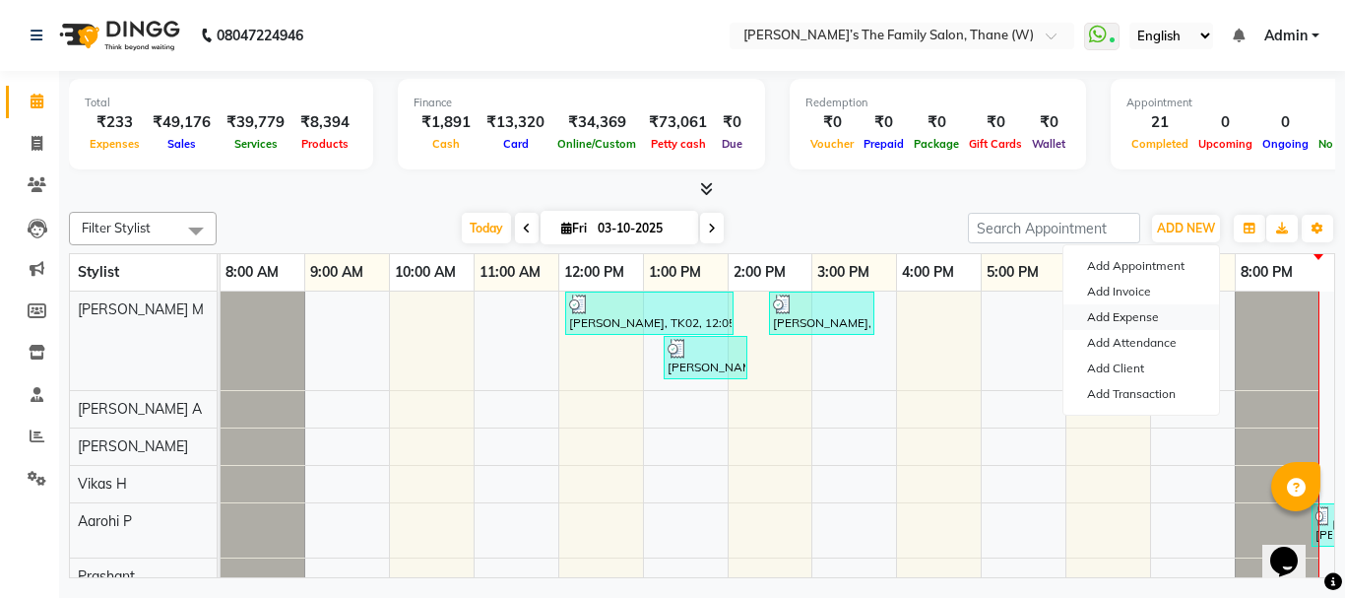
click at [1138, 317] on link "Add Expense" at bounding box center [1141, 317] width 156 height 26
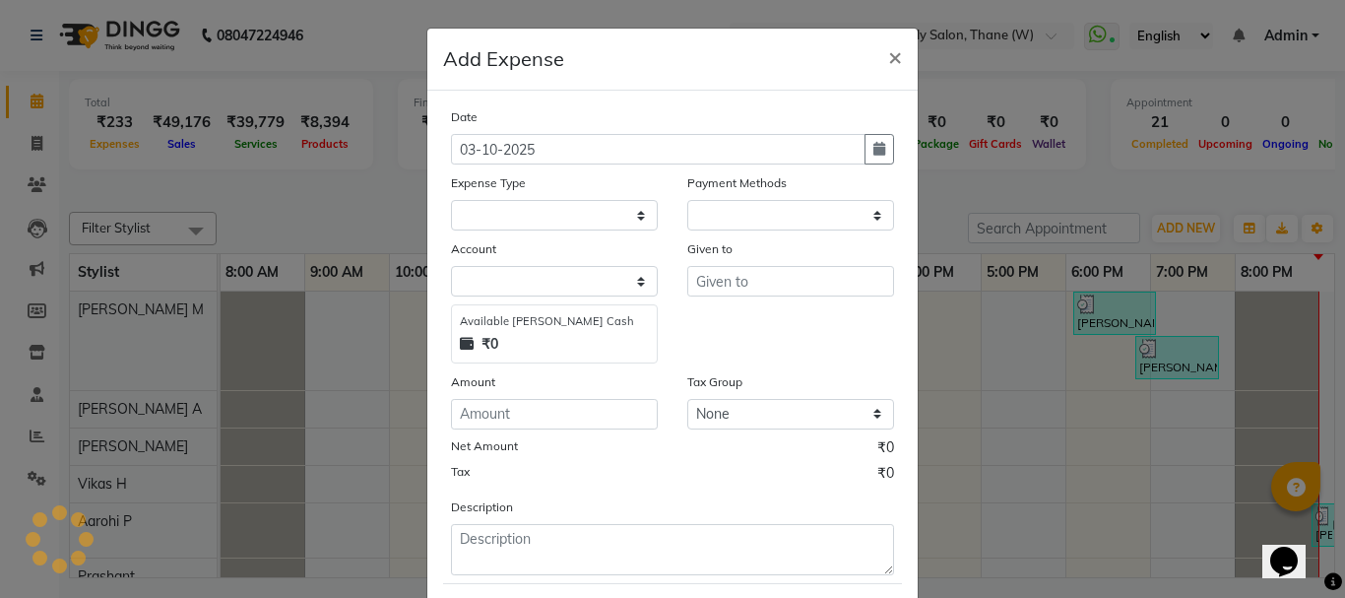
select select "1"
select select "4301"
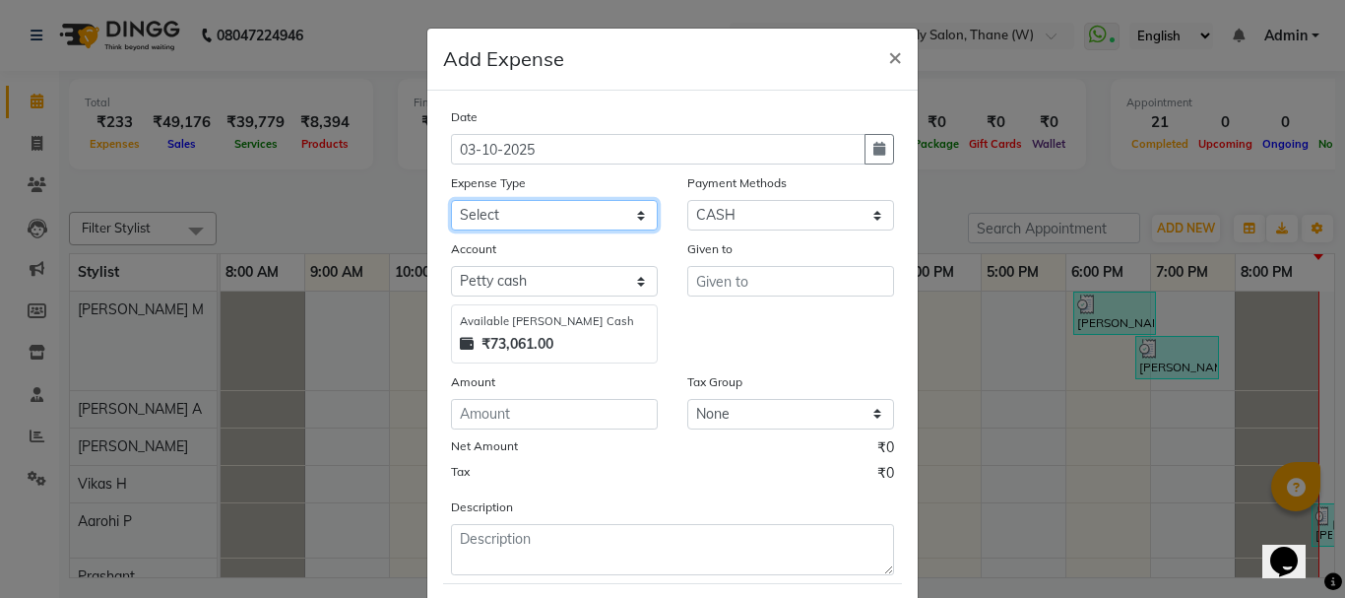
click at [532, 215] on select "Select Advance Salary Bank charges Car maintenance Cash transfer to bank Cash t…" at bounding box center [554, 215] width 207 height 31
select select "12920"
click at [451, 200] on select "Select Advance Salary Bank charges Car maintenance Cash transfer to bank Cash t…" at bounding box center [554, 215] width 207 height 31
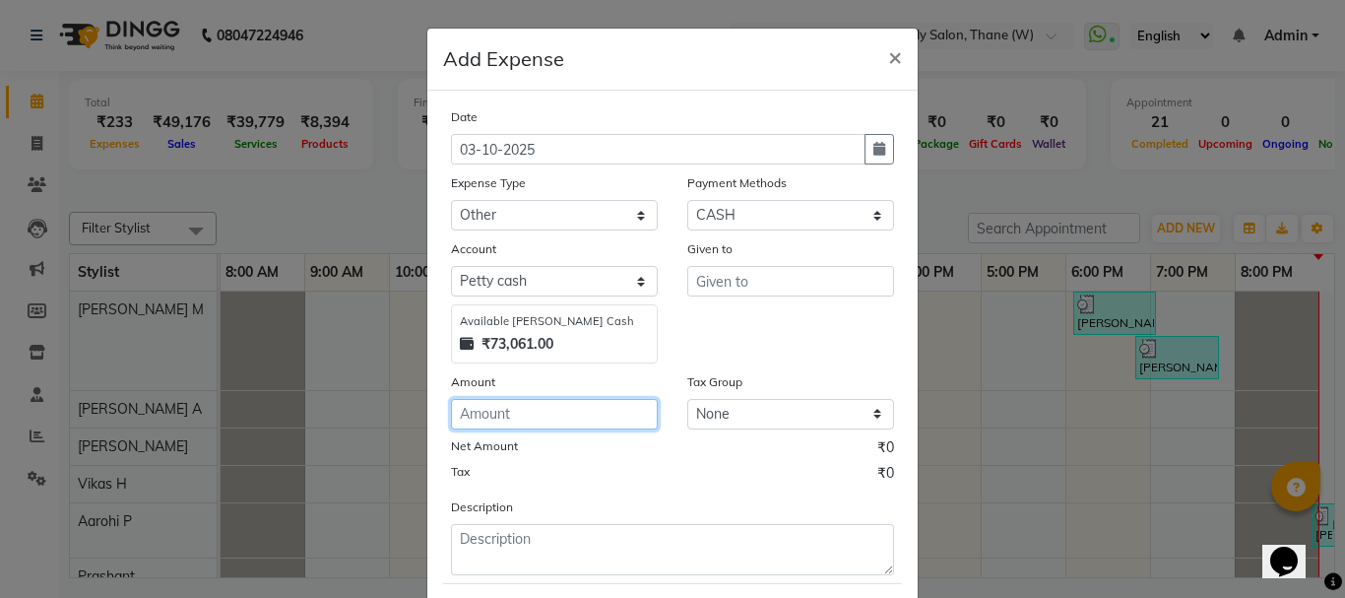
click at [536, 415] on input "number" at bounding box center [554, 414] width 207 height 31
type input "100"
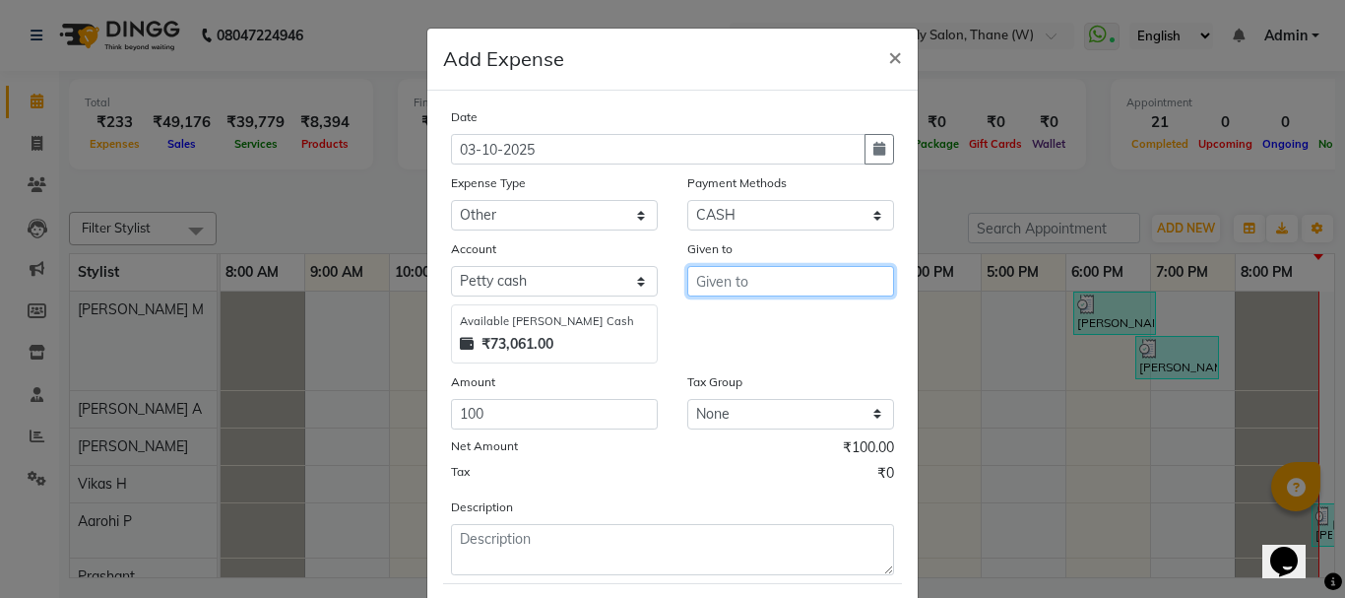
click at [755, 282] on input "text" at bounding box center [790, 281] width 207 height 31
type input "p"
click at [742, 323] on ngb-highlight "Ak sahy Auty" at bounding box center [760, 323] width 96 height 20
type input "[PERSON_NAME]"
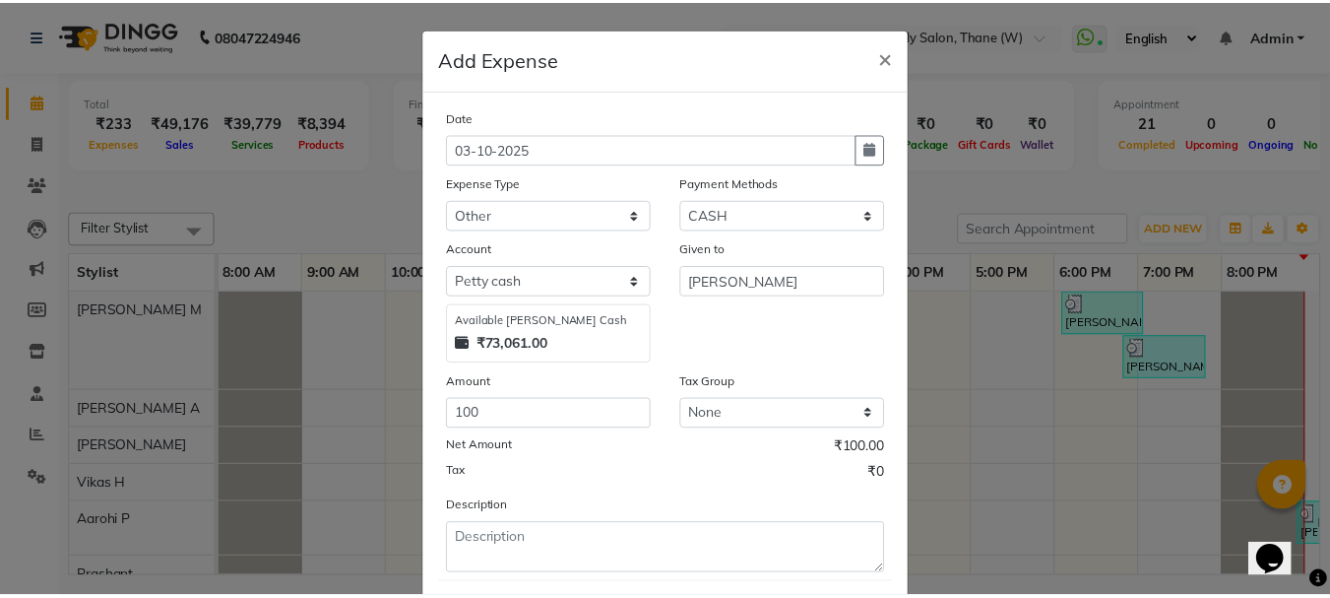
scroll to position [107, 0]
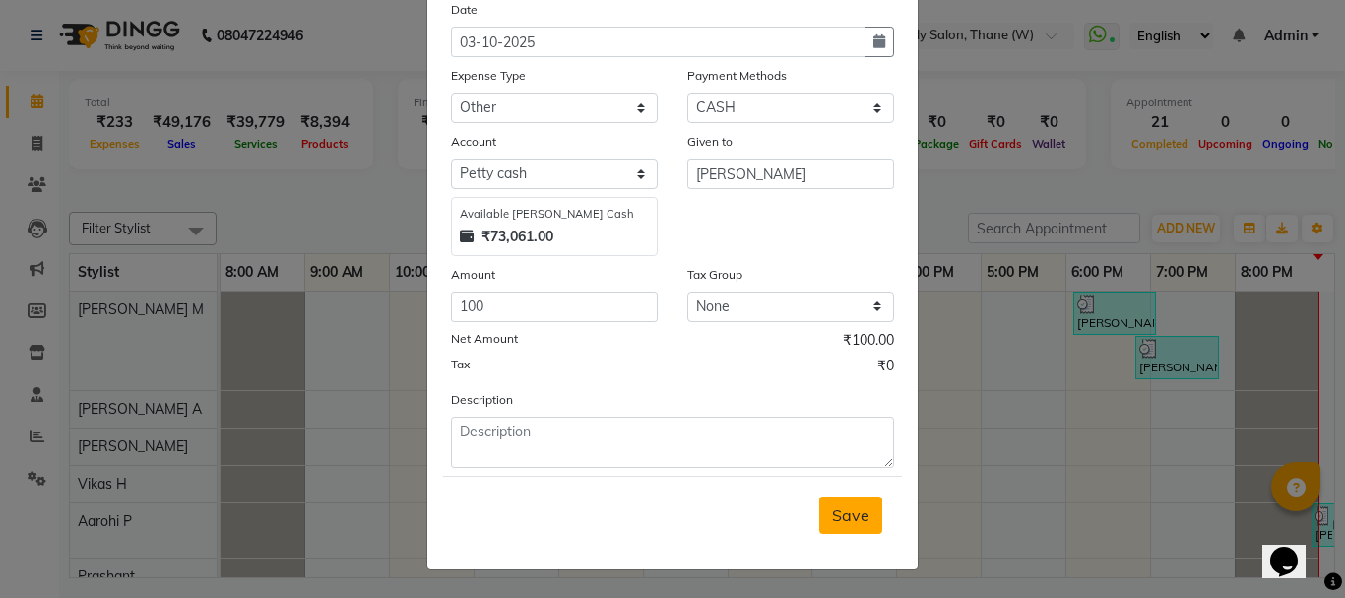
click at [848, 516] on span "Save" at bounding box center [850, 515] width 37 height 20
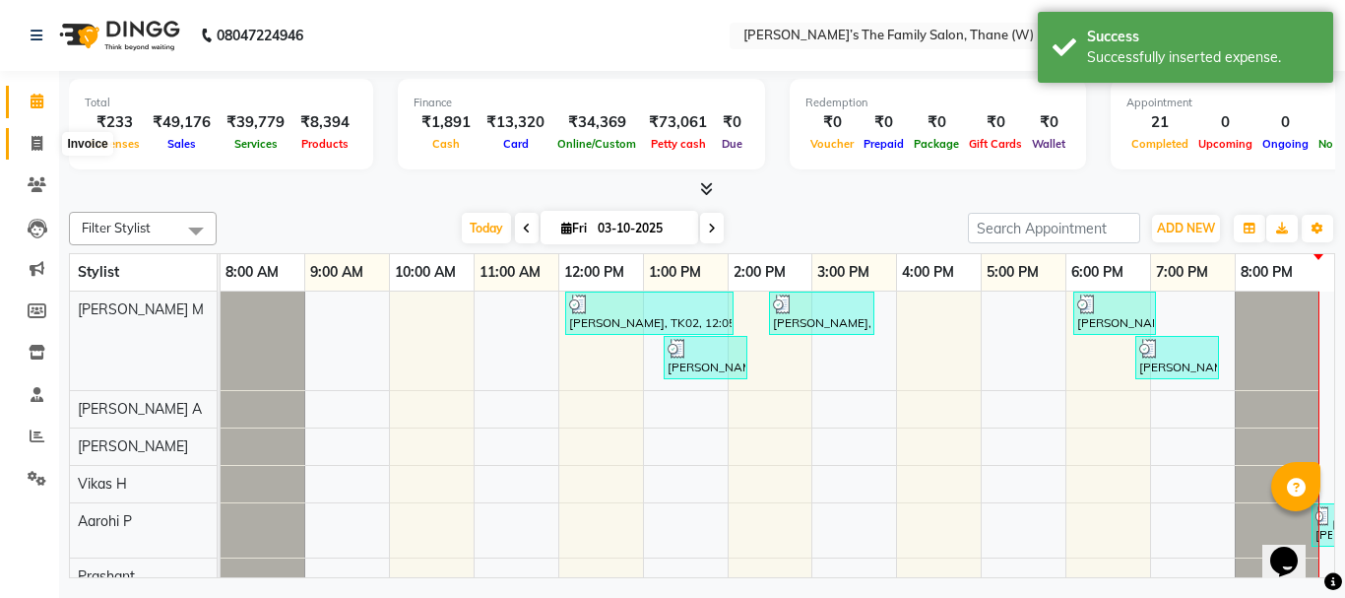
click at [22, 144] on span at bounding box center [37, 144] width 34 height 23
select select "service"
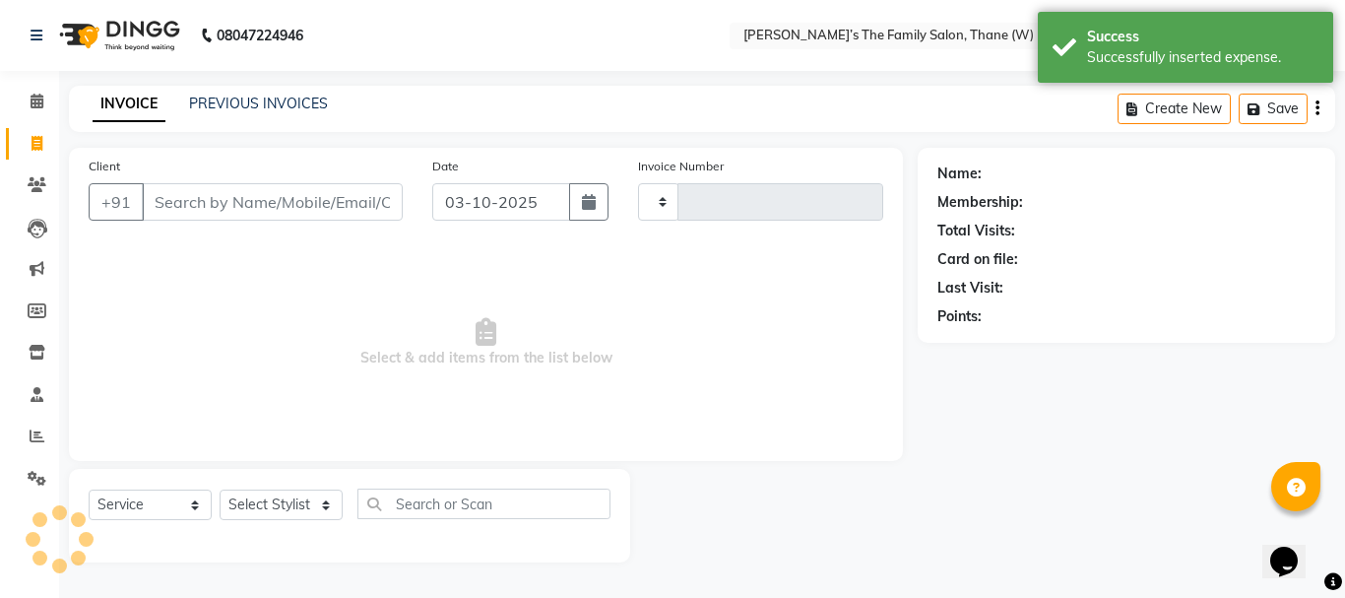
type input "3841"
select select "8003"
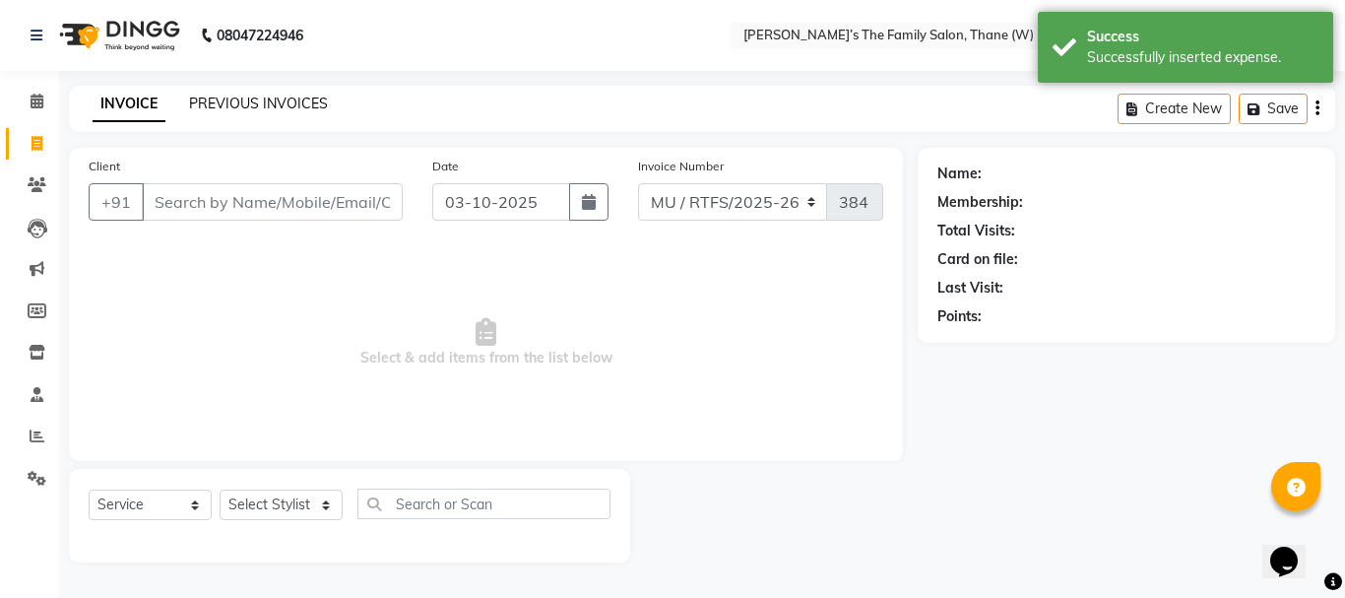
click at [287, 105] on link "PREVIOUS INVOICES" at bounding box center [258, 104] width 139 height 18
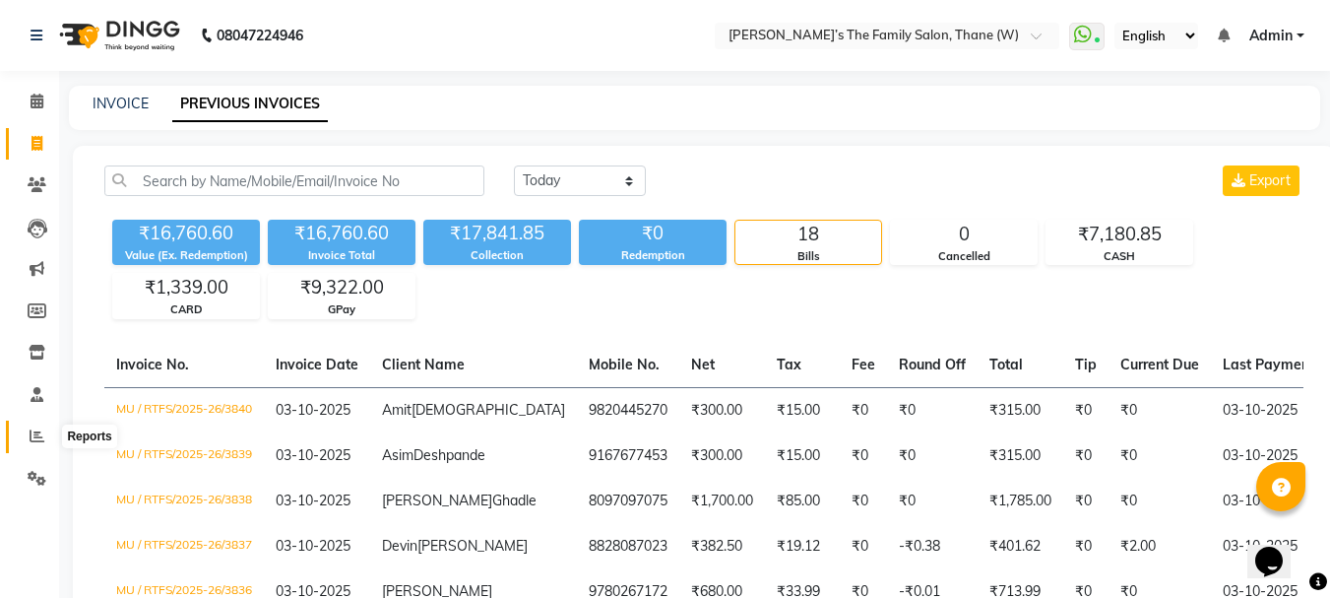
click at [35, 445] on span at bounding box center [37, 436] width 34 height 23
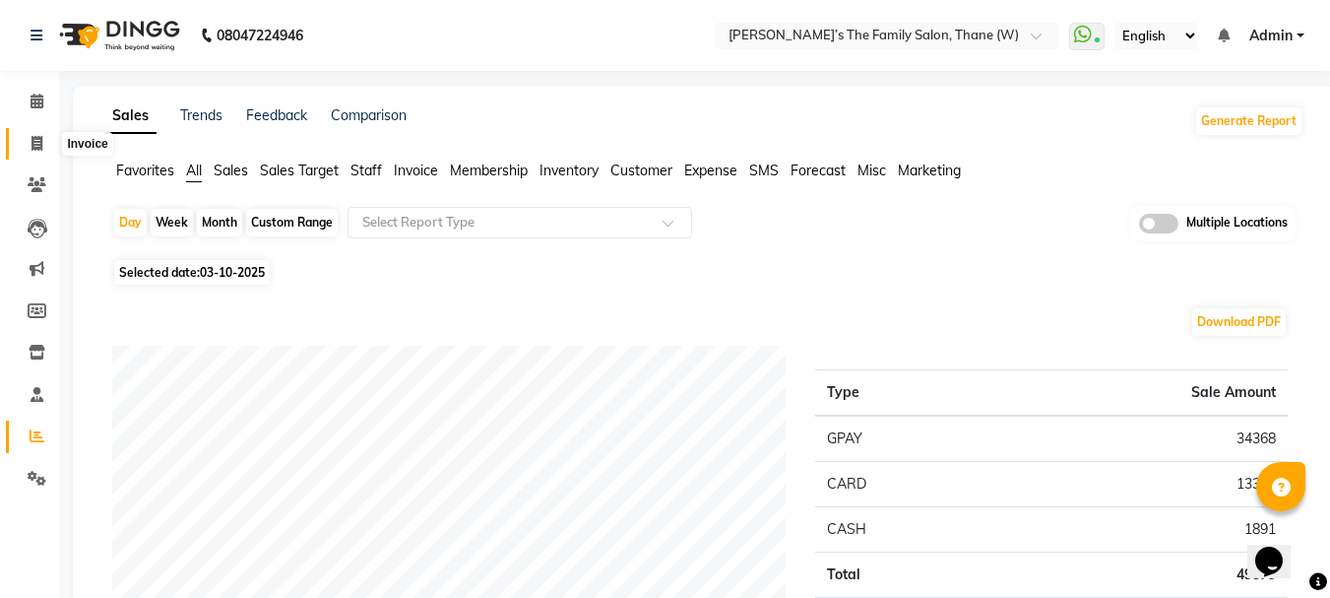
click at [33, 141] on icon at bounding box center [37, 143] width 11 height 15
select select "service"
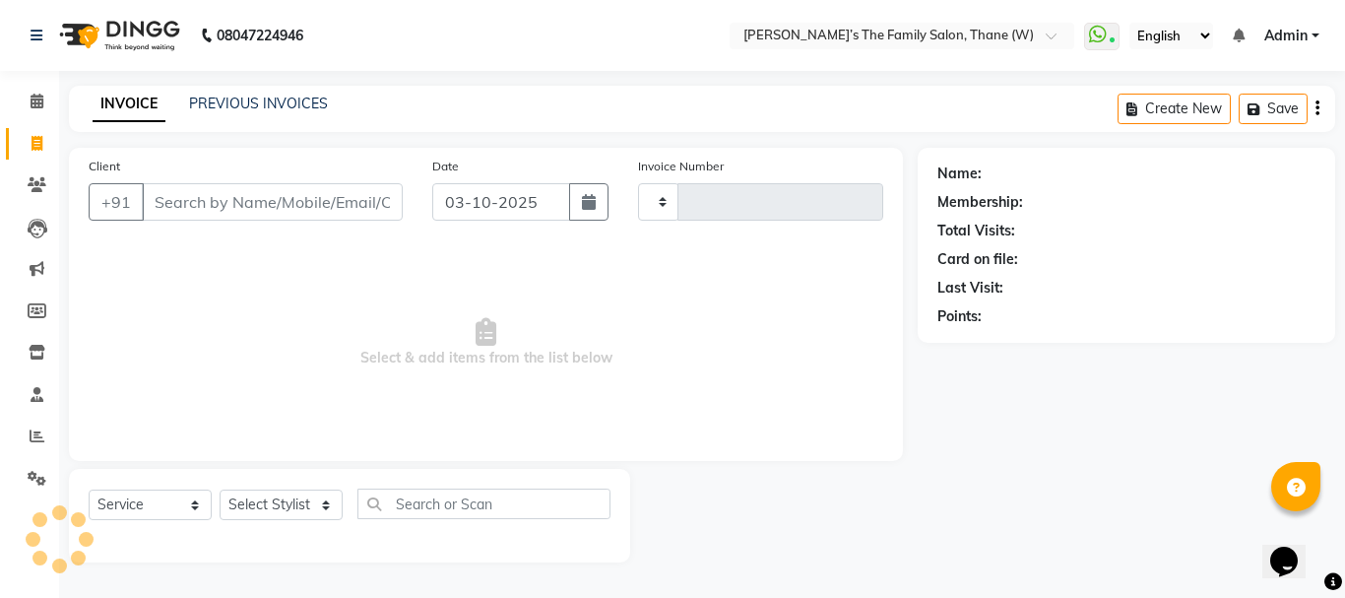
type input "3725"
select select "8004"
click at [241, 105] on link "PREVIOUS INVOICES" at bounding box center [258, 104] width 139 height 18
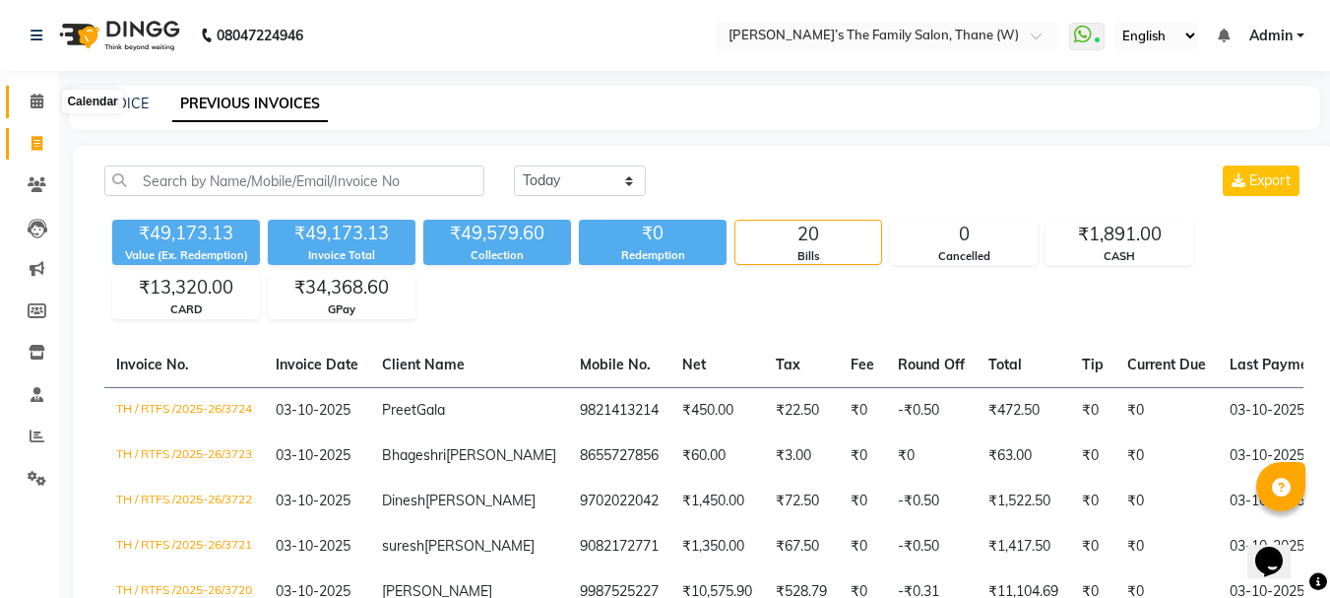
click at [39, 100] on icon at bounding box center [37, 101] width 13 height 15
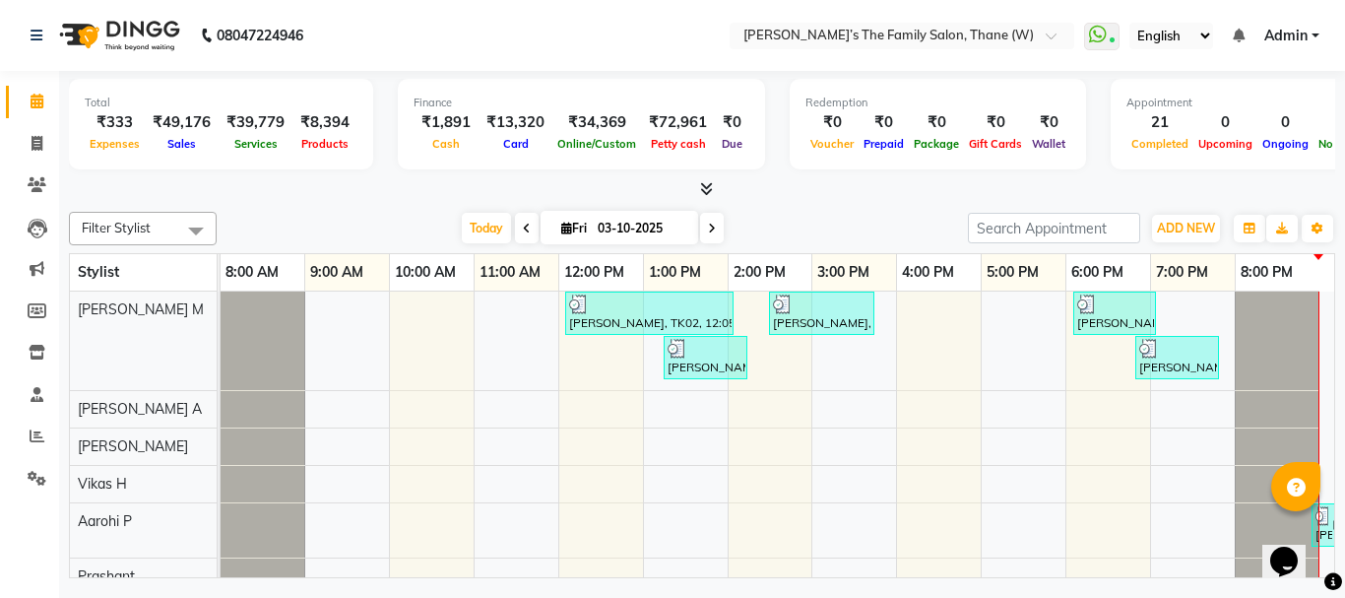
click at [39, 100] on icon at bounding box center [37, 101] width 13 height 15
drag, startPoint x: 39, startPoint y: 100, endPoint x: 30, endPoint y: 97, distance: 10.3
click at [31, 97] on icon at bounding box center [37, 101] width 13 height 15
click at [32, 138] on icon at bounding box center [37, 143] width 11 height 15
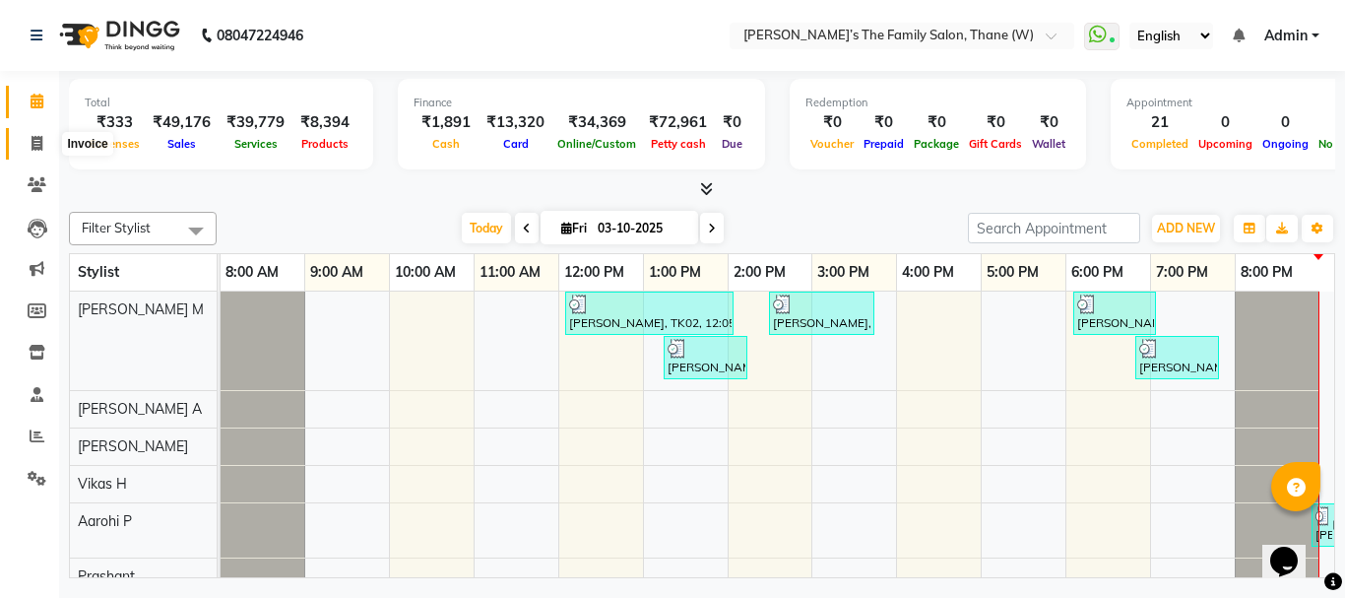
select select "service"
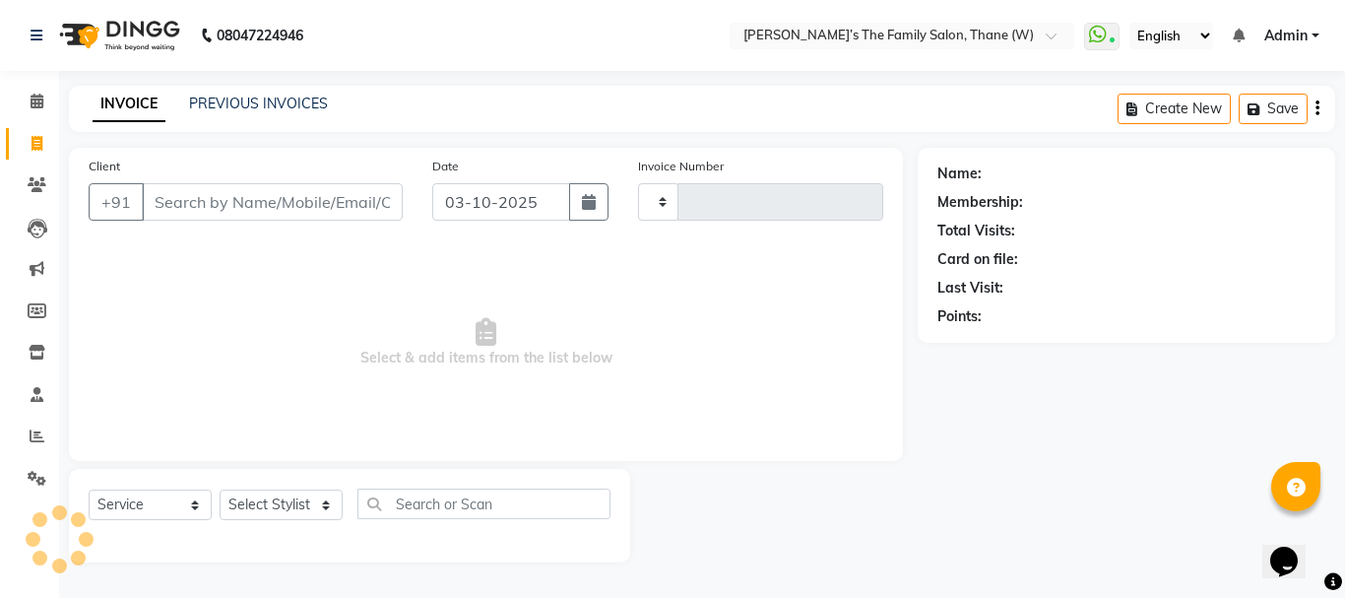
type input "3725"
select select "8004"
click at [226, 99] on link "PREVIOUS INVOICES" at bounding box center [258, 104] width 139 height 18
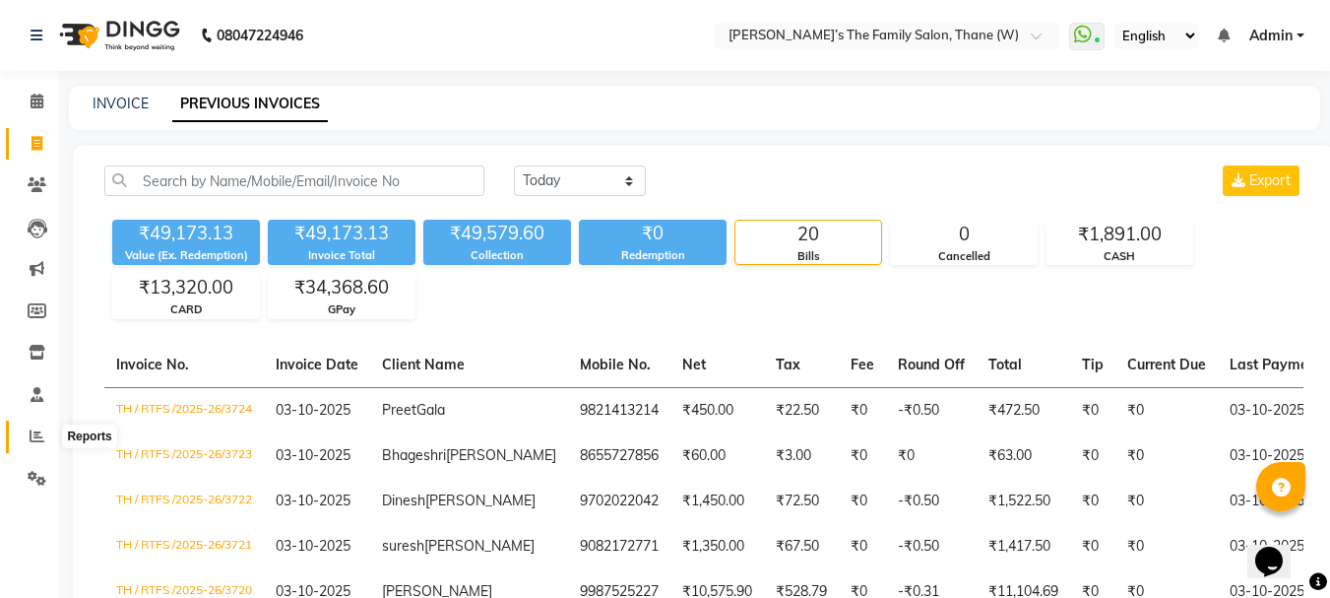
click at [35, 440] on icon at bounding box center [37, 435] width 15 height 15
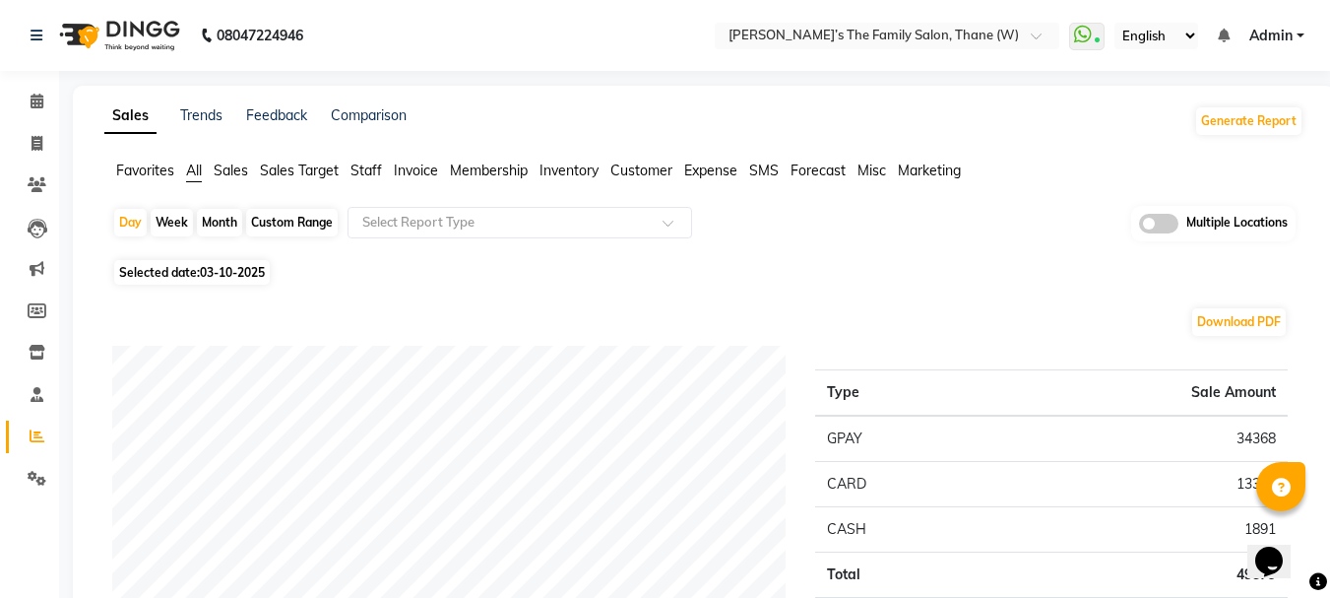
click at [370, 171] on span "Staff" at bounding box center [366, 170] width 32 height 18
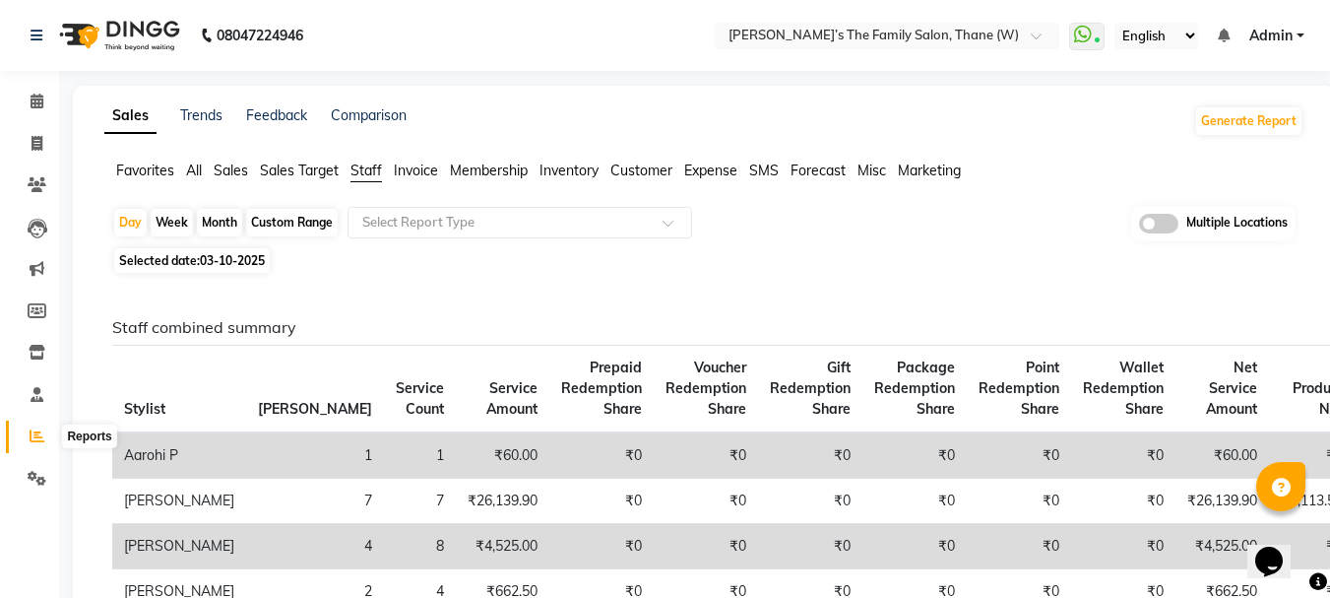
click at [36, 435] on icon at bounding box center [37, 435] width 15 height 15
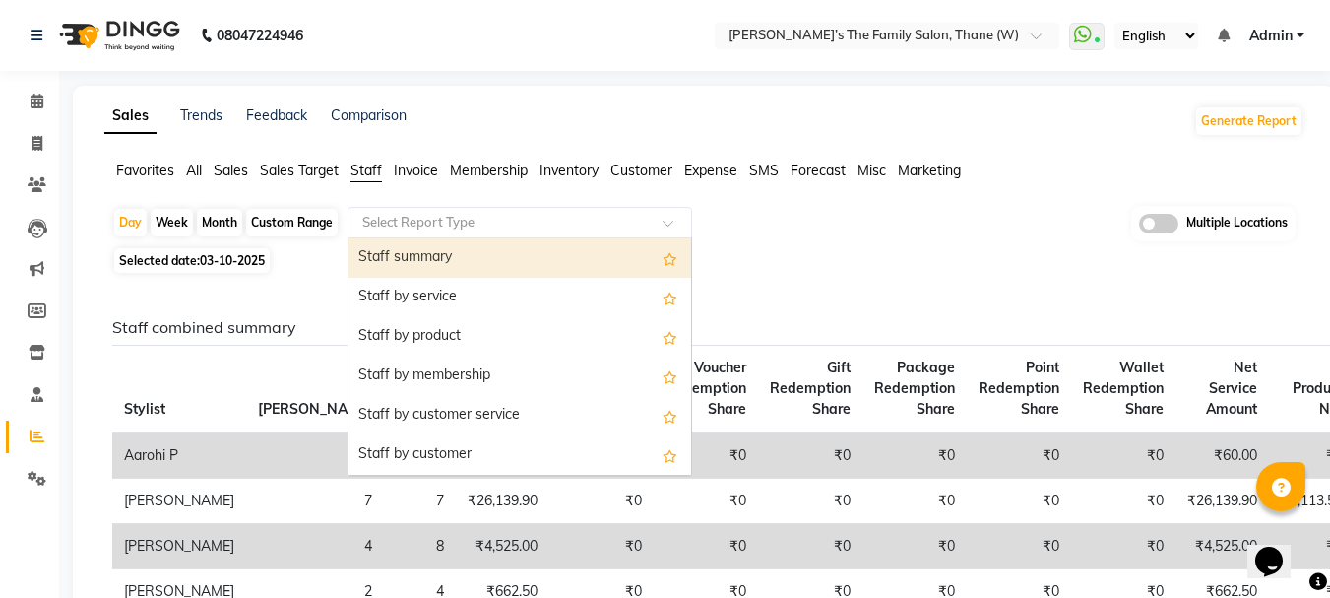
click at [403, 223] on input "text" at bounding box center [500, 223] width 284 height 20
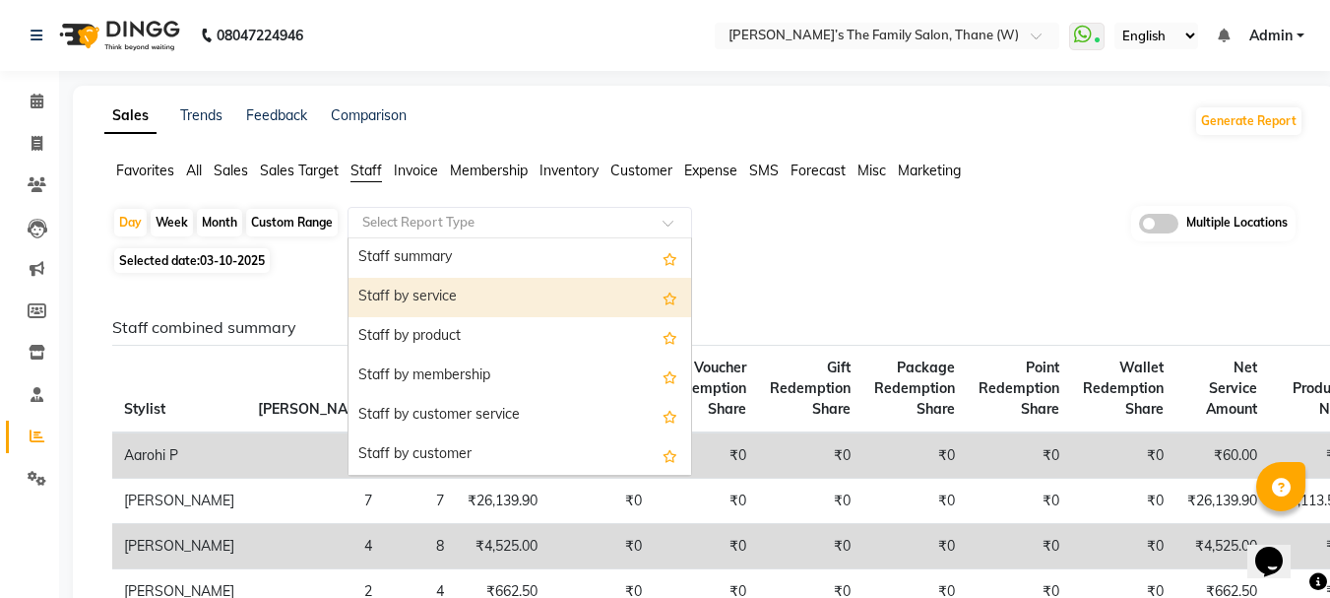
click at [440, 295] on div "Staff by service" at bounding box center [520, 297] width 343 height 39
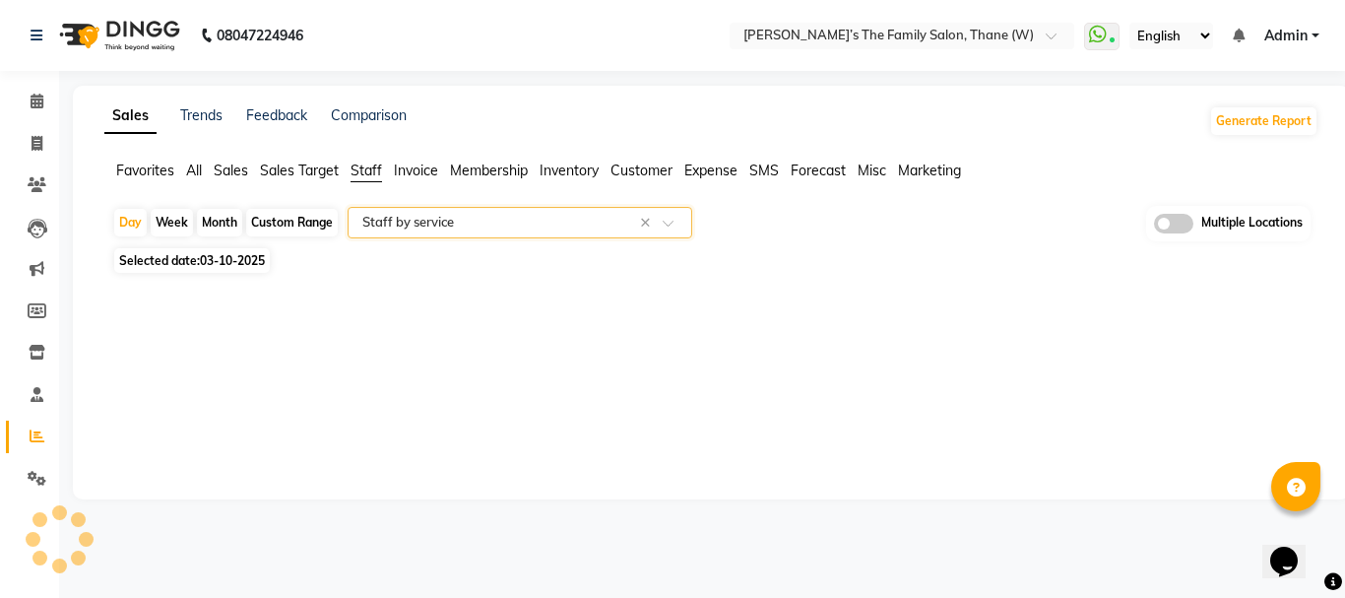
select select "full_report"
select select "csv"
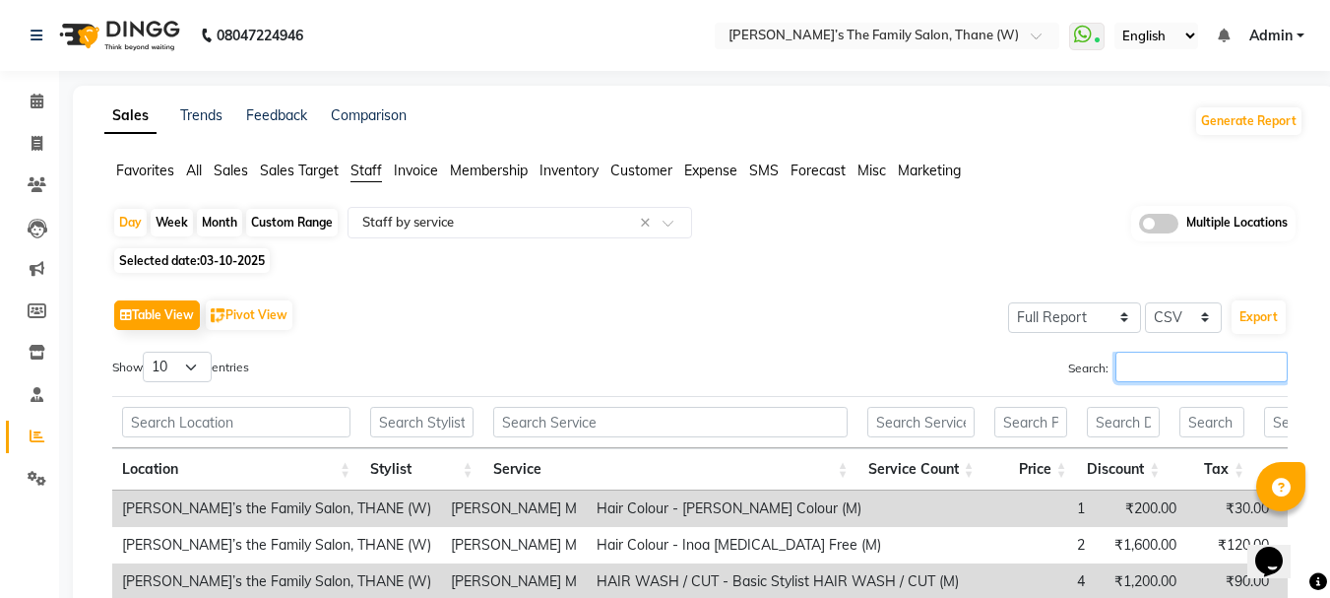
click at [1158, 371] on input "Search:" at bounding box center [1201, 366] width 172 height 31
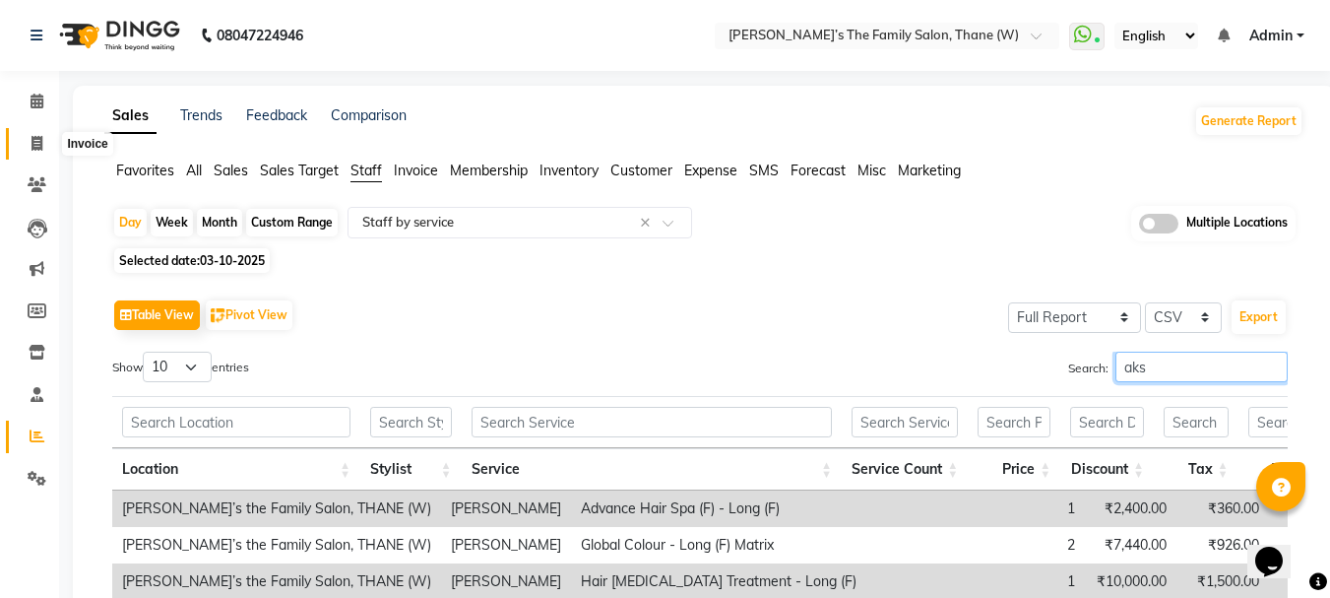
type input "aks"
click at [38, 143] on icon at bounding box center [37, 143] width 11 height 15
select select "service"
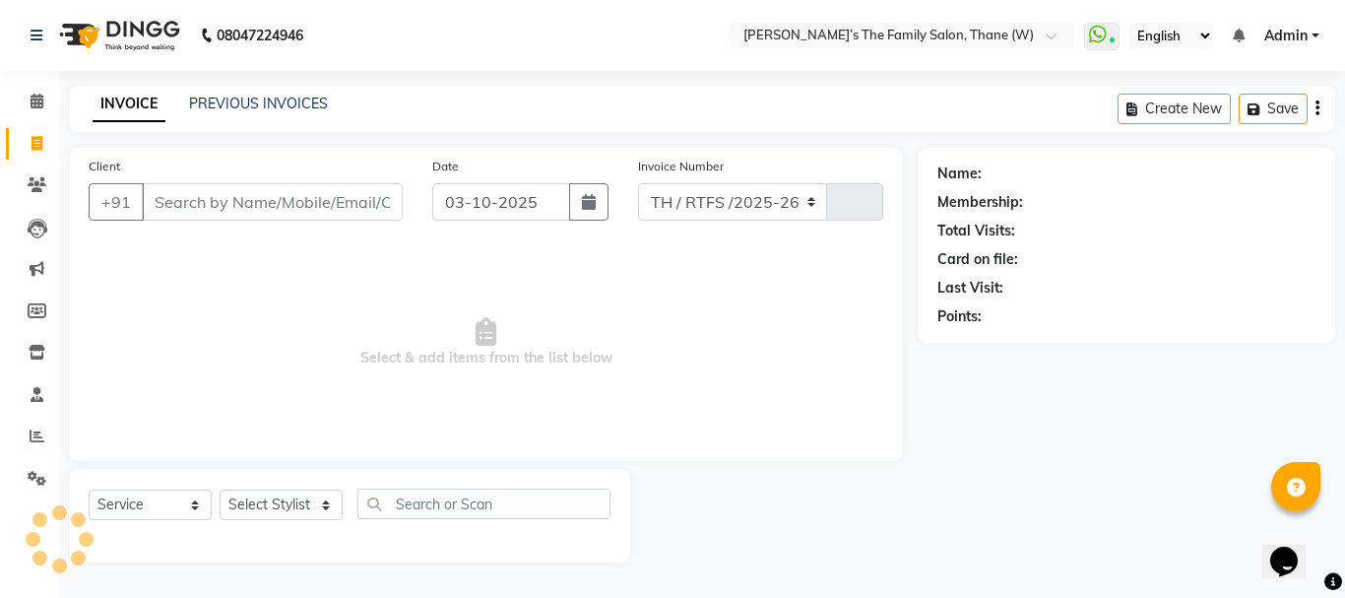
select select "8004"
type input "3725"
click at [247, 99] on link "PREVIOUS INVOICES" at bounding box center [258, 104] width 139 height 18
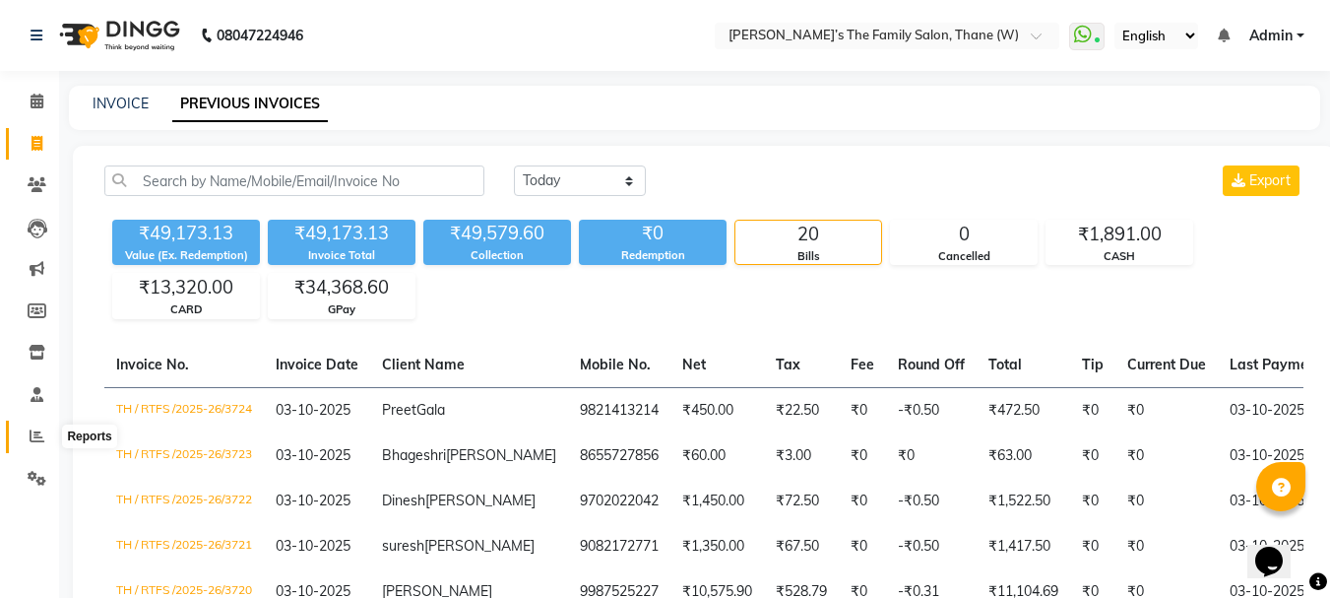
click at [37, 432] on icon at bounding box center [37, 435] width 15 height 15
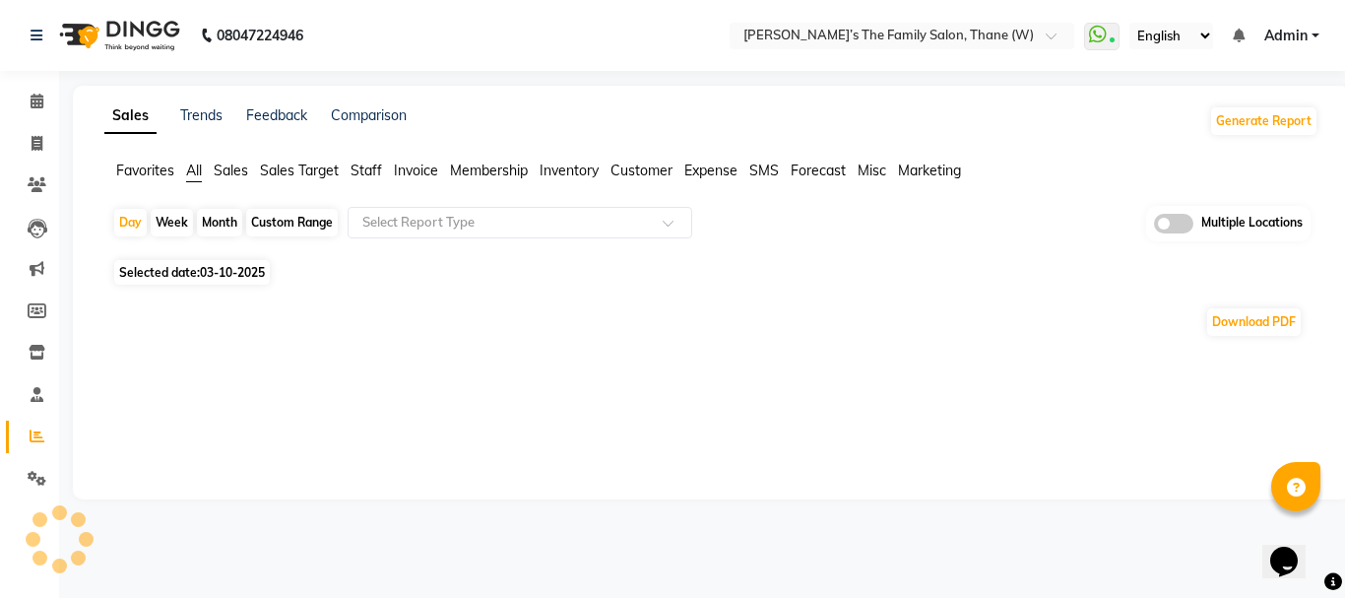
click at [373, 166] on span "Staff" at bounding box center [366, 170] width 32 height 18
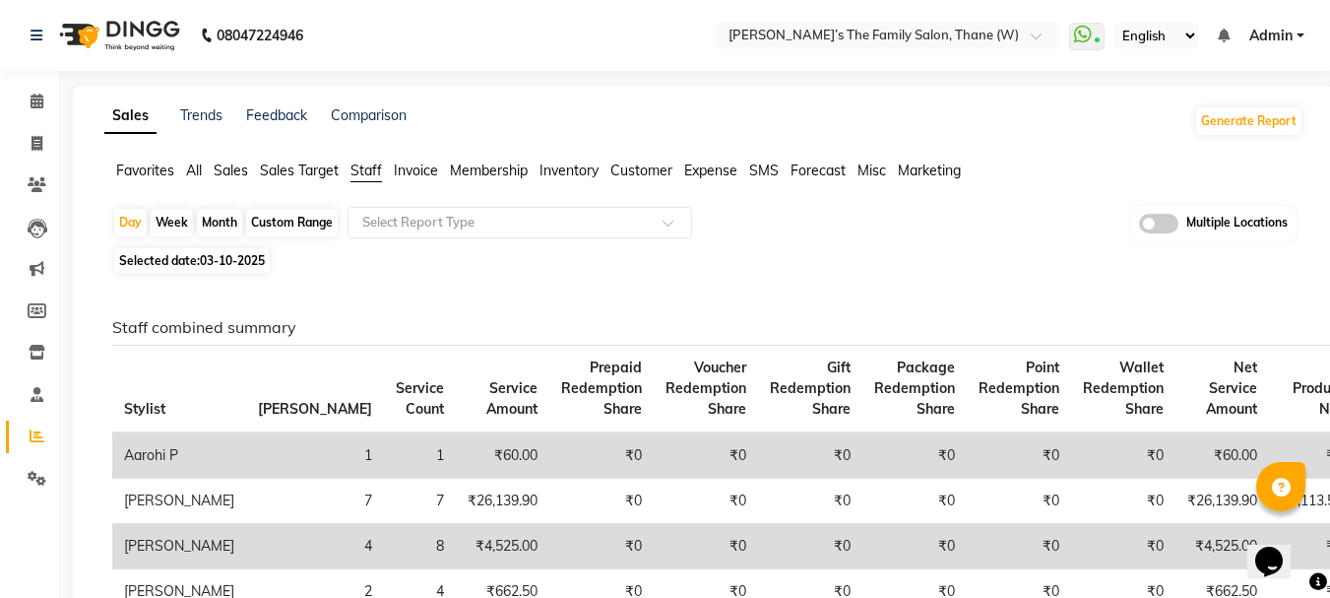
click at [223, 221] on div "Month" at bounding box center [219, 223] width 45 height 28
select select "10"
select select "2025"
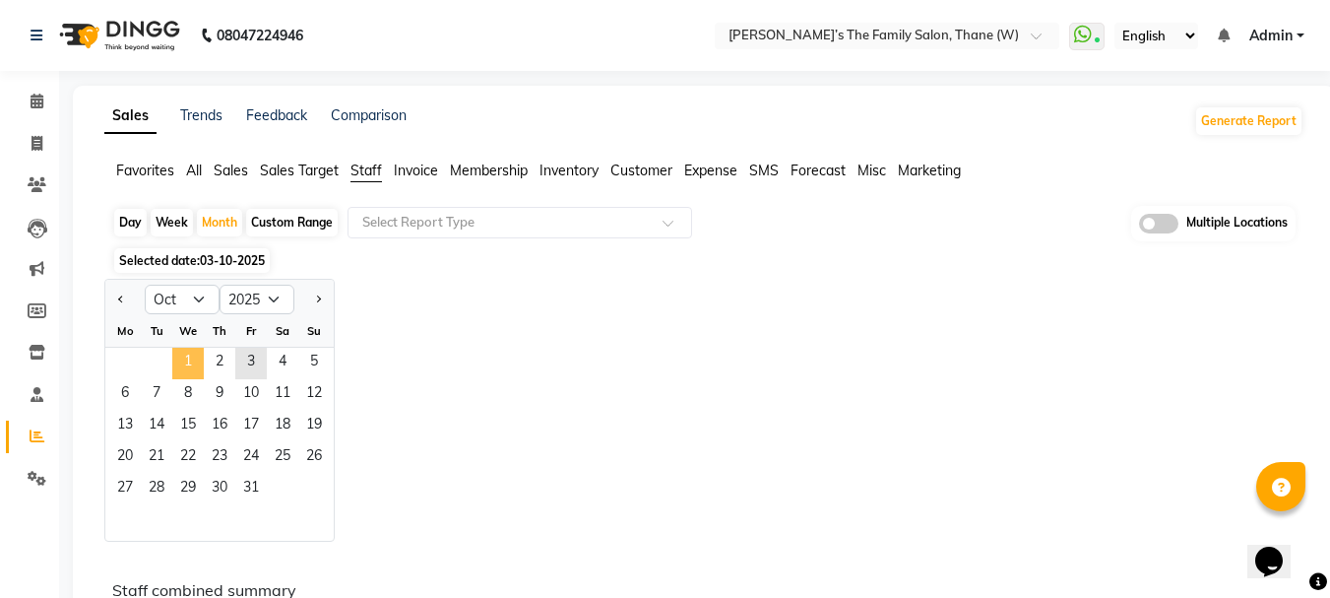
click at [187, 355] on span "1" at bounding box center [188, 364] width 32 height 32
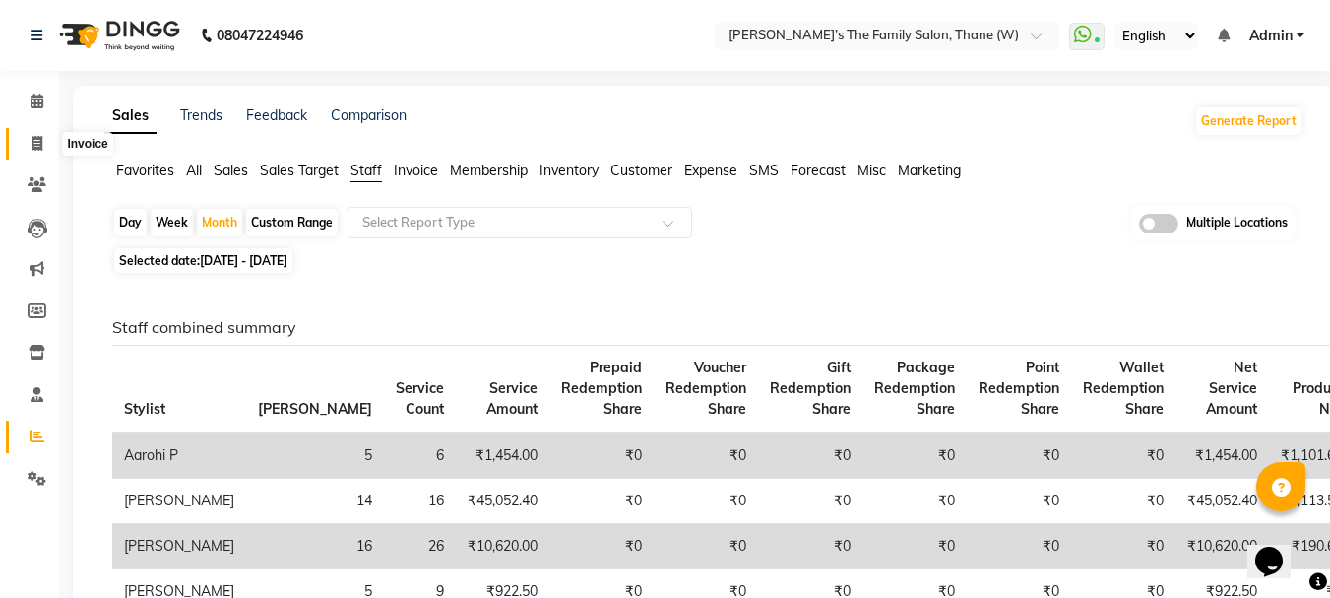
click at [35, 139] on icon at bounding box center [37, 143] width 11 height 15
select select "service"
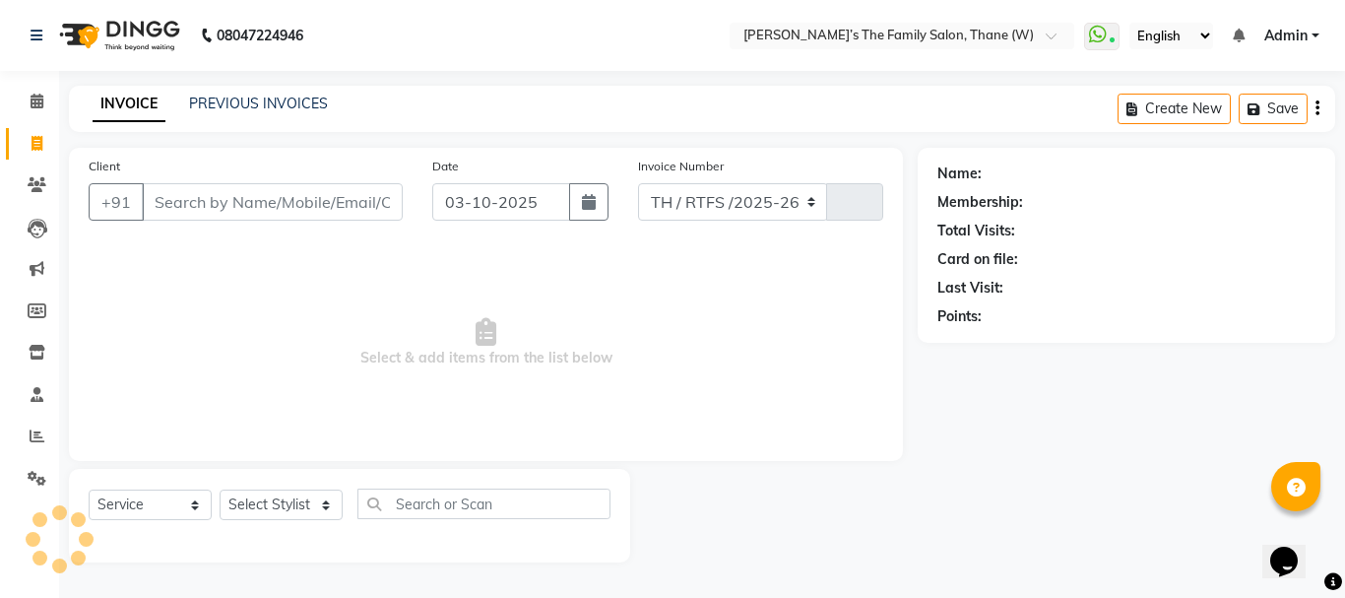
select select "8004"
type input "3725"
click at [260, 100] on link "PREVIOUS INVOICES" at bounding box center [258, 104] width 139 height 18
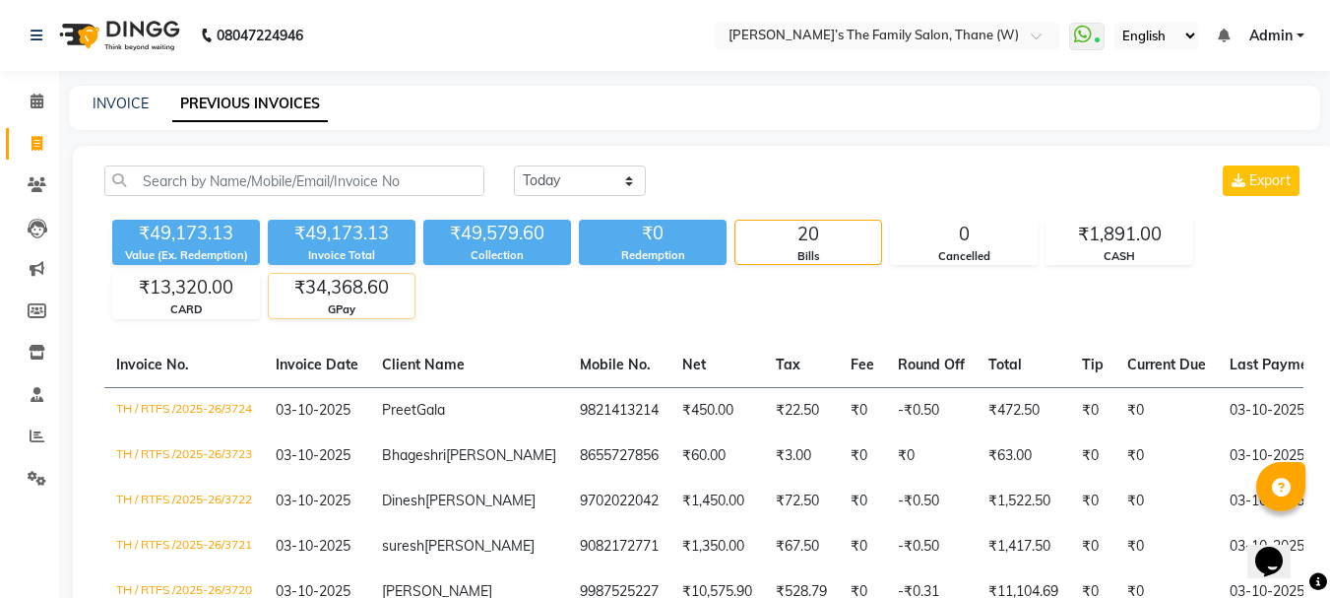
click at [345, 293] on div "₹34,368.60" at bounding box center [342, 288] width 146 height 28
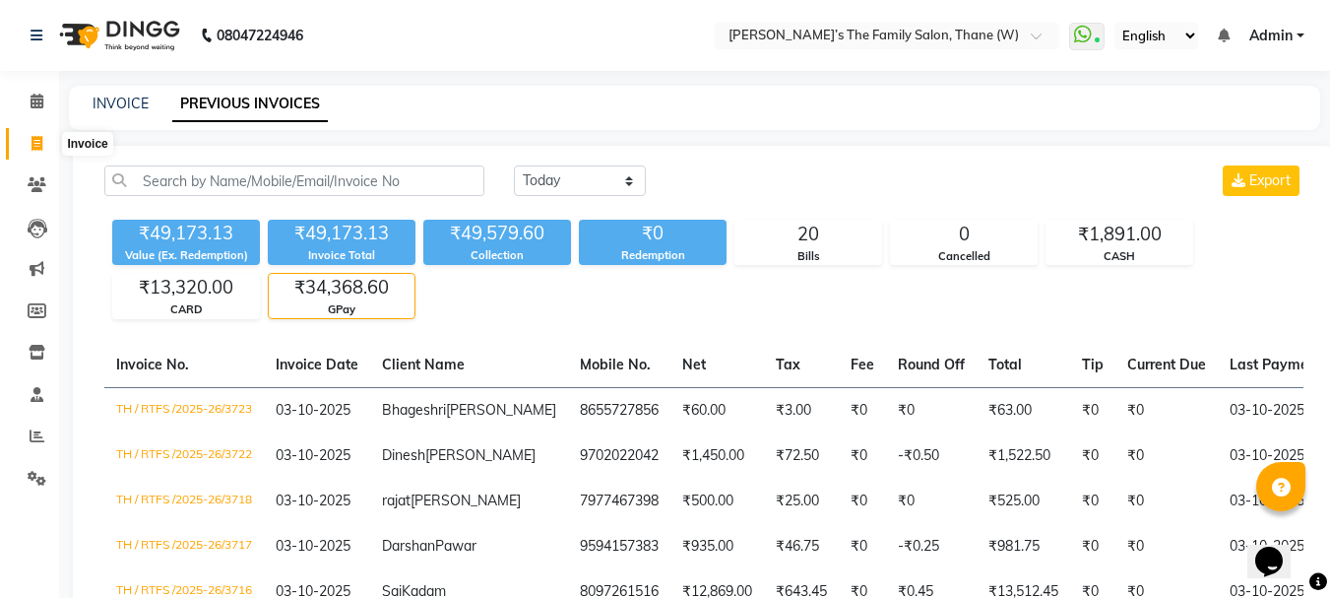
click at [36, 142] on icon at bounding box center [37, 143] width 11 height 15
select select "service"
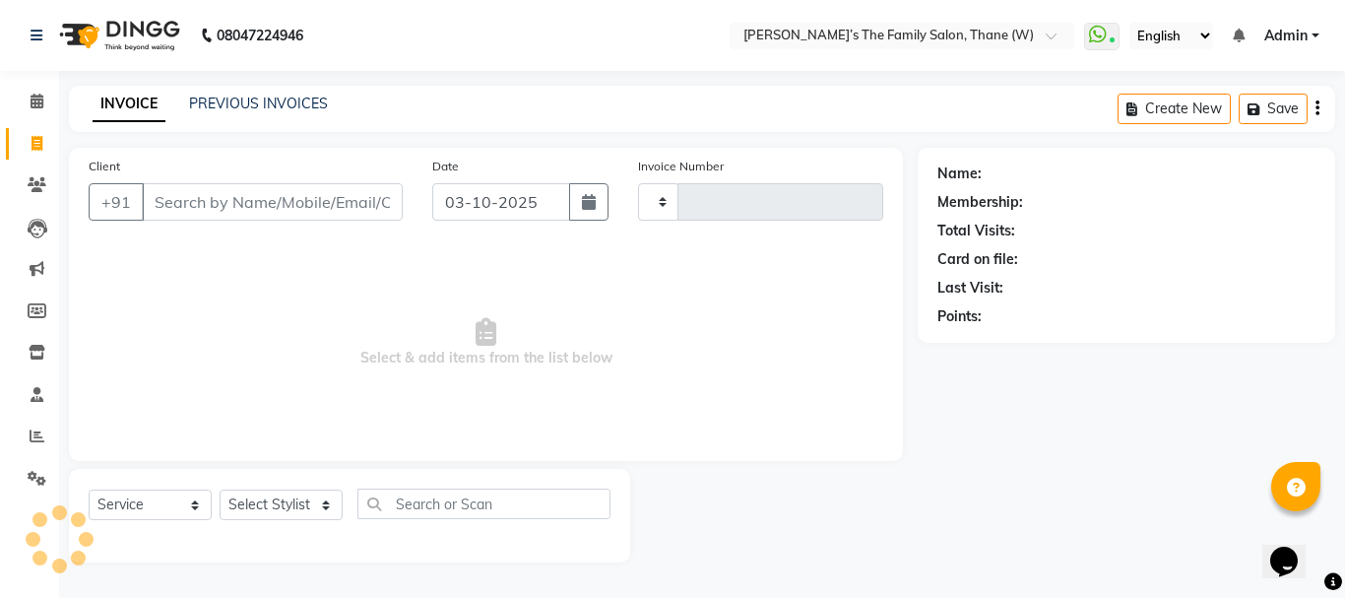
type input "3725"
select select "8004"
click at [192, 201] on input "Client" at bounding box center [272, 201] width 261 height 37
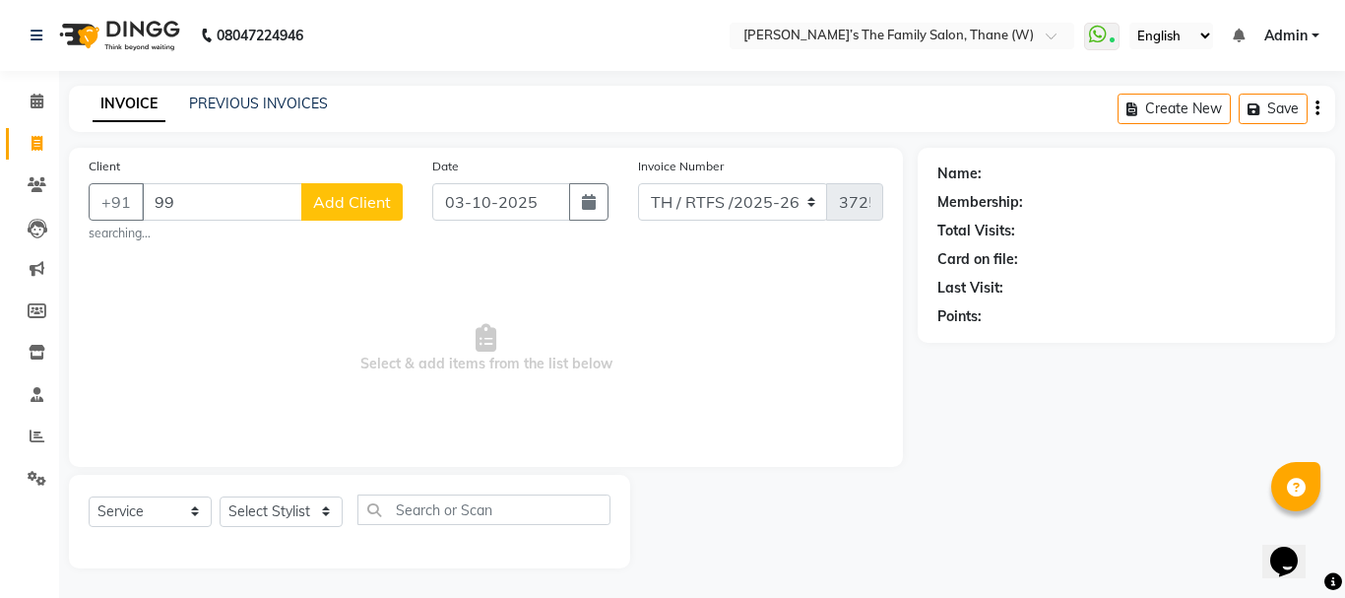
type input "9"
type input "993014033"
click at [324, 198] on span "Add Client" at bounding box center [352, 202] width 78 height 20
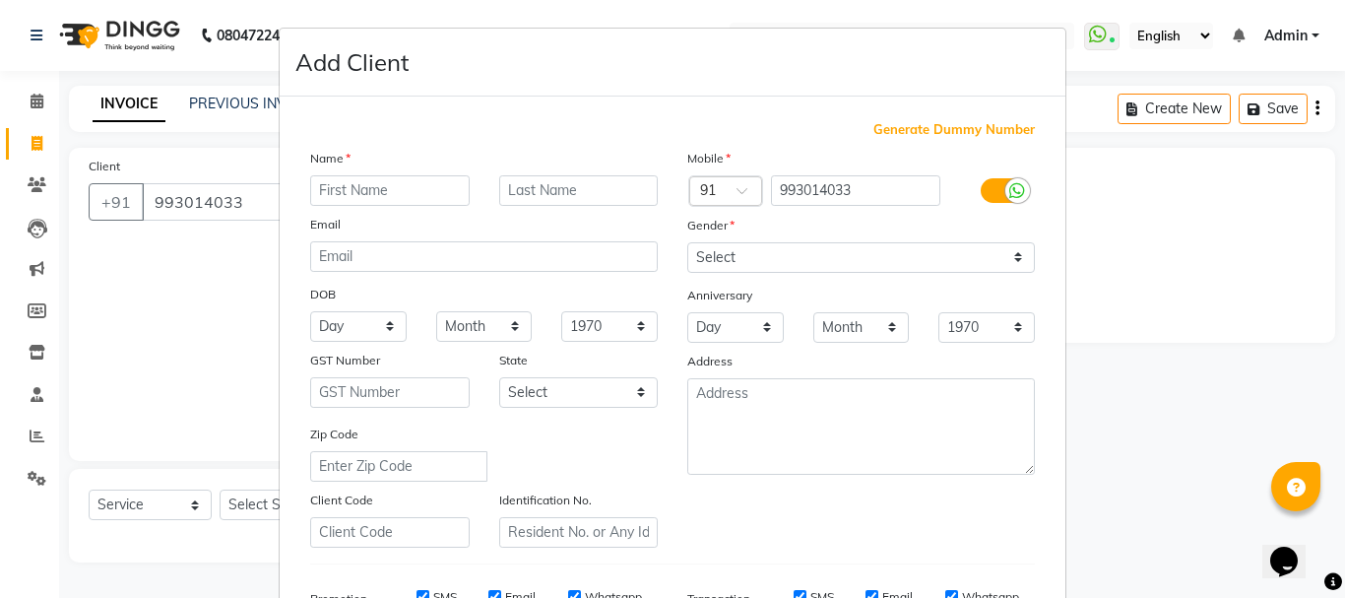
click at [352, 187] on input "text" at bounding box center [389, 190] width 159 height 31
type input "rajesh"
click at [541, 190] on input "text" at bounding box center [578, 190] width 159 height 31
type input "manjarkar"
click at [731, 254] on select "Select [DEMOGRAPHIC_DATA] [DEMOGRAPHIC_DATA] Other Prefer Not To Say" at bounding box center [861, 257] width 348 height 31
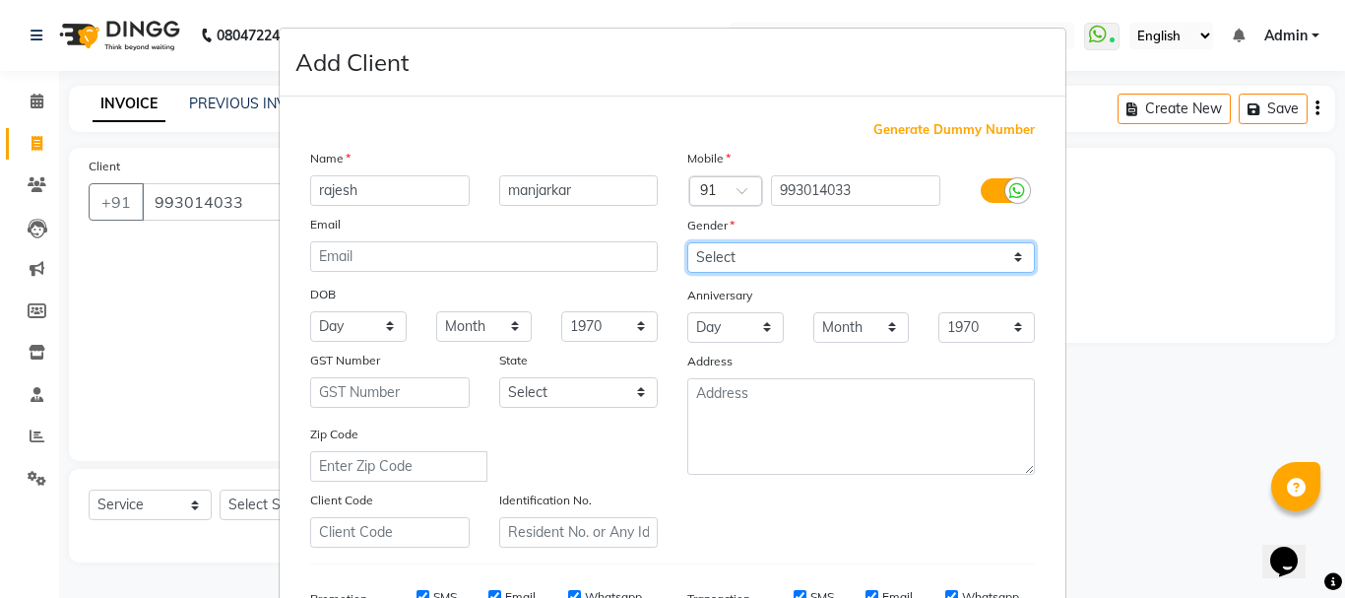
select select "[DEMOGRAPHIC_DATA]"
click at [687, 242] on select "Select [DEMOGRAPHIC_DATA] [DEMOGRAPHIC_DATA] Other Prefer Not To Say" at bounding box center [861, 257] width 348 height 31
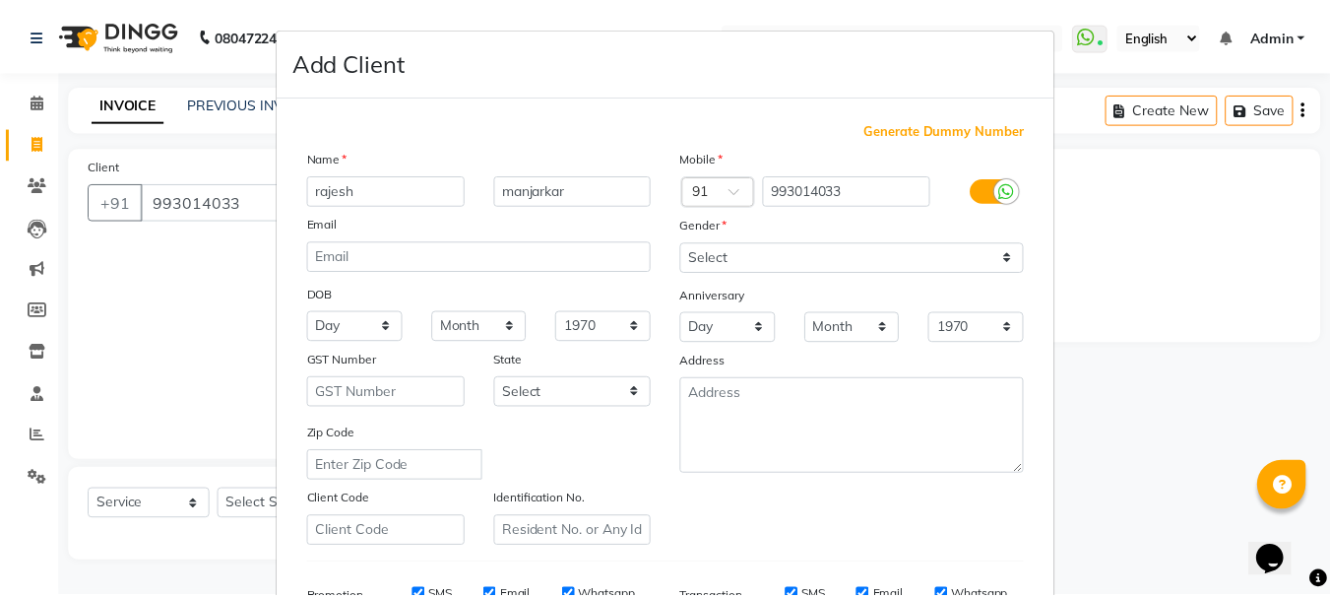
scroll to position [311, 0]
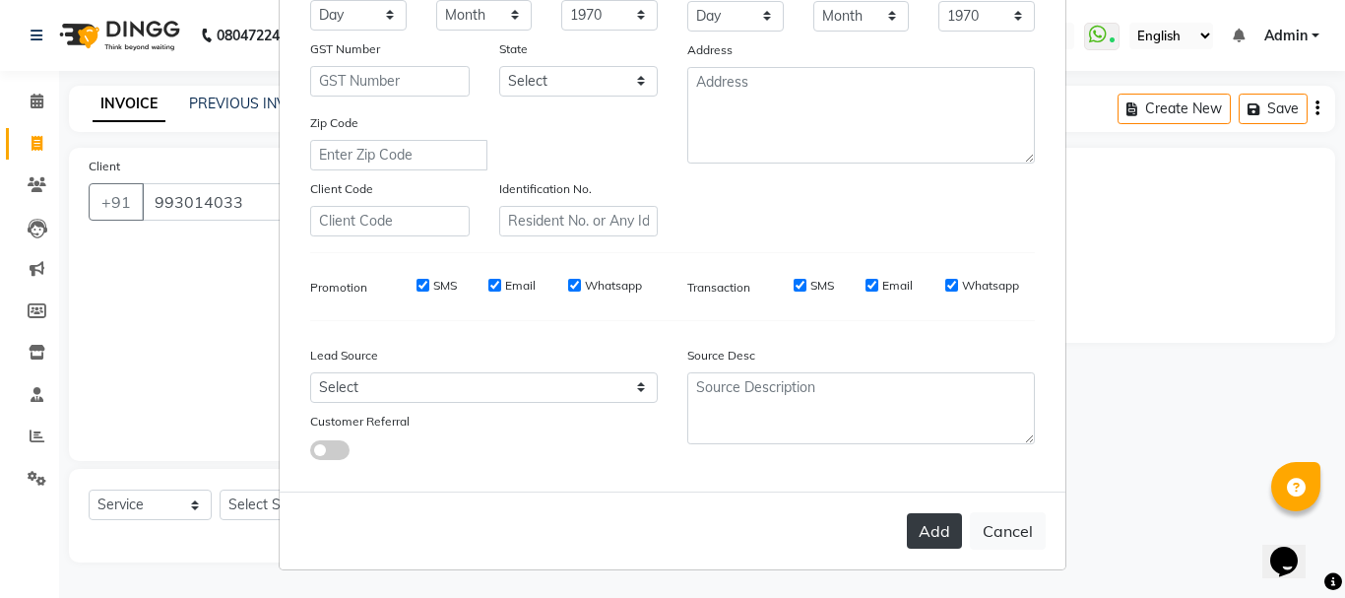
click at [932, 527] on button "Add" at bounding box center [934, 530] width 55 height 35
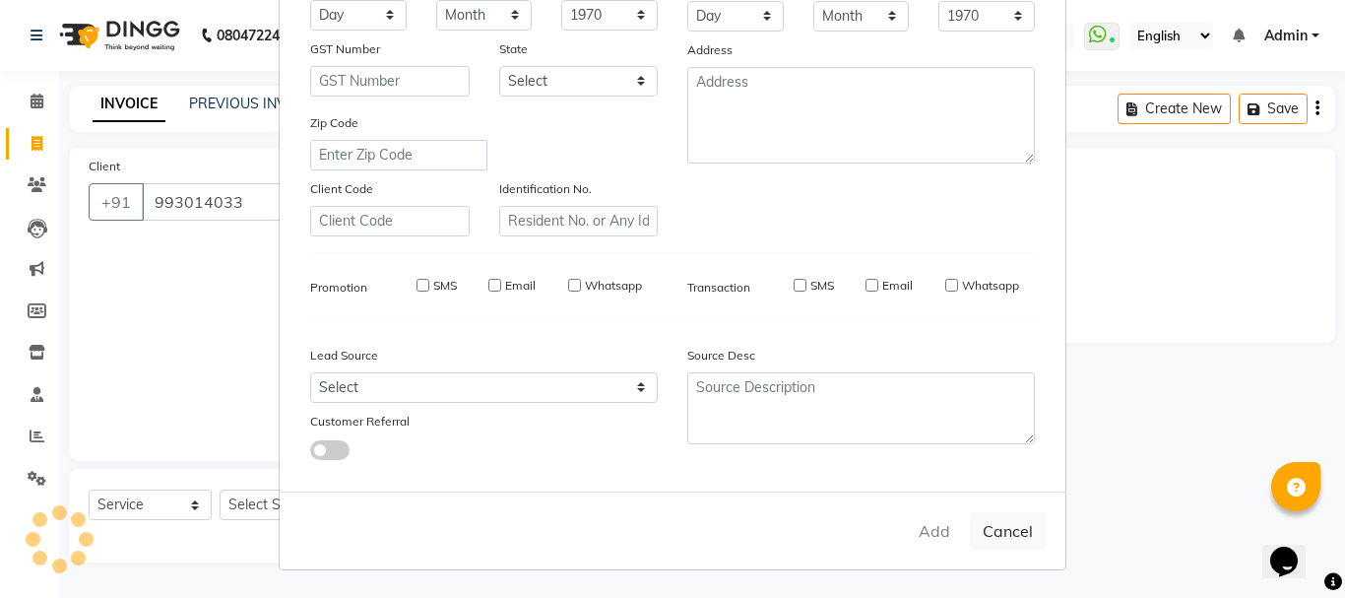
select select
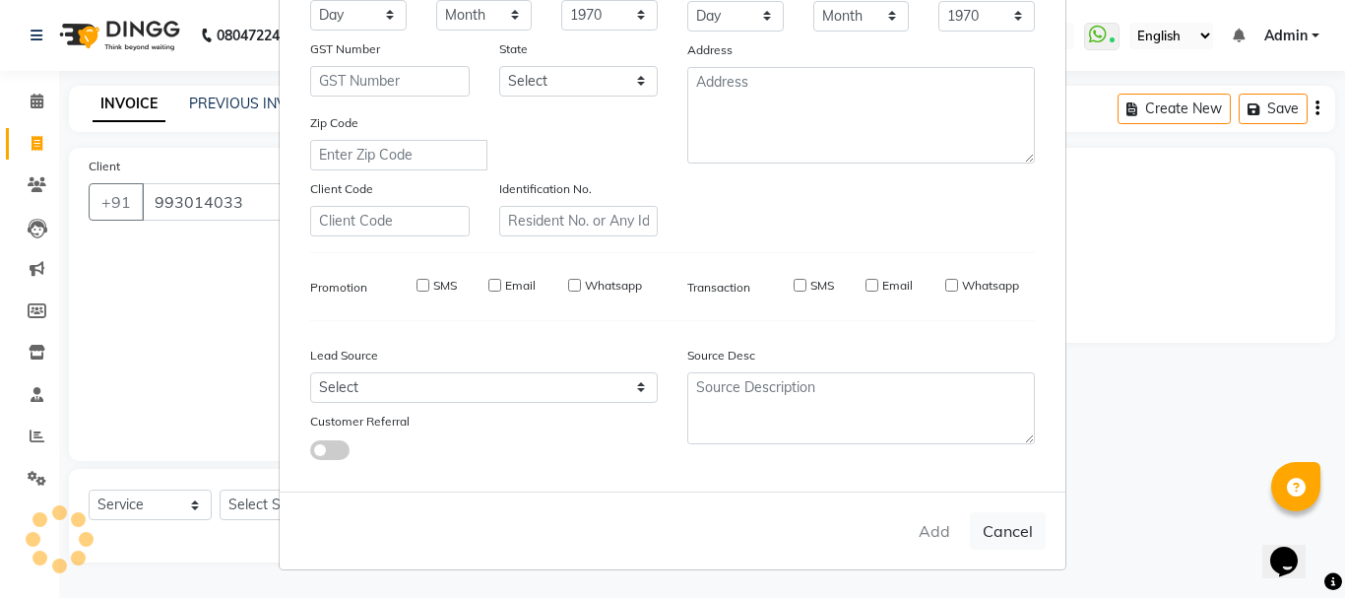
select select
checkbox input "false"
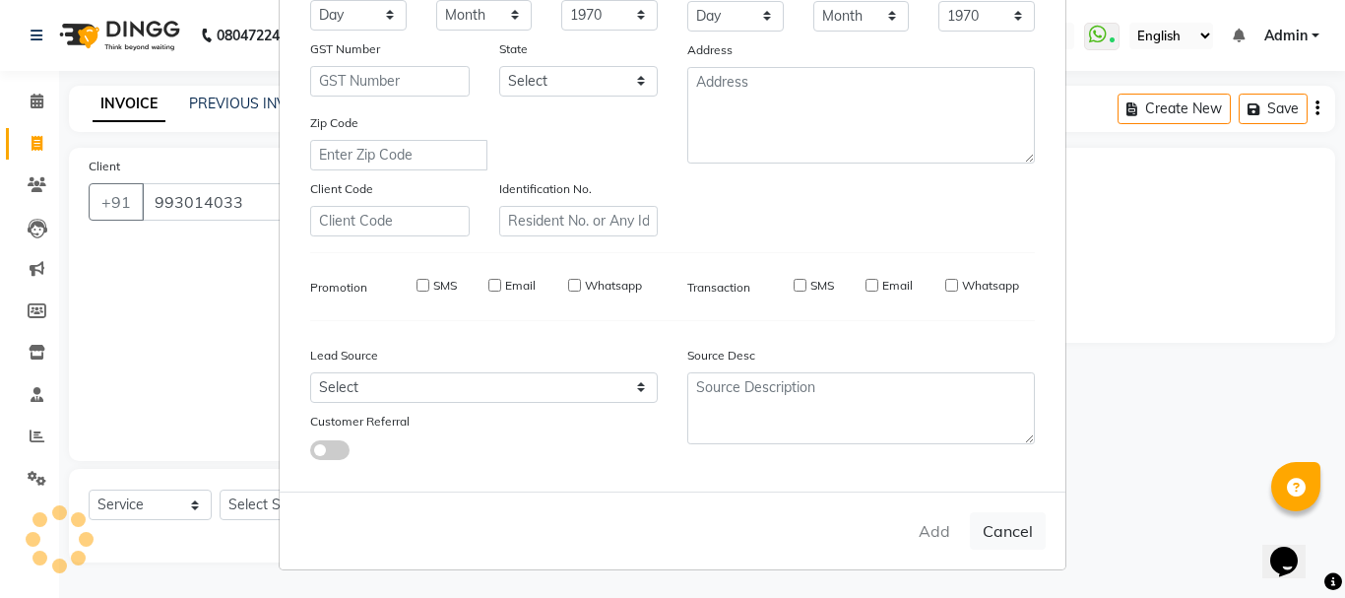
checkbox input "false"
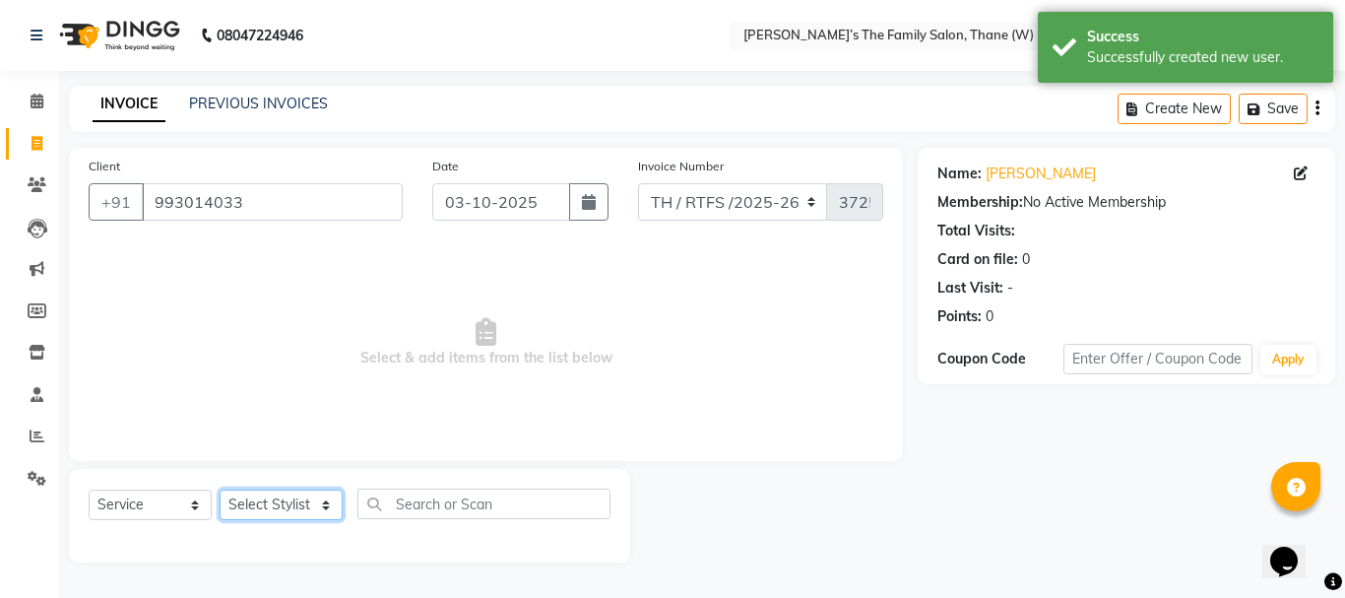
click at [269, 499] on select "Select Stylist Aarohi P [PERSON_NAME] [PERSON_NAME] A [PERSON_NAME] .[PERSON_NA…" at bounding box center [281, 504] width 123 height 31
select select "78217"
click at [220, 489] on select "Select Stylist Aarohi P [PERSON_NAME] [PERSON_NAME] A [PERSON_NAME] .[PERSON_NA…" at bounding box center [281, 504] width 123 height 31
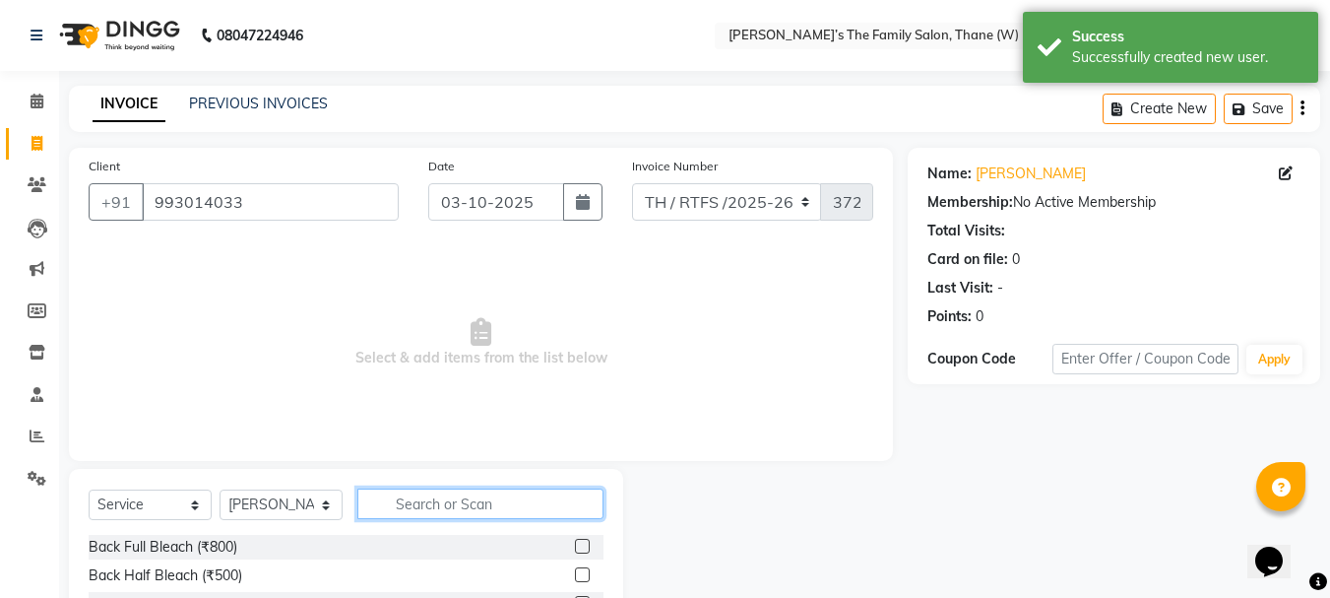
click at [418, 507] on input "text" at bounding box center [480, 503] width 246 height 31
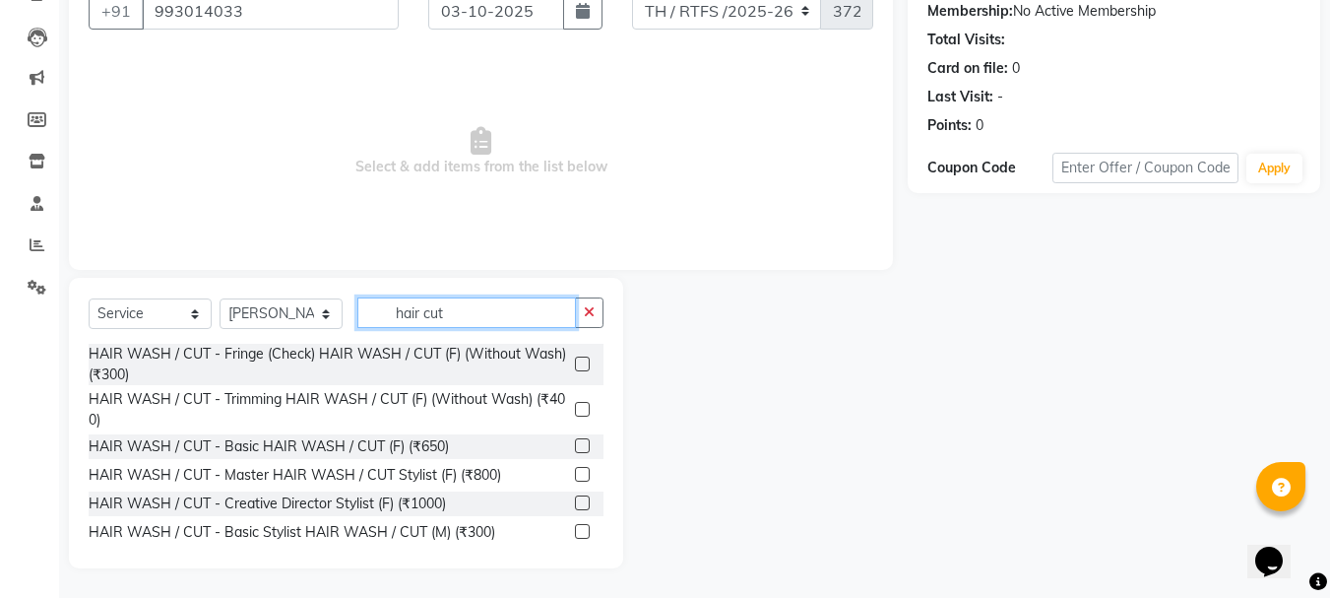
scroll to position [172, 0]
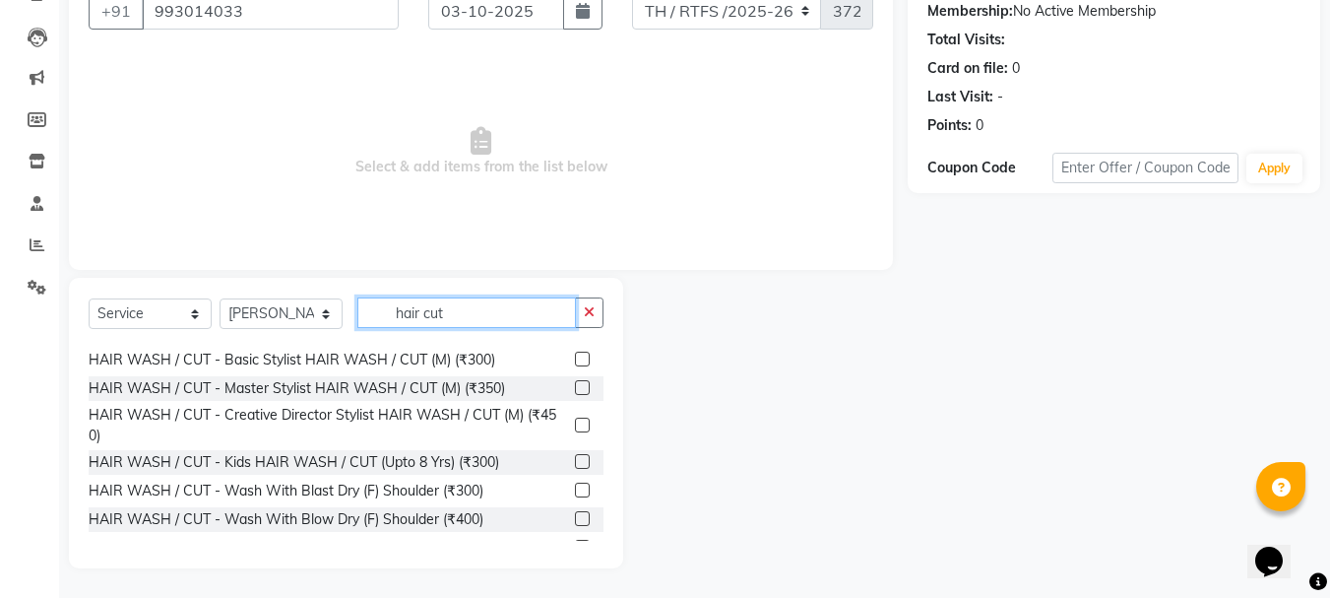
type input "hair cut"
click at [575, 357] on label at bounding box center [582, 358] width 15 height 15
click at [575, 357] on input "checkbox" at bounding box center [581, 359] width 13 height 13
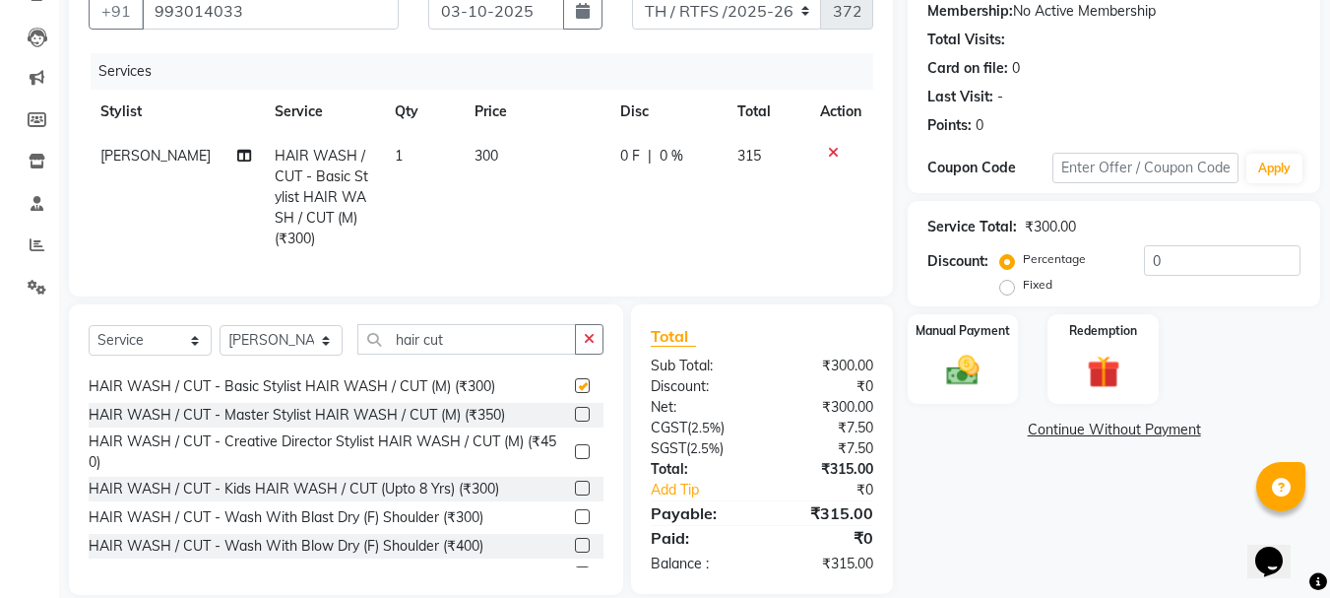
checkbox input "false"
click at [472, 352] on input "hair cut" at bounding box center [466, 339] width 219 height 31
type input "h"
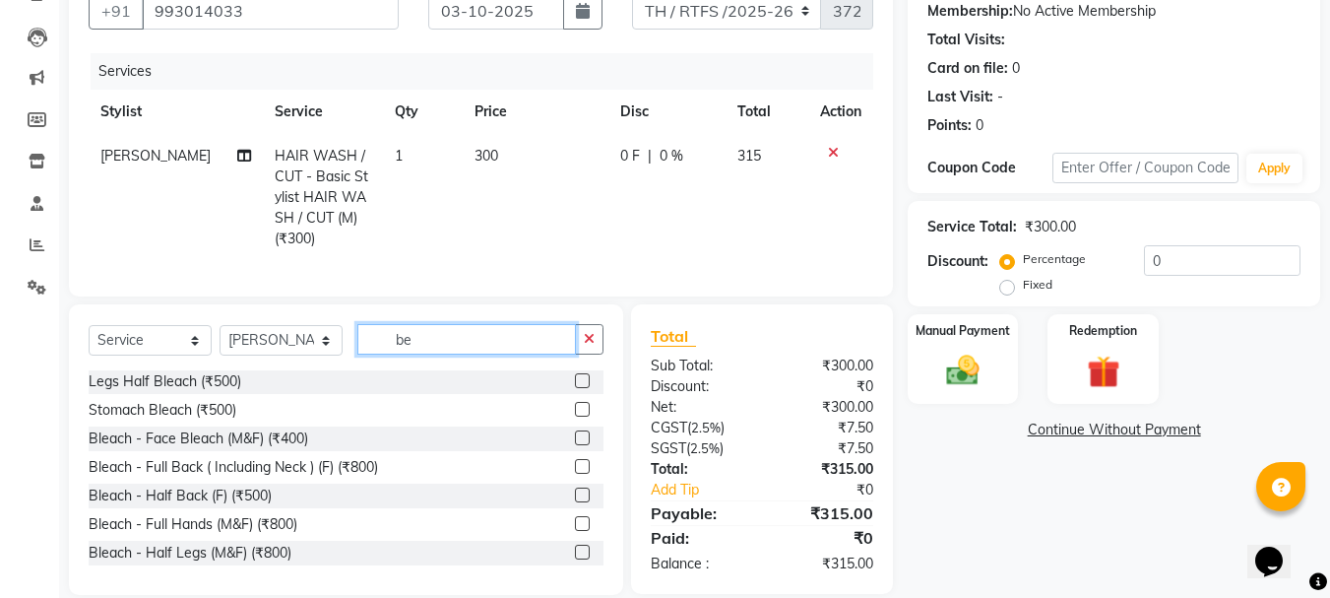
scroll to position [0, 0]
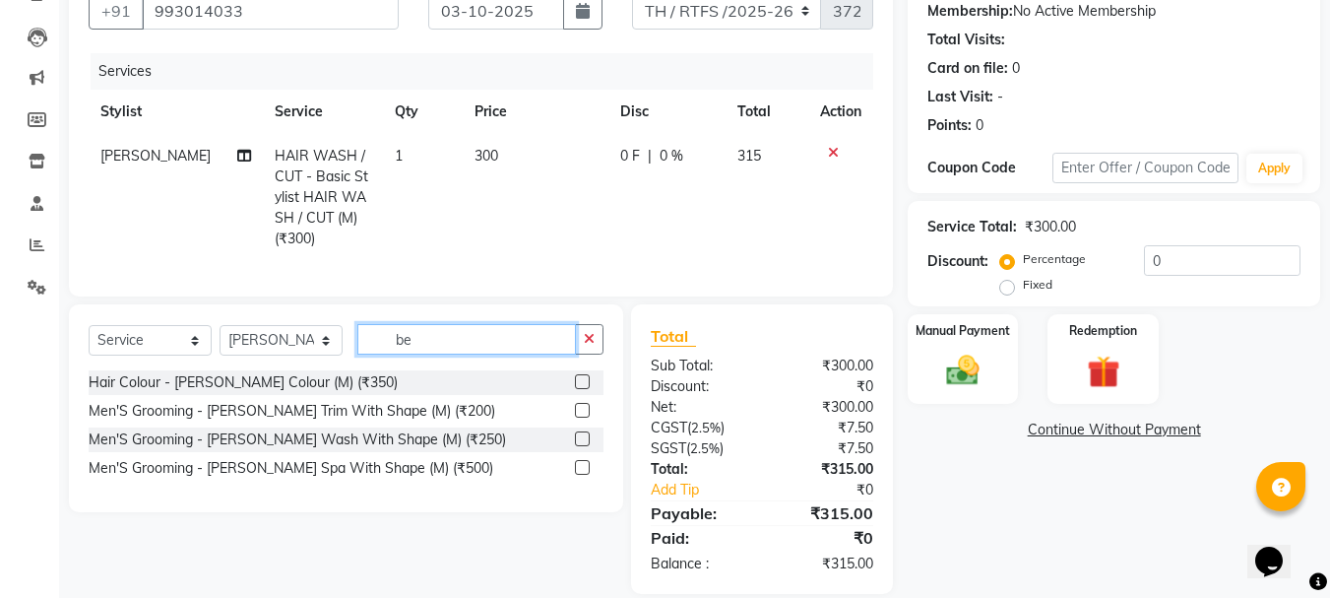
type input "be"
click at [580, 417] on label at bounding box center [582, 410] width 15 height 15
click at [580, 417] on input "checkbox" at bounding box center [581, 411] width 13 height 13
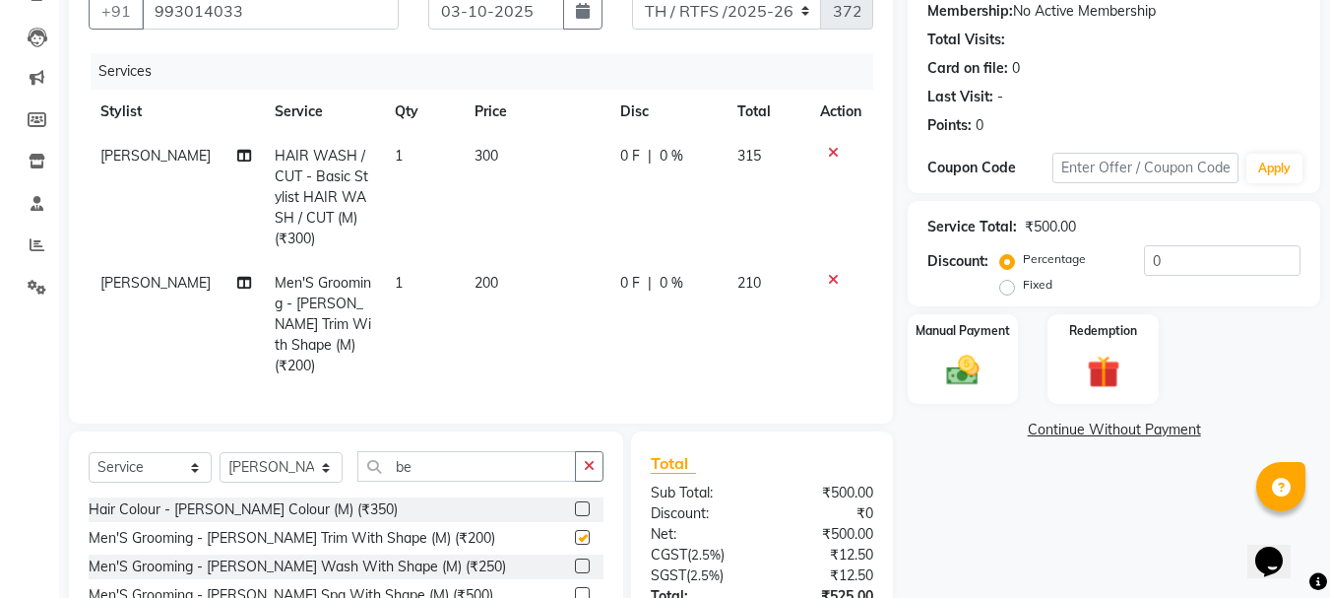
checkbox input "false"
click at [282, 457] on select "Select Stylist Aarohi P [PERSON_NAME] [PERSON_NAME] A [PERSON_NAME] .[PERSON_NA…" at bounding box center [281, 467] width 123 height 31
select select "35580"
click at [220, 452] on select "Select Stylist Aarohi P [PERSON_NAME] [PERSON_NAME] A [PERSON_NAME] .[PERSON_NA…" at bounding box center [281, 467] width 123 height 31
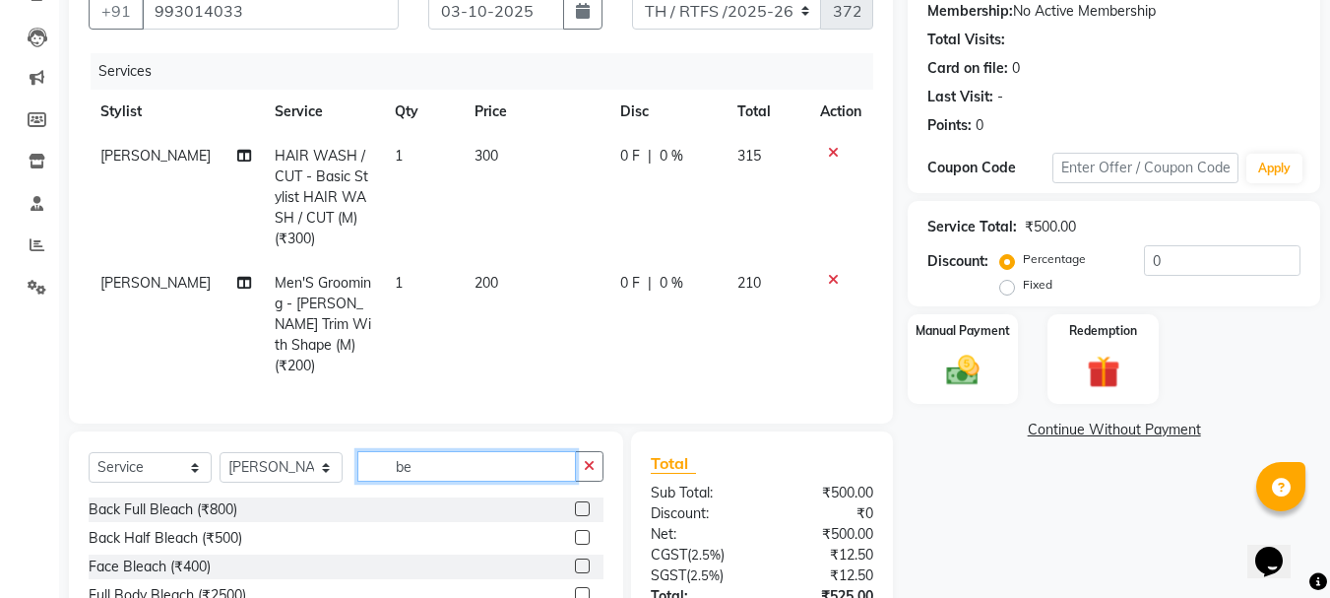
click at [443, 455] on input "be" at bounding box center [466, 466] width 219 height 31
type input "b"
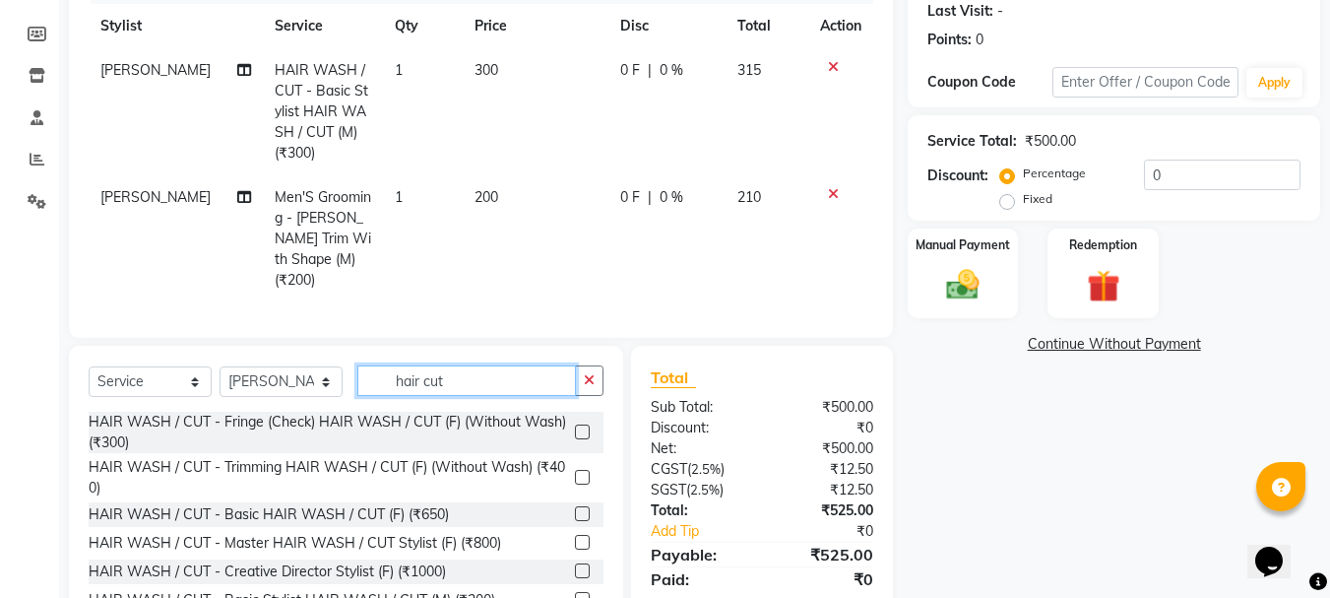
scroll to position [339, 0]
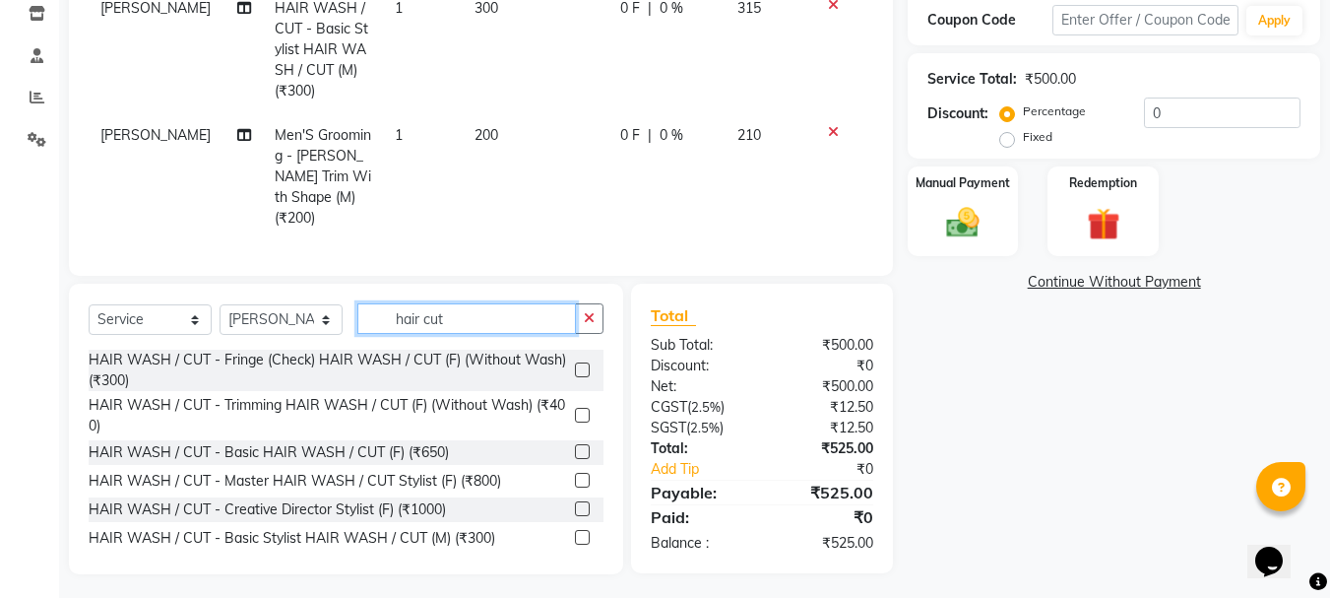
type input "hair cut"
click at [575, 533] on label at bounding box center [582, 537] width 15 height 15
click at [575, 533] on input "checkbox" at bounding box center [581, 538] width 13 height 13
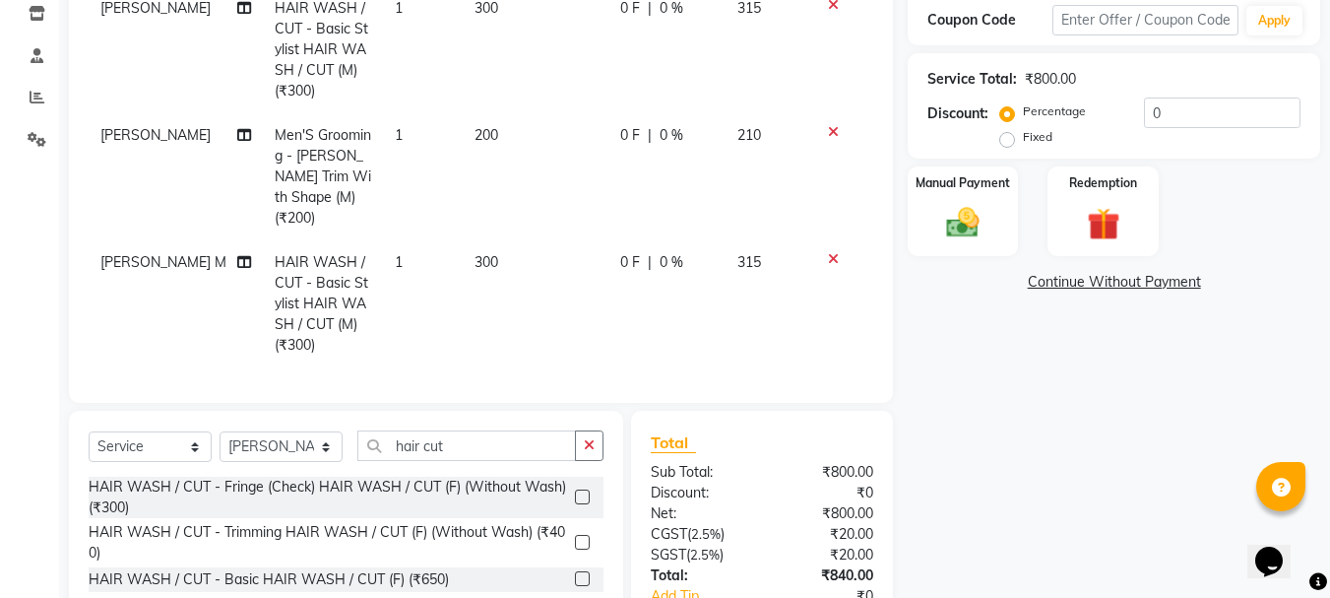
checkbox input "false"
click at [951, 217] on img at bounding box center [962, 222] width 55 height 39
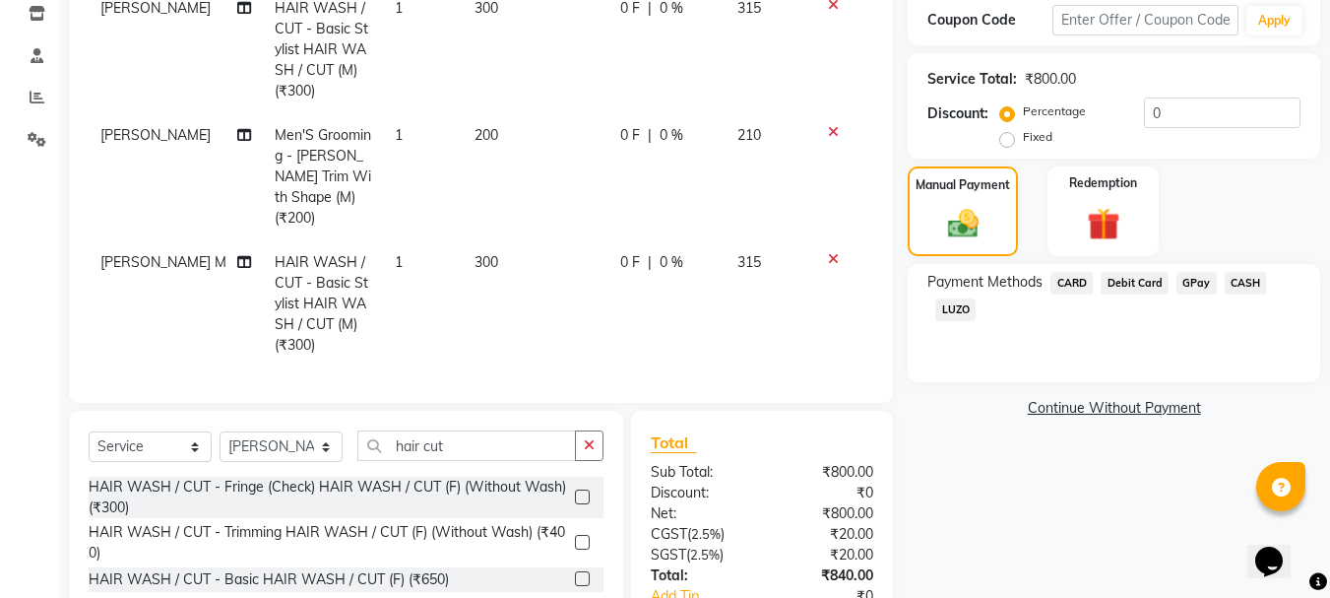
click at [1192, 283] on span "GPay" at bounding box center [1197, 283] width 40 height 23
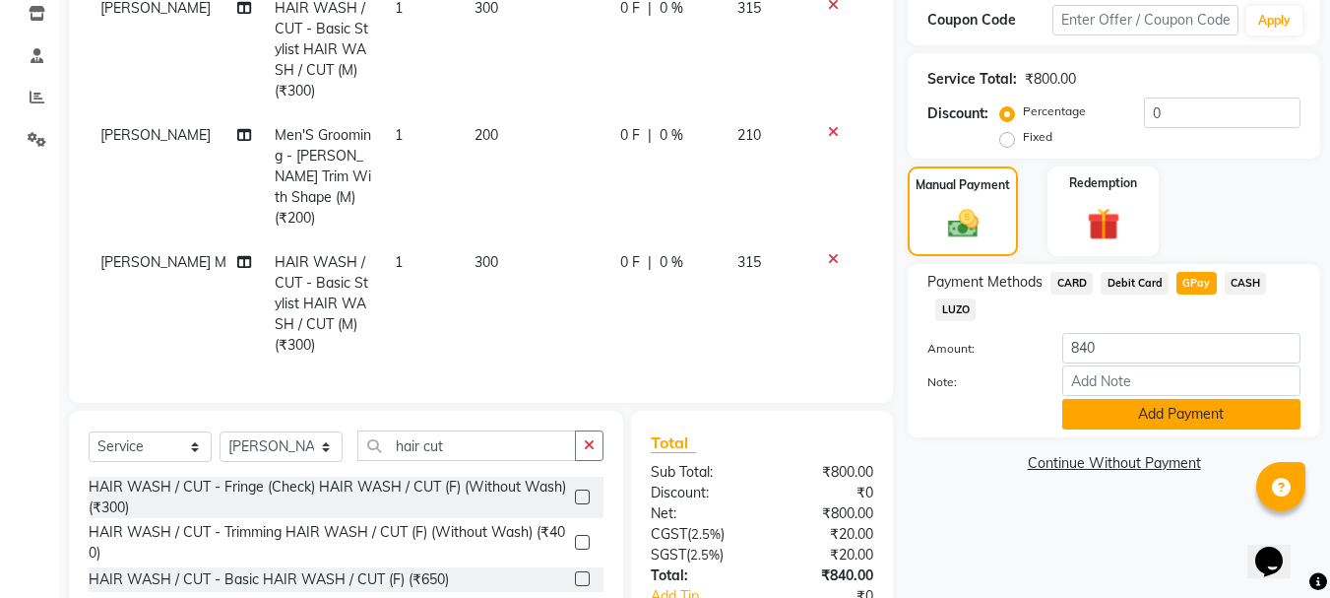
click at [1164, 418] on button "Add Payment" at bounding box center [1181, 414] width 238 height 31
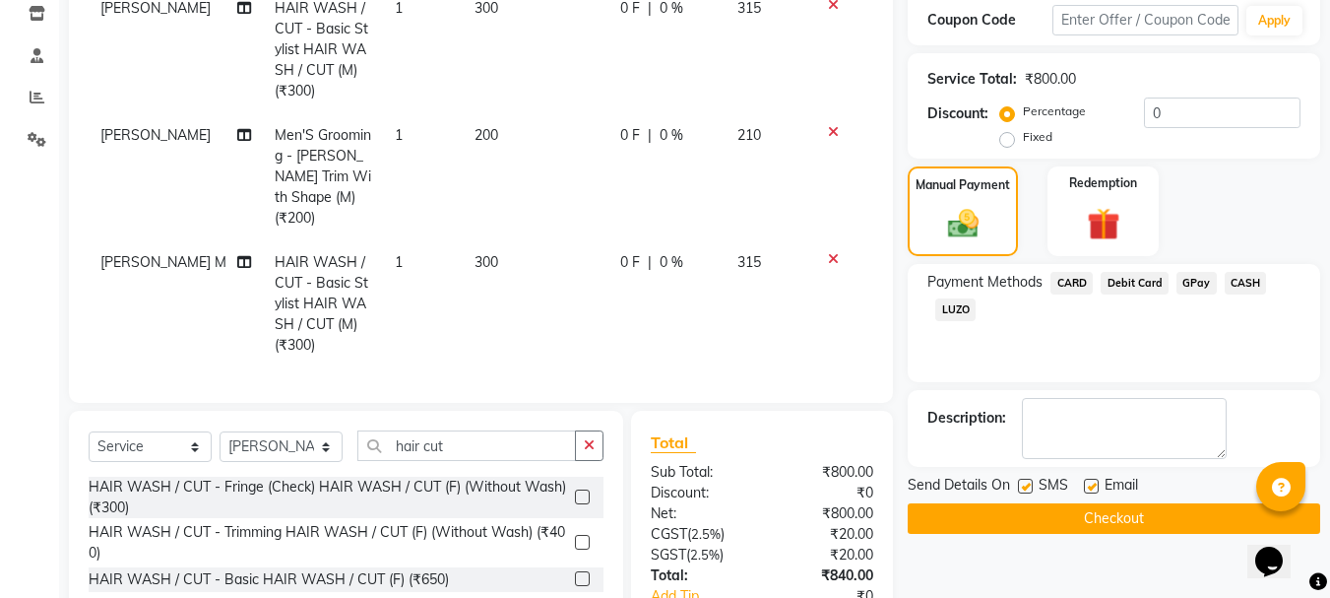
click at [1181, 522] on button "Checkout" at bounding box center [1114, 518] width 413 height 31
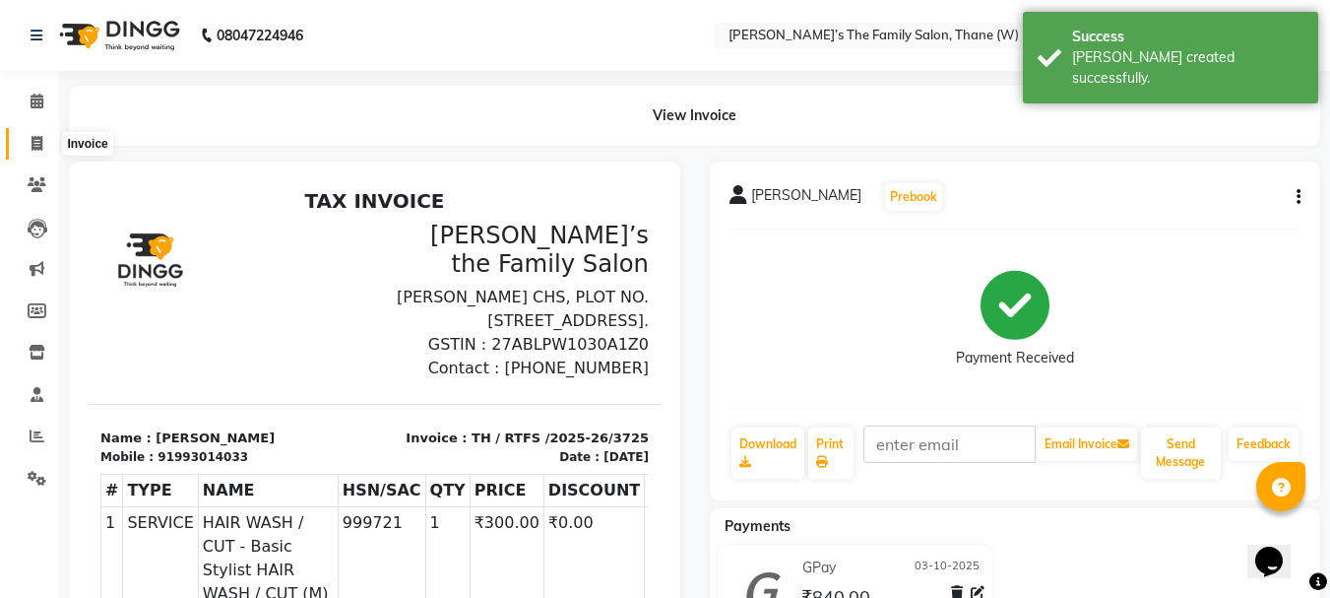
click at [39, 143] on icon at bounding box center [37, 143] width 11 height 15
select select "service"
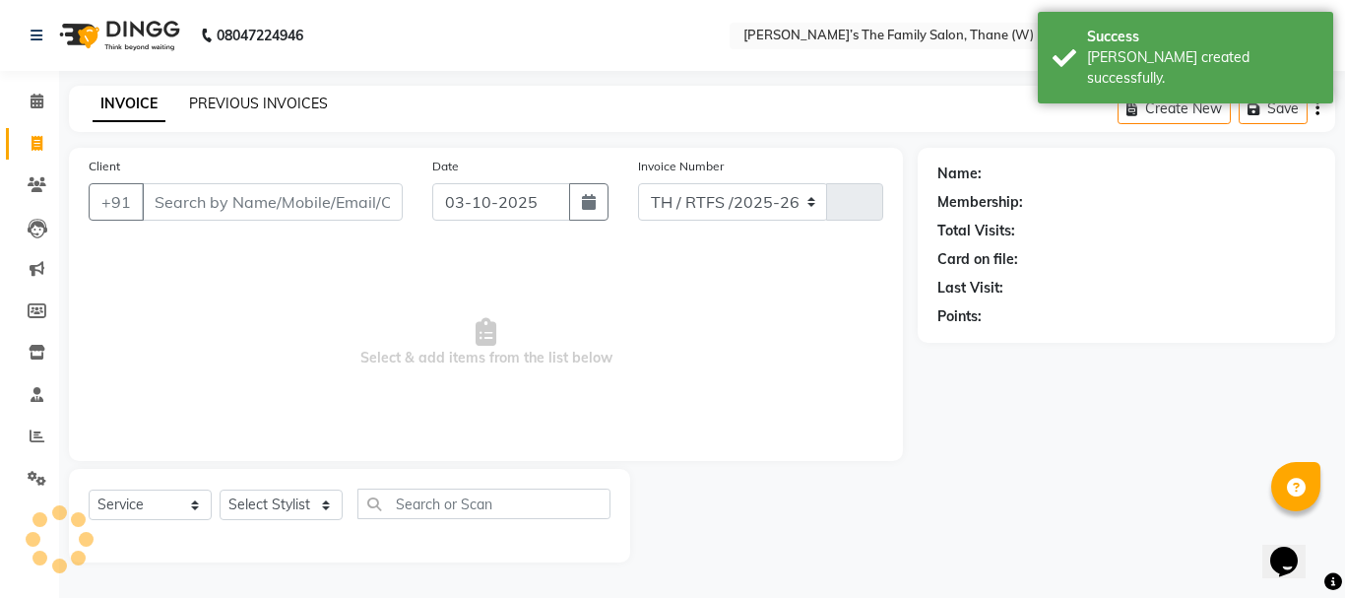
select select "8004"
type input "3726"
click at [241, 101] on link "PREVIOUS INVOICES" at bounding box center [258, 104] width 139 height 18
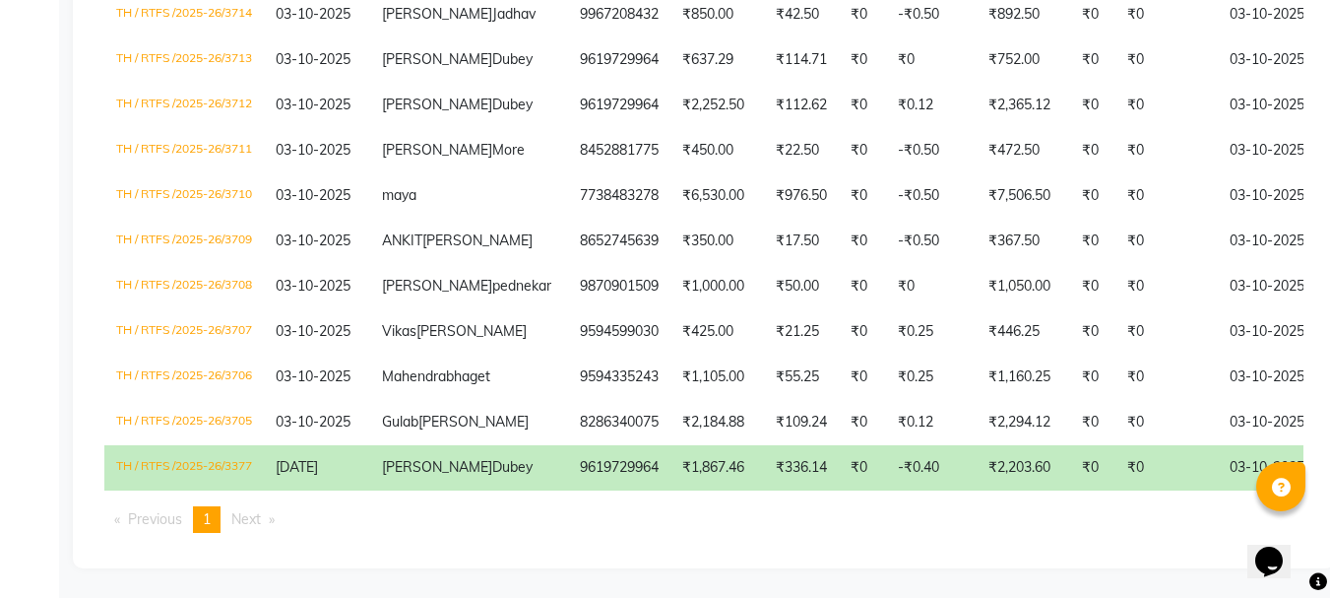
scroll to position [722, 0]
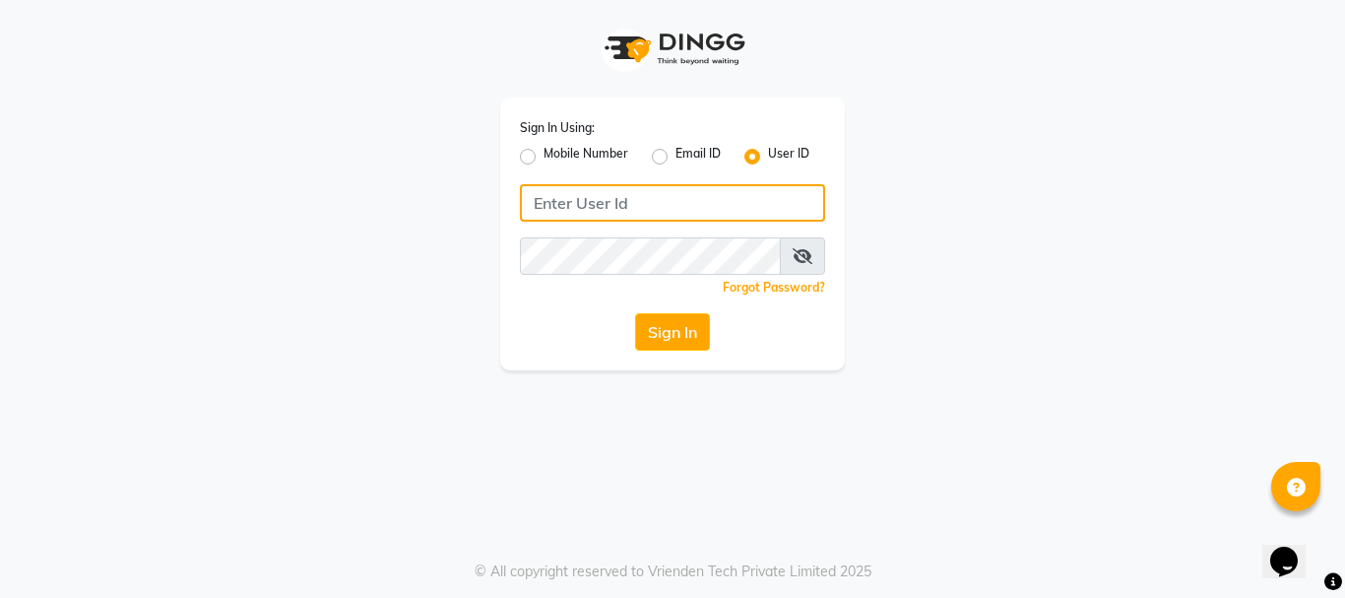
type input "ravi salon"
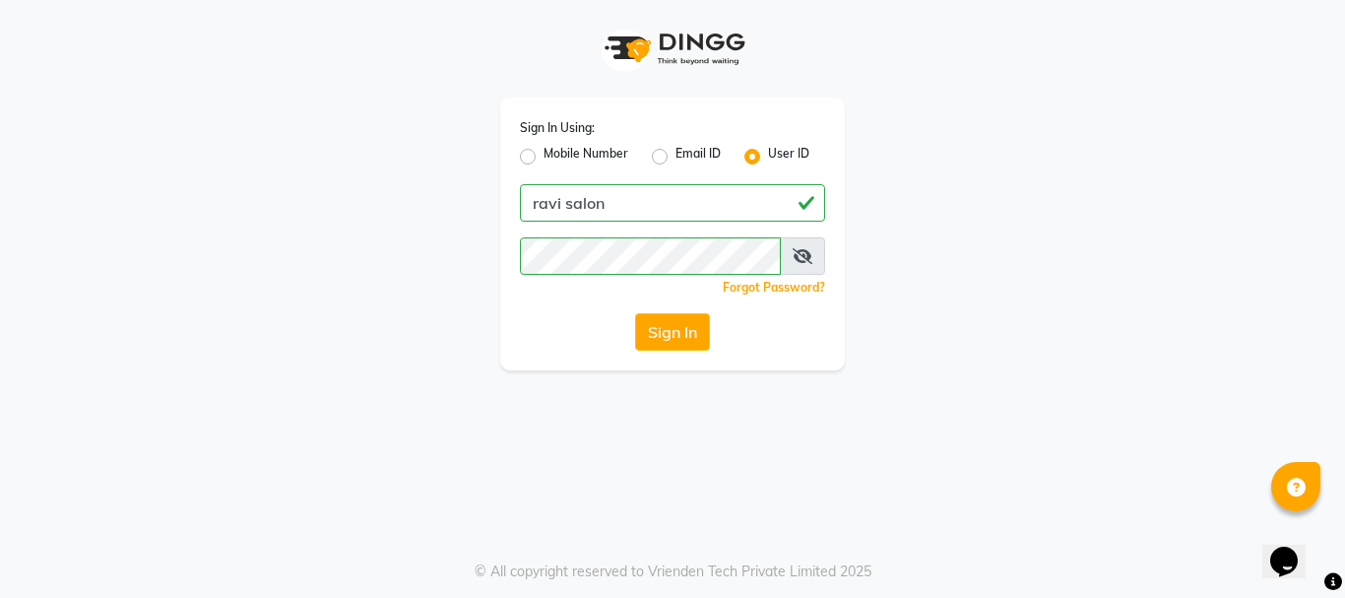
click at [543, 153] on label "Mobile Number" at bounding box center [585, 157] width 85 height 24
click at [543, 153] on input "Mobile Number" at bounding box center [549, 151] width 13 height 13
radio input "true"
radio input "false"
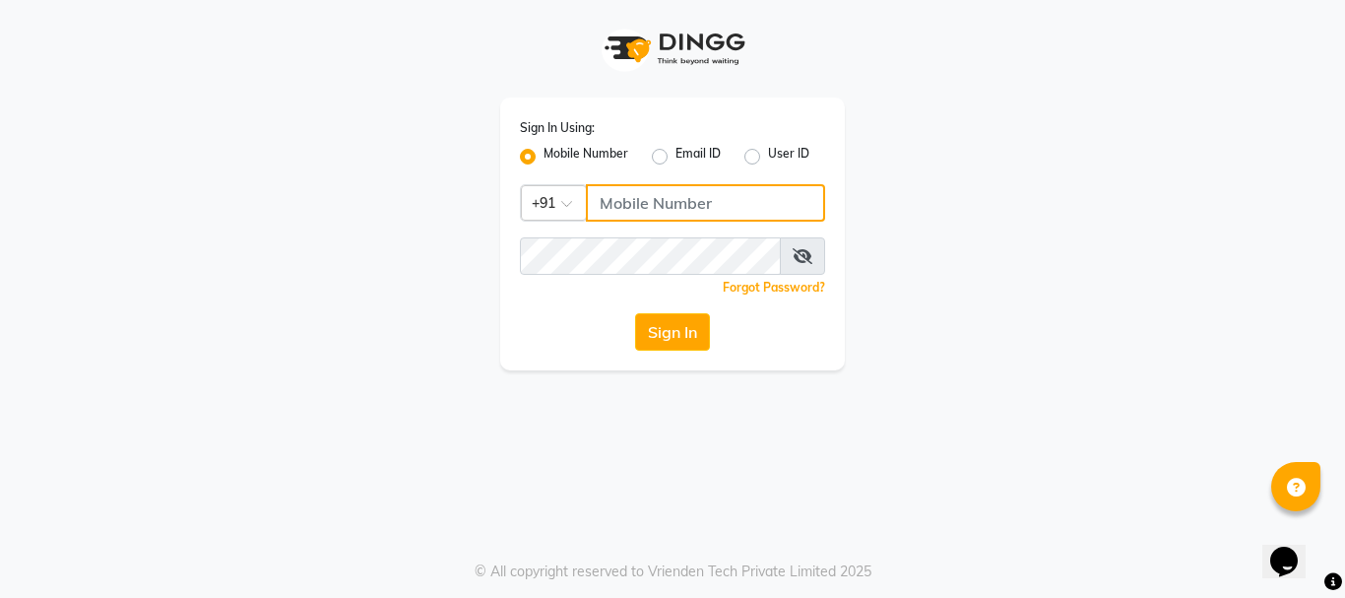
click at [628, 202] on input "Username" at bounding box center [705, 202] width 239 height 37
type input "7400099777"
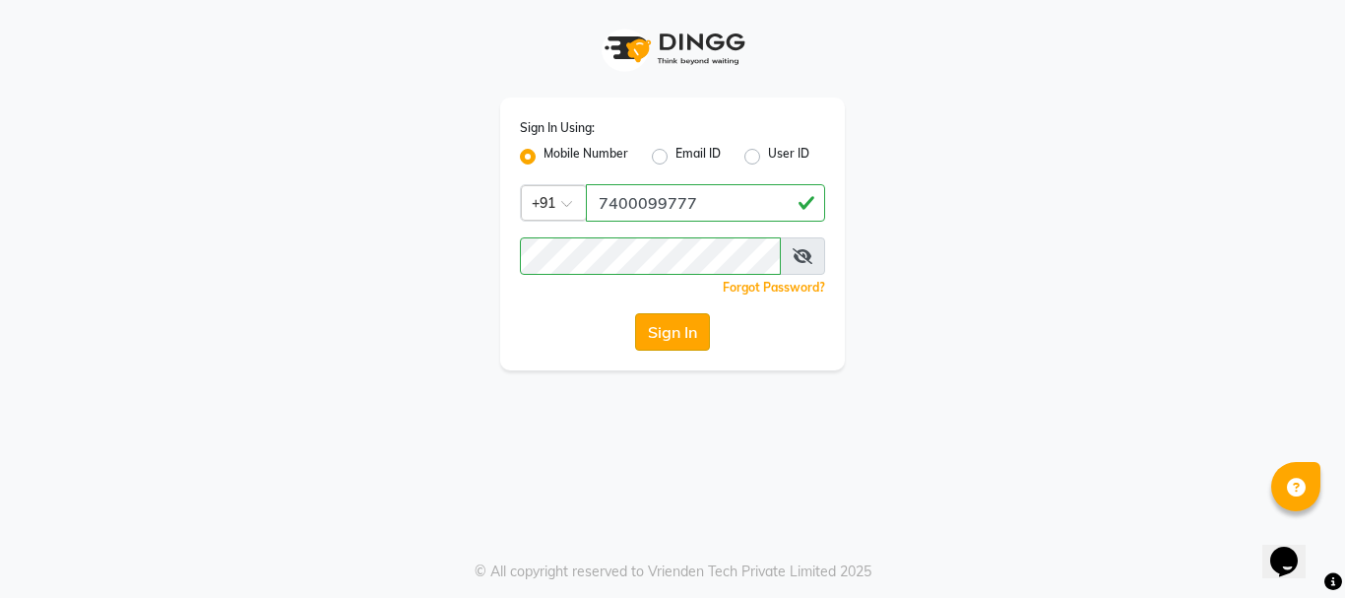
click at [674, 330] on button "Sign In" at bounding box center [672, 331] width 75 height 37
